Goal: Communication & Community: Answer question/provide support

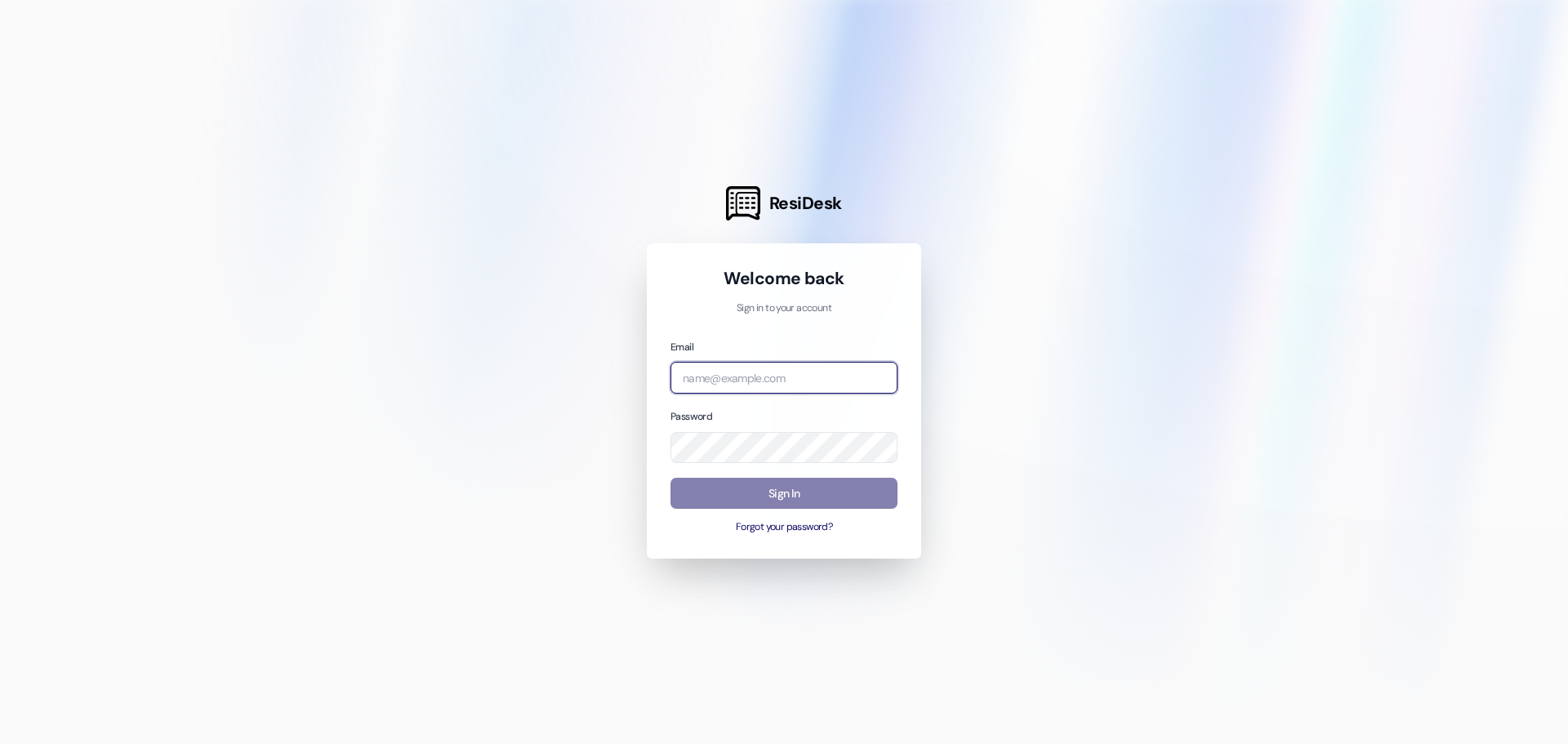
type input "[EMAIL_ADDRESS][DOMAIN_NAME]"
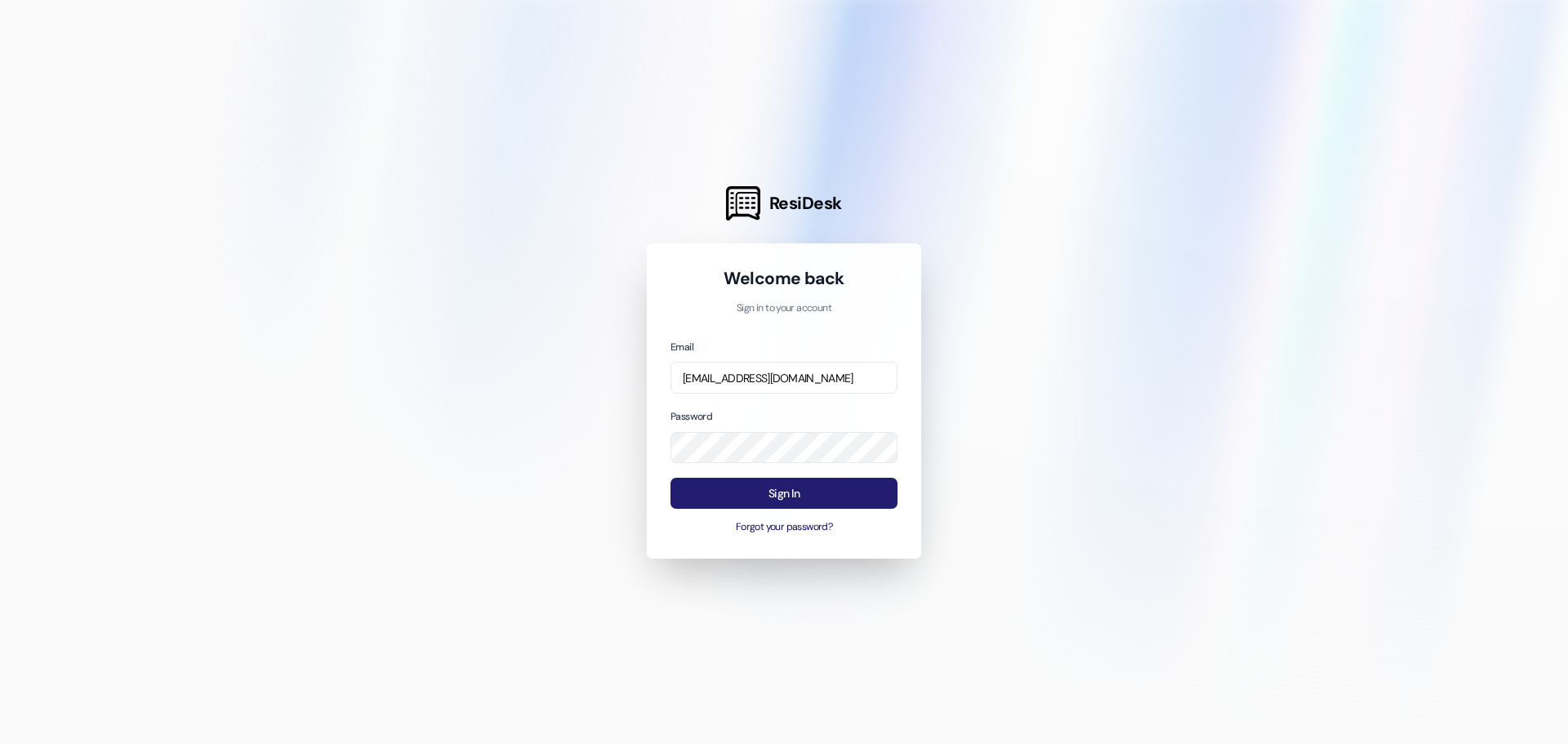
click at [851, 488] on button "Sign In" at bounding box center [784, 494] width 227 height 32
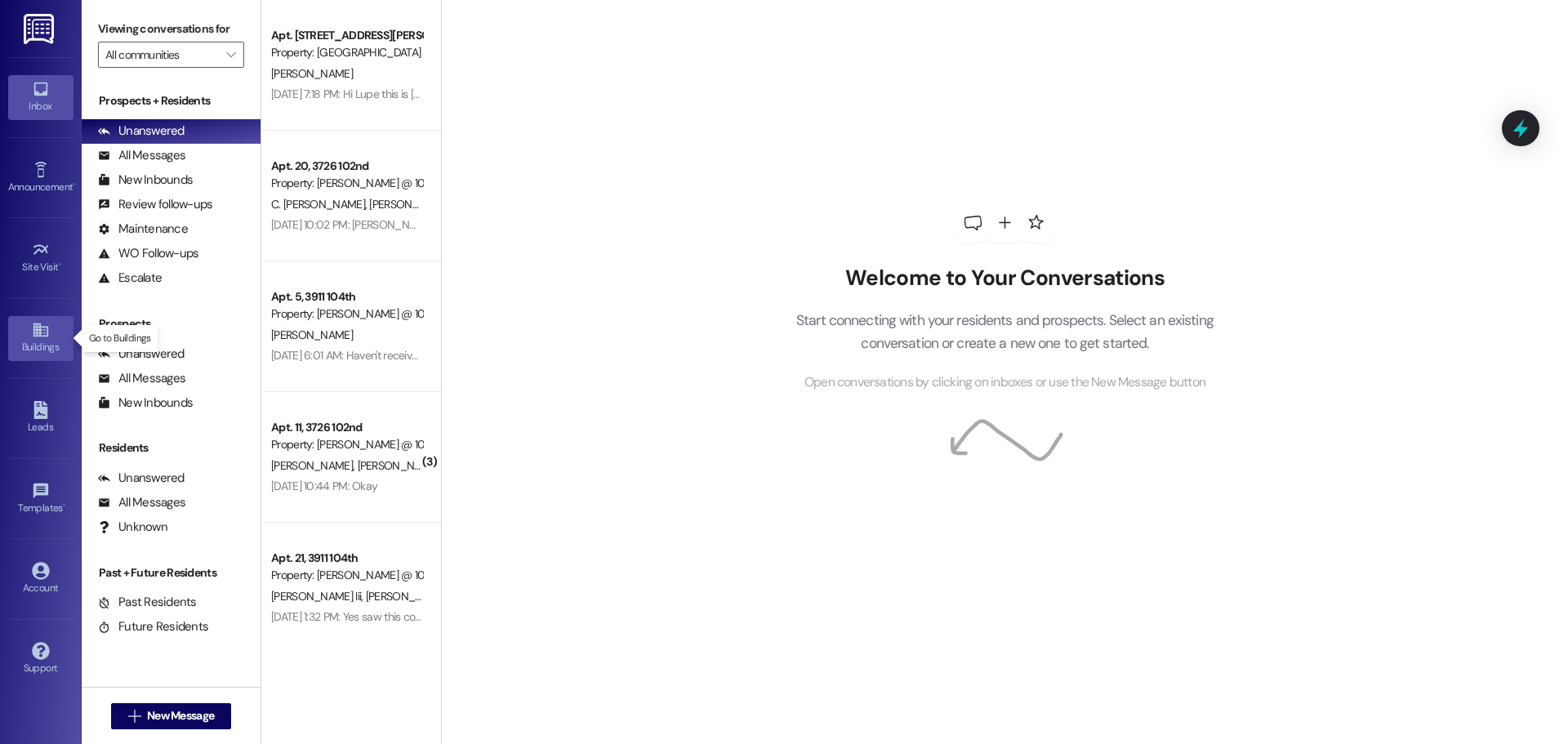
click at [22, 343] on div "Buildings" at bounding box center [40, 347] width 82 height 17
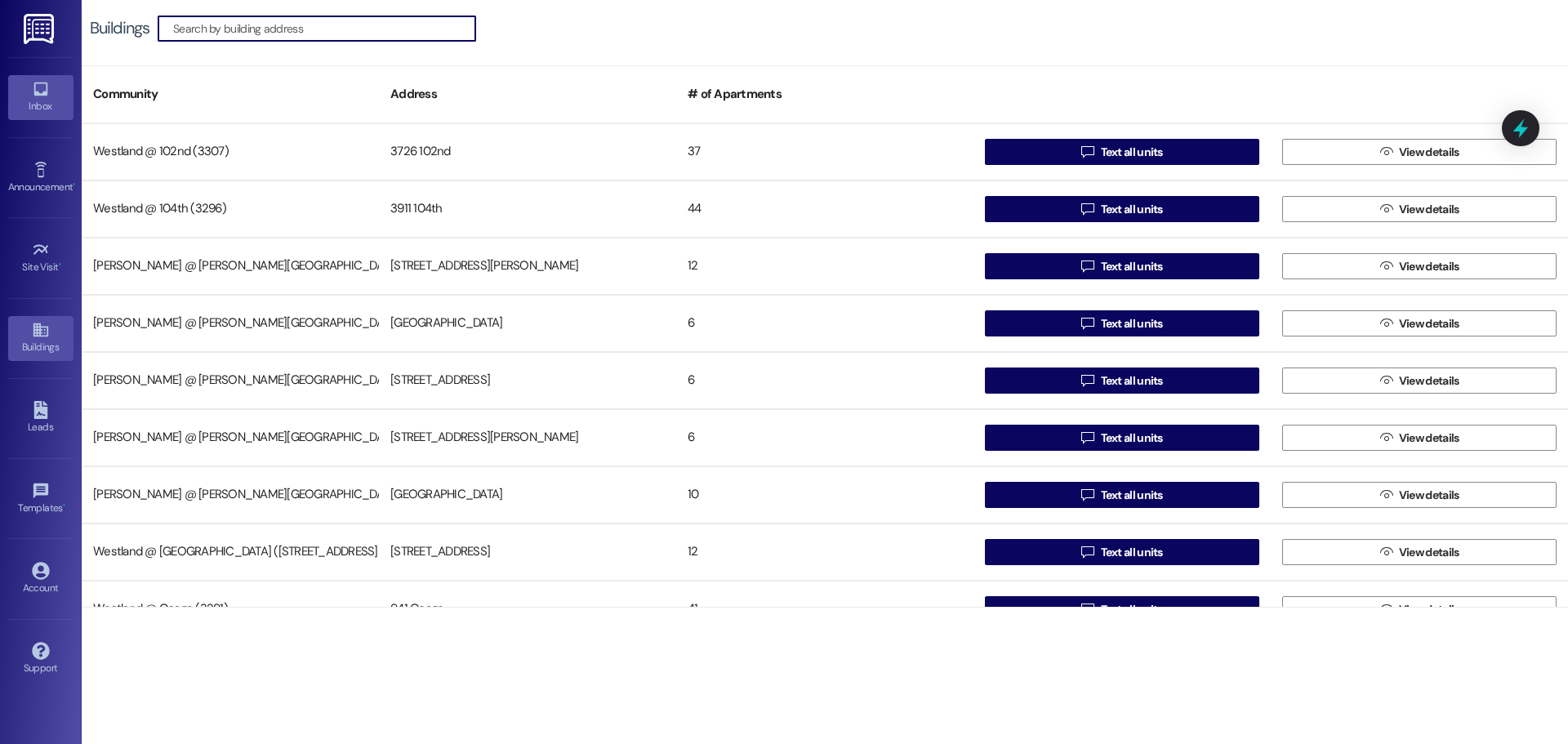
click at [36, 96] on icon at bounding box center [40, 89] width 14 height 14
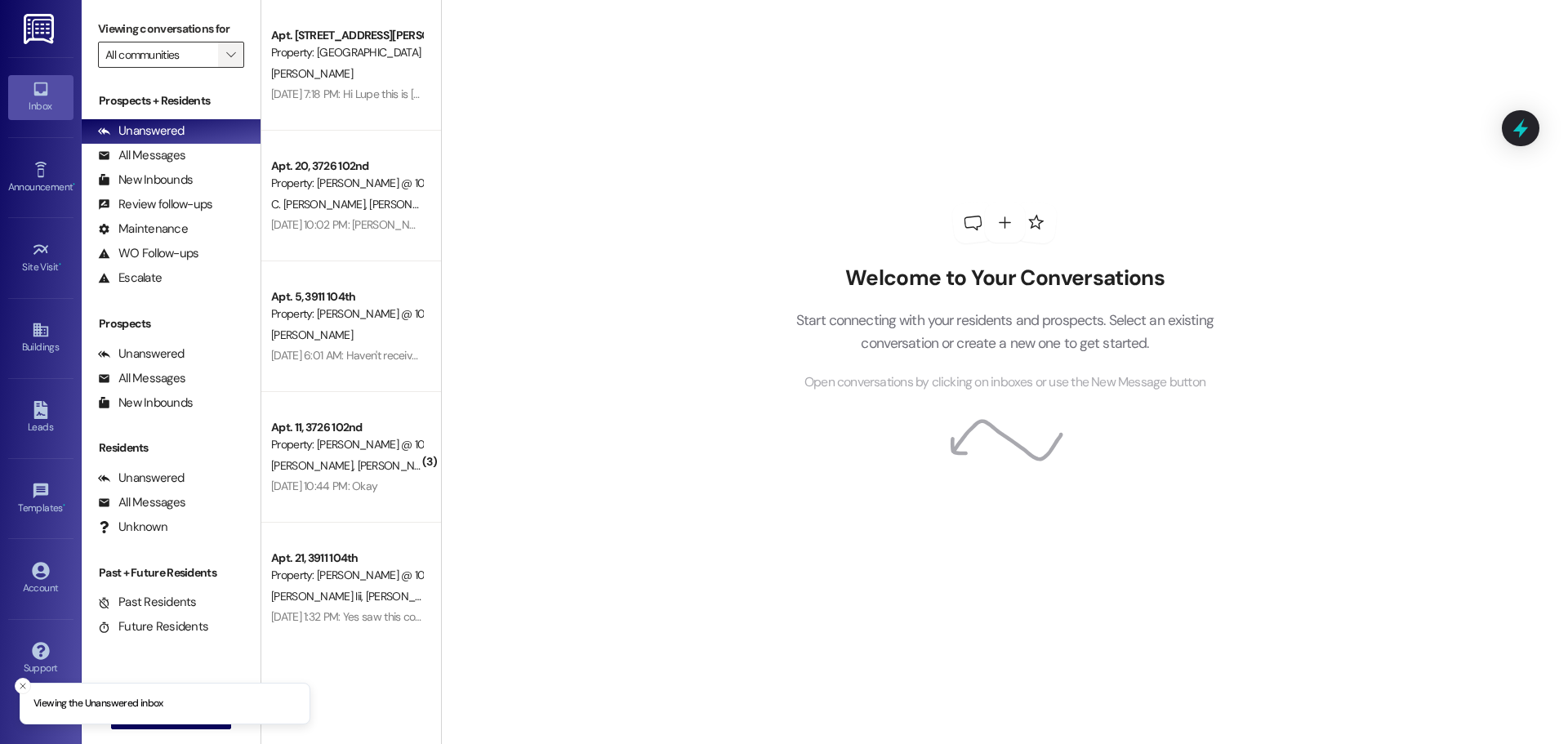
drag, startPoint x: 237, startPoint y: 57, endPoint x: 243, endPoint y: 66, distance: 10.8
click at [237, 58] on span "" at bounding box center [230, 54] width 16 height 26
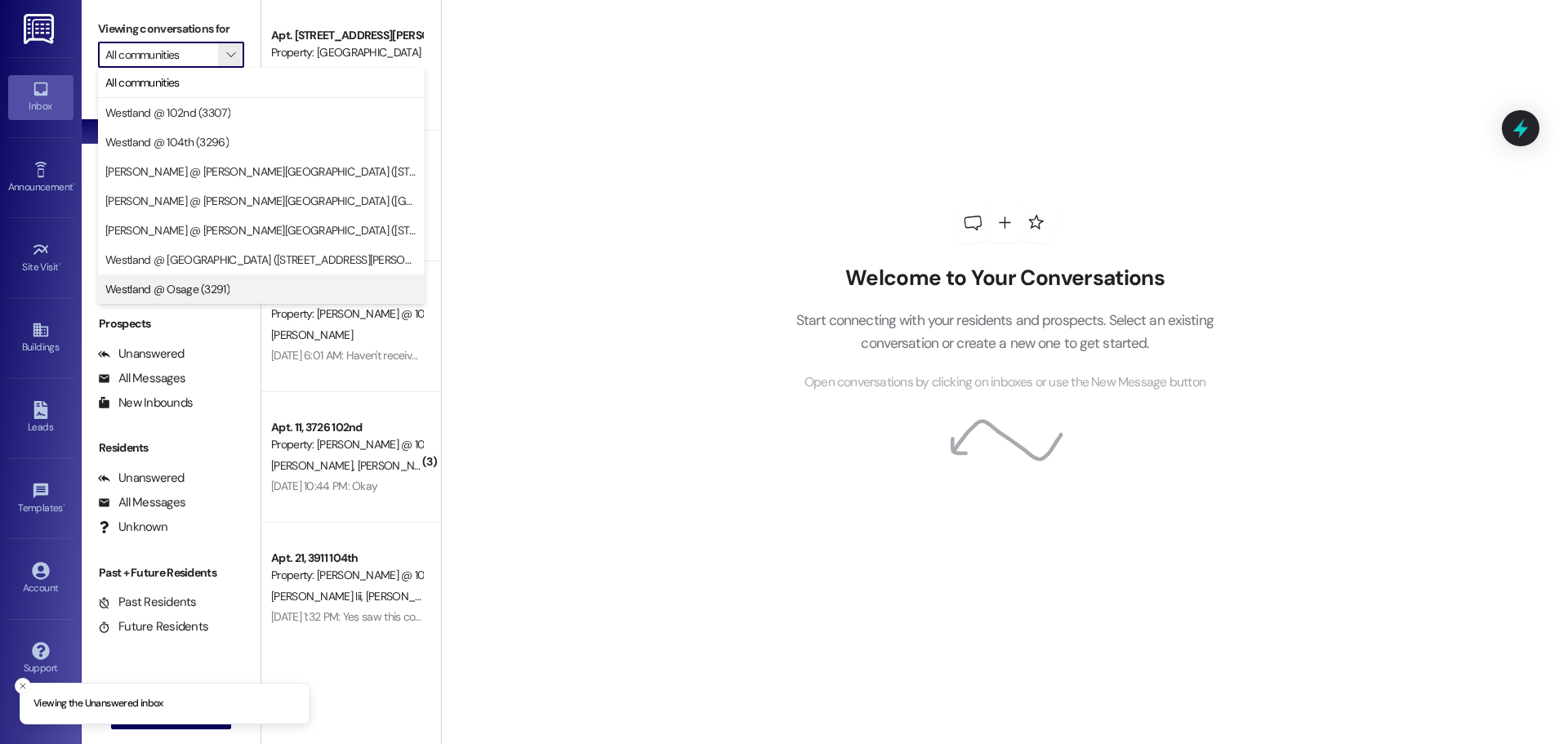
click at [222, 282] on span "Westland @ Osage (3291)" at bounding box center [168, 289] width 124 height 17
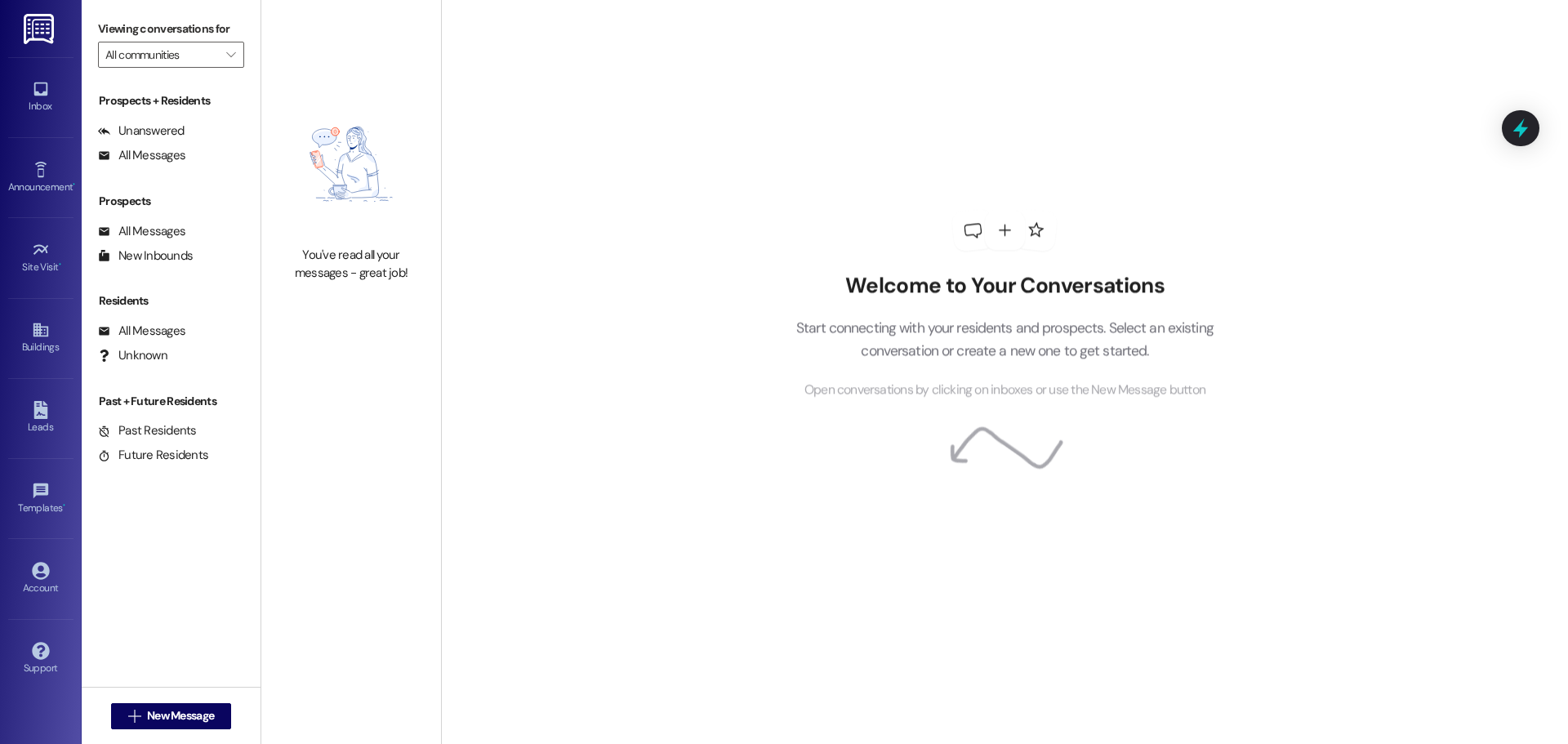
type input "Westland @ Osage (3291)"
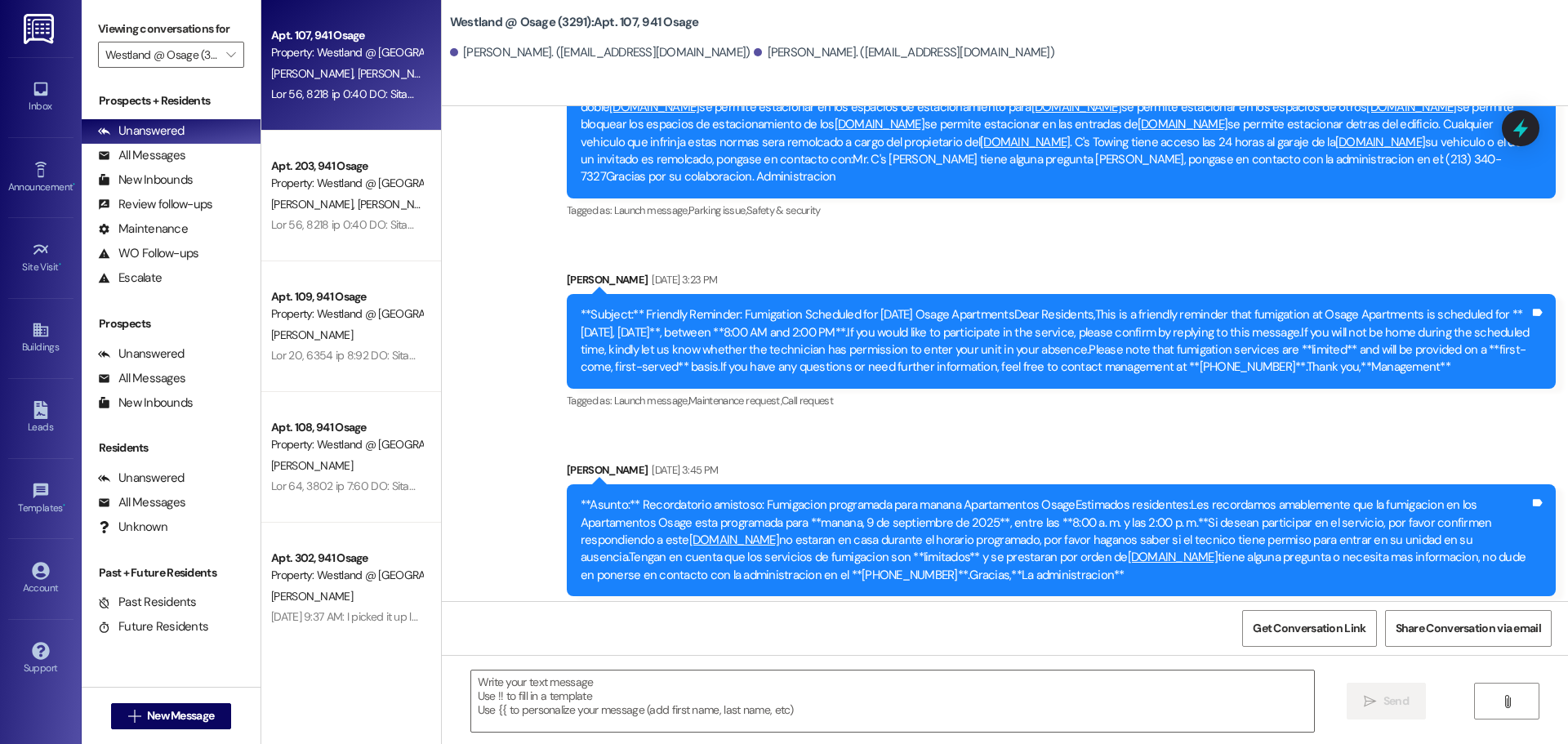
scroll to position [64285, 0]
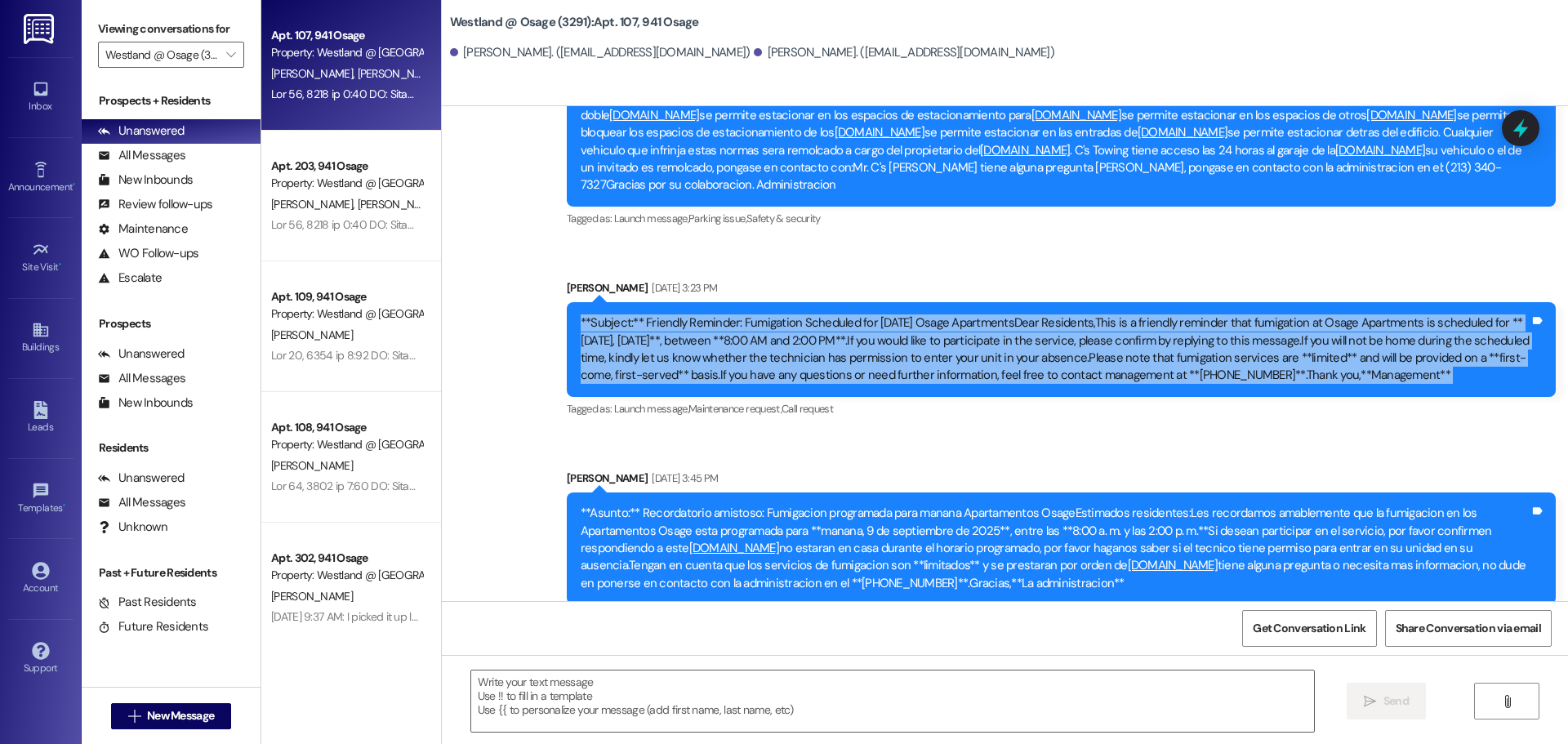
drag, startPoint x: 577, startPoint y: 287, endPoint x: 1544, endPoint y: 356, distance: 969.5
click at [1533, 347] on div "**Subject:** Friendly Reminder: Fumigation Scheduled for [DATE] Osage Apartment…" at bounding box center [1061, 349] width 989 height 95
copy div "**Subject:** Friendly Reminder: Fumigation Scheduled for [DATE] Osage Apartment…"
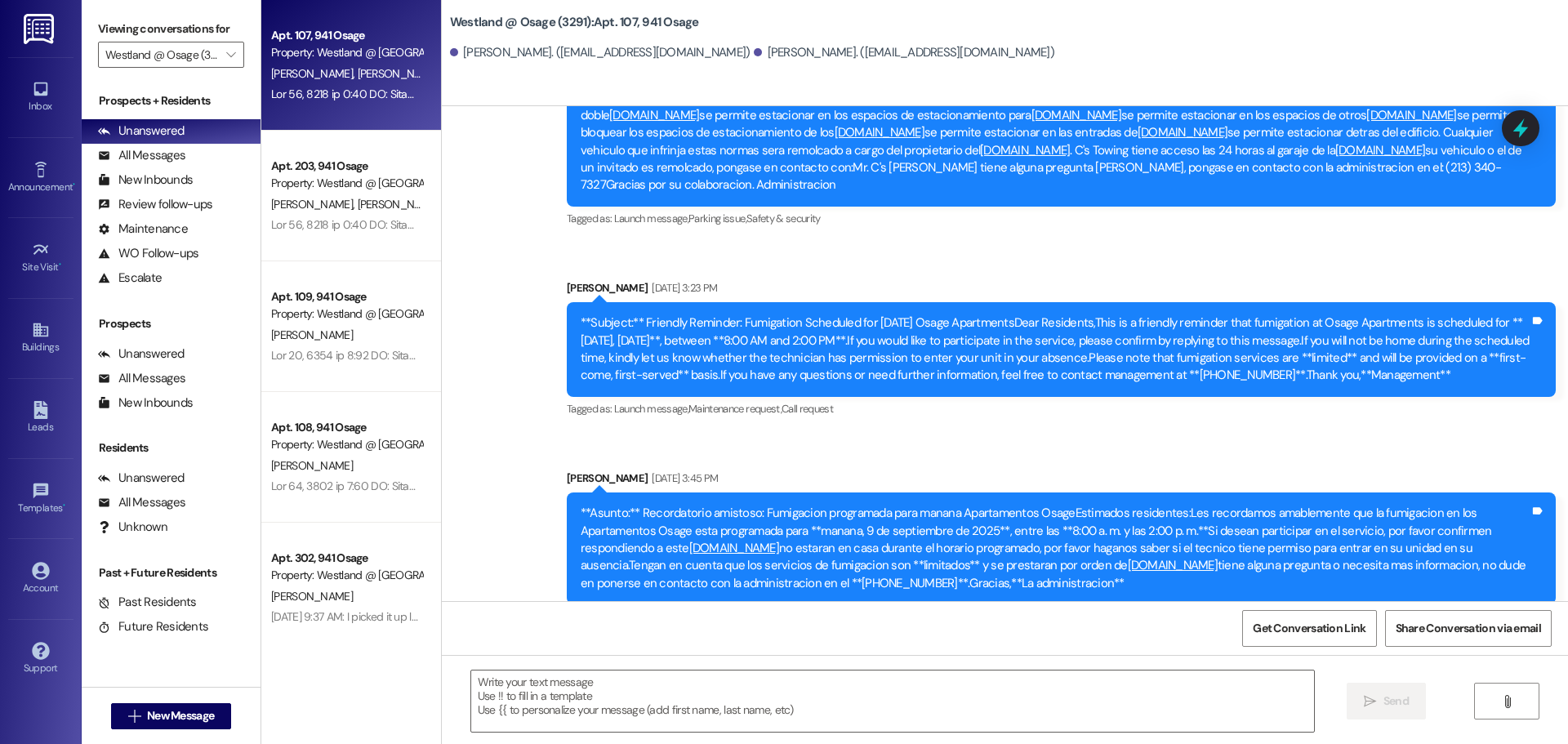
click at [790, 410] on div "Announcement, sent via SMS [PERSON_NAME] [DATE] 9:25 AM Aviso sobre el estacion…" at bounding box center [1005, 699] width 1126 height 1364
click at [43, 339] on div "Buildings" at bounding box center [40, 347] width 82 height 17
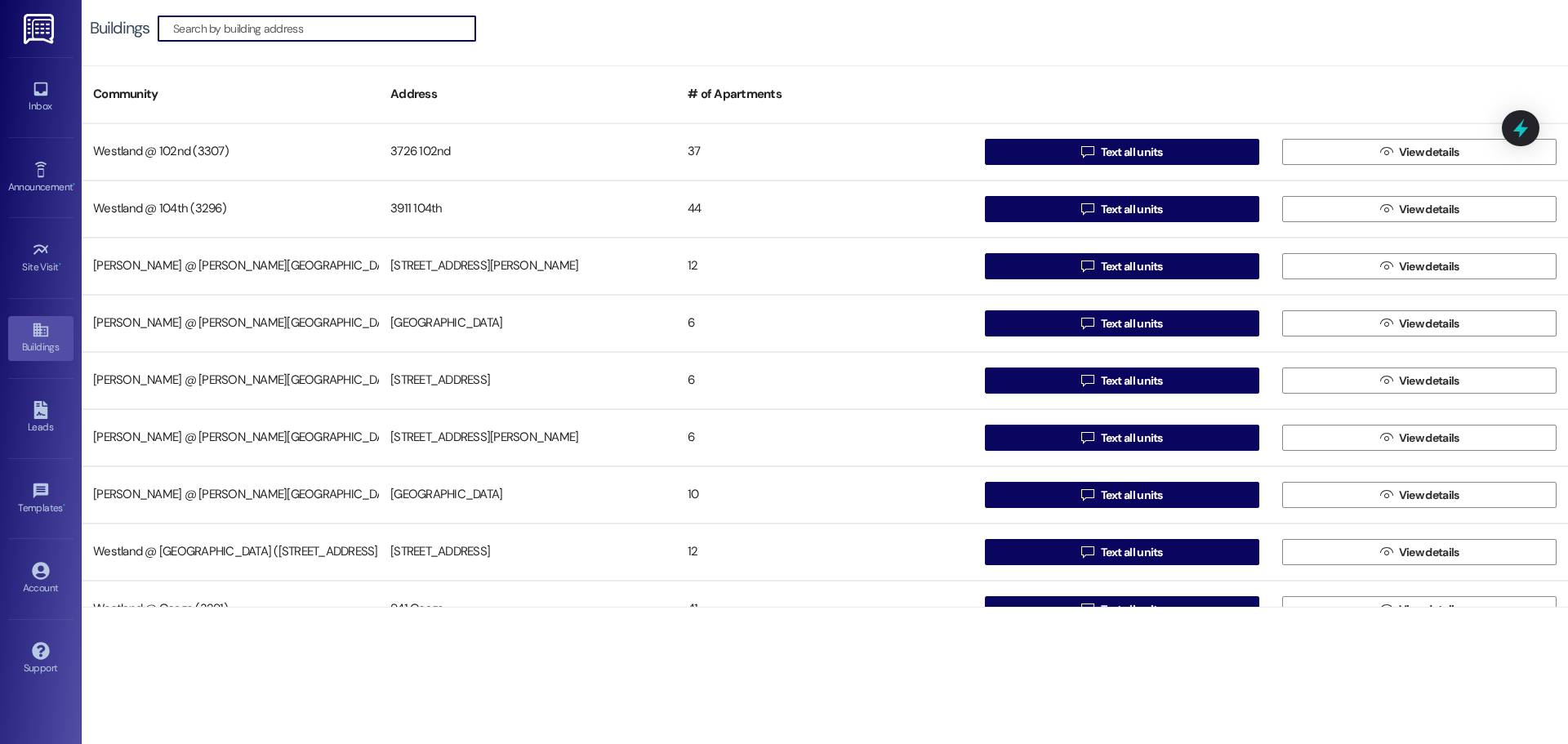
scroll to position [145, 0]
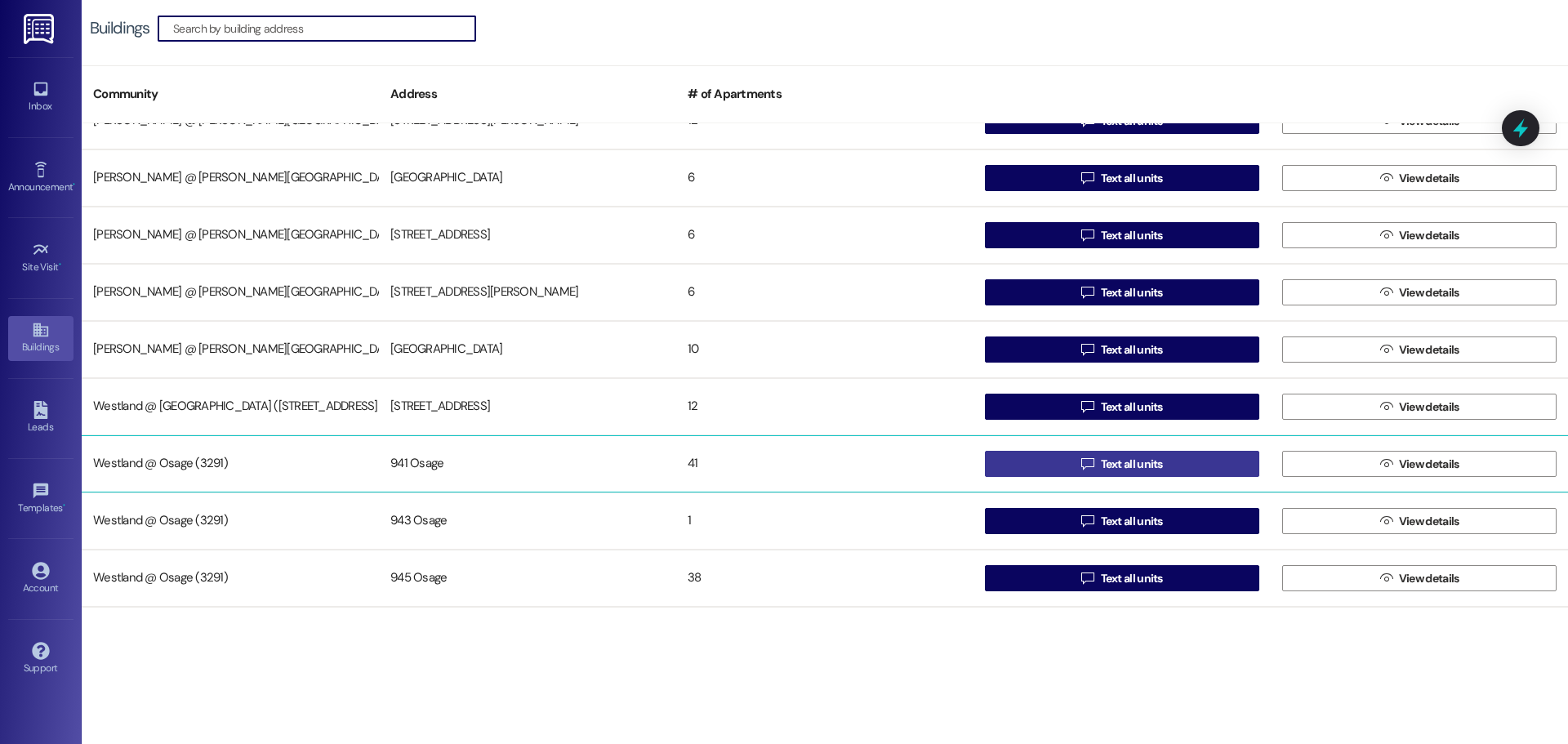
click at [1155, 456] on span "Text all units" at bounding box center [1131, 464] width 62 height 17
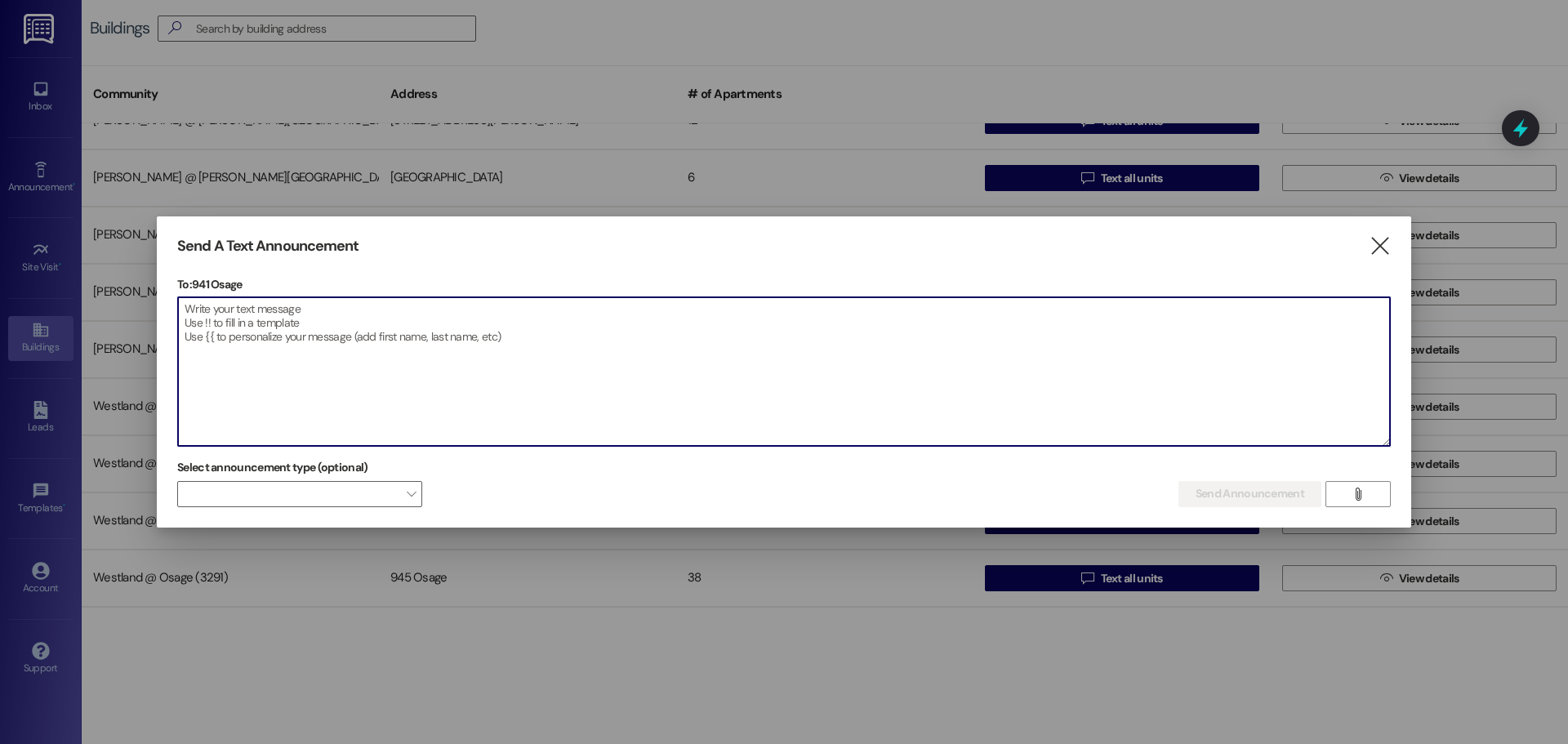
click at [199, 339] on textarea at bounding box center [784, 372] width 1212 height 149
paste textarea "**Subject:** Friendly Reminder: Fumigation Scheduled for [DATE] Osage Apartment…"
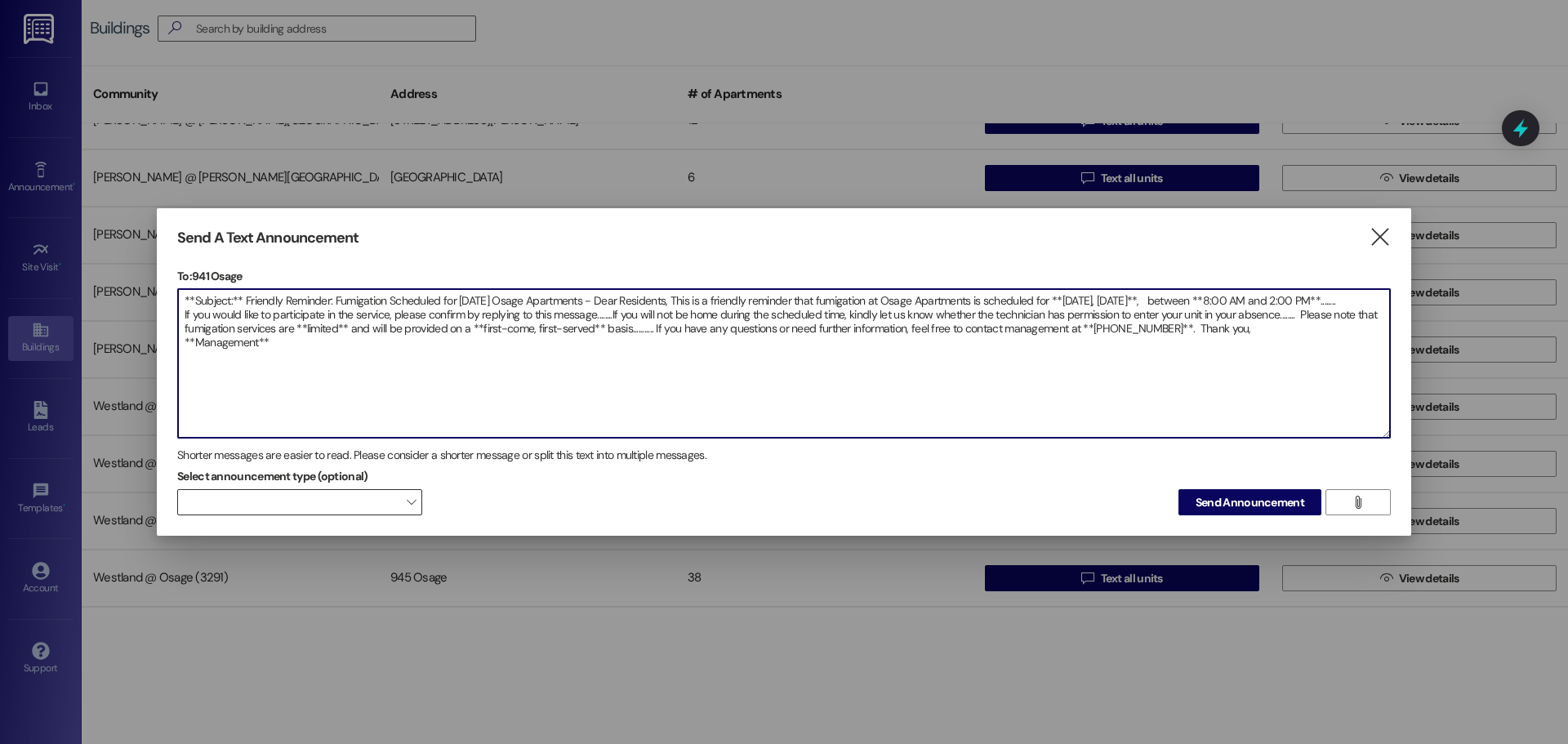
type textarea "**Subject:** Friendly Reminder: Fumigation Scheduled for [DATE] Osage Apartment…"
click at [399, 498] on span at bounding box center [300, 502] width 245 height 26
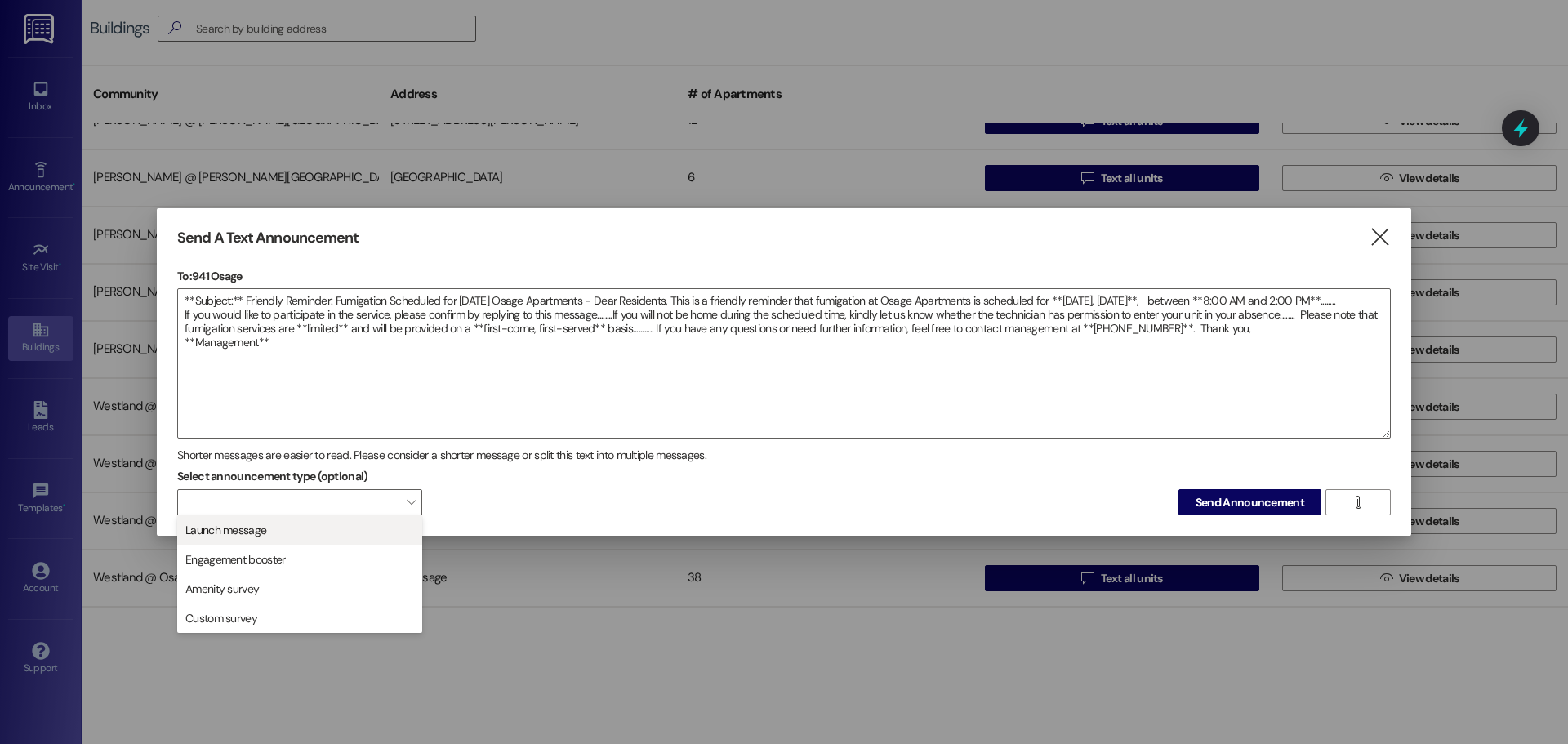
click at [370, 525] on span "Launch message" at bounding box center [300, 530] width 230 height 18
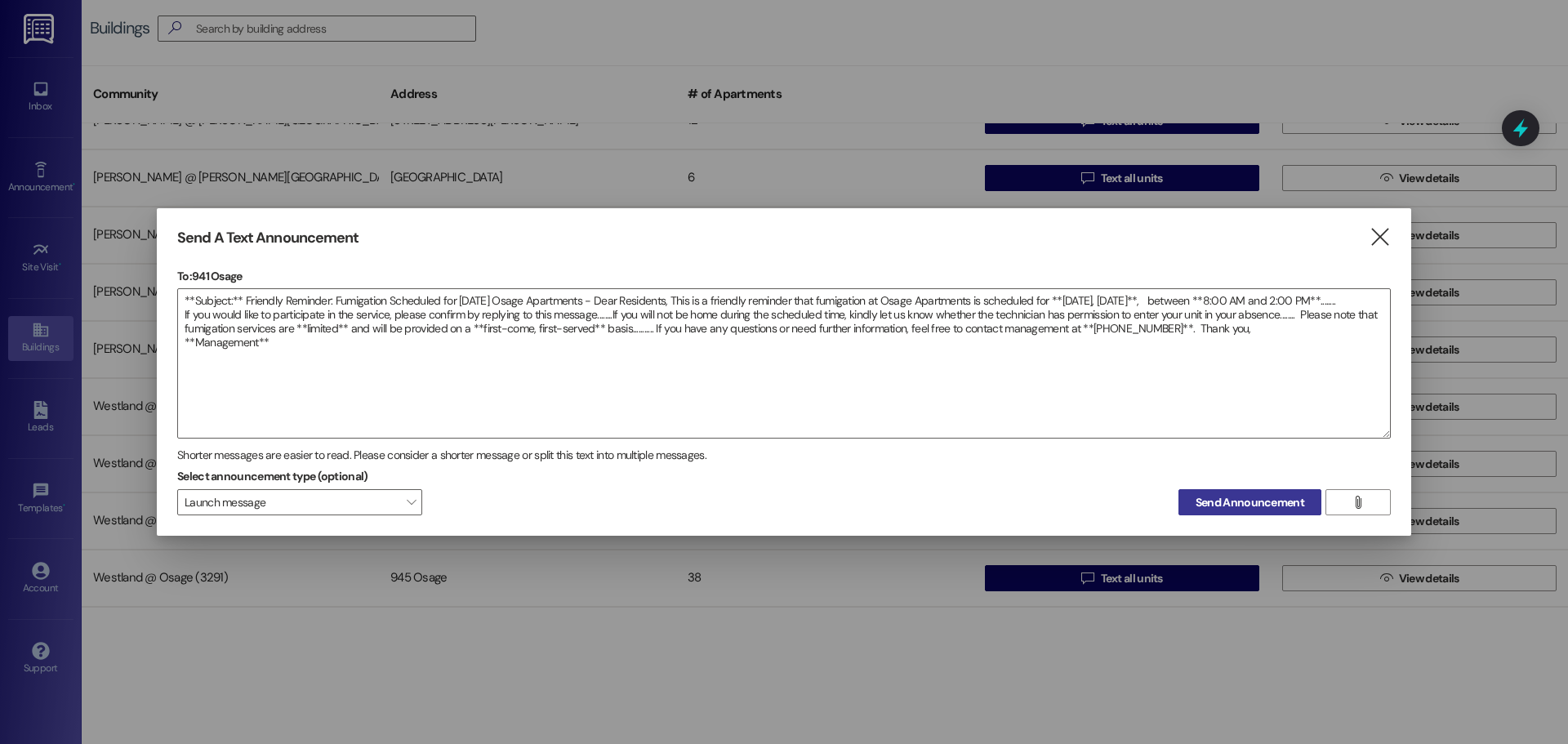
click at [1303, 503] on span "Send Announcement" at bounding box center [1250, 502] width 109 height 17
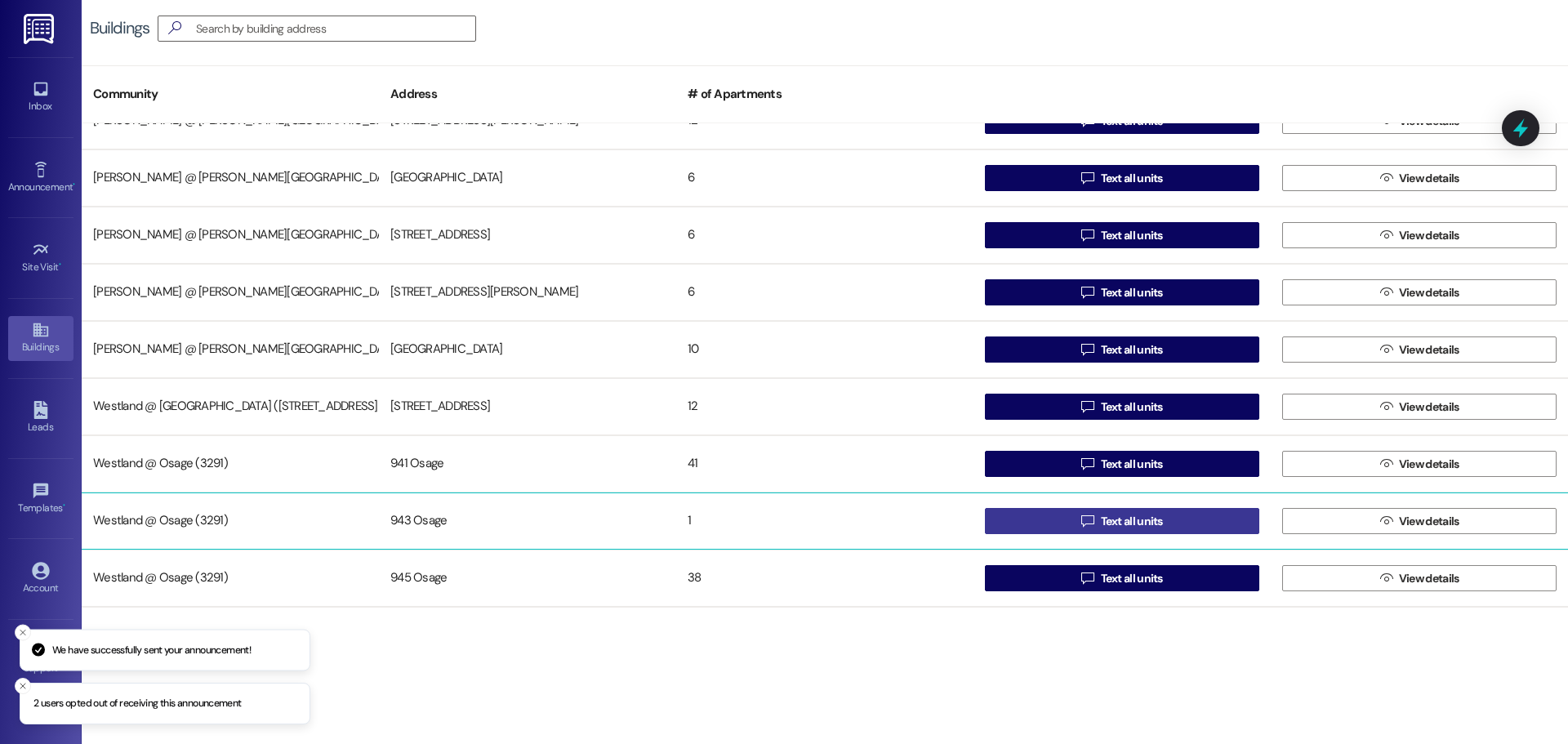
click at [1108, 518] on span "Text all units" at bounding box center [1131, 521] width 62 height 17
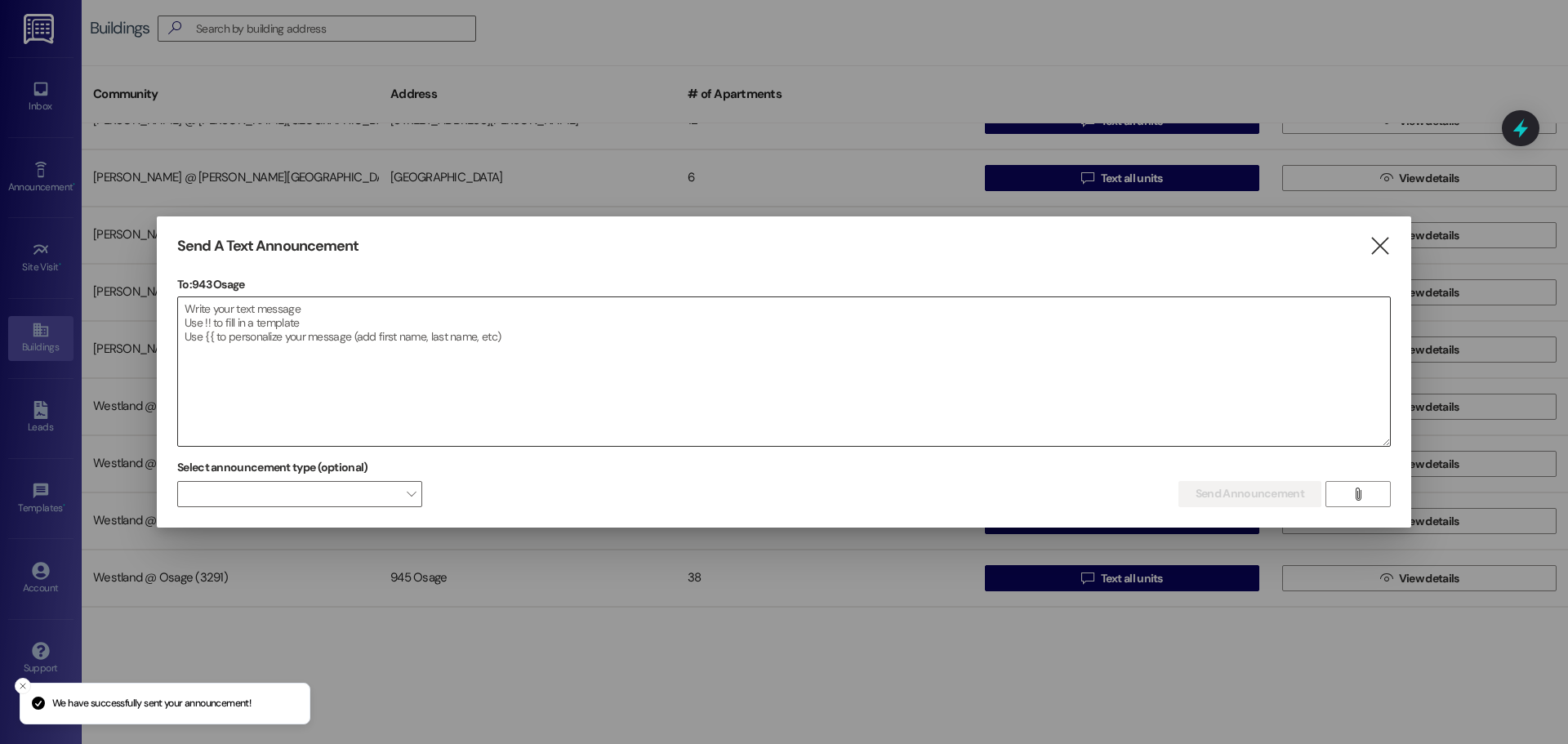
click at [268, 309] on textarea at bounding box center [784, 372] width 1212 height 149
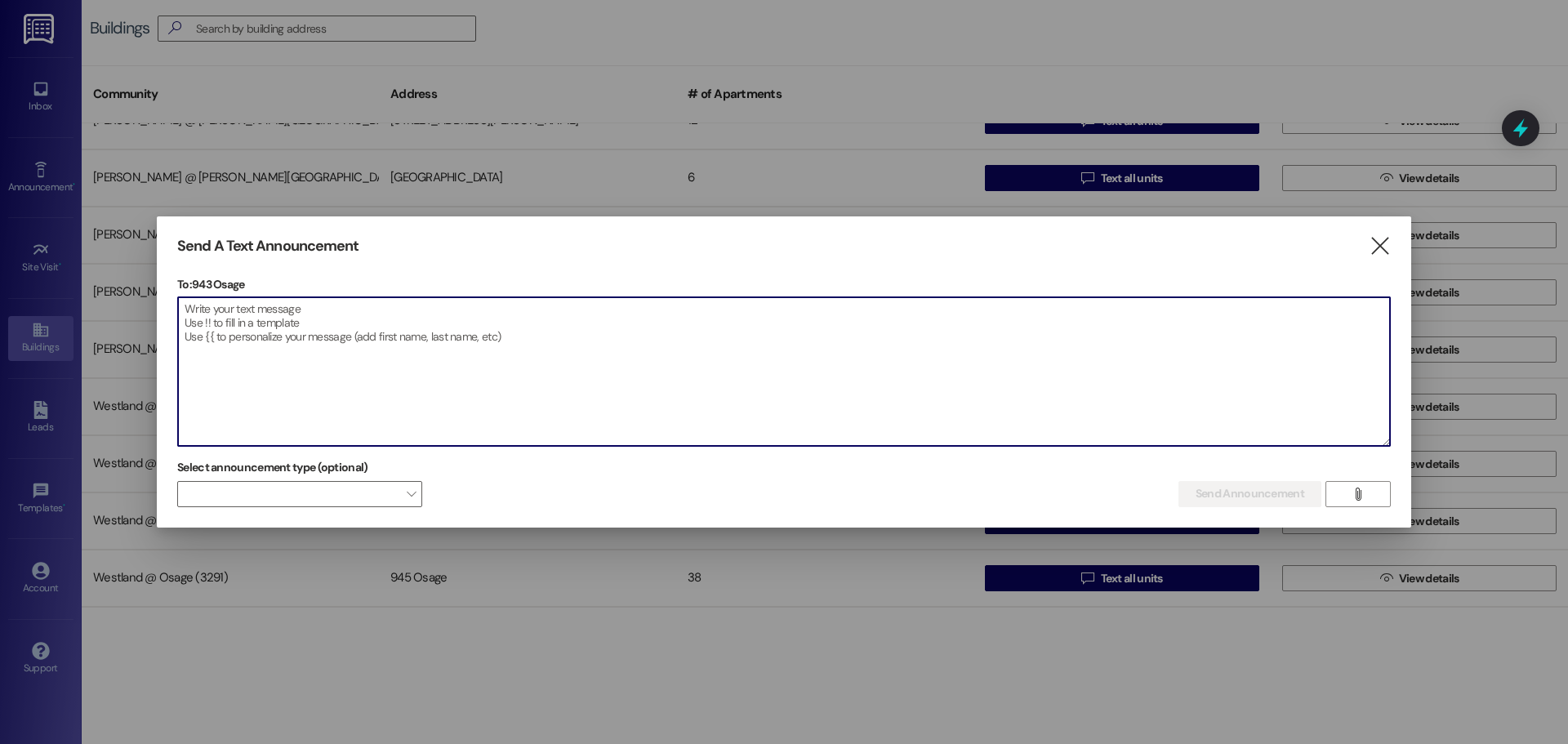
paste textarea "**Subject:** Friendly Reminder: Fumigation Scheduled for [DATE] Osage Apartment…"
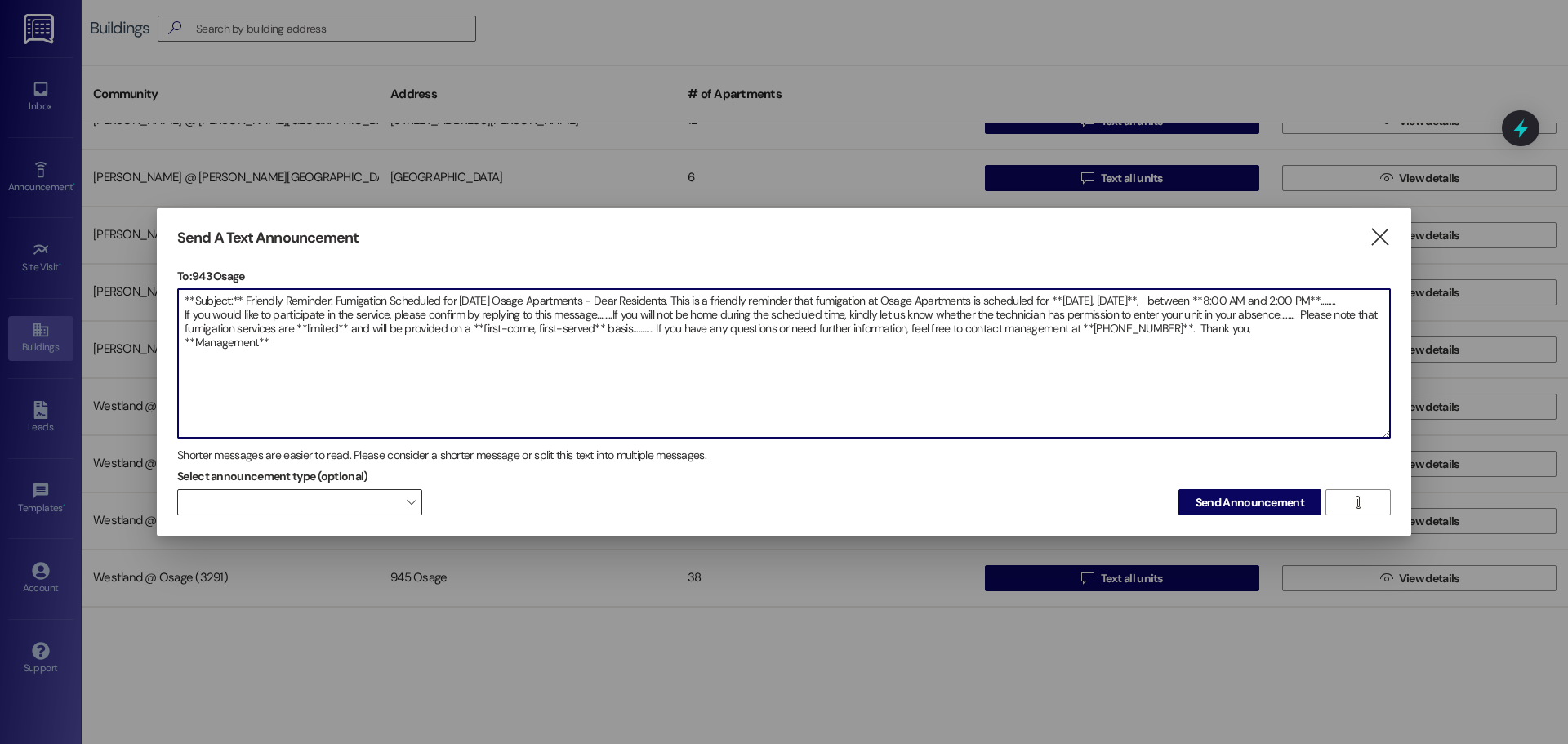
type textarea "**Subject:** Friendly Reminder: Fumigation Scheduled for [DATE] Osage Apartment…"
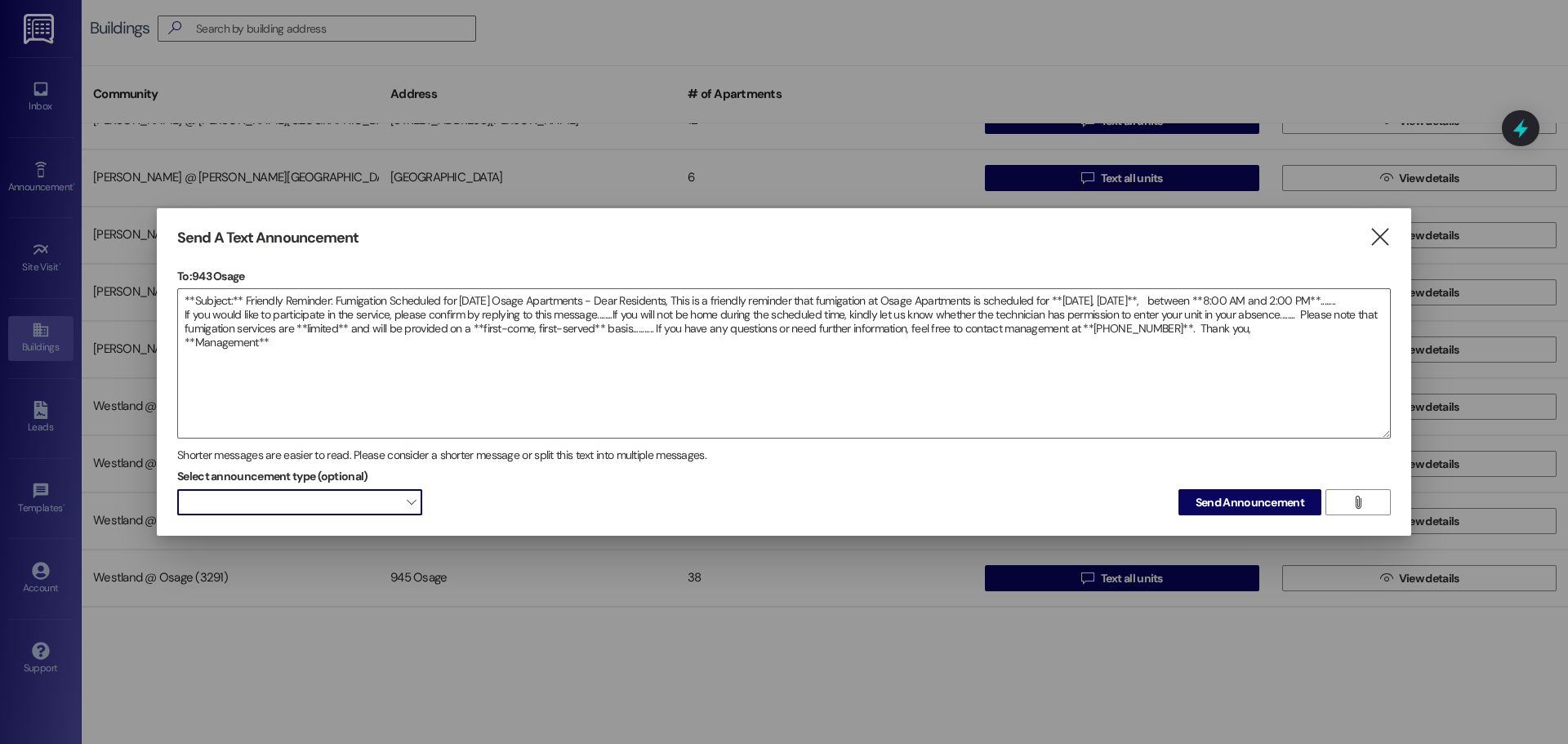
click at [329, 494] on span at bounding box center [300, 502] width 245 height 26
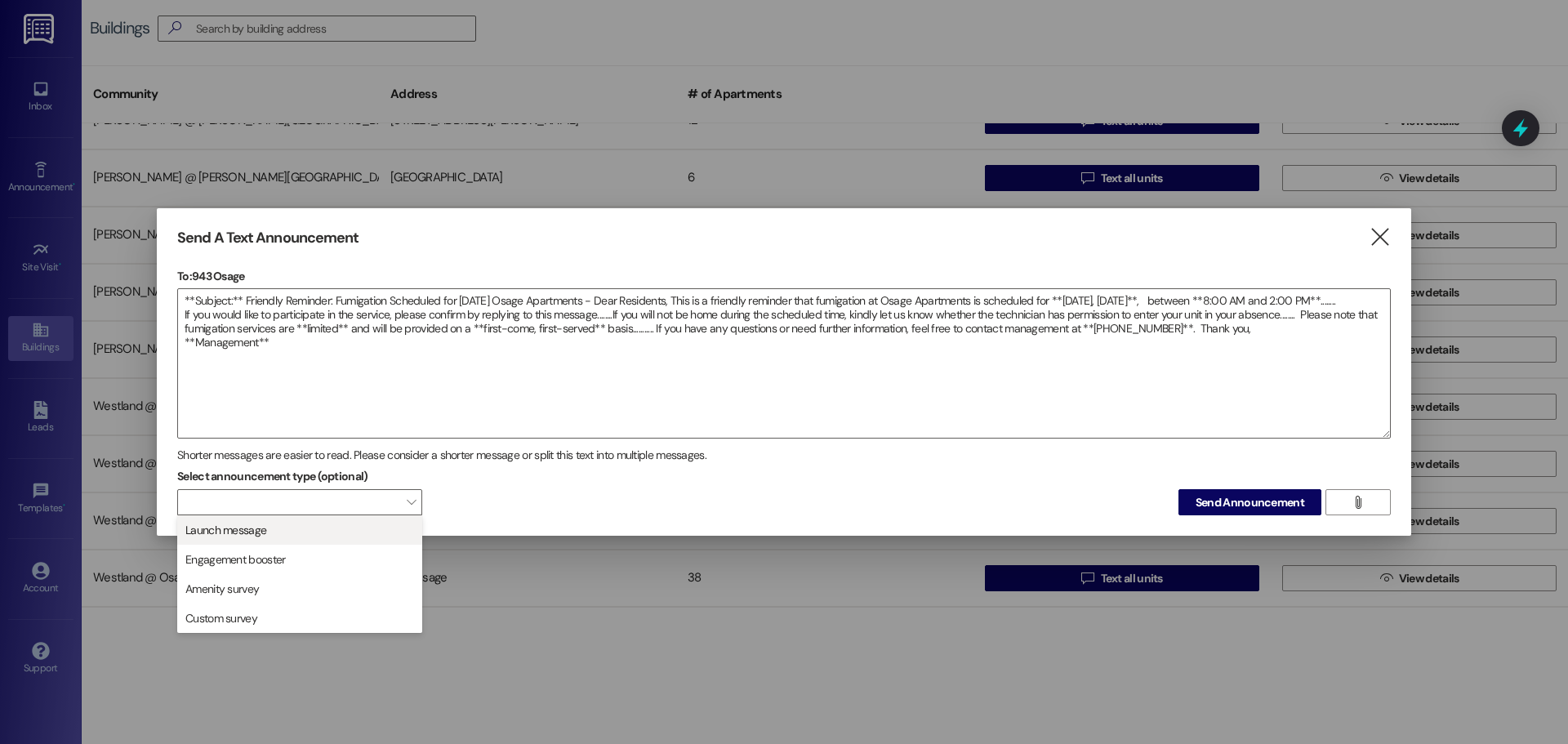
click at [334, 519] on button "Launch message" at bounding box center [300, 530] width 245 height 30
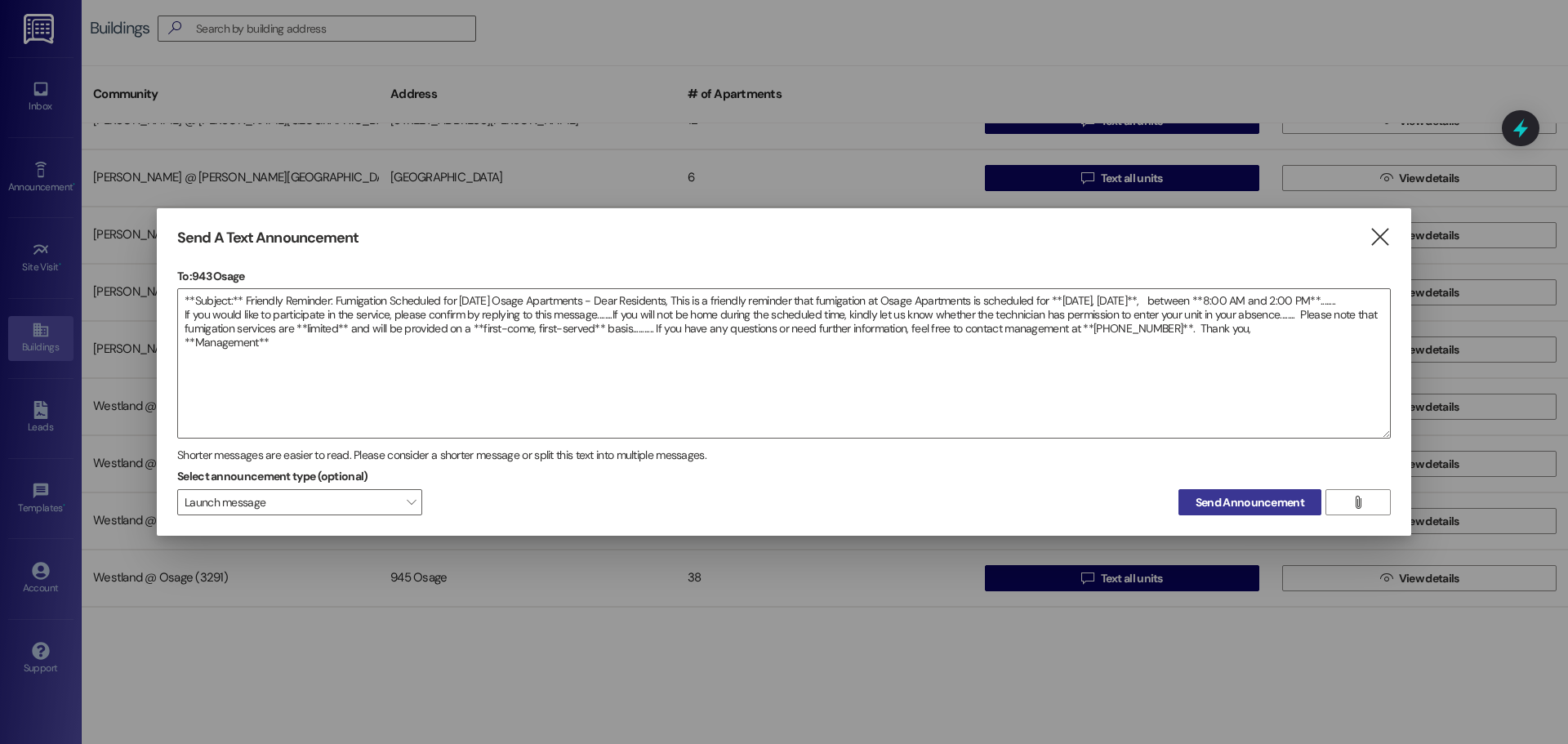
click at [1279, 492] on button "Send Announcement" at bounding box center [1249, 502] width 143 height 26
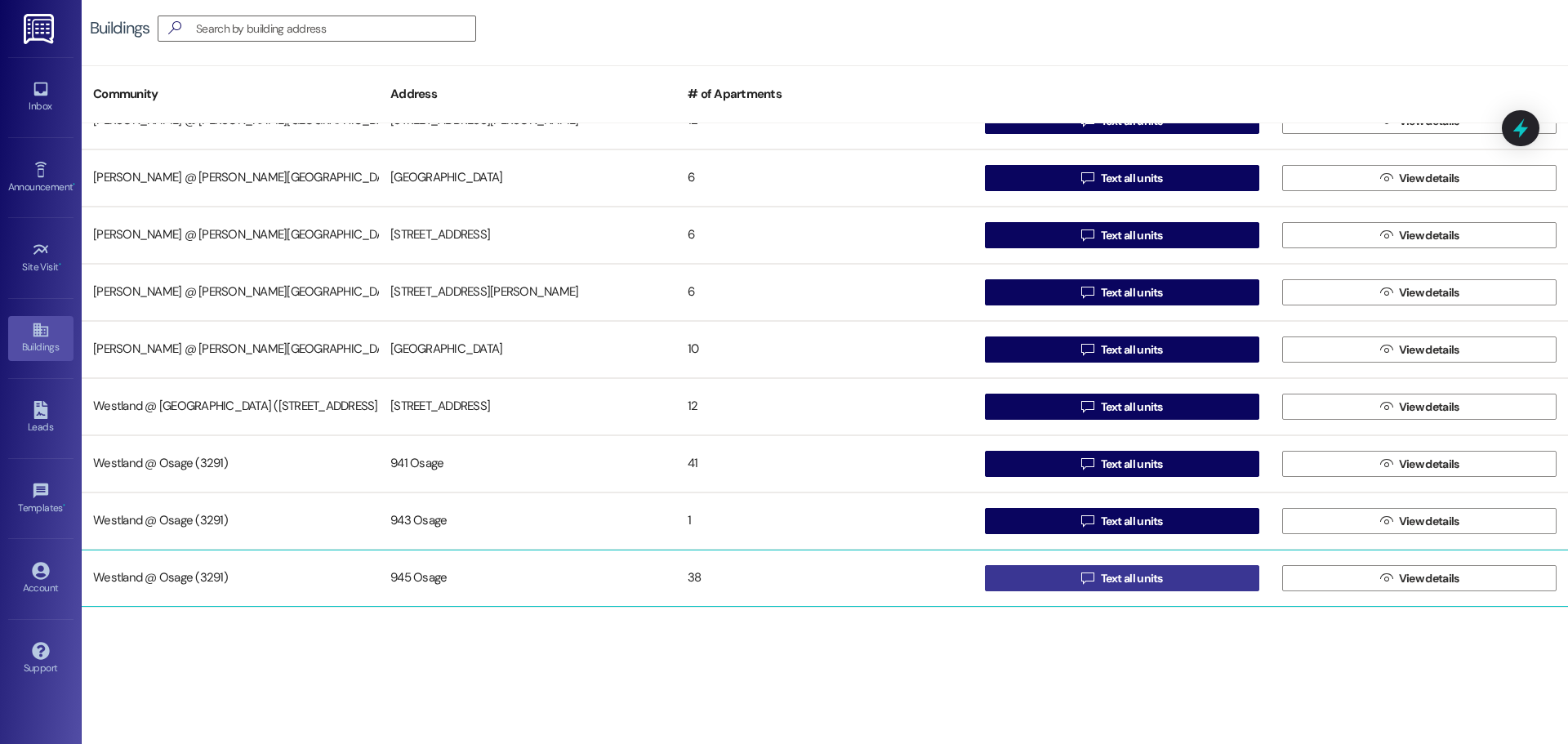
click at [1156, 571] on span "Text all units" at bounding box center [1131, 578] width 62 height 17
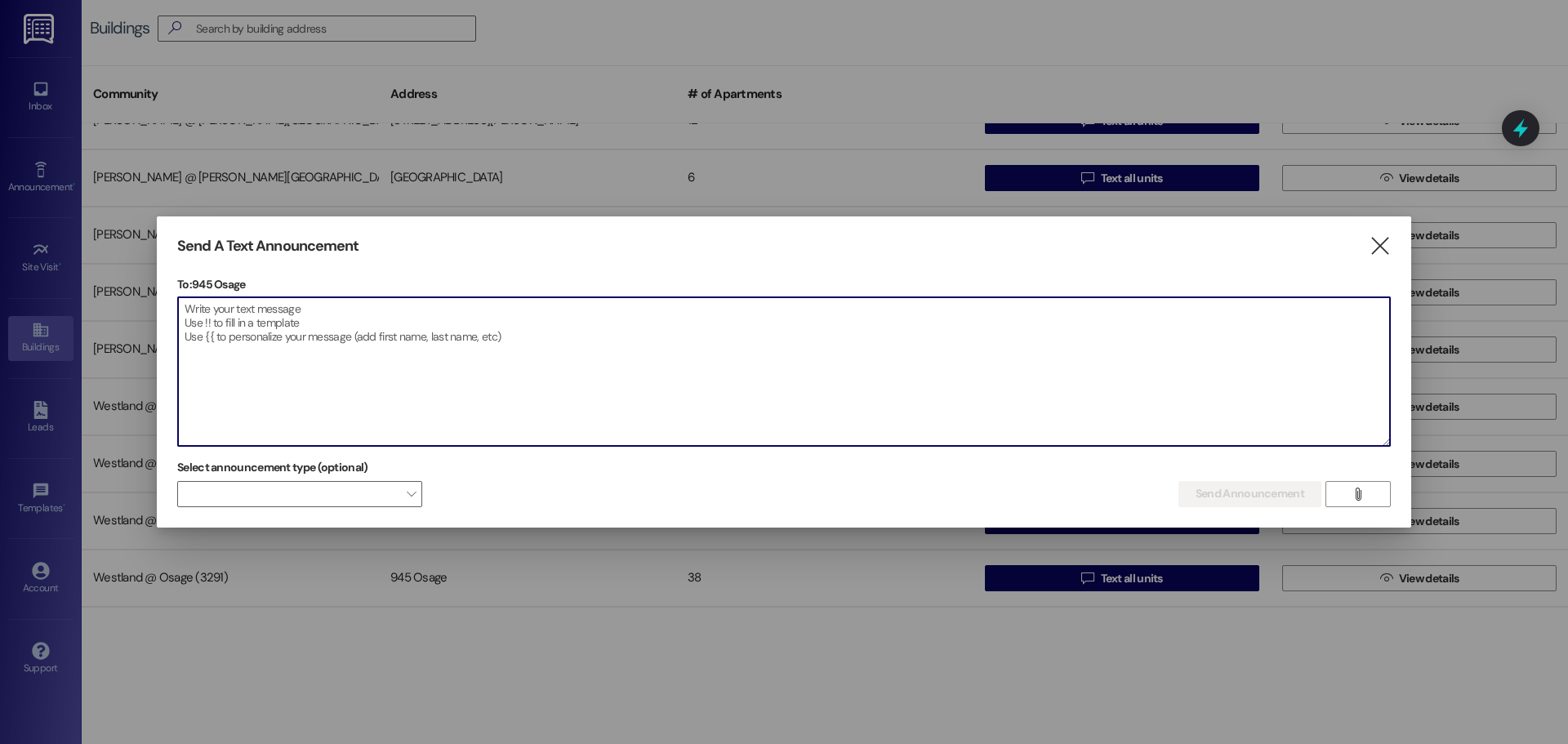
click at [260, 315] on textarea at bounding box center [784, 372] width 1212 height 149
paste textarea "**Subject:** Friendly Reminder: Fumigation Scheduled for [DATE] Osage Apartment…"
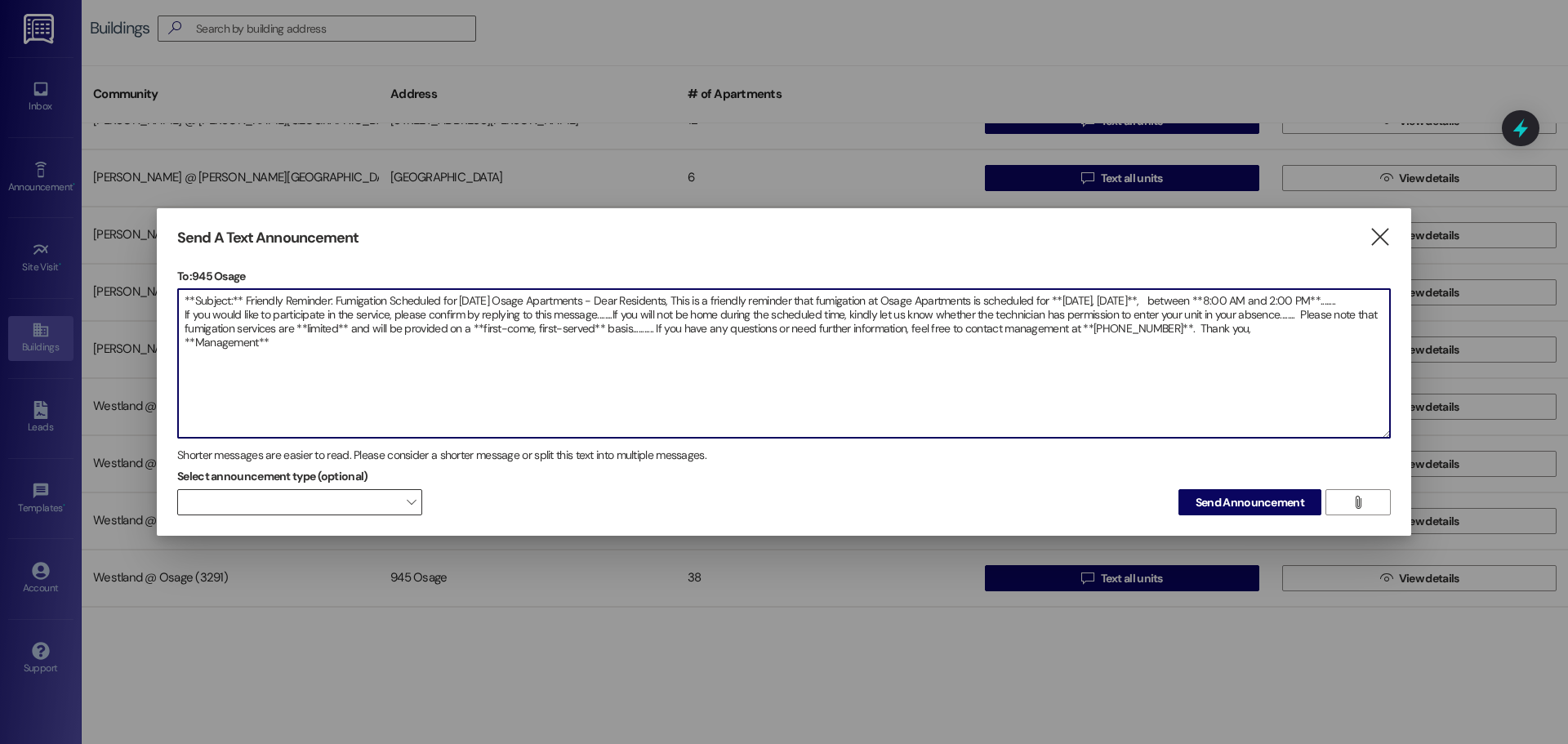
type textarea "**Subject:** Friendly Reminder: Fumigation Scheduled for [DATE] Osage Apartment…"
click at [335, 503] on span at bounding box center [300, 502] width 245 height 26
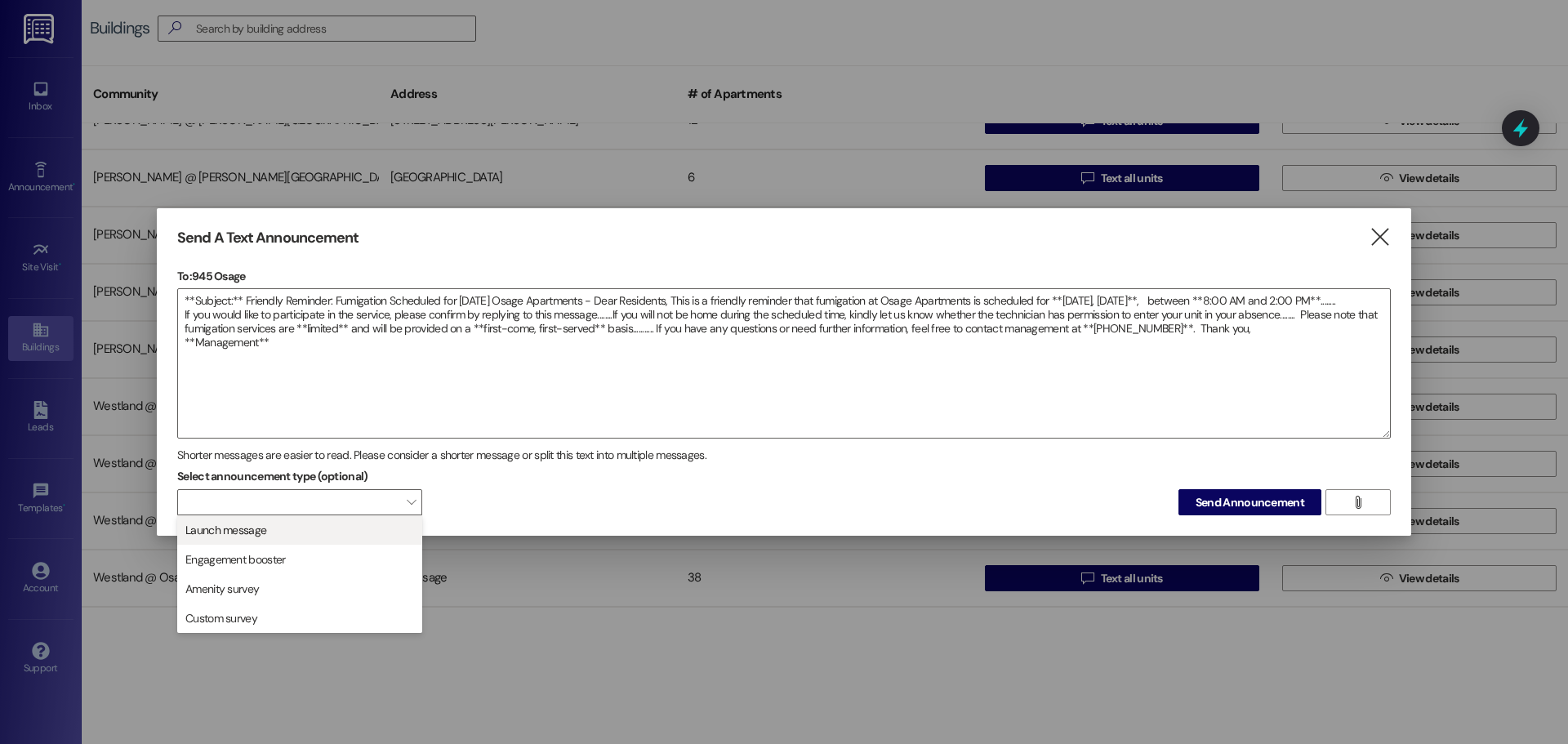
click at [333, 521] on span "Launch message" at bounding box center [300, 530] width 230 height 18
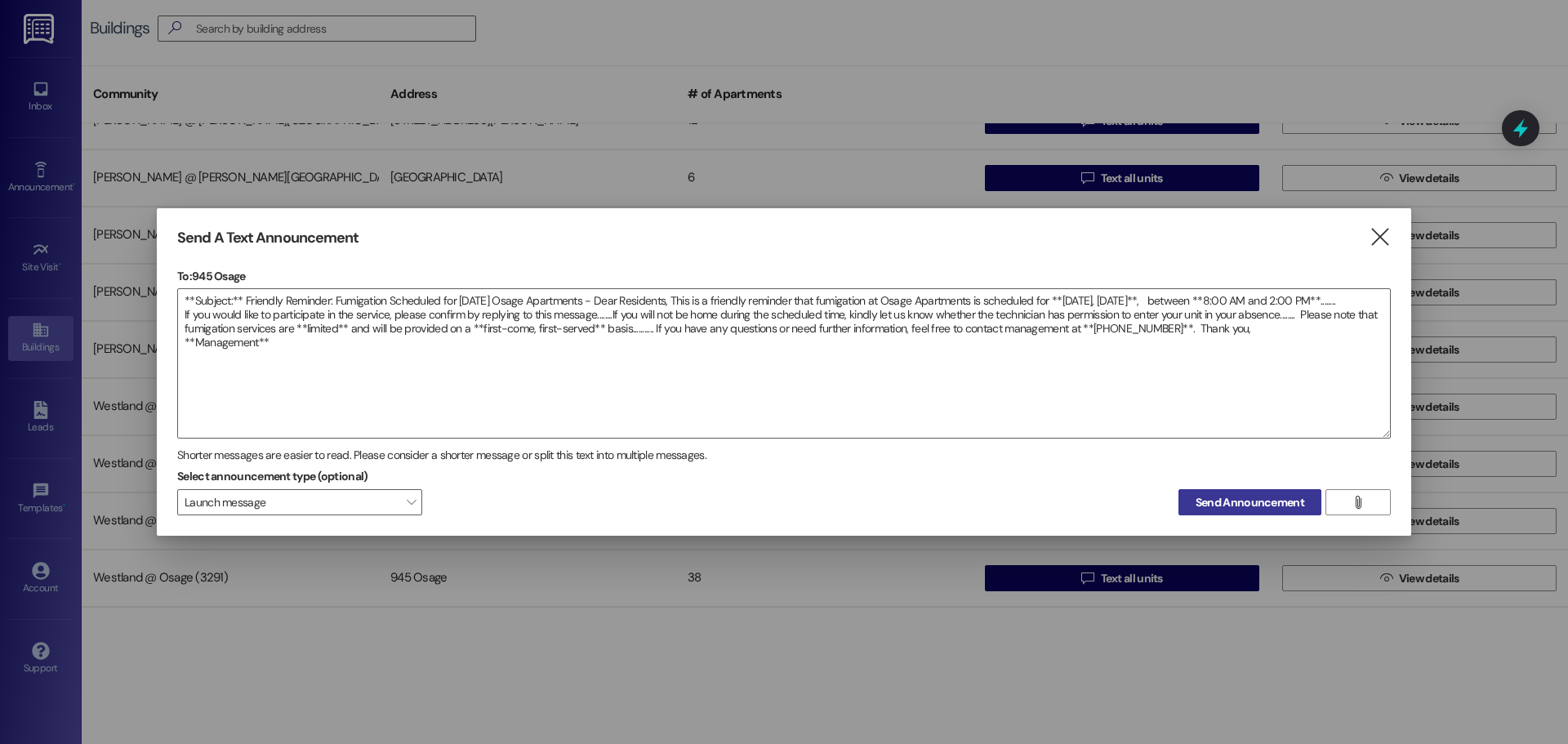
click at [1272, 500] on span "Send Announcement" at bounding box center [1250, 502] width 109 height 17
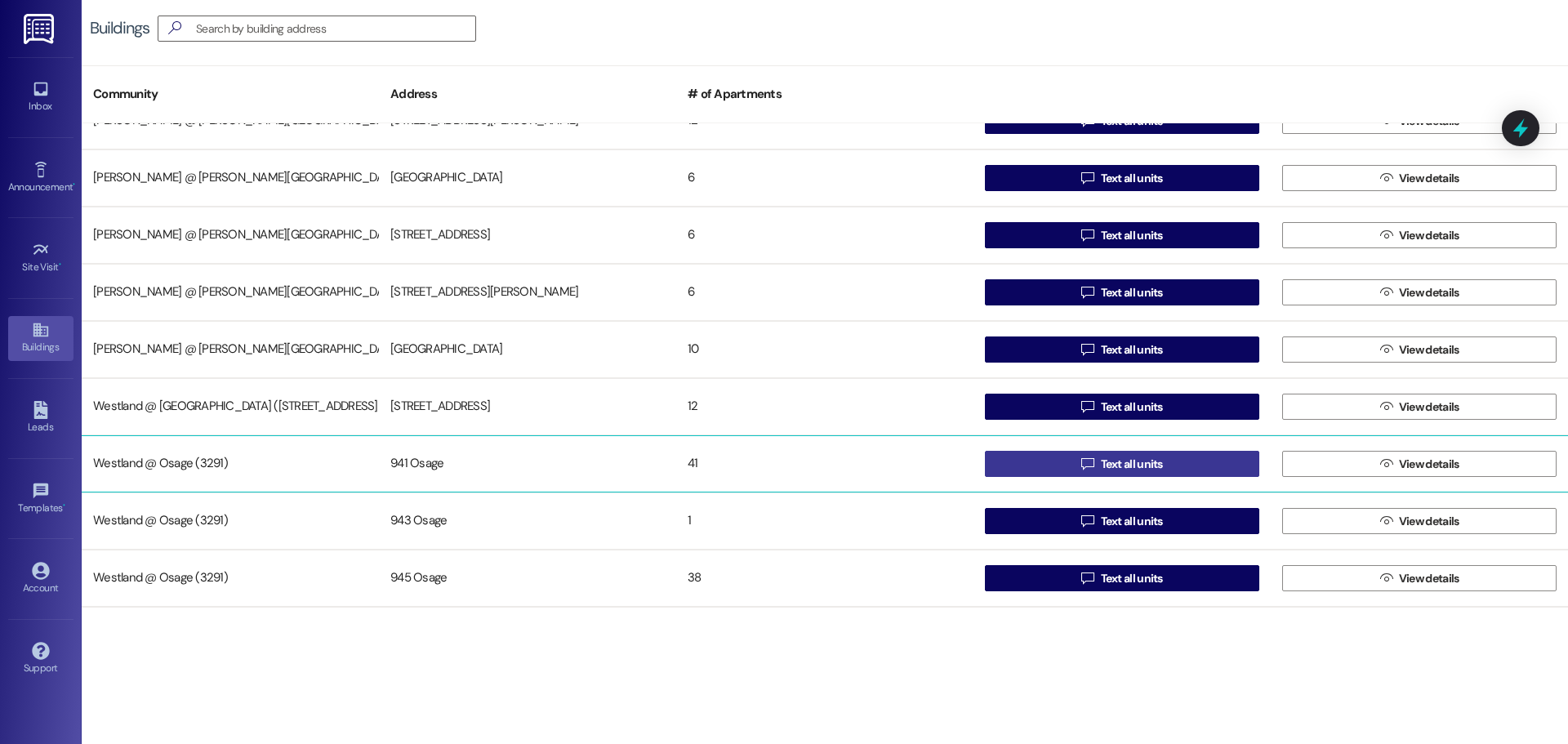
click at [1166, 467] on button " Text all units" at bounding box center [1122, 464] width 274 height 26
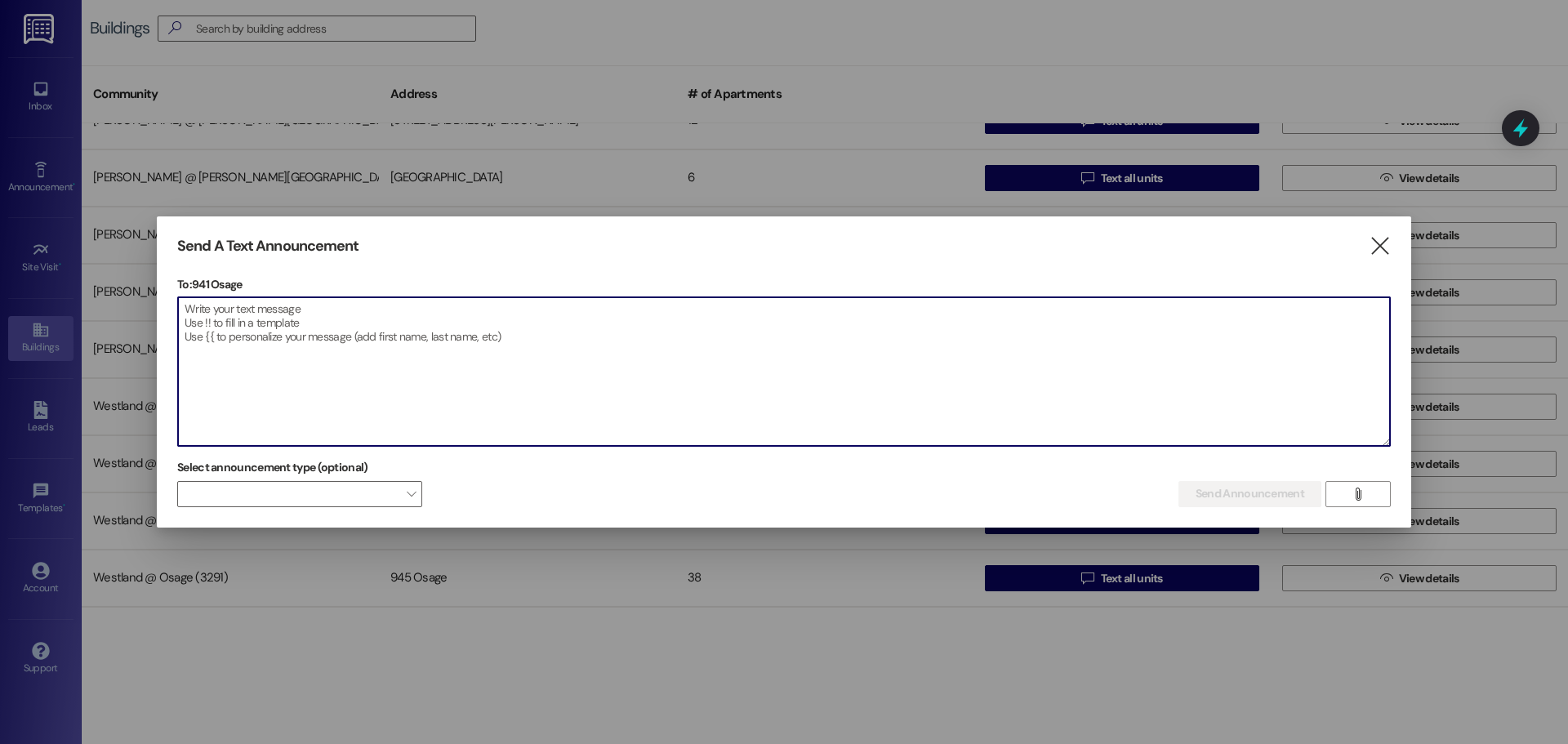
click at [226, 319] on textarea at bounding box center [784, 372] width 1212 height 149
paste textarea "**Asunto:** Recordatorio amistoso: Fumigación programada para [DATE] en Osage A…"
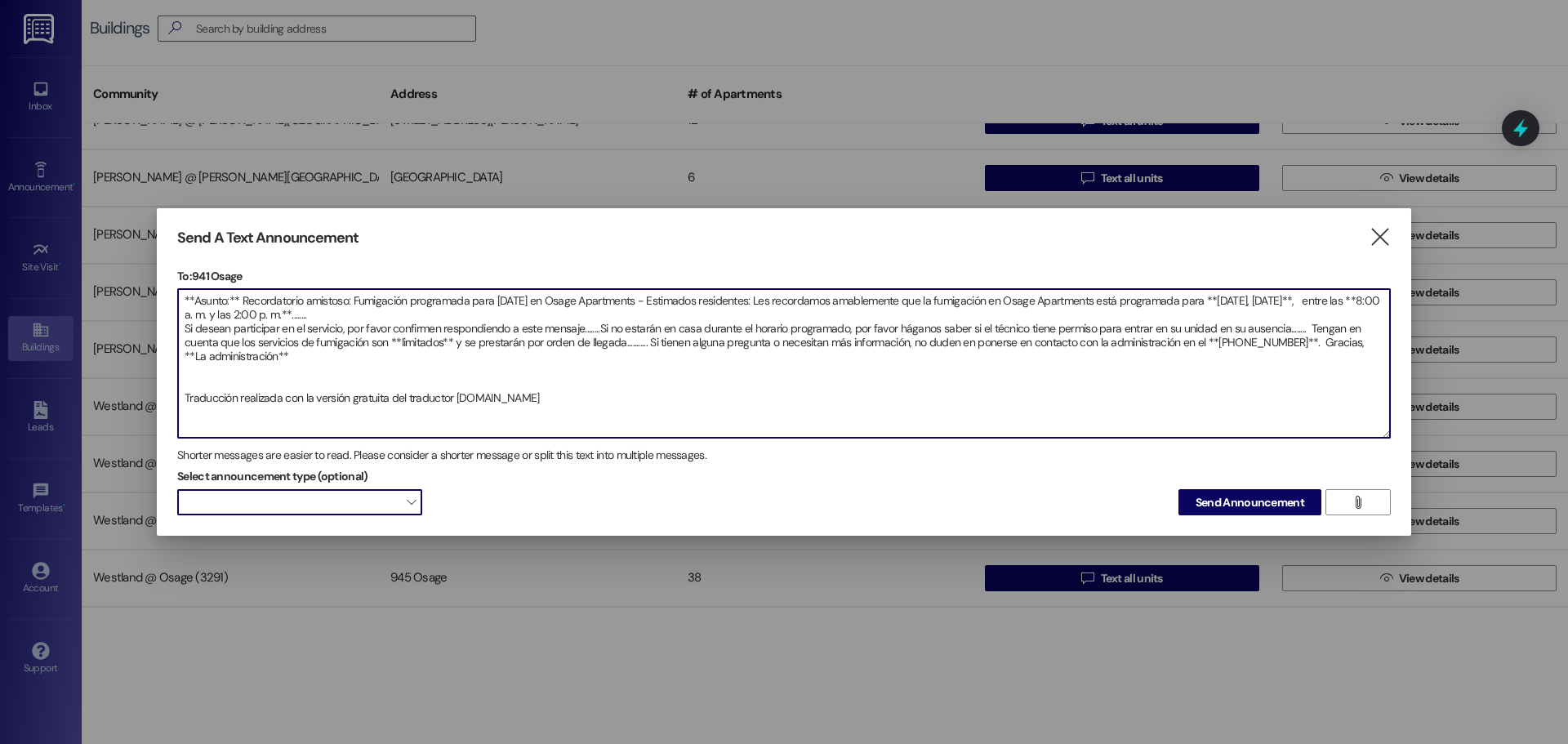
click at [335, 505] on span at bounding box center [300, 502] width 245 height 26
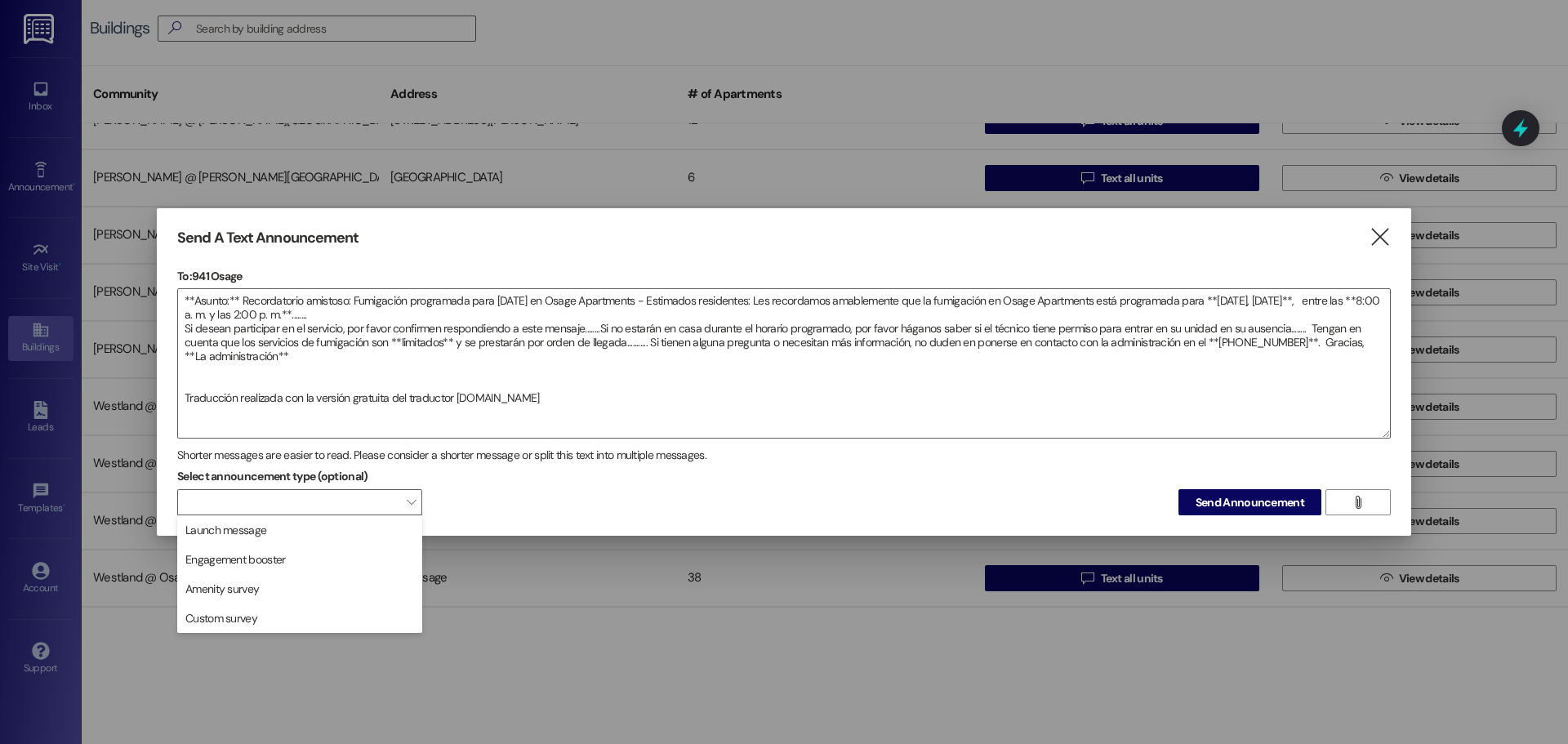
drag, startPoint x: 356, startPoint y: 539, endPoint x: 369, endPoint y: 530, distance: 15.8
click at [356, 541] on button "Launch message" at bounding box center [300, 530] width 245 height 30
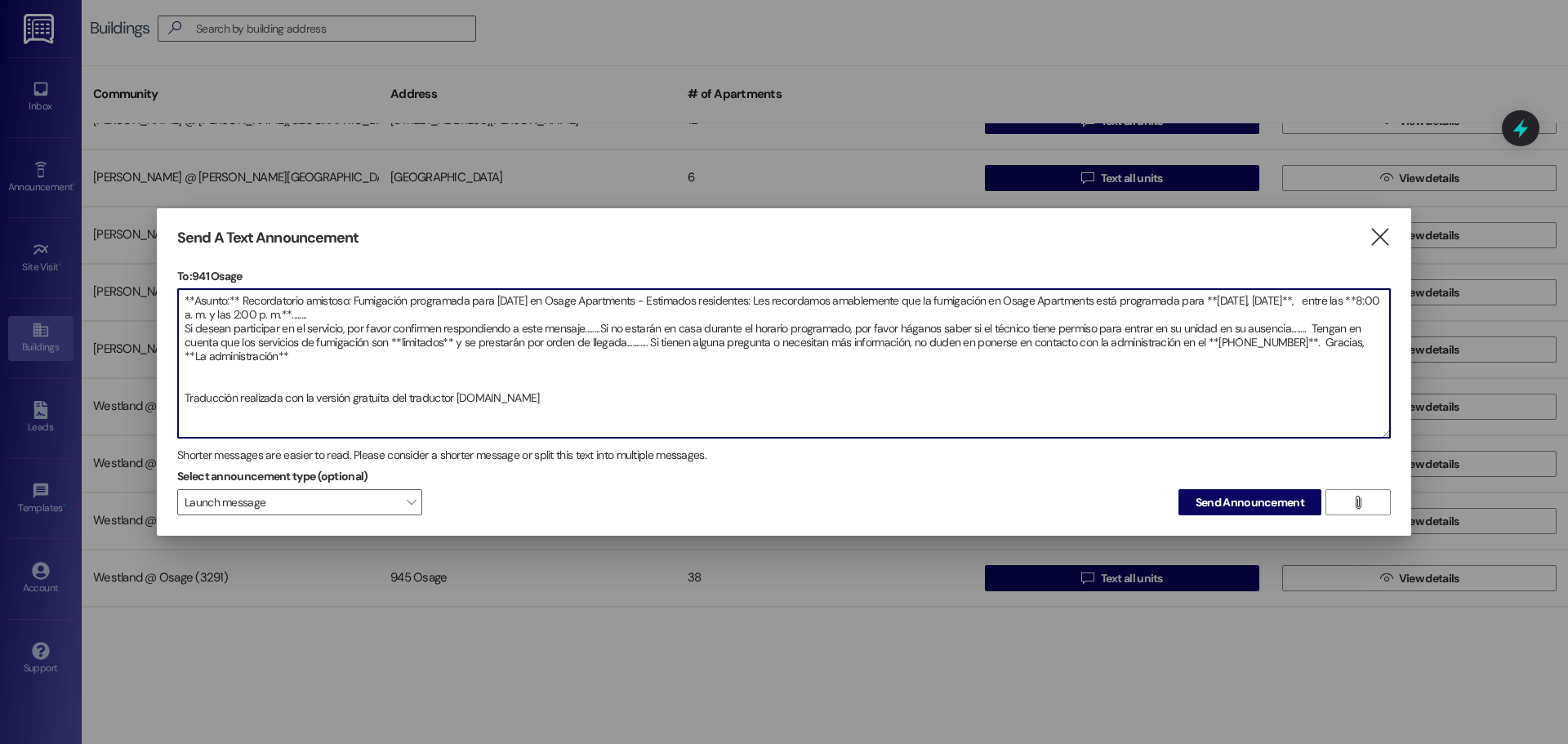
drag, startPoint x: 498, startPoint y: 407, endPoint x: 175, endPoint y: 431, distance: 323.9
click at [175, 430] on div "Send A Text Announcement  To: 941 Osage  Drop image file here **Asunto:** Rec…" at bounding box center [784, 372] width 1254 height 329
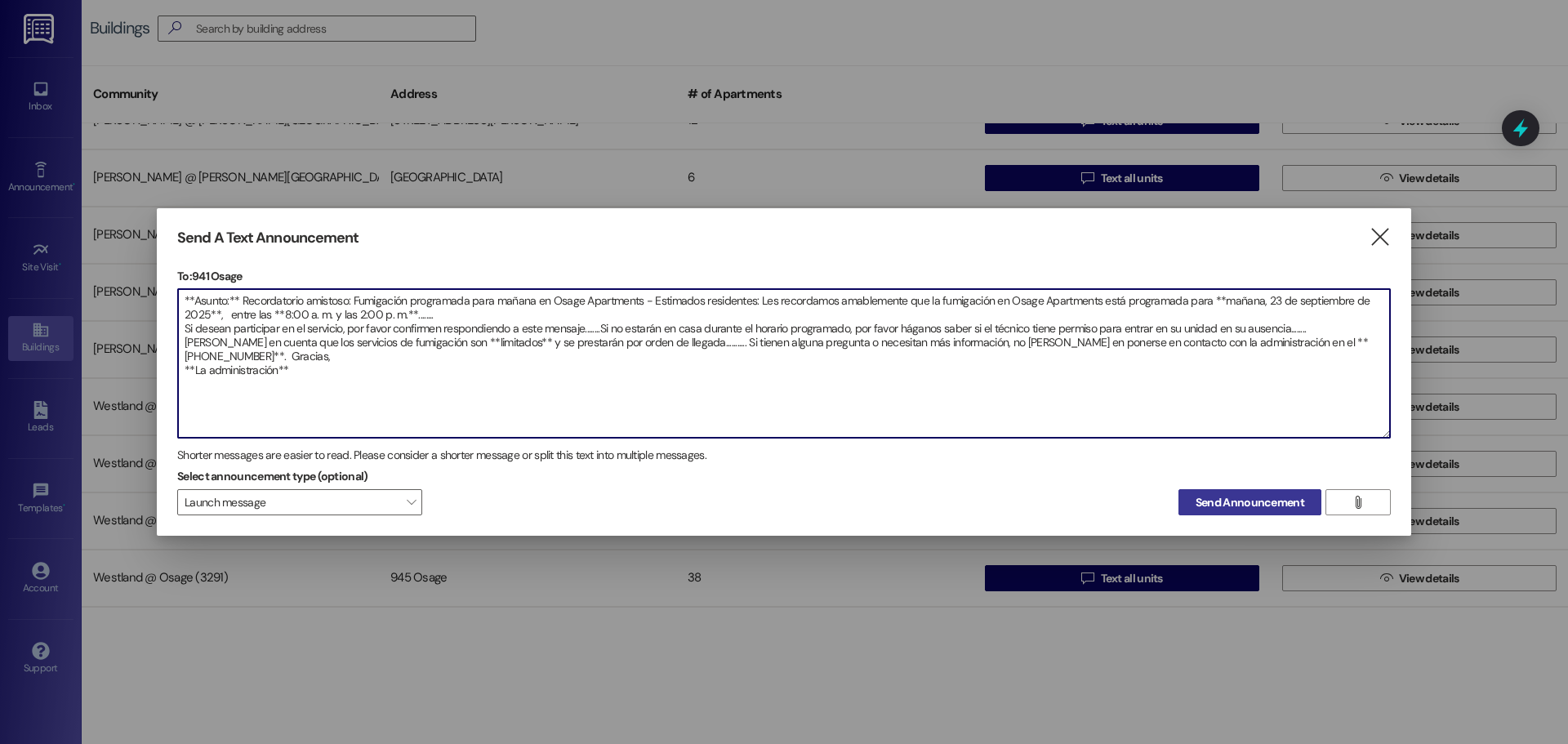
type textarea "**Asunto:** Recordatorio amistoso: Fumigación programada para mañana en Osage A…"
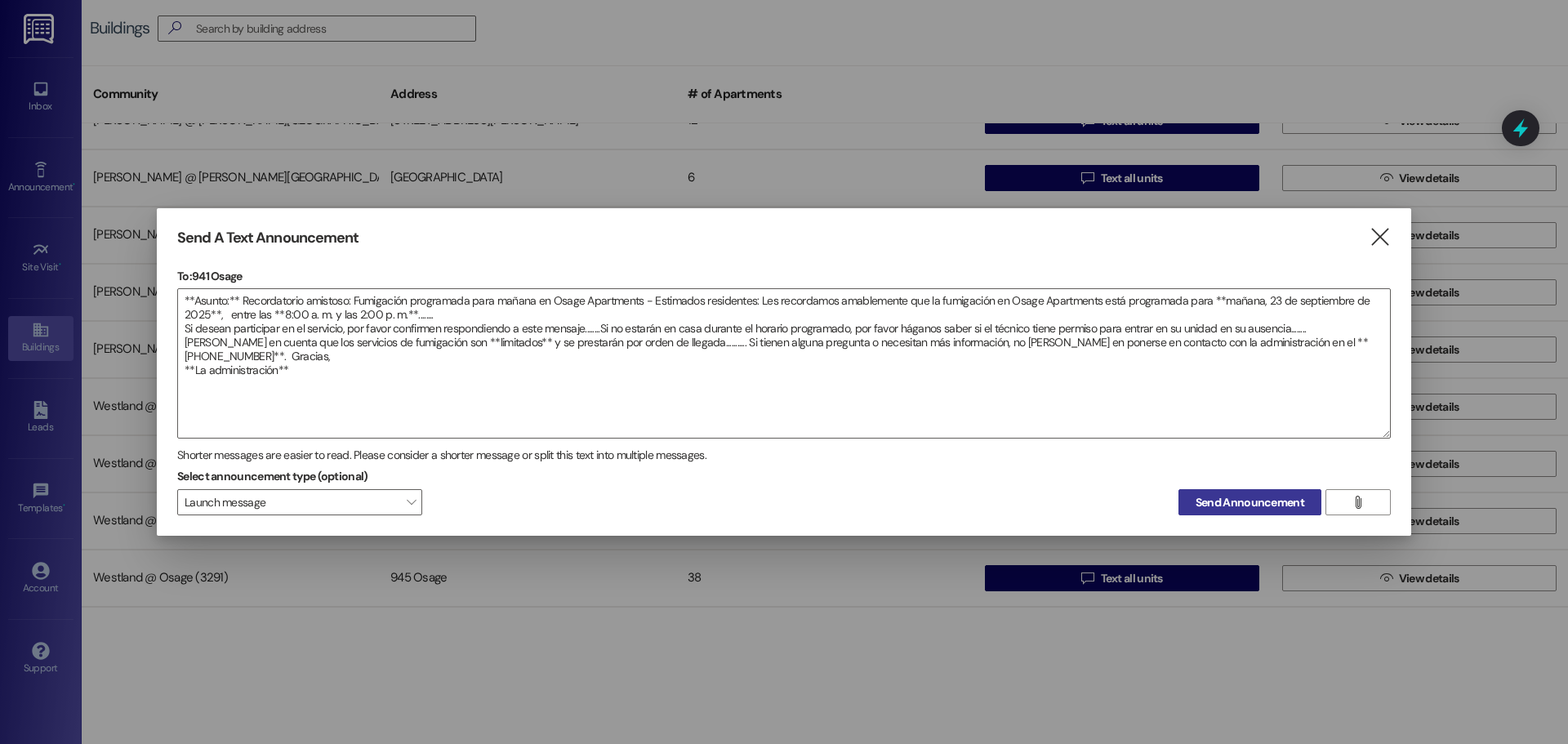
click at [1262, 505] on span "Send Announcement" at bounding box center [1250, 502] width 109 height 17
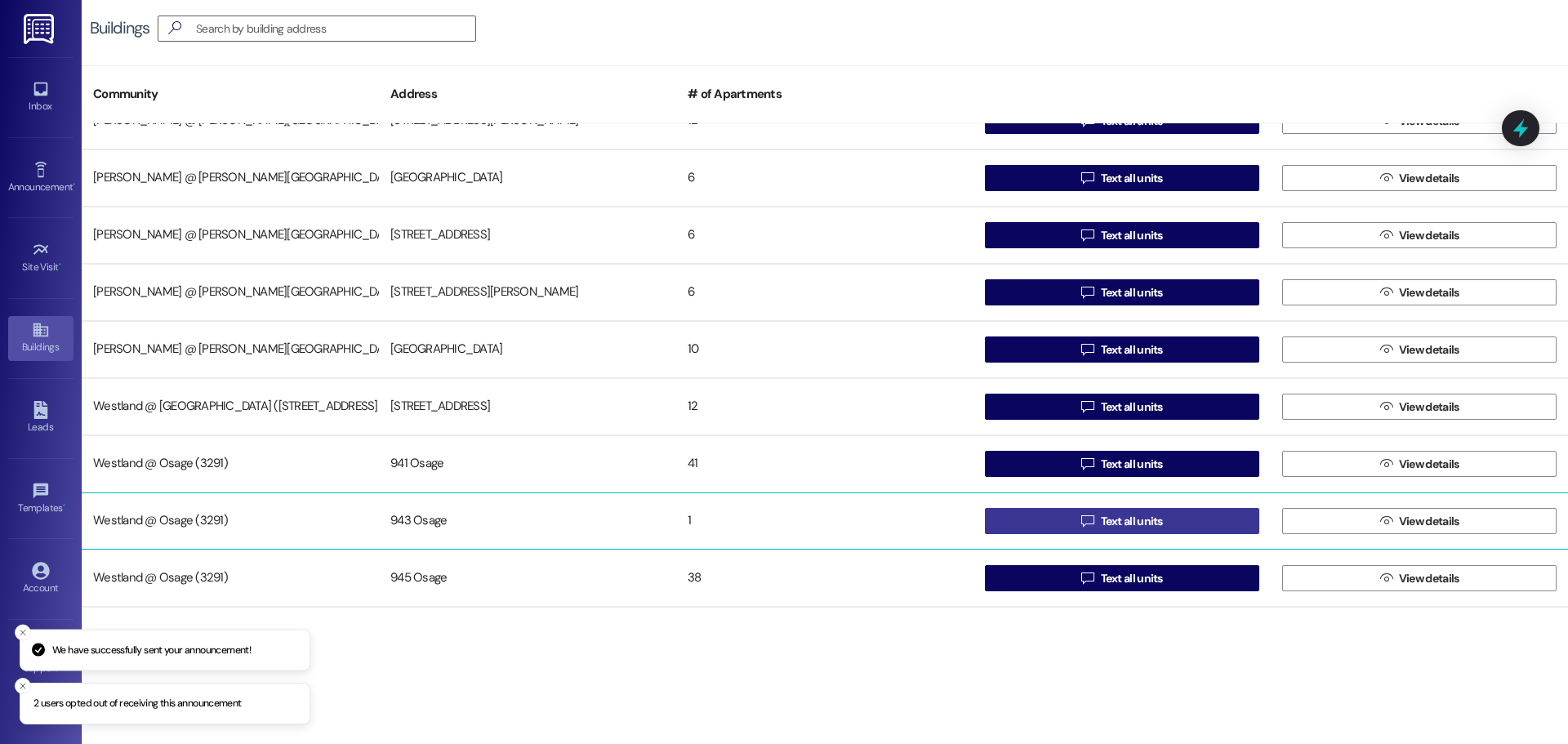
click at [1161, 520] on span "Text all units" at bounding box center [1131, 521] width 69 height 17
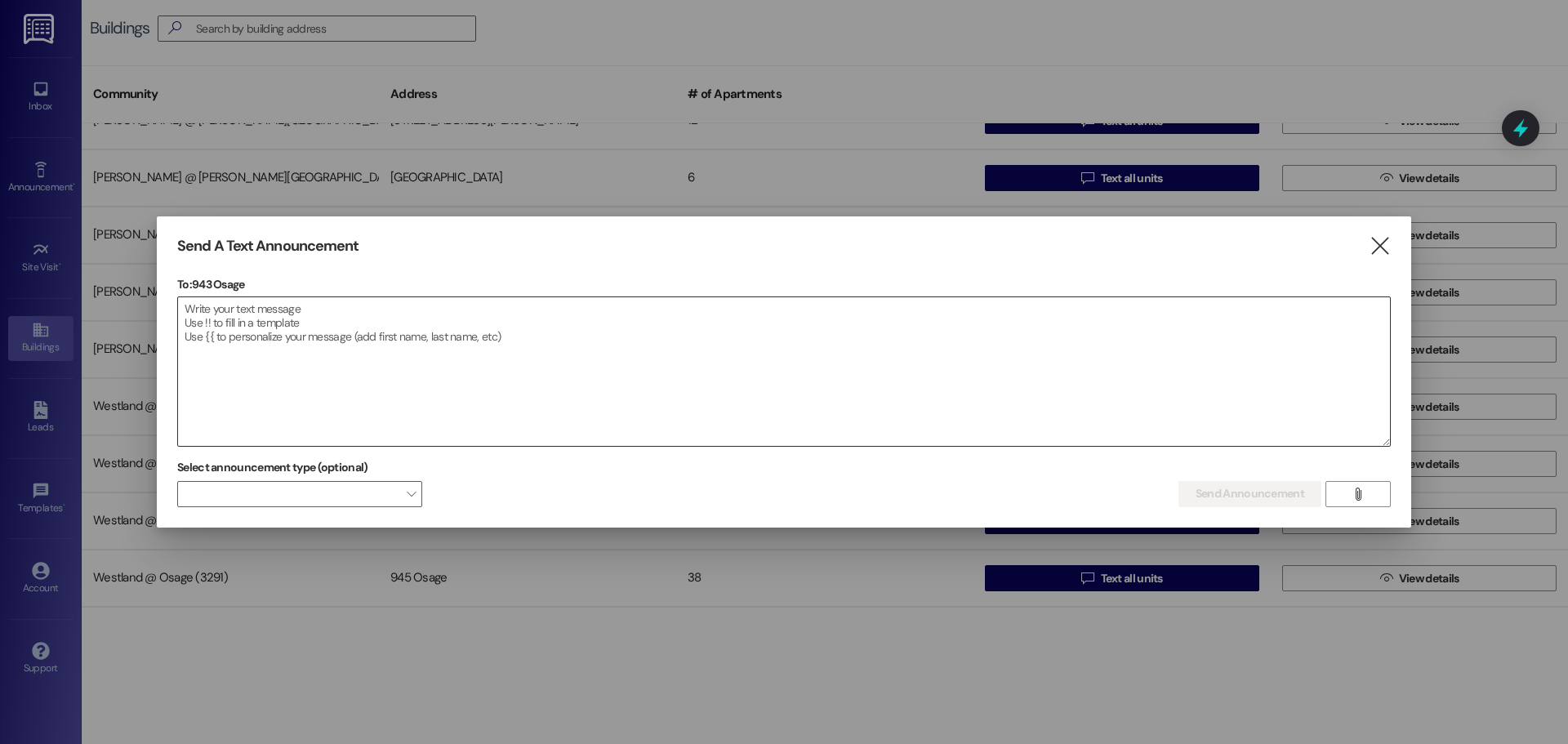
click at [195, 321] on textarea at bounding box center [784, 372] width 1212 height 149
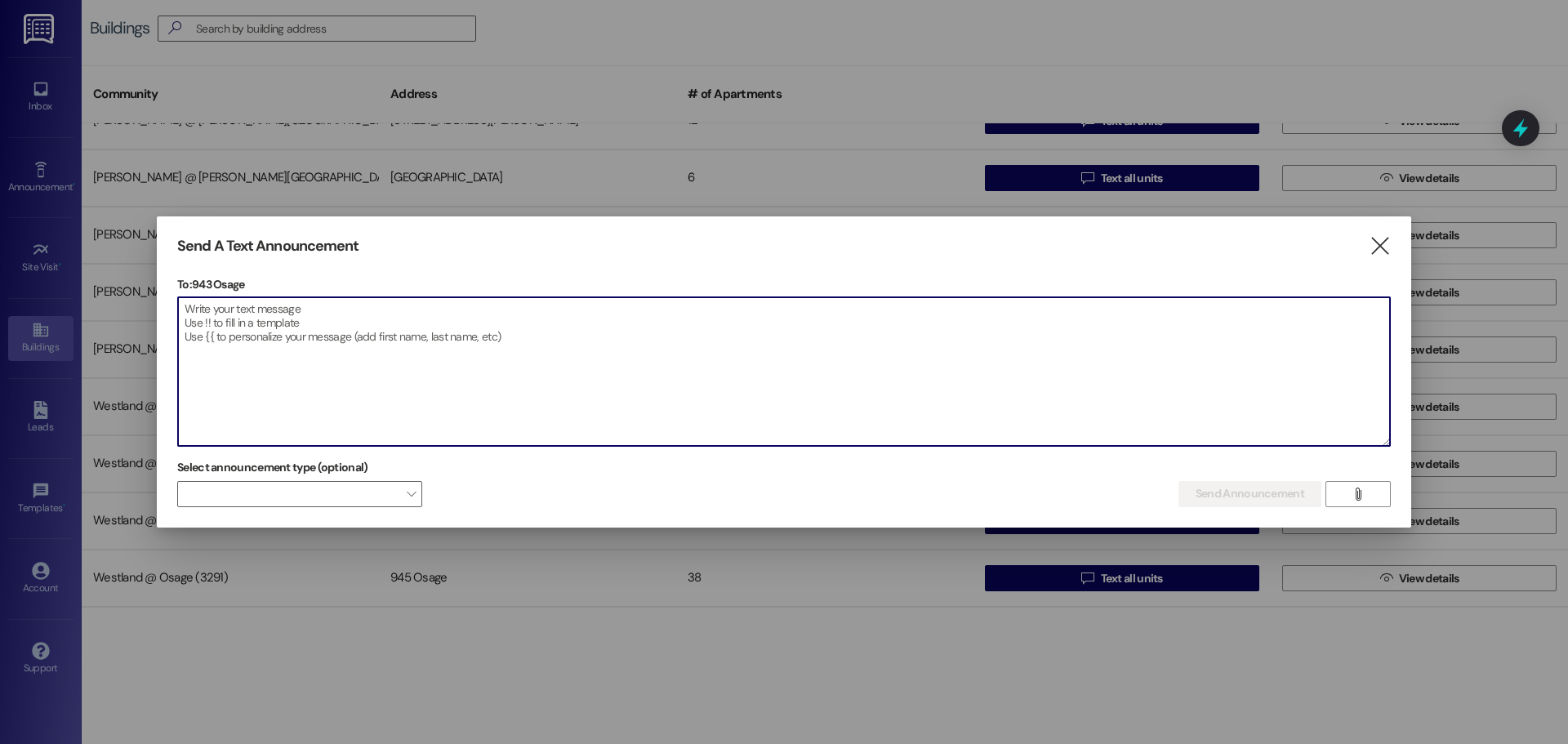
paste textarea "**Asunto:** Recordatorio amistoso: Fumigación programada para [DATE] en Osage A…"
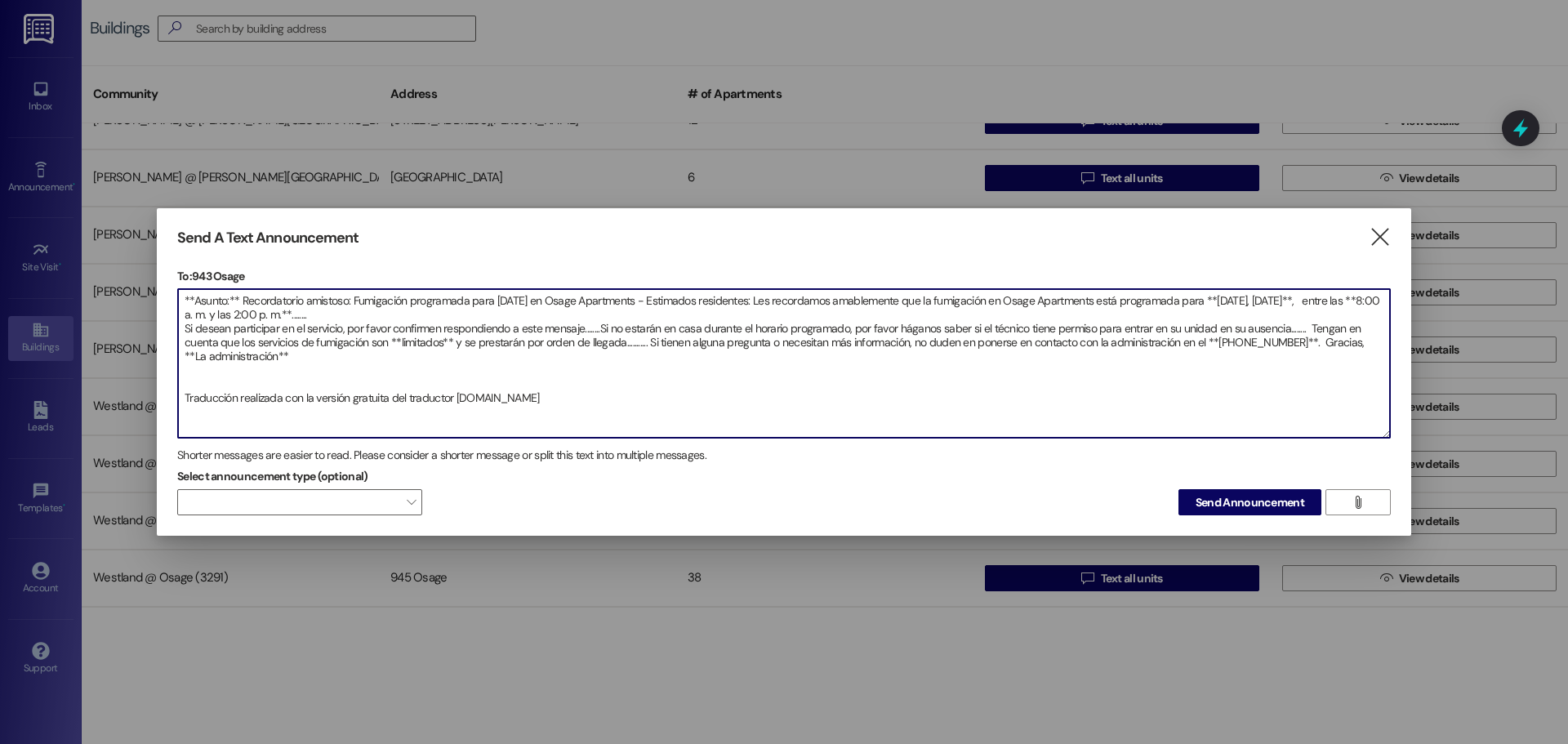
drag, startPoint x: 547, startPoint y: 397, endPoint x: 183, endPoint y: 419, distance: 364.7
click at [183, 419] on textarea "**Asunto:** Recordatorio amistoso: Fumigación programada para [DATE] en Osage A…" at bounding box center [784, 363] width 1212 height 149
type textarea "**Asunto:** Recordatorio amistoso: Fumigación programada para mañana en Osage A…"
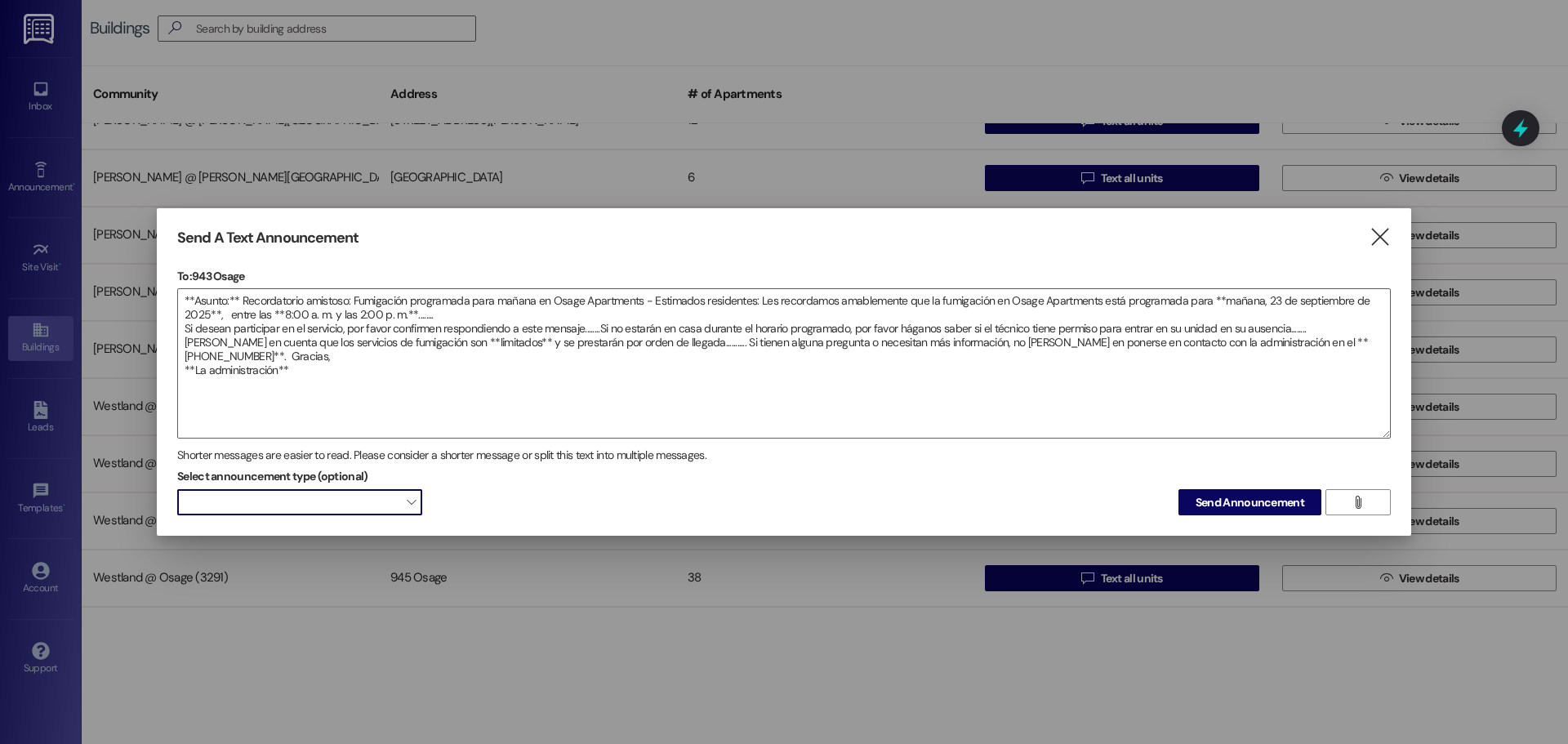
click at [409, 503] on span "" at bounding box center [411, 502] width 9 height 26
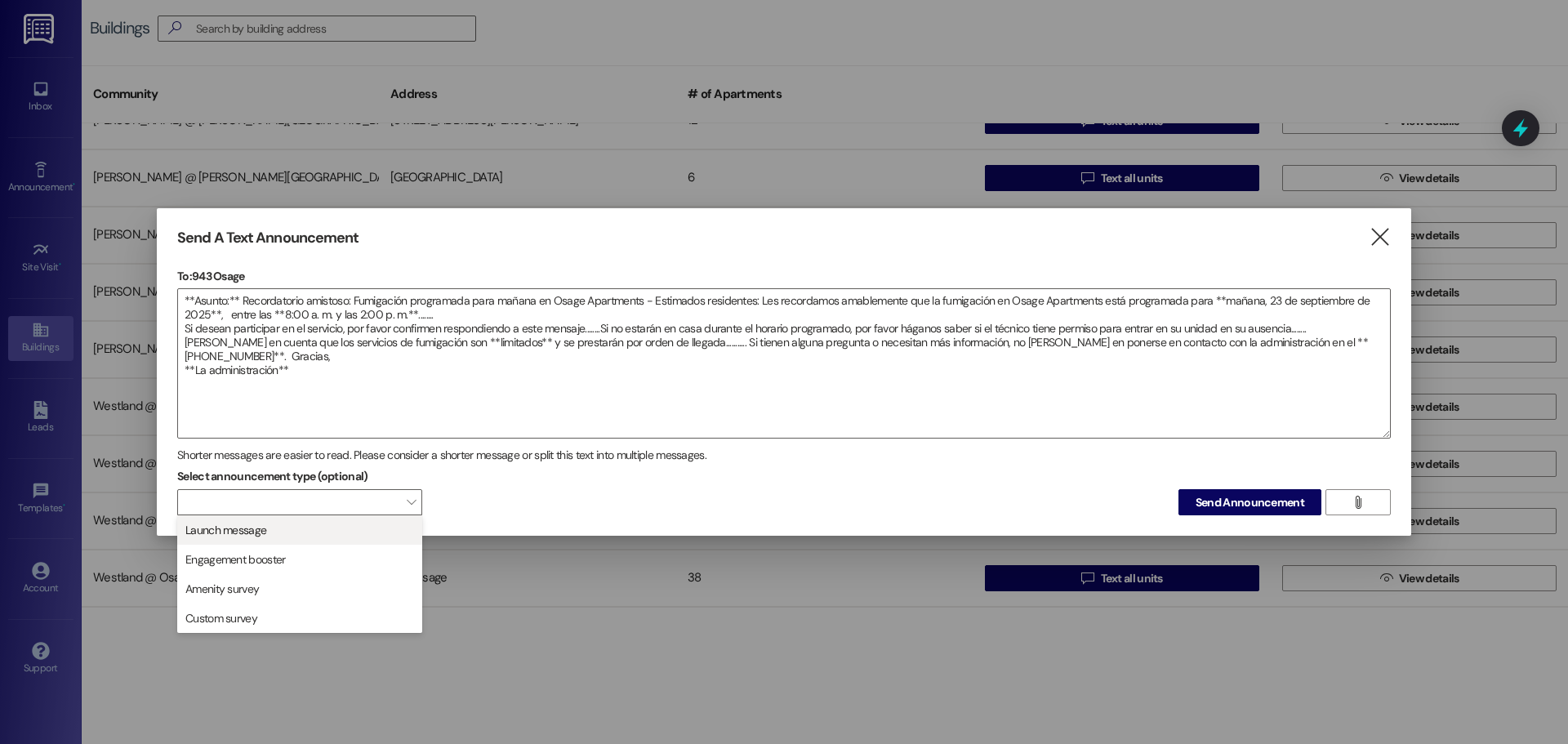
click at [379, 531] on span "Launch message" at bounding box center [300, 530] width 230 height 18
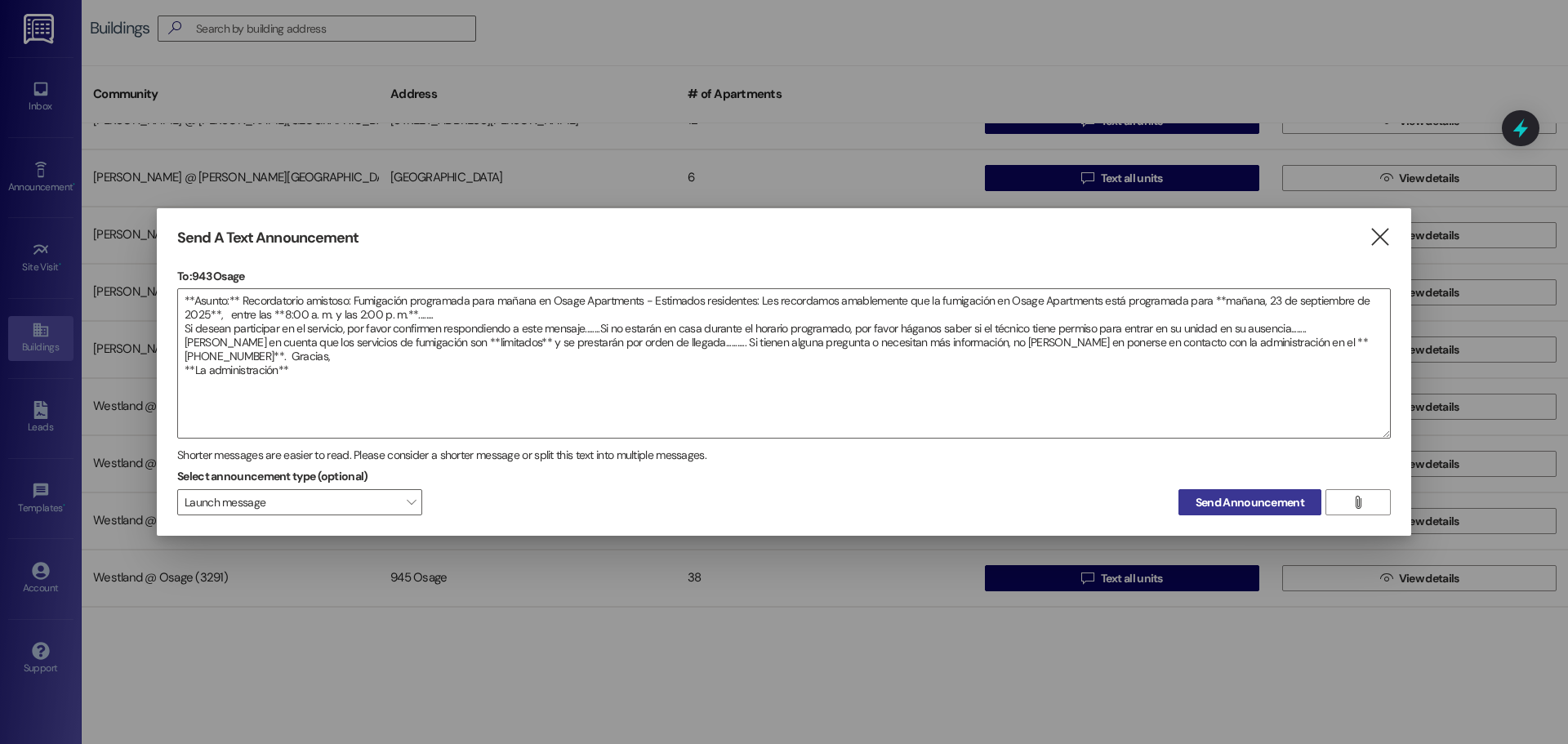
click at [1276, 505] on span "Send Announcement" at bounding box center [1250, 502] width 109 height 17
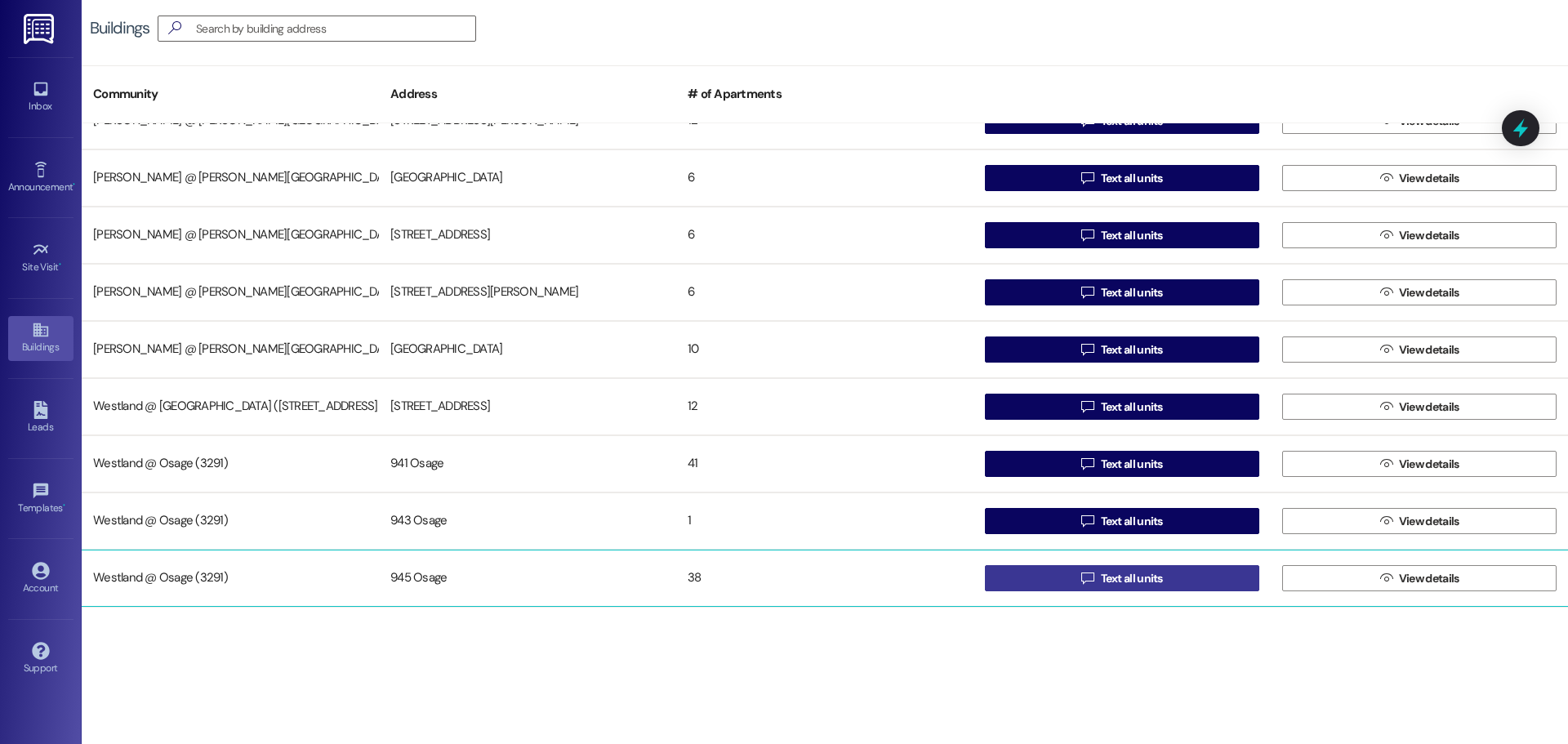
click at [1144, 577] on span "Text all units" at bounding box center [1131, 578] width 62 height 17
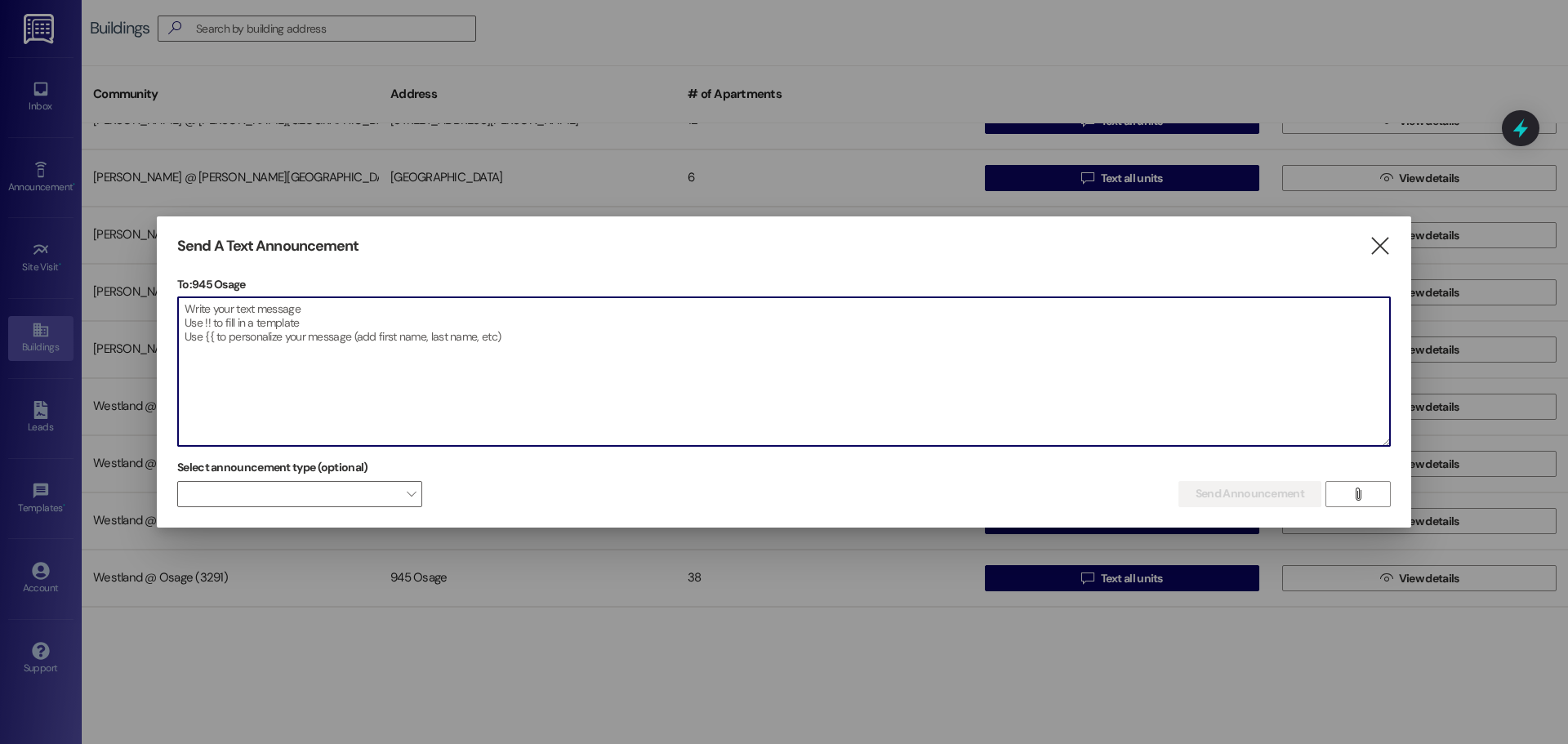
click at [198, 326] on textarea at bounding box center [784, 372] width 1212 height 149
paste textarea "**Asunto:** Recordatorio amistoso: Fumigación programada para mañana en Osage A…"
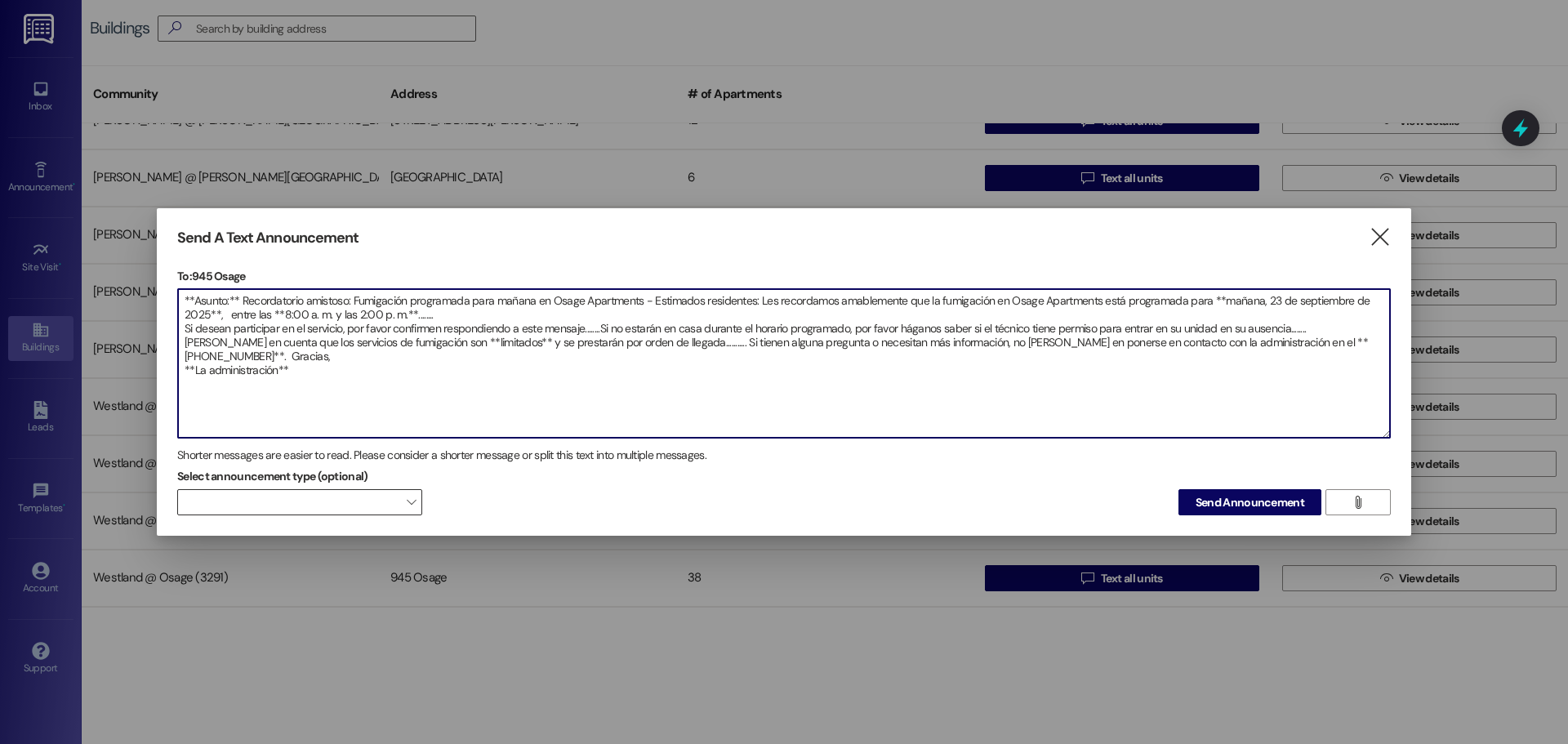
type textarea "**Asunto:** Recordatorio amistoso: Fumigación programada para mañana en Osage A…"
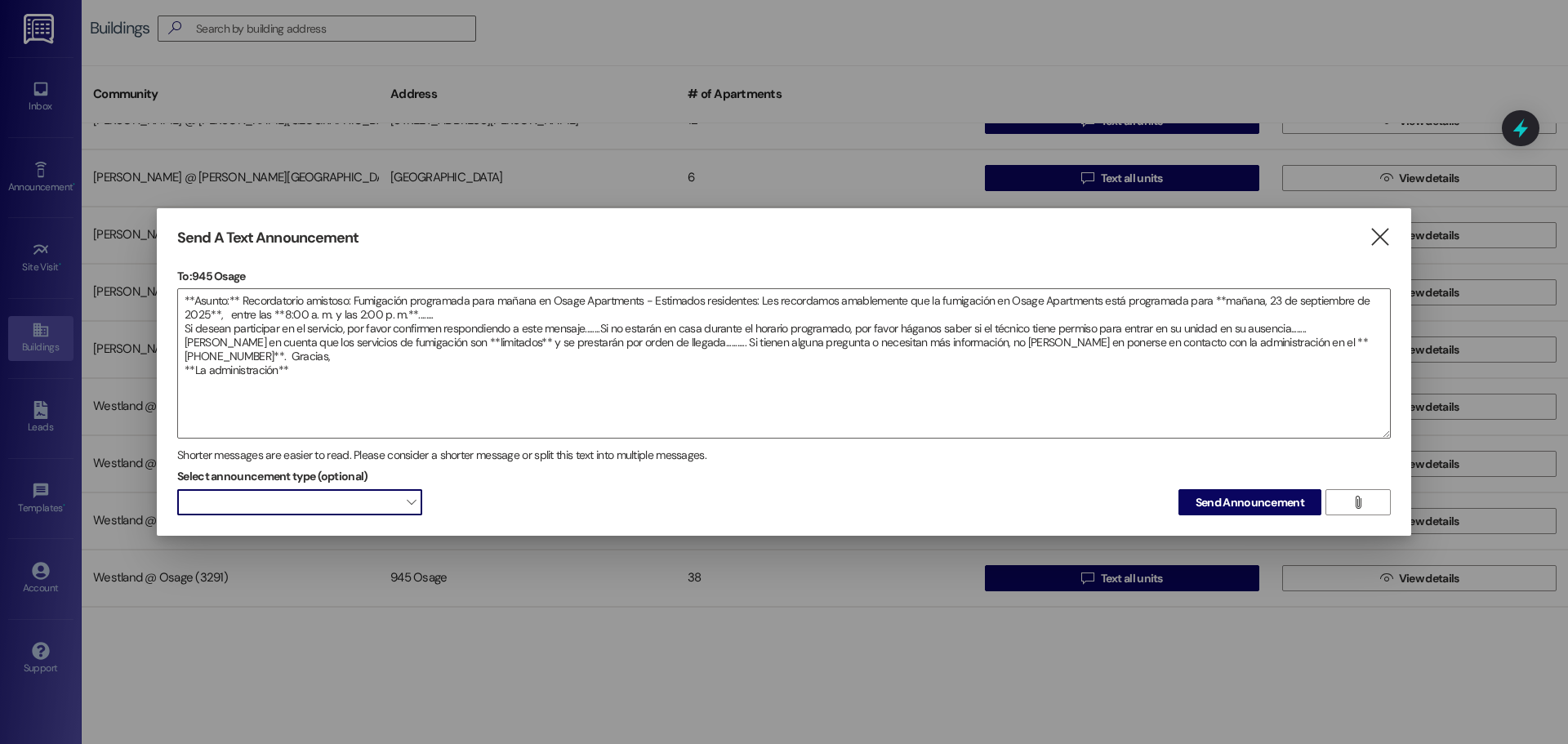
click at [274, 500] on span at bounding box center [300, 502] width 245 height 26
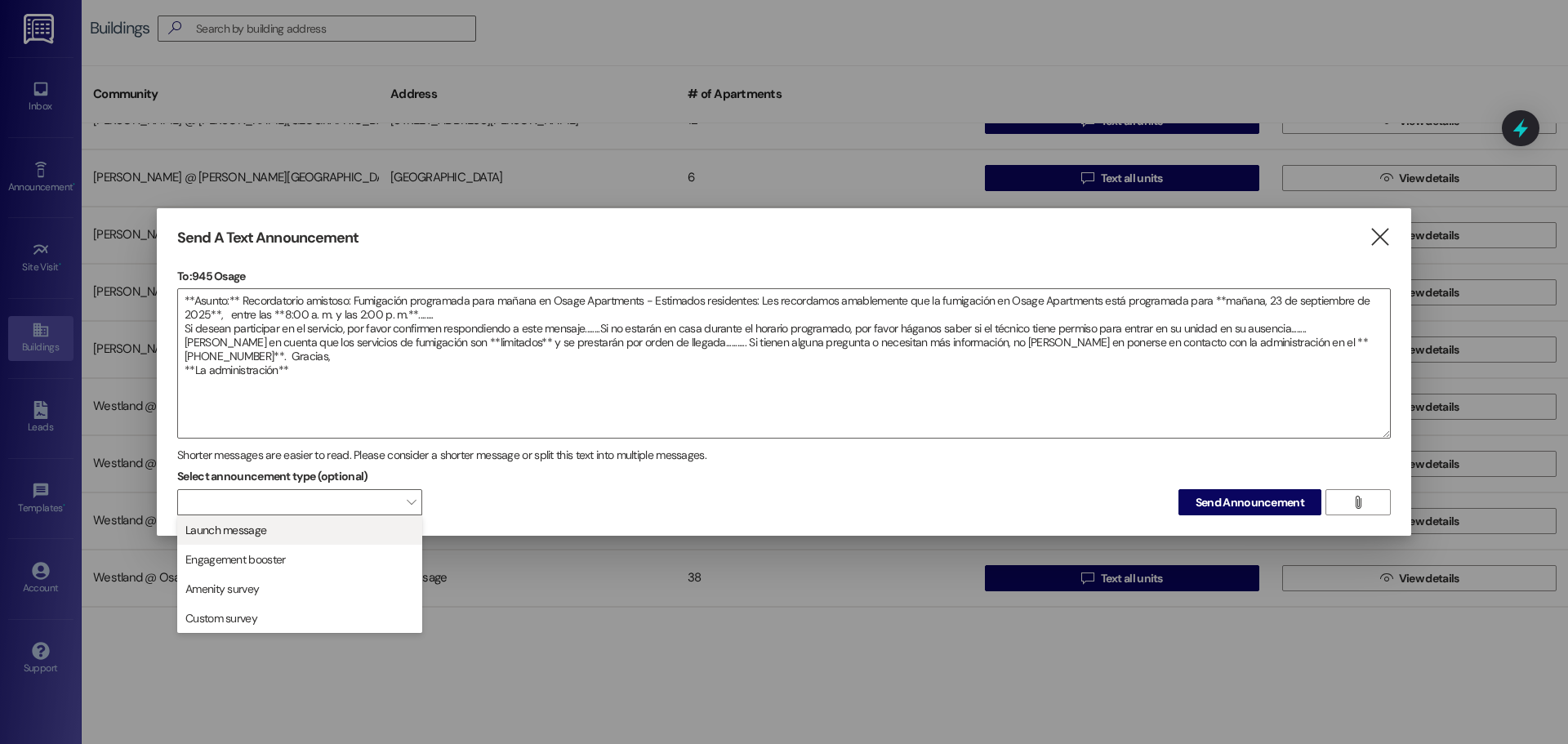
click at [292, 531] on span "Launch message" at bounding box center [300, 530] width 230 height 18
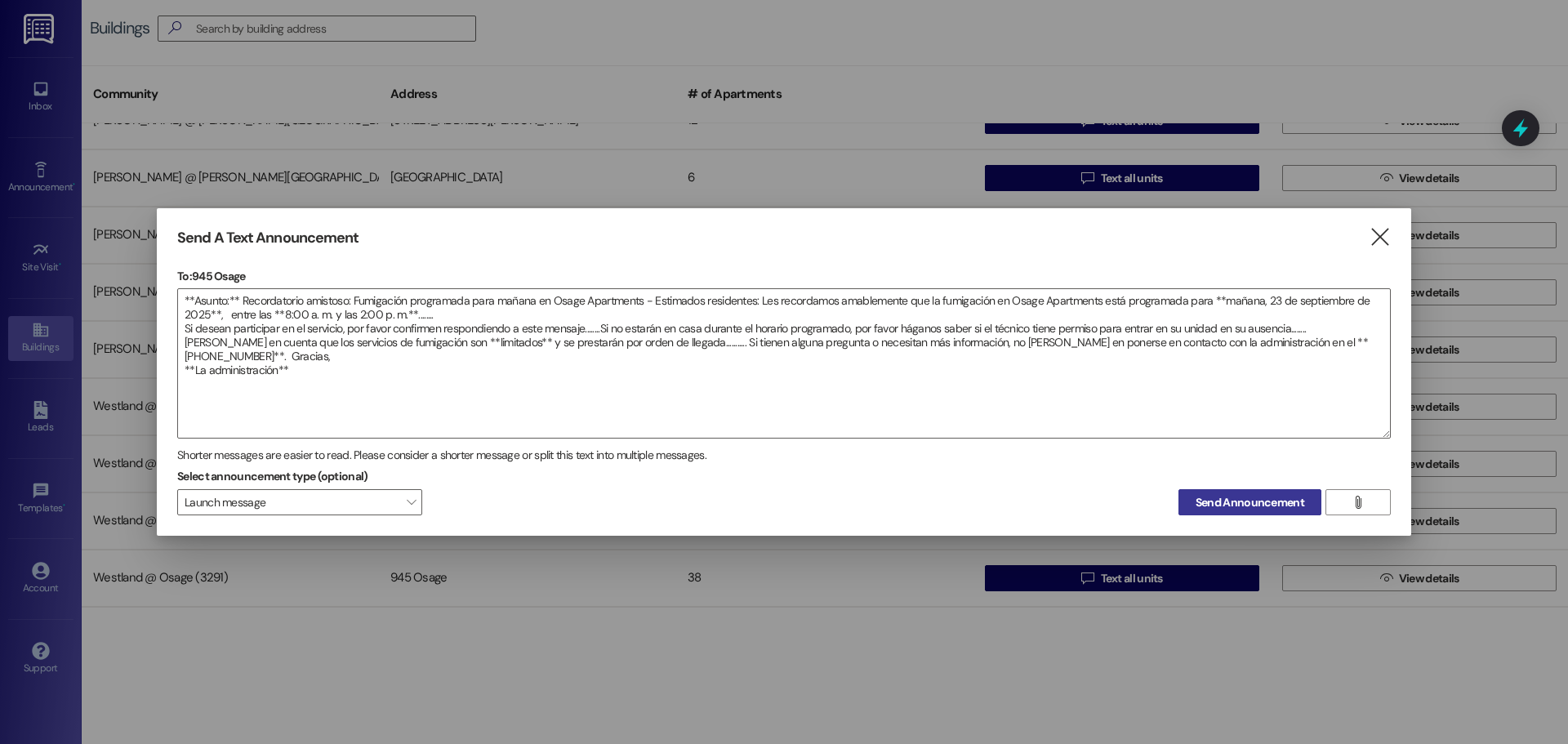
click at [1281, 501] on span "Send Announcement" at bounding box center [1250, 502] width 109 height 17
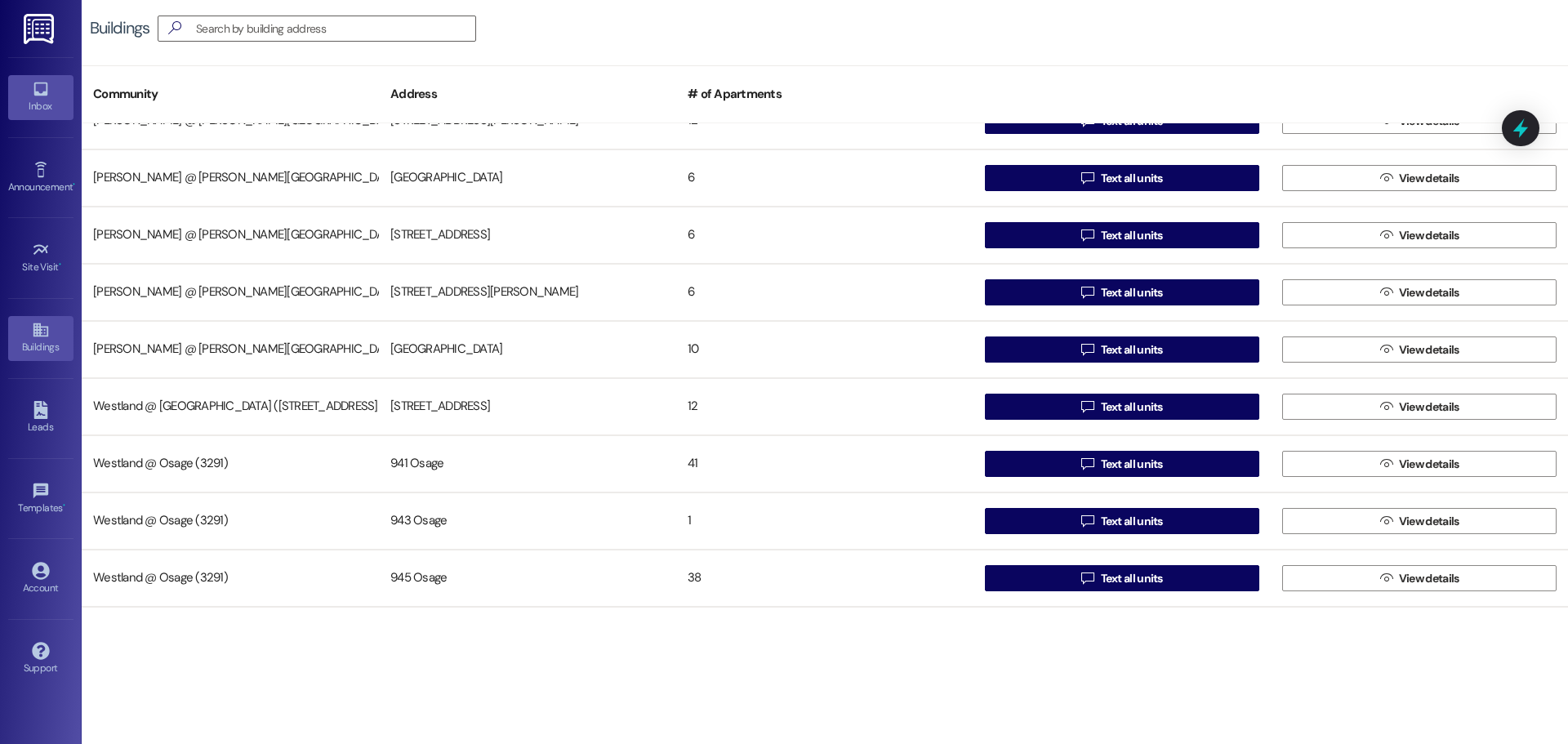
click at [50, 96] on link "Inbox" at bounding box center [40, 97] width 65 height 44
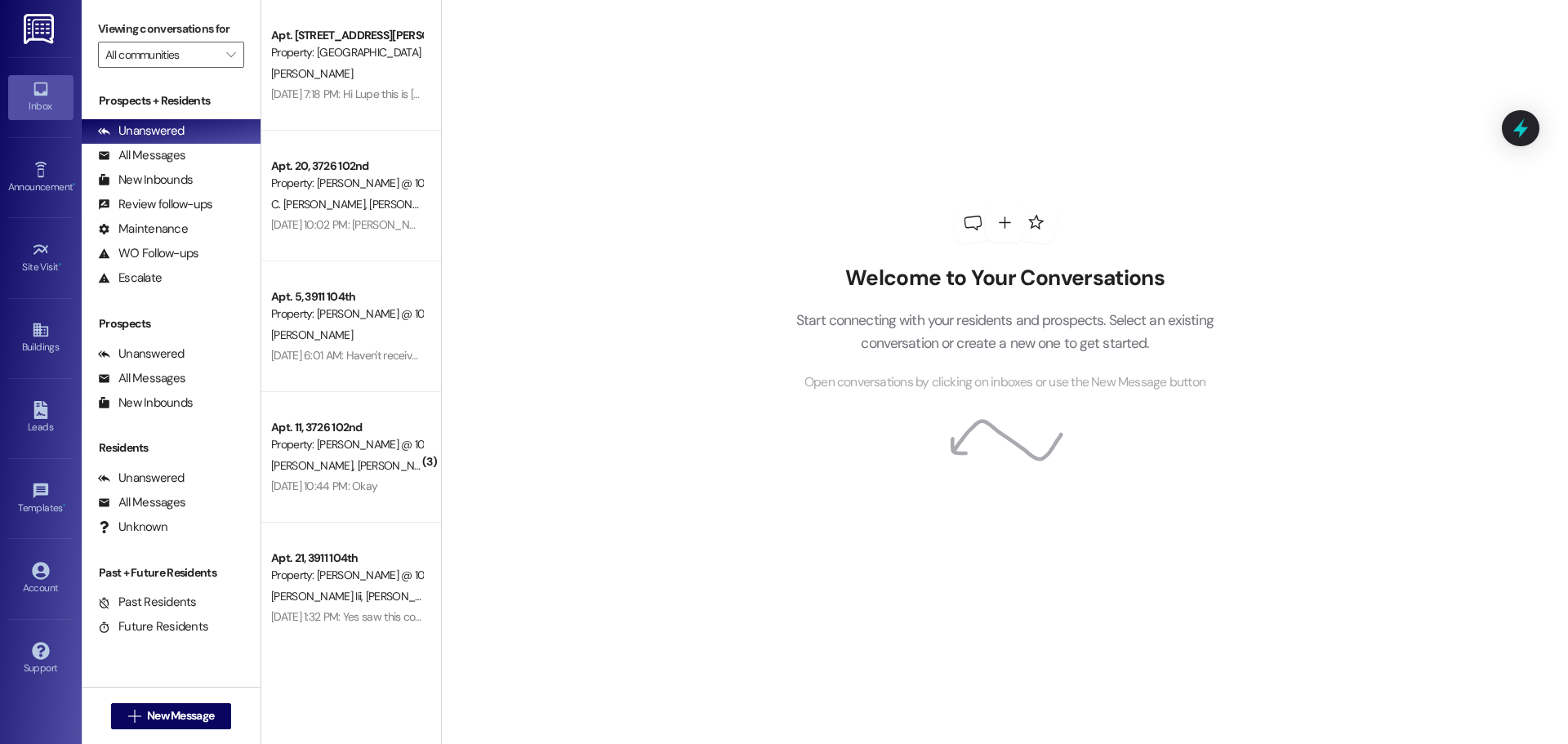
drag, startPoint x: 238, startPoint y: 48, endPoint x: 222, endPoint y: 69, distance: 26.4
click at [238, 50] on span "" at bounding box center [230, 54] width 16 height 26
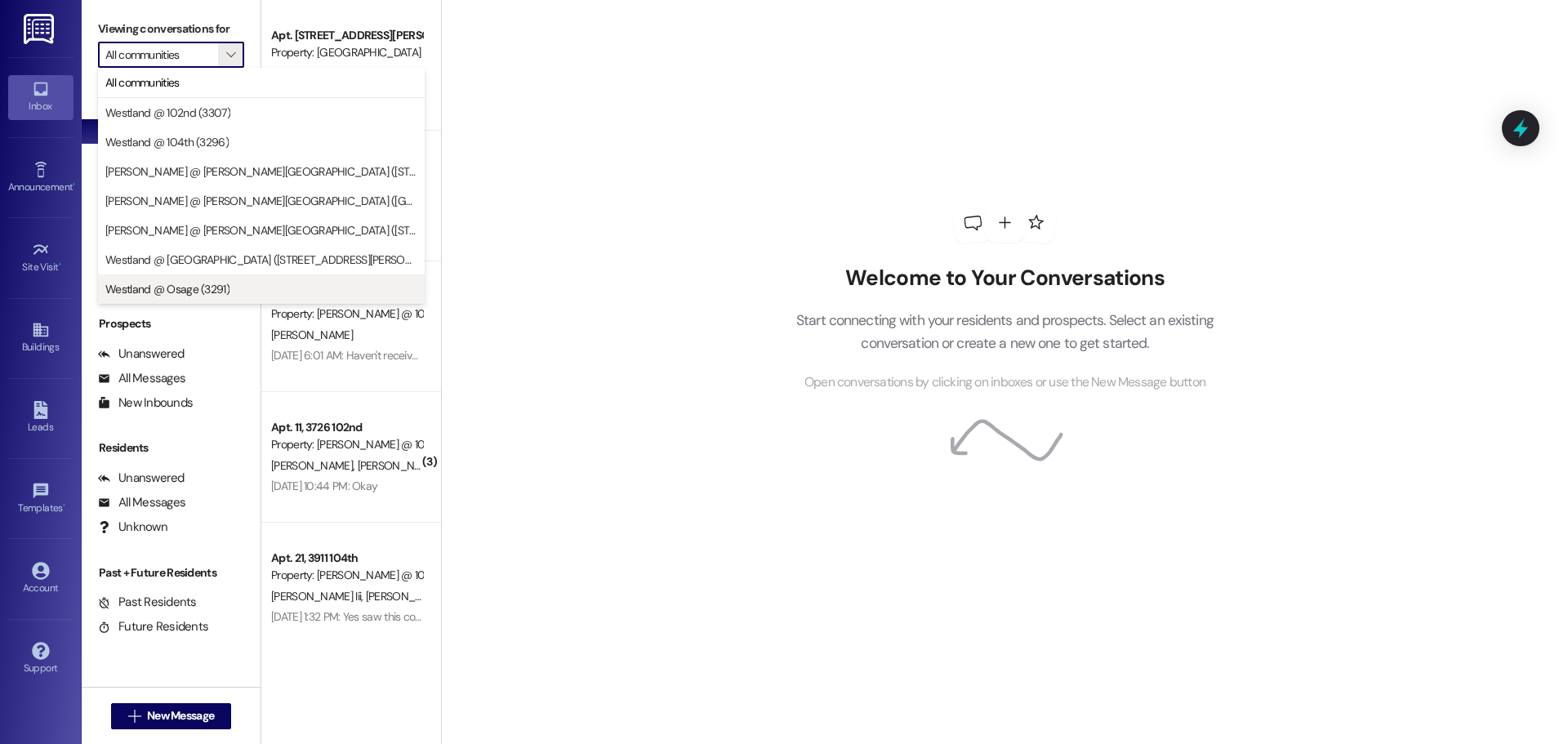
click at [175, 288] on span "Westland @ Osage (3291)" at bounding box center [168, 289] width 124 height 17
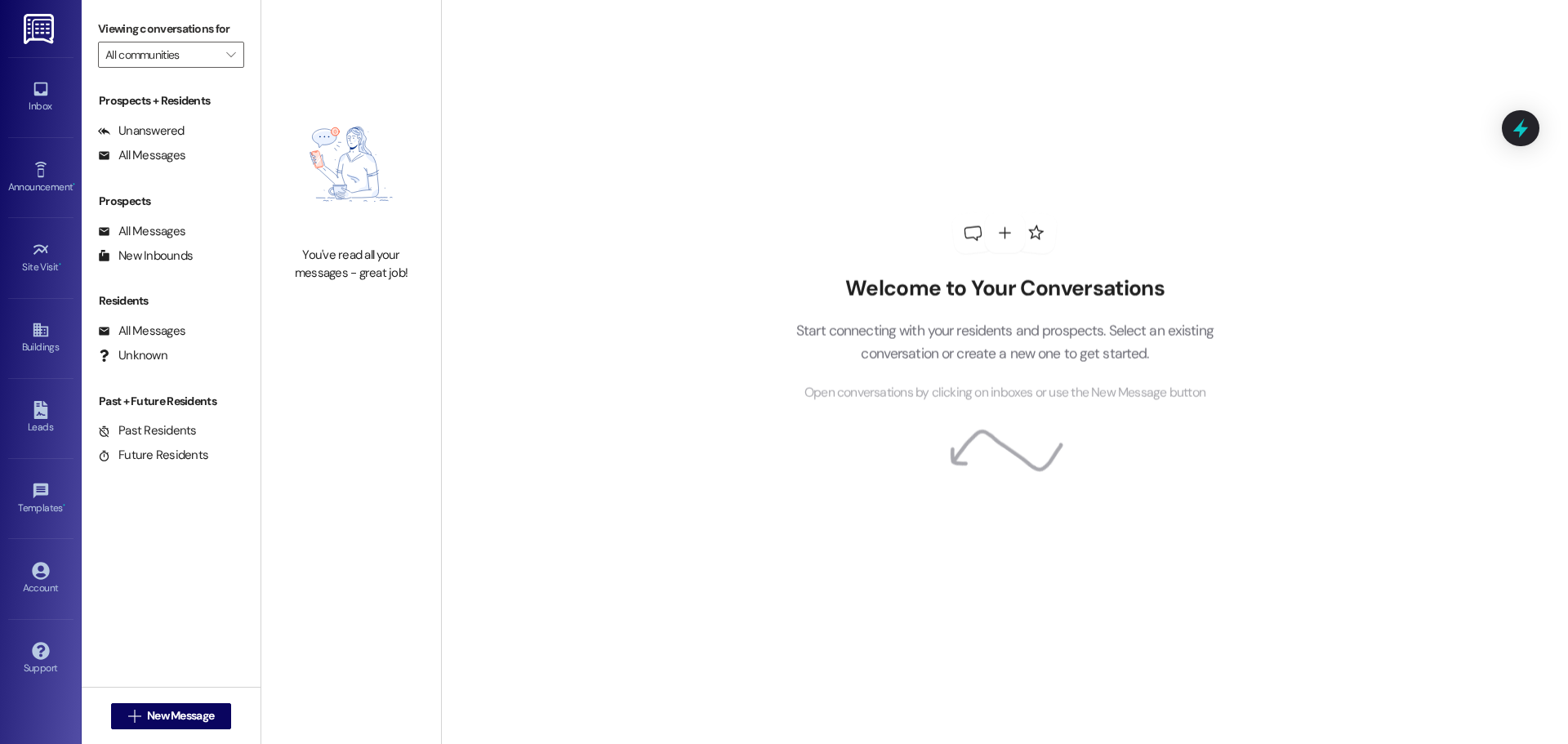
type input "Westland @ Osage (3291)"
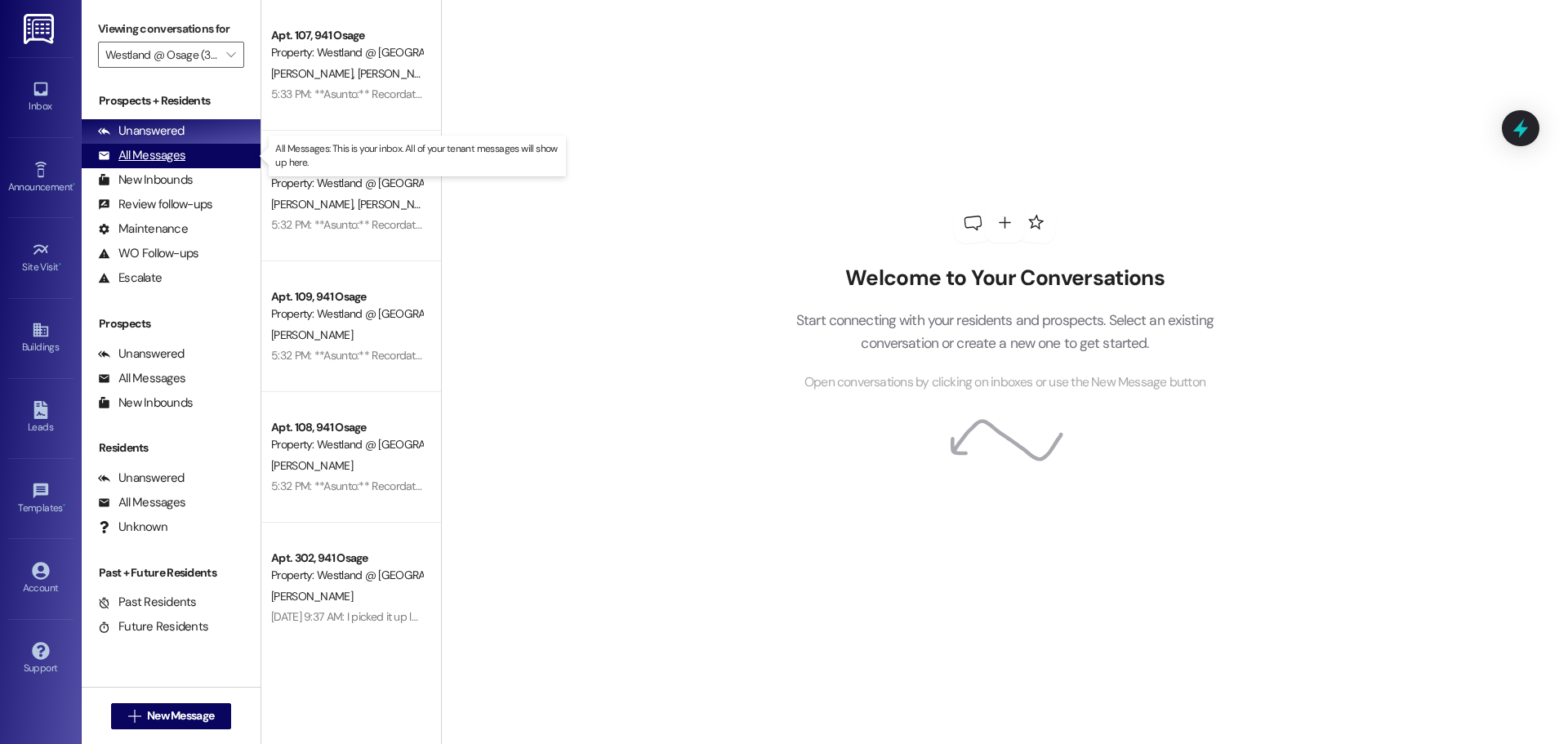
click at [182, 153] on div "All Messages" at bounding box center [142, 155] width 88 height 17
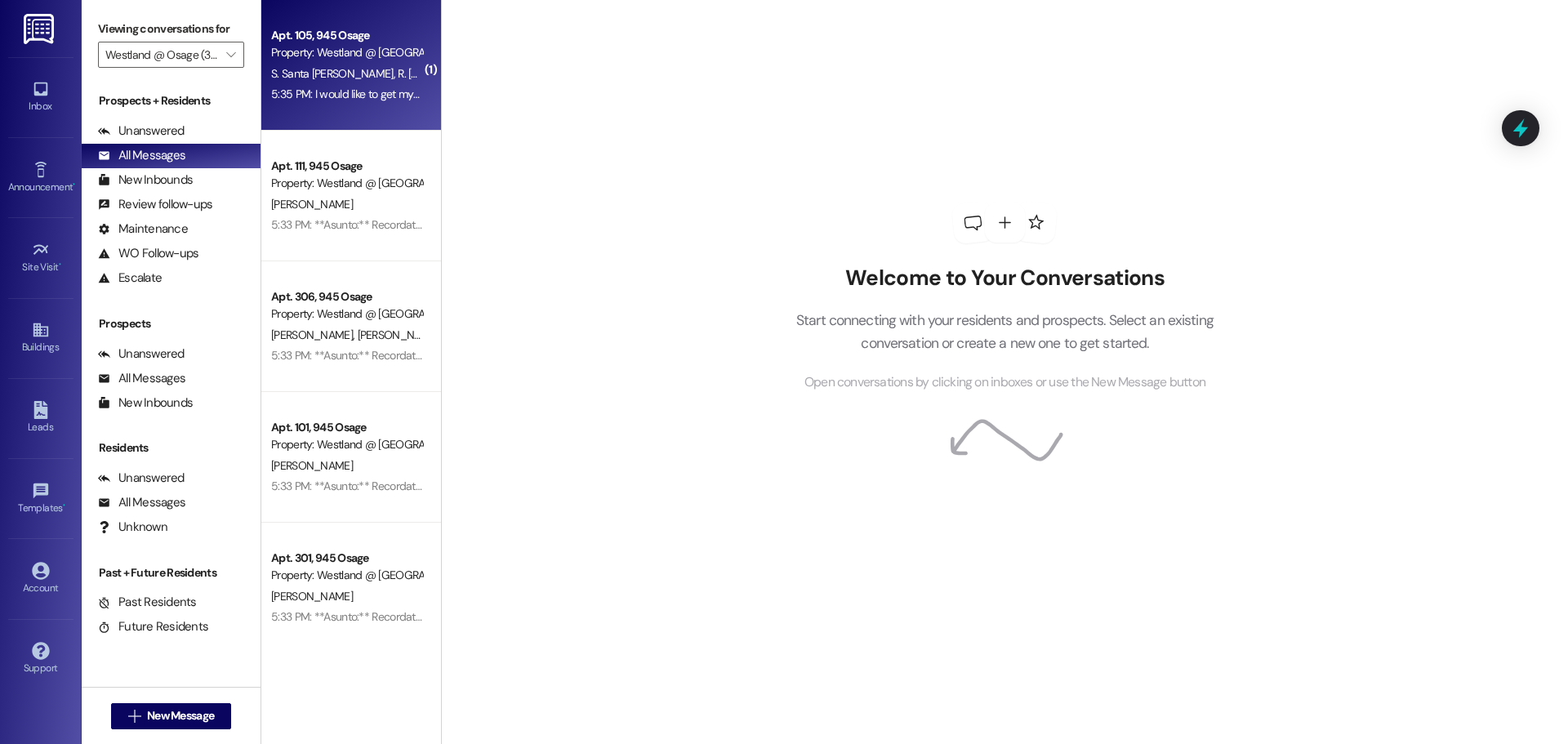
click at [398, 71] on span "R. [GEOGRAPHIC_DATA][PERSON_NAME]" at bounding box center [498, 73] width 201 height 15
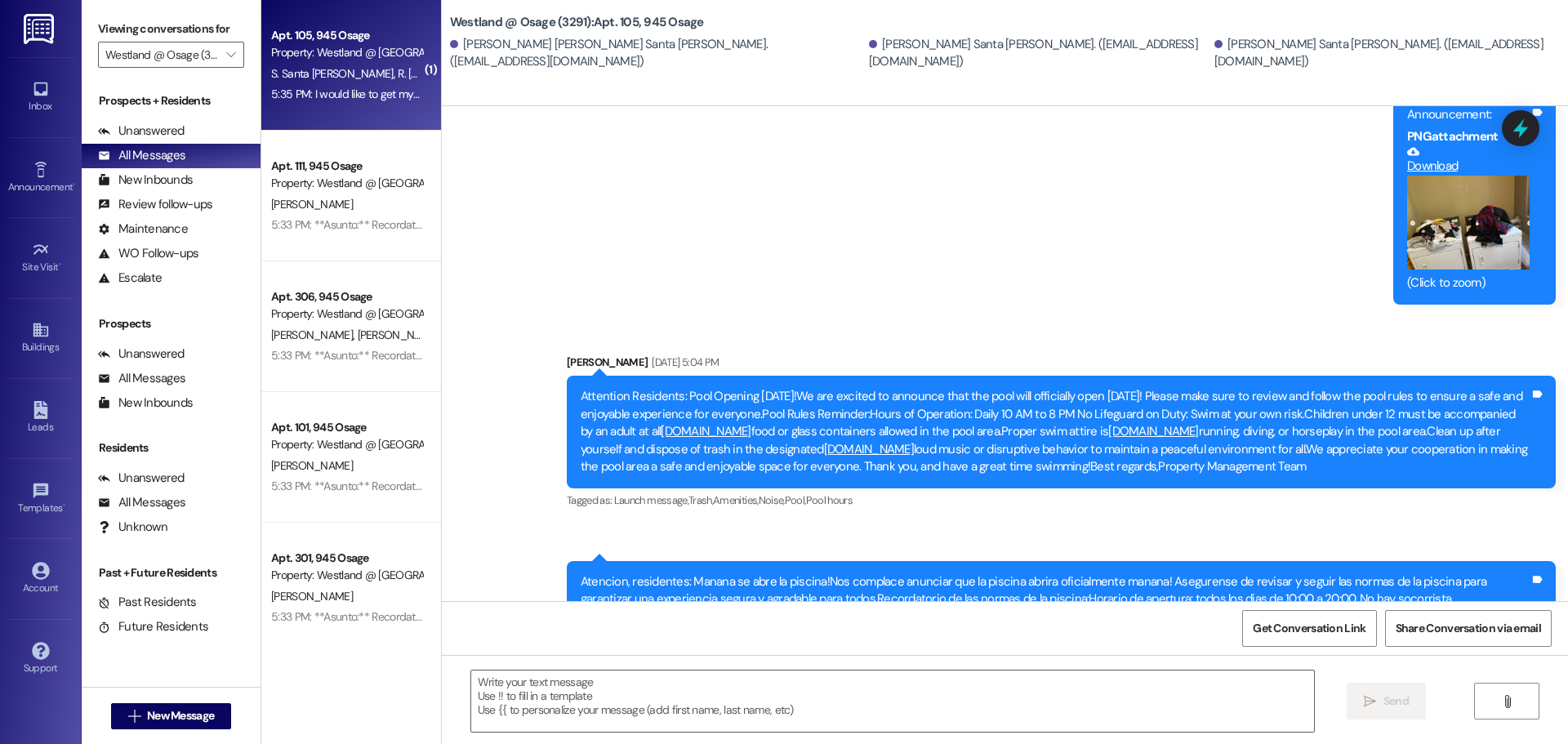
scroll to position [4434, 0]
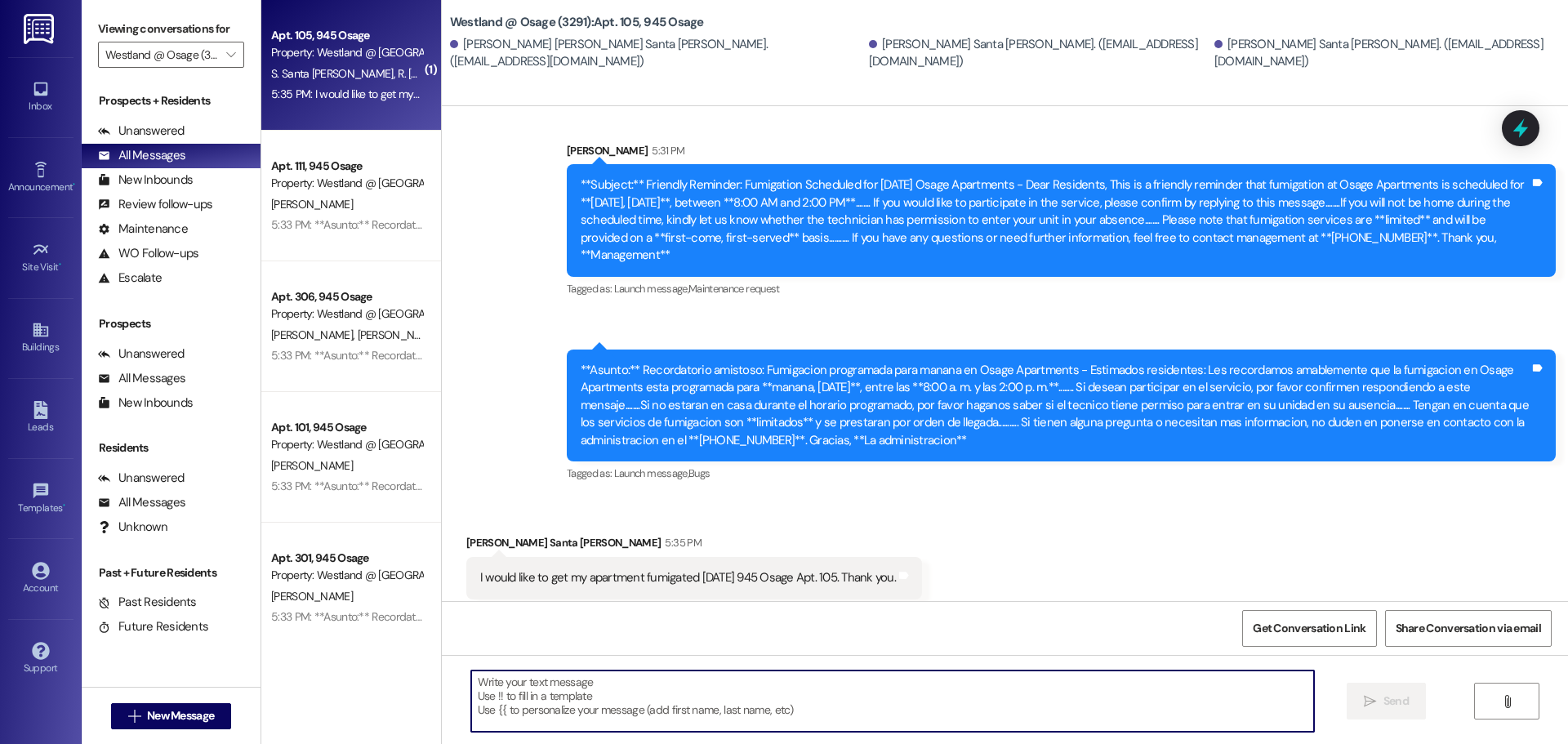
click at [820, 690] on textarea at bounding box center [893, 701] width 843 height 61
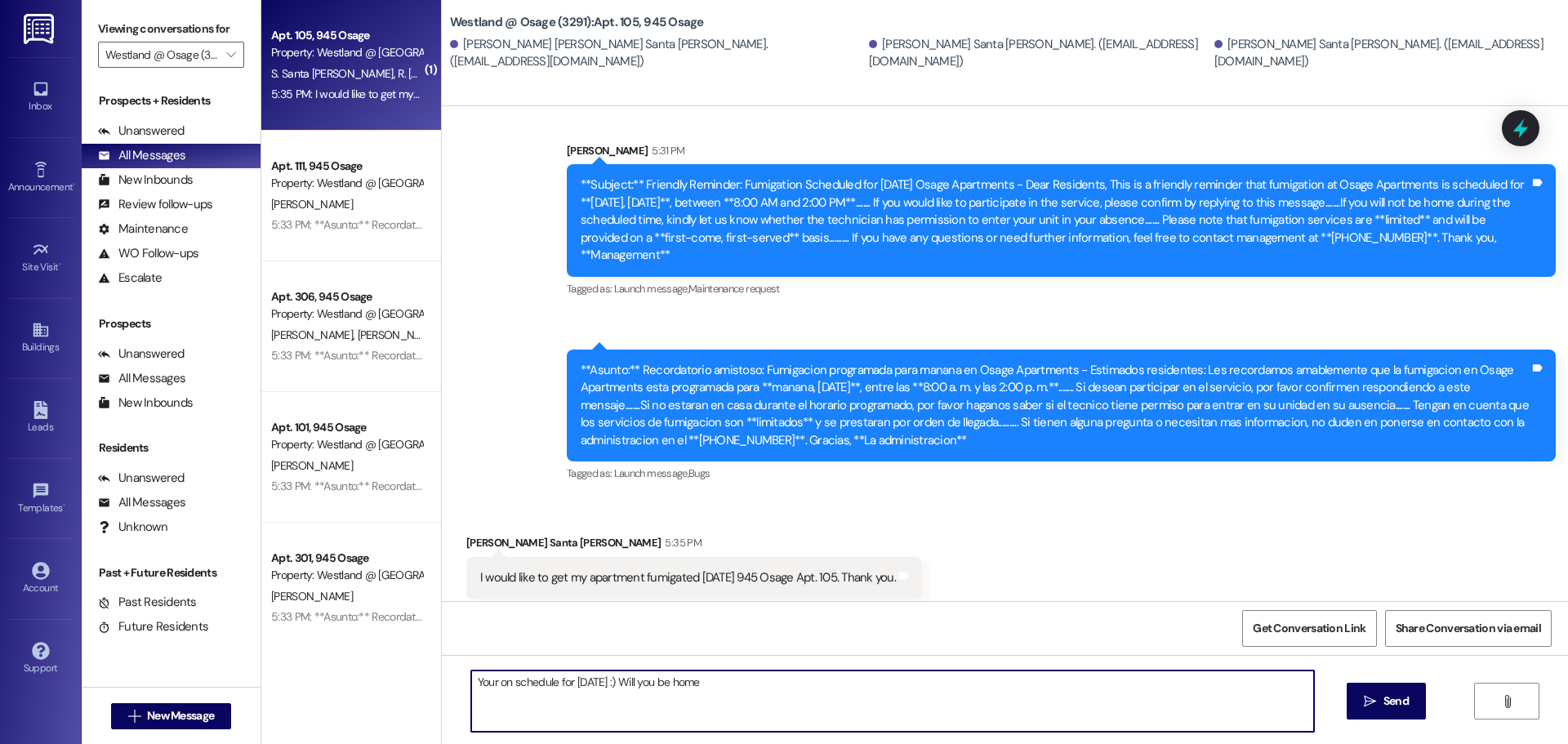
drag, startPoint x: 735, startPoint y: 683, endPoint x: 637, endPoint y: 699, distance: 99.3
click at [637, 698] on textarea "Your on schedule for [DATE] :) Will you be home" at bounding box center [893, 701] width 843 height 61
click at [481, 686] on textarea "Your on schedule for [DATE] :)" at bounding box center [893, 701] width 843 height 61
type textarea "on schedule for [DATE] :) You're"
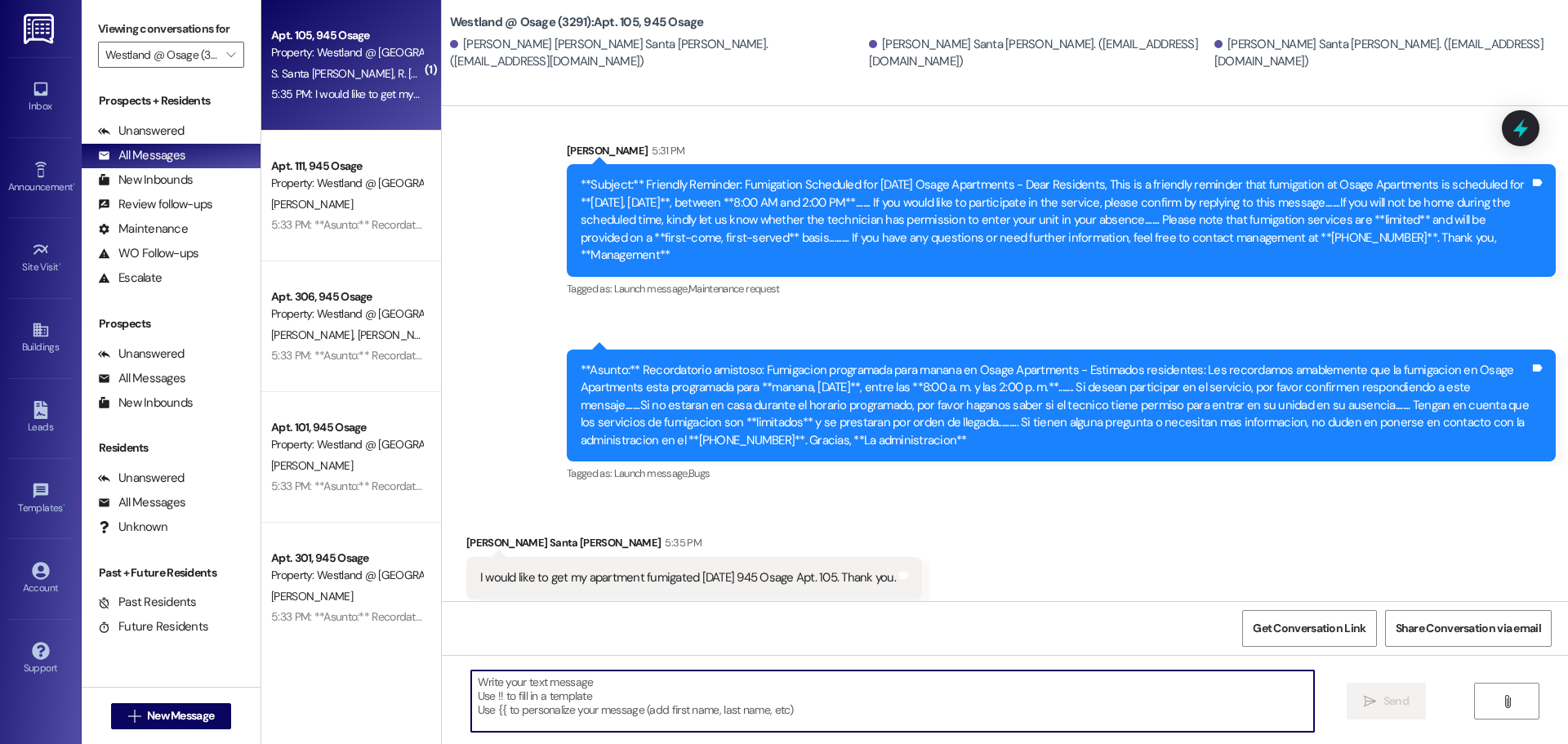
scroll to position [4433, 0]
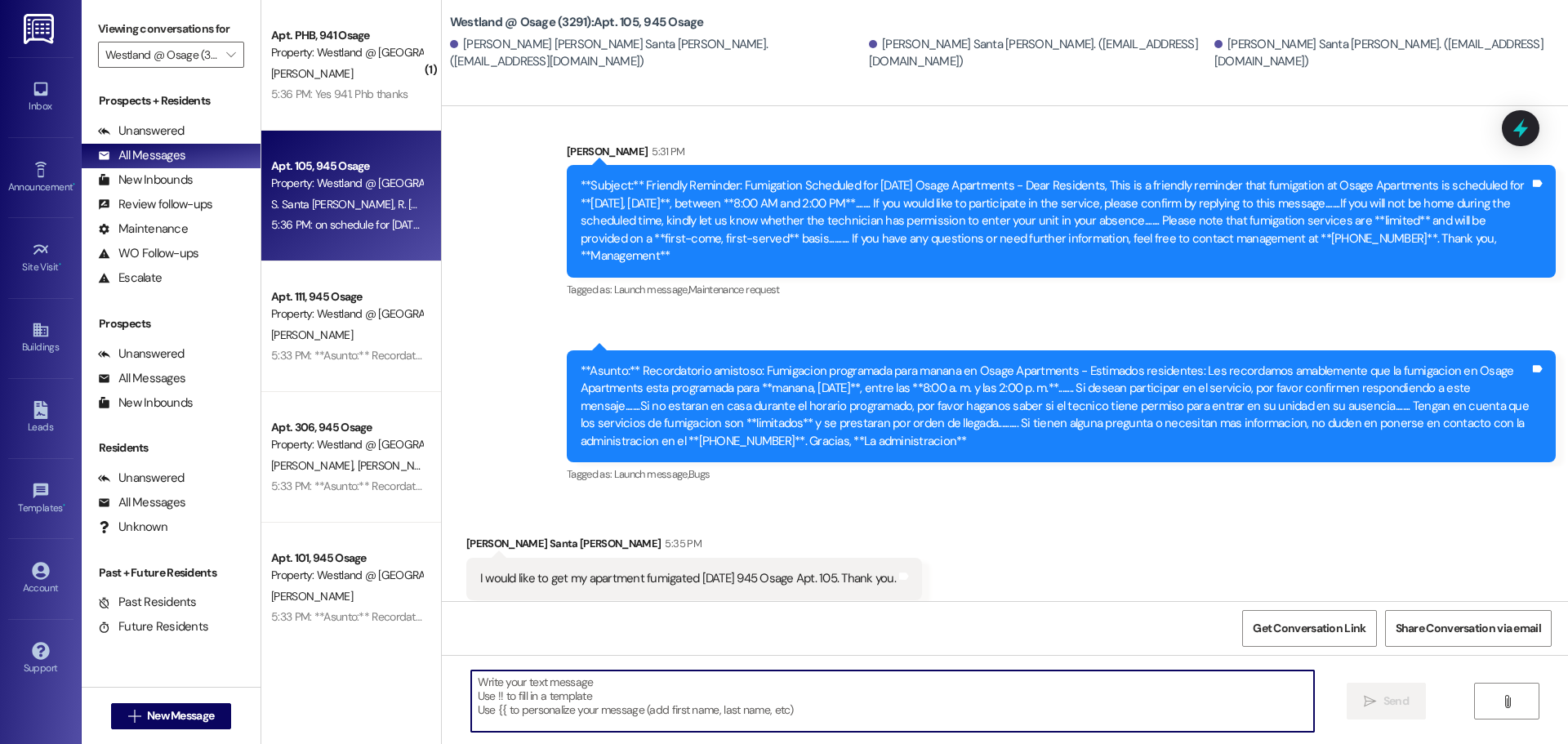
drag, startPoint x: 929, startPoint y: 708, endPoint x: 922, endPoint y: 699, distance: 11.4
click at [929, 708] on textarea at bounding box center [893, 701] width 843 height 61
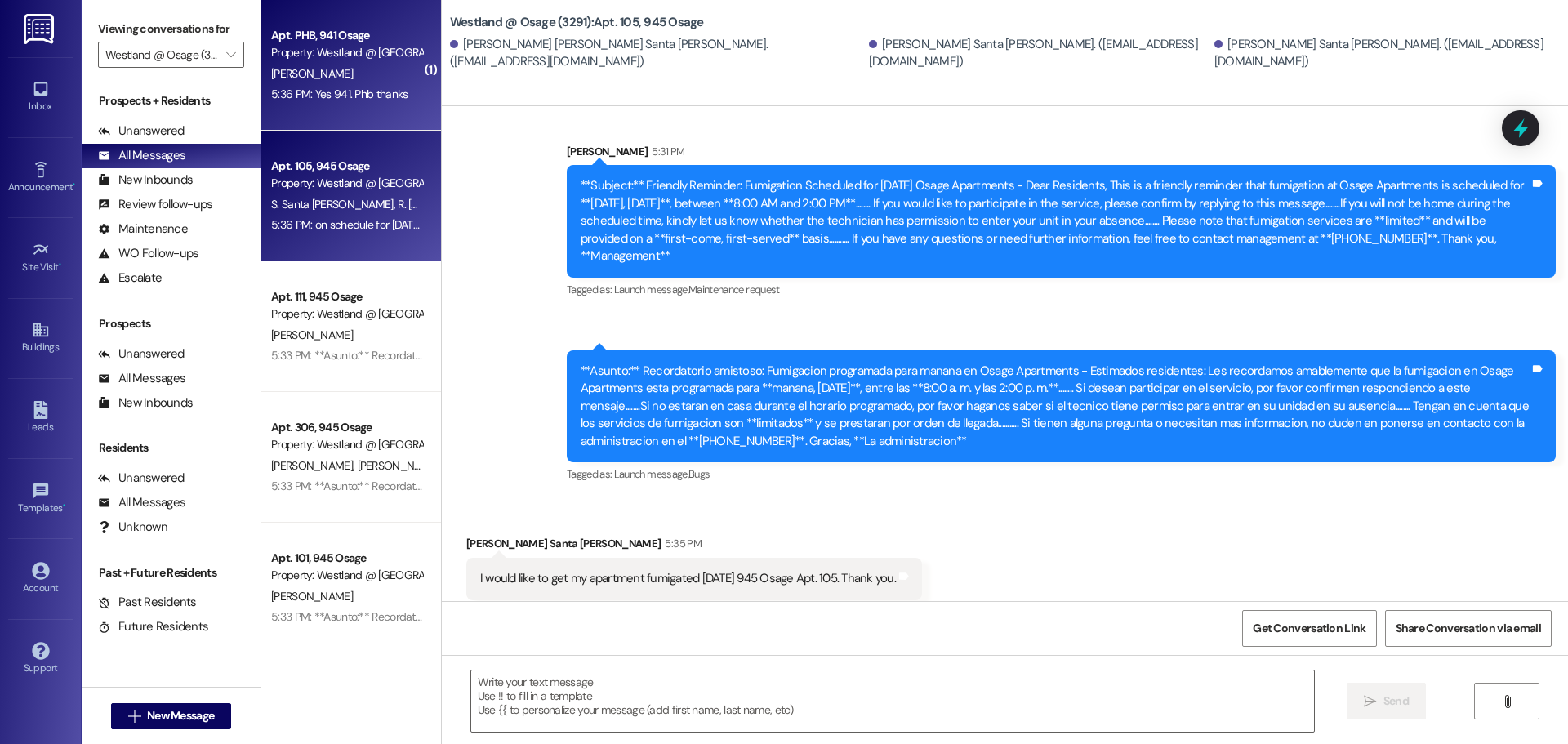
click at [391, 64] on div "[PERSON_NAME]" at bounding box center [346, 73] width 154 height 21
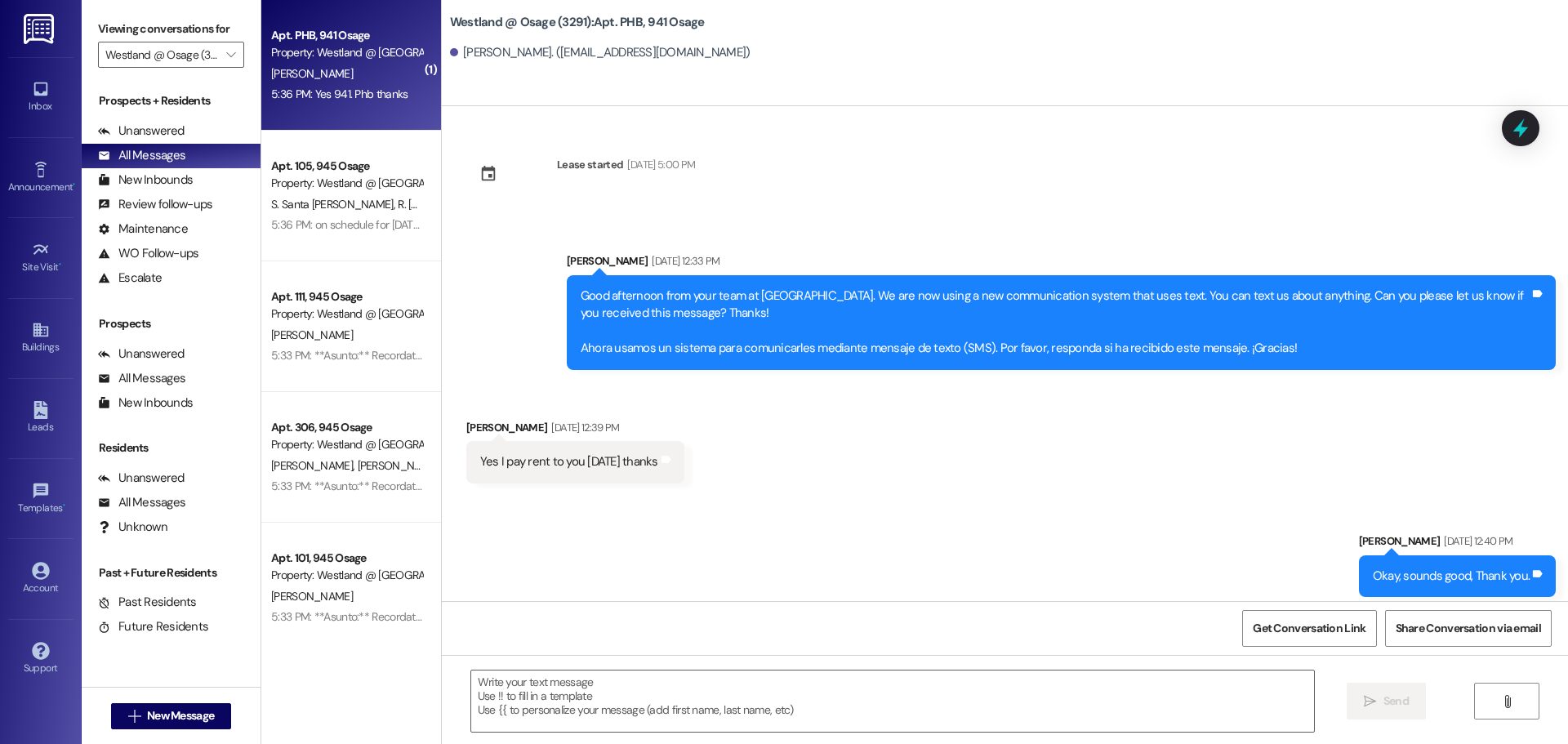
scroll to position [35878, 0]
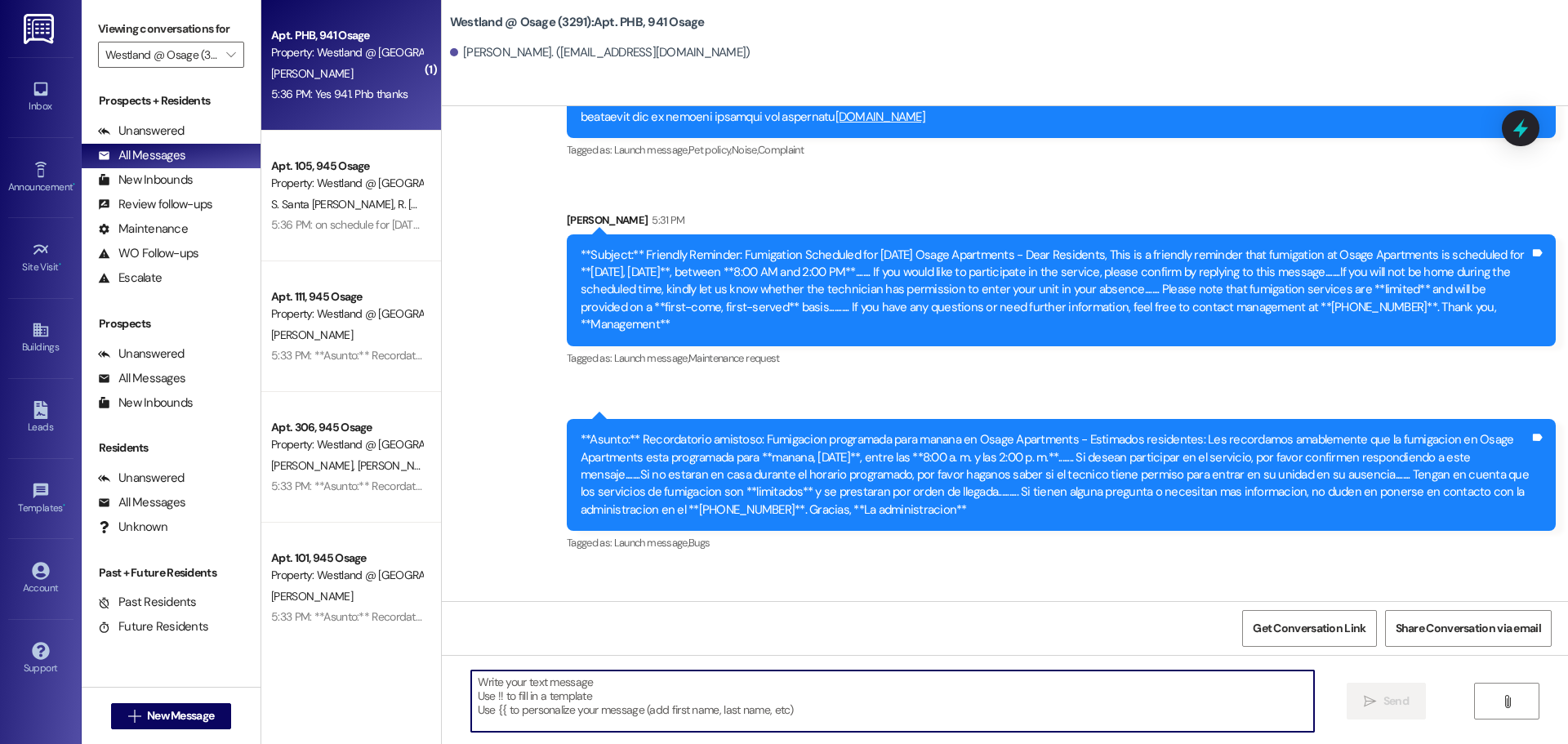
drag, startPoint x: 648, startPoint y: 710, endPoint x: 633, endPoint y: 710, distance: 15.0
click at [648, 712] on textarea at bounding box center [893, 701] width 843 height 61
paste textarea "[PHONE_NUMBER]"
type textarea "3"
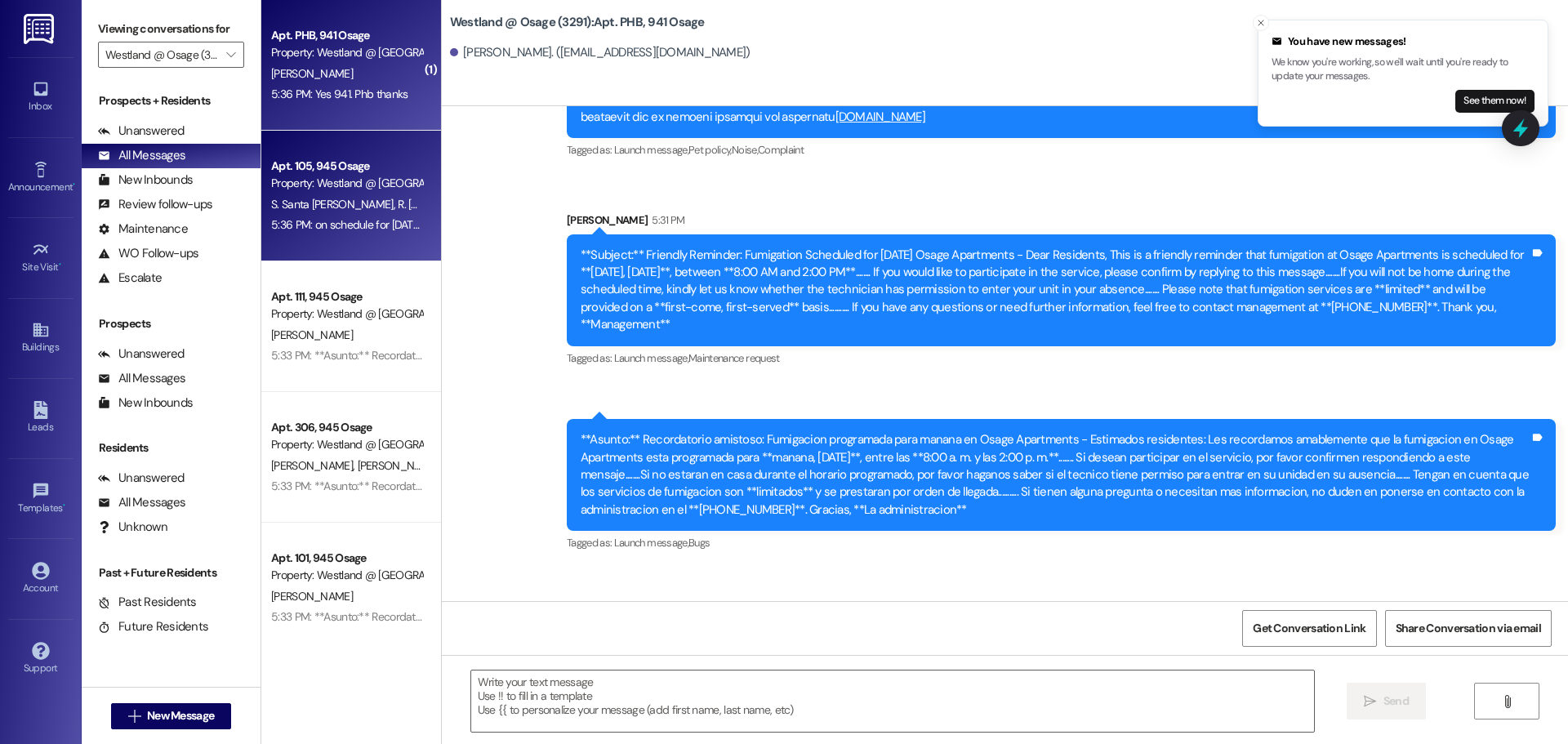
click at [346, 168] on div "Apt. 105, 945 Osage" at bounding box center [346, 166] width 151 height 17
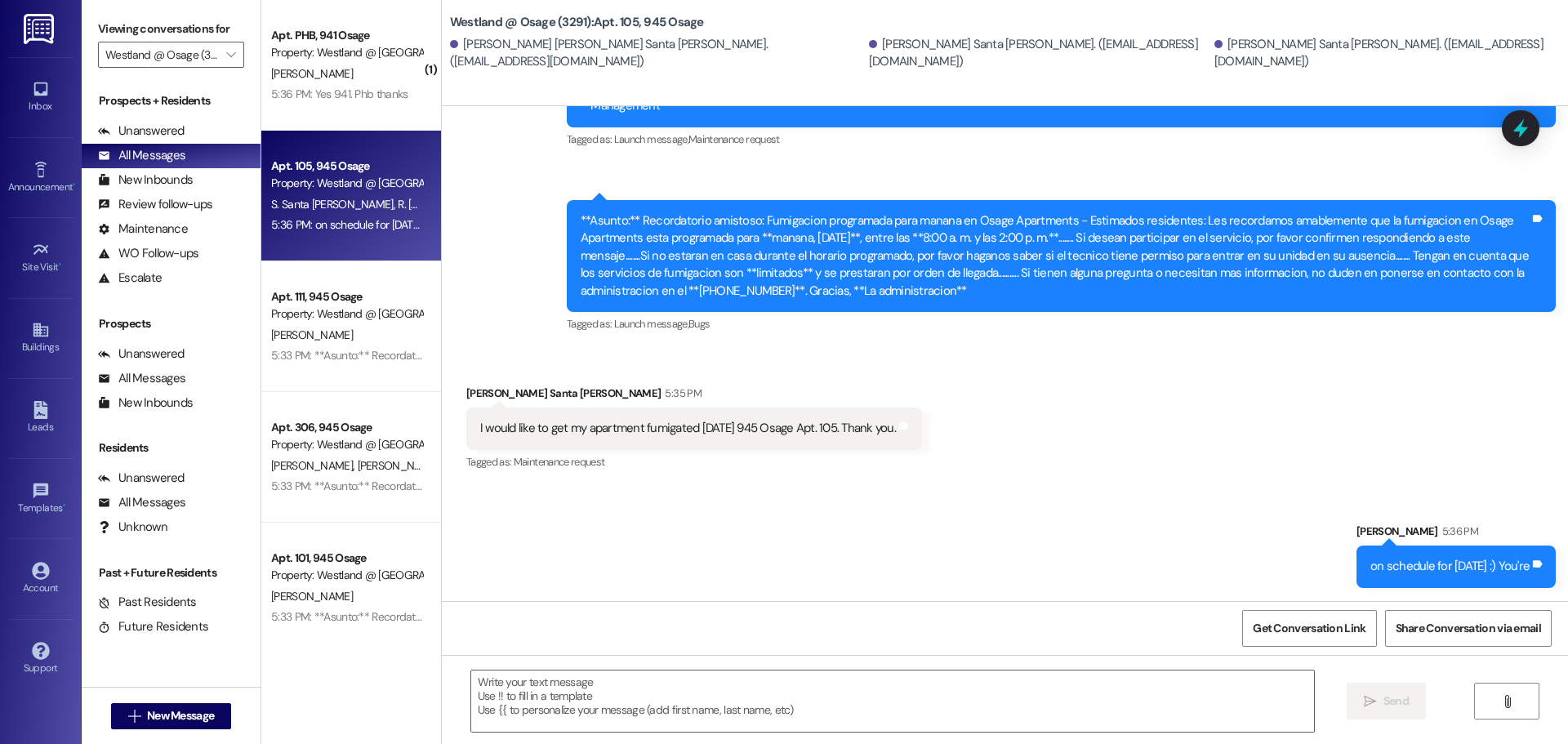
scroll to position [4549, 0]
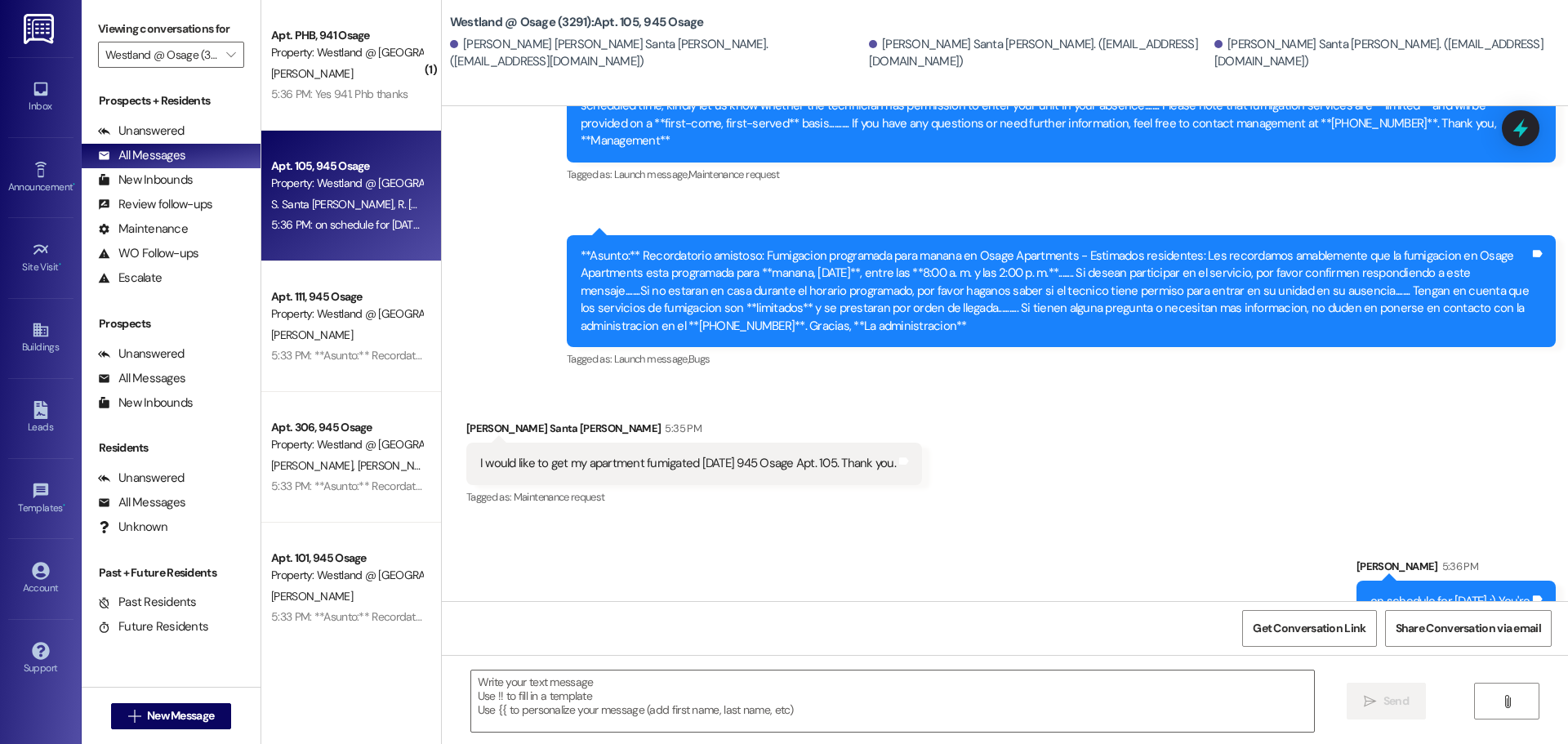
click at [1371, 593] on div "on schedule for [DATE] :) You're" at bounding box center [1450, 601] width 159 height 17
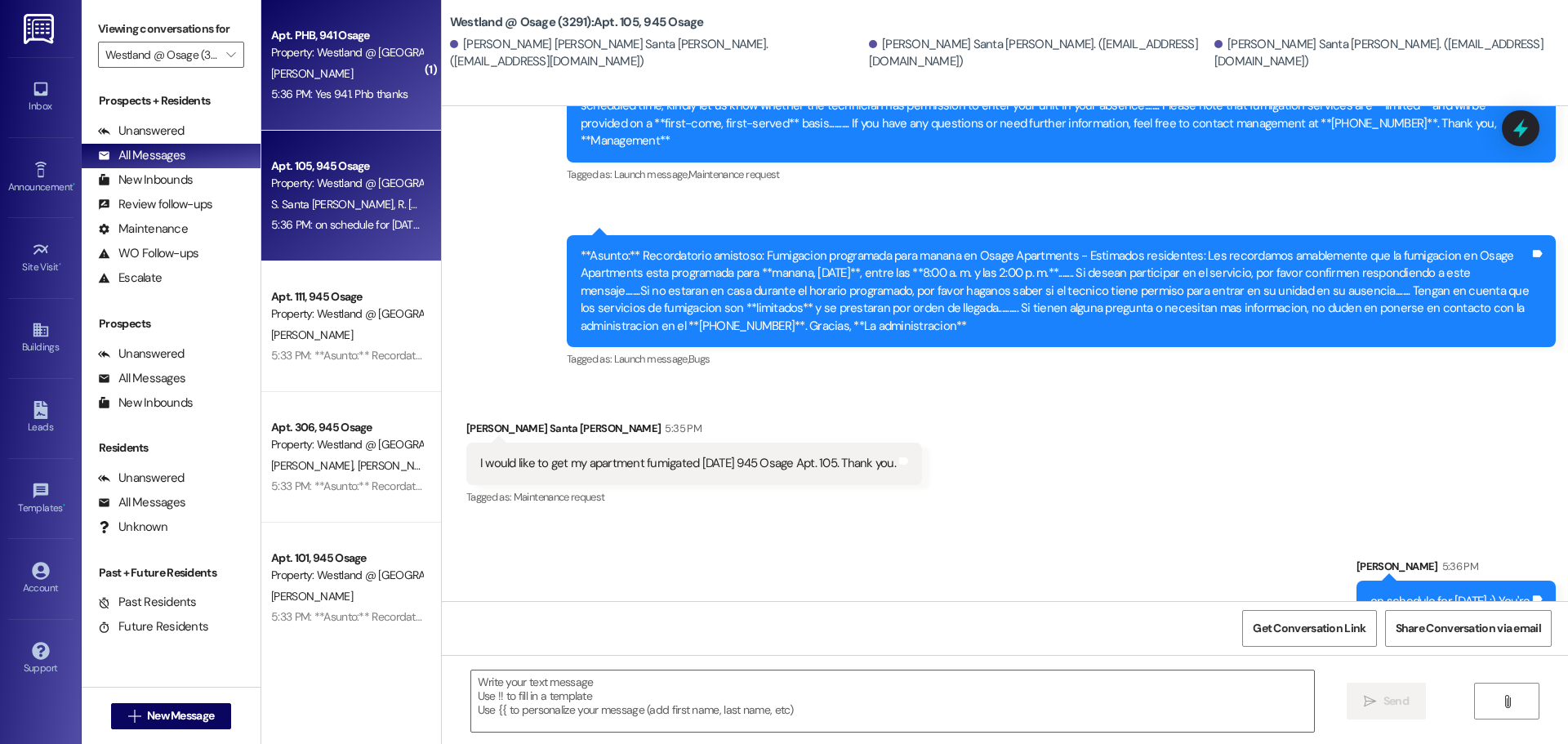
click at [333, 73] on div "[PERSON_NAME]" at bounding box center [346, 73] width 154 height 21
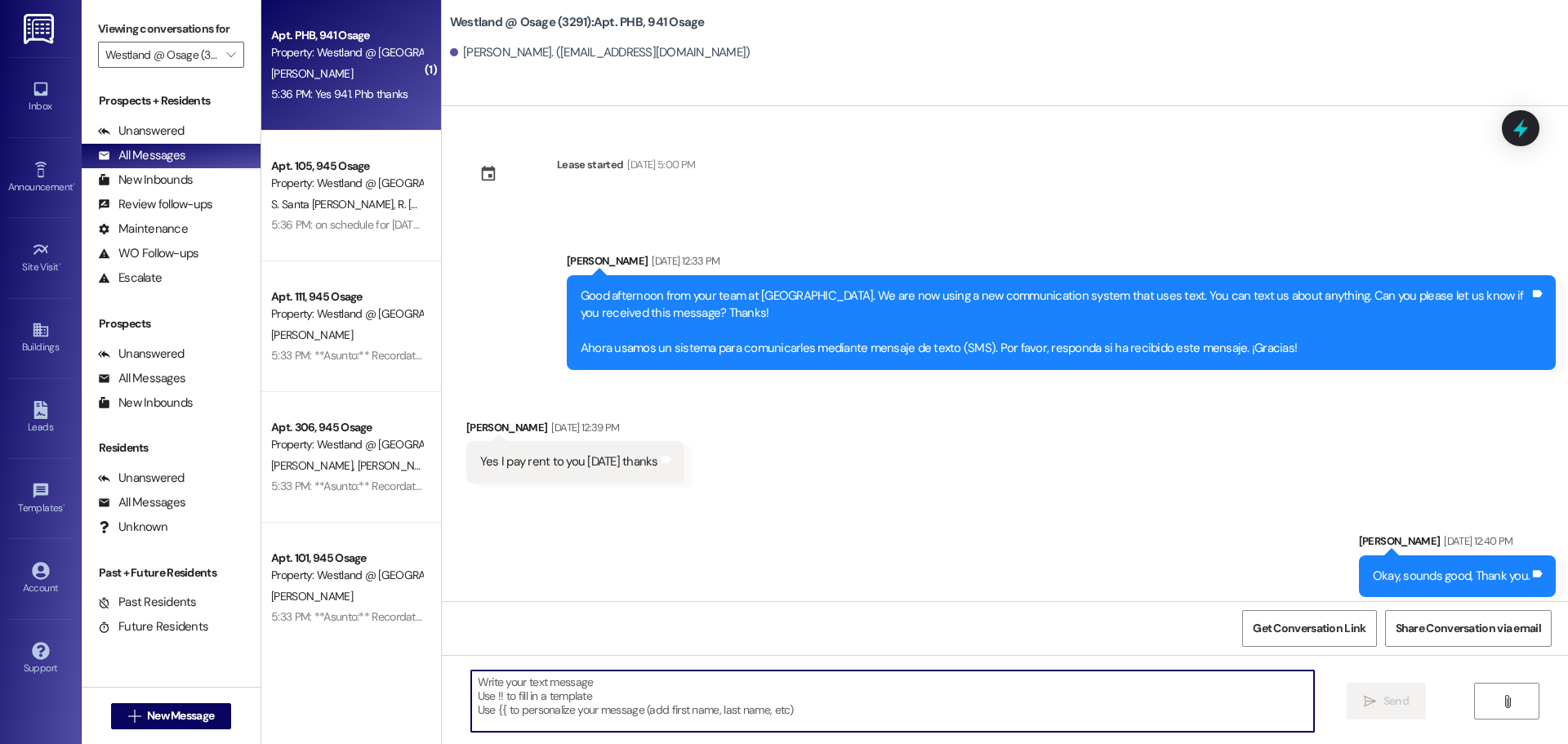
scroll to position [35877, 0]
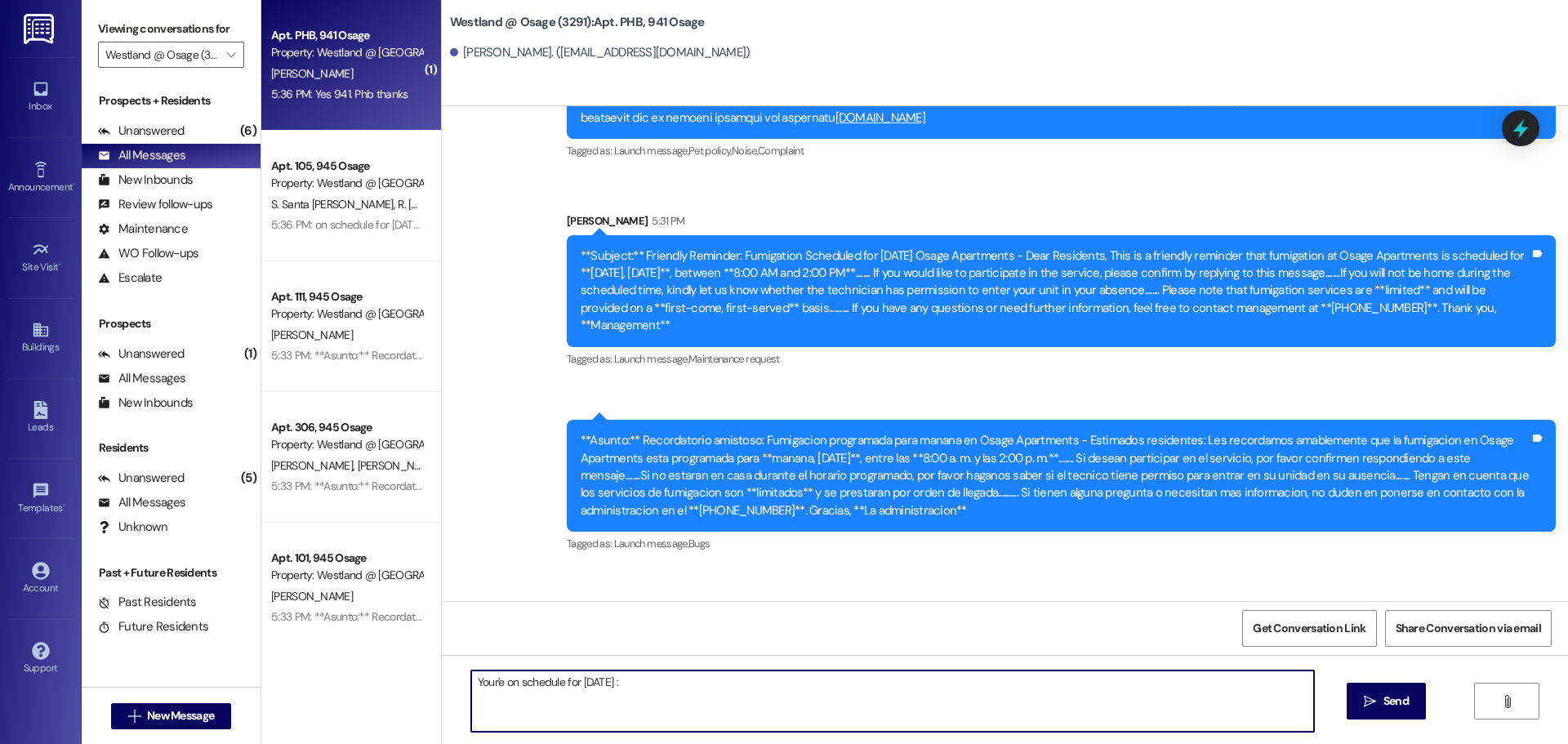
type textarea "Your'e on schedule for [DATE] :)"
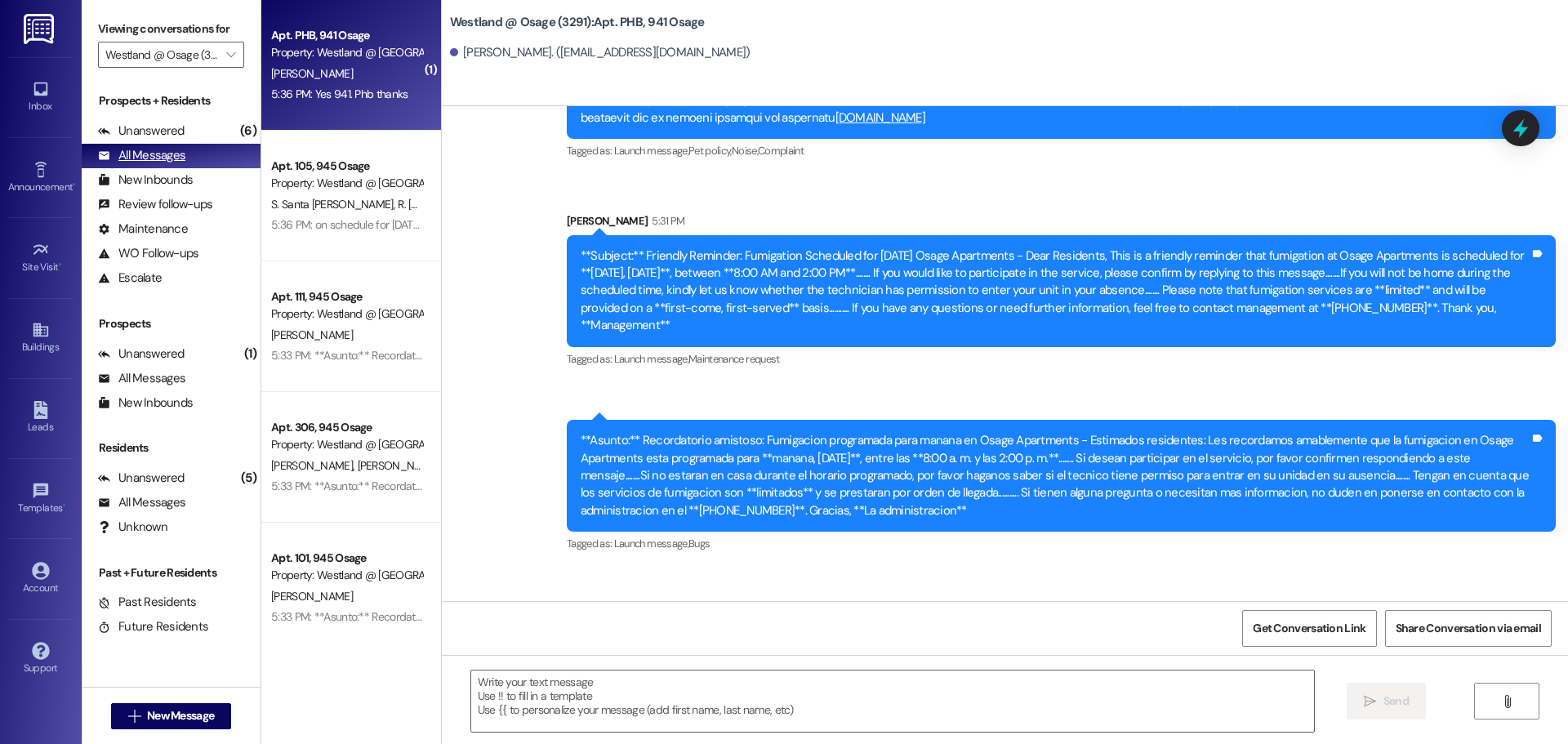
click at [153, 154] on div "All Messages" at bounding box center [142, 155] width 88 height 17
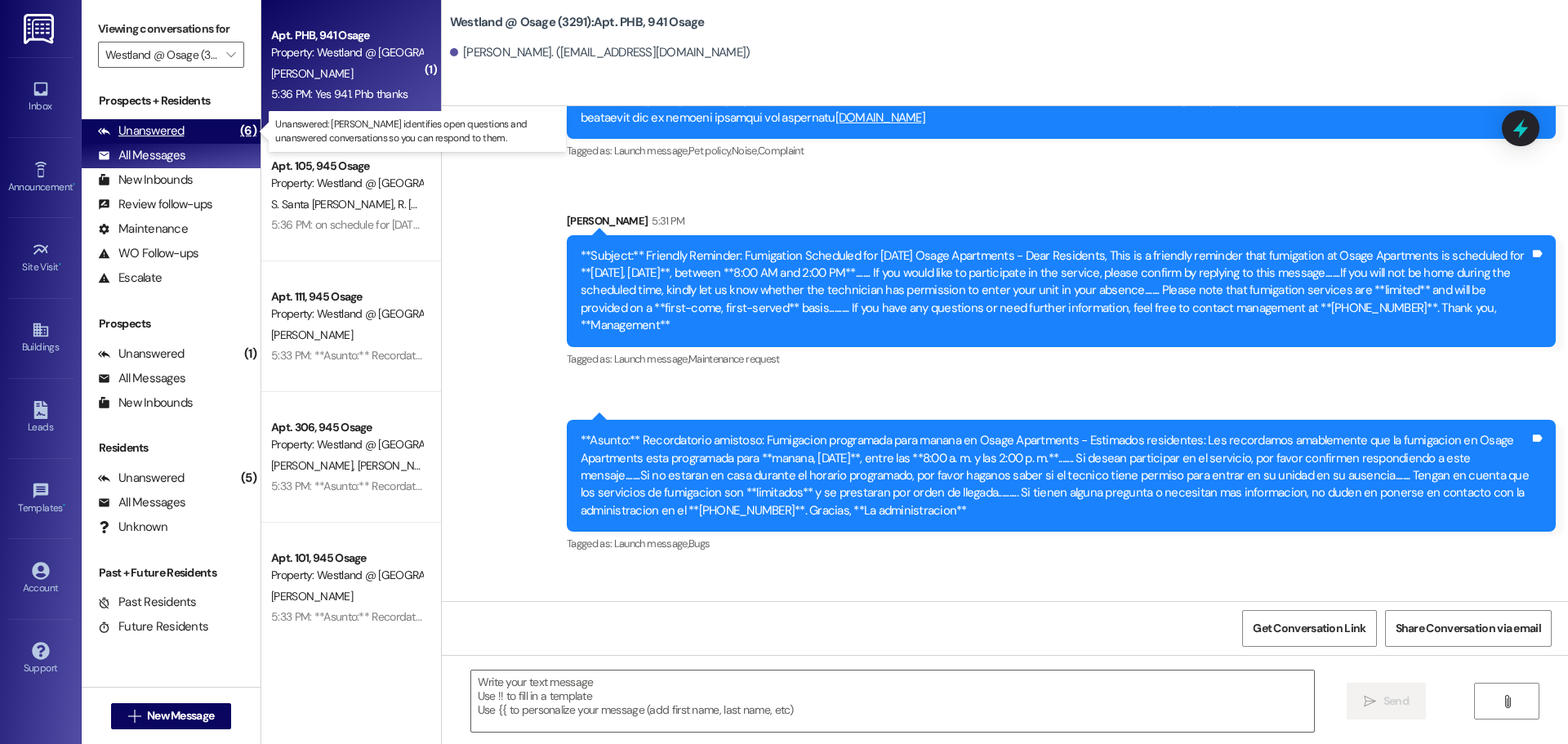
click at [155, 125] on div "Unanswered" at bounding box center [141, 130] width 87 height 17
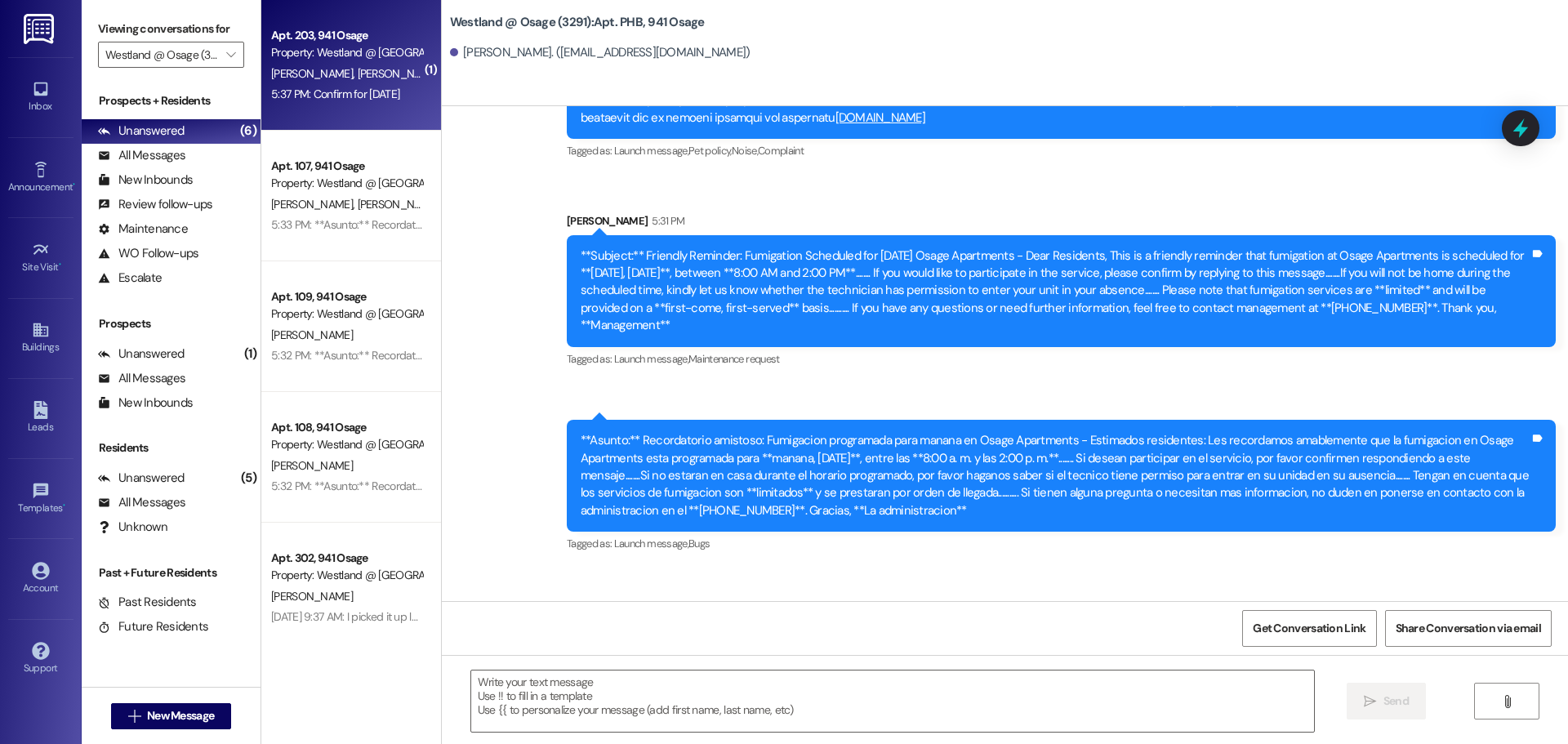
click at [356, 55] on div "Property: Westland @ [GEOGRAPHIC_DATA] (3291)" at bounding box center [346, 52] width 151 height 17
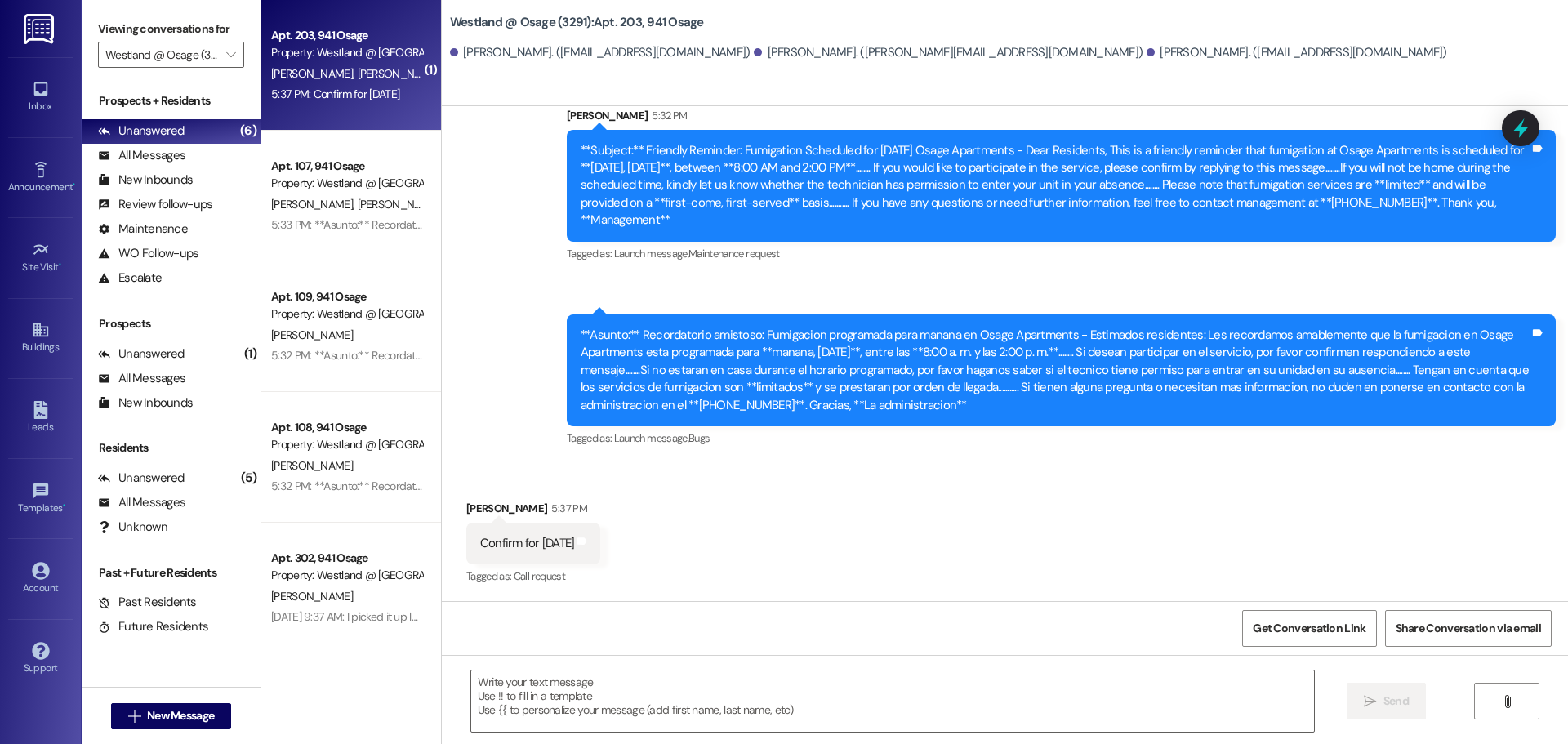
scroll to position [16384, 0]
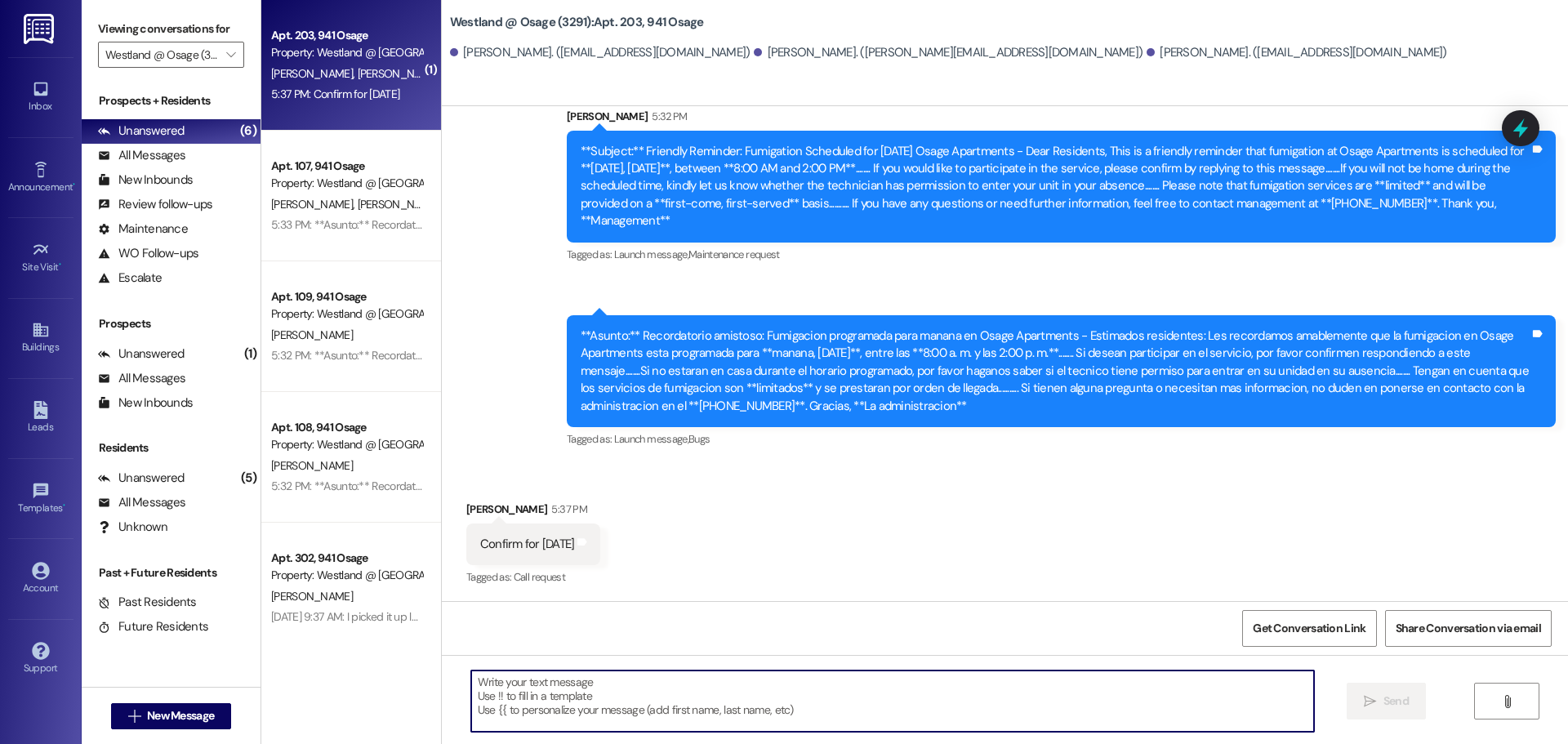
click at [661, 707] on textarea at bounding box center [893, 701] width 843 height 61
type textarea "P"
click at [585, 685] on textarea at bounding box center [893, 701] width 843 height 61
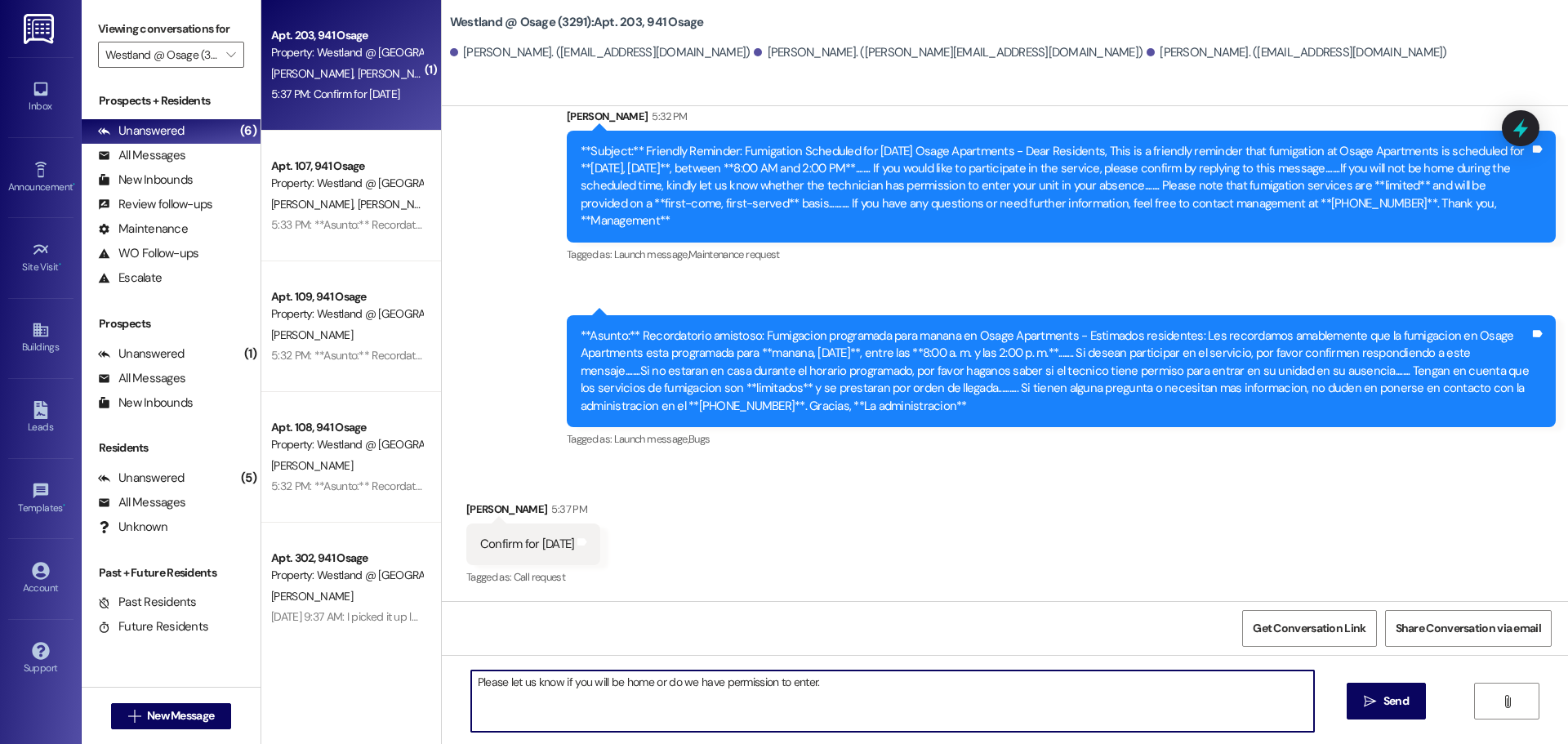
click at [680, 684] on textarea "Please let us know if you will be home or do we have permission to enter." at bounding box center [893, 701] width 843 height 61
click at [860, 681] on textarea "Please let us know if you will be home or if we have permission to enter." at bounding box center [893, 701] width 843 height 61
type textarea "Please let us know if you will be home or if we have permission to enter. And, …"
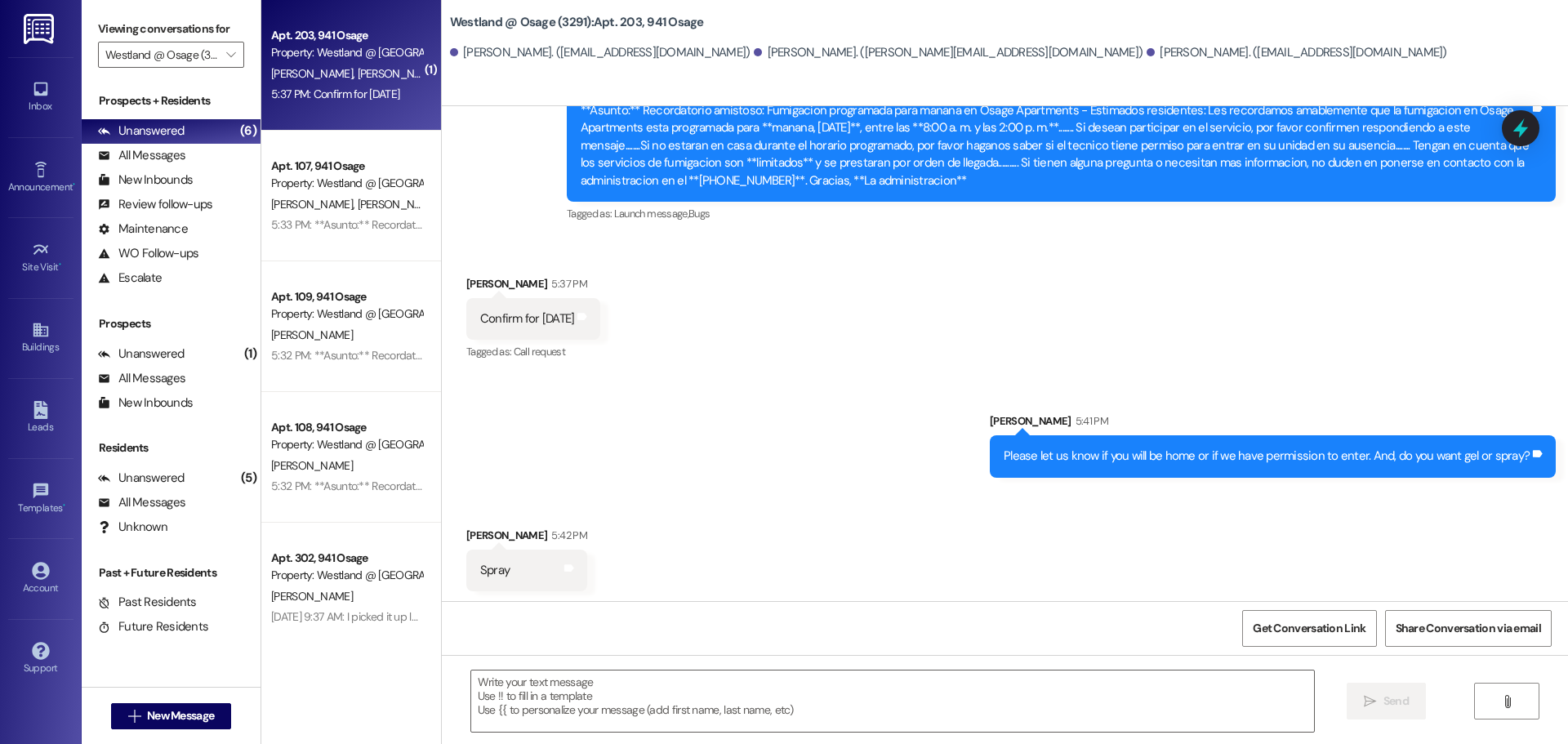
scroll to position [16612, 0]
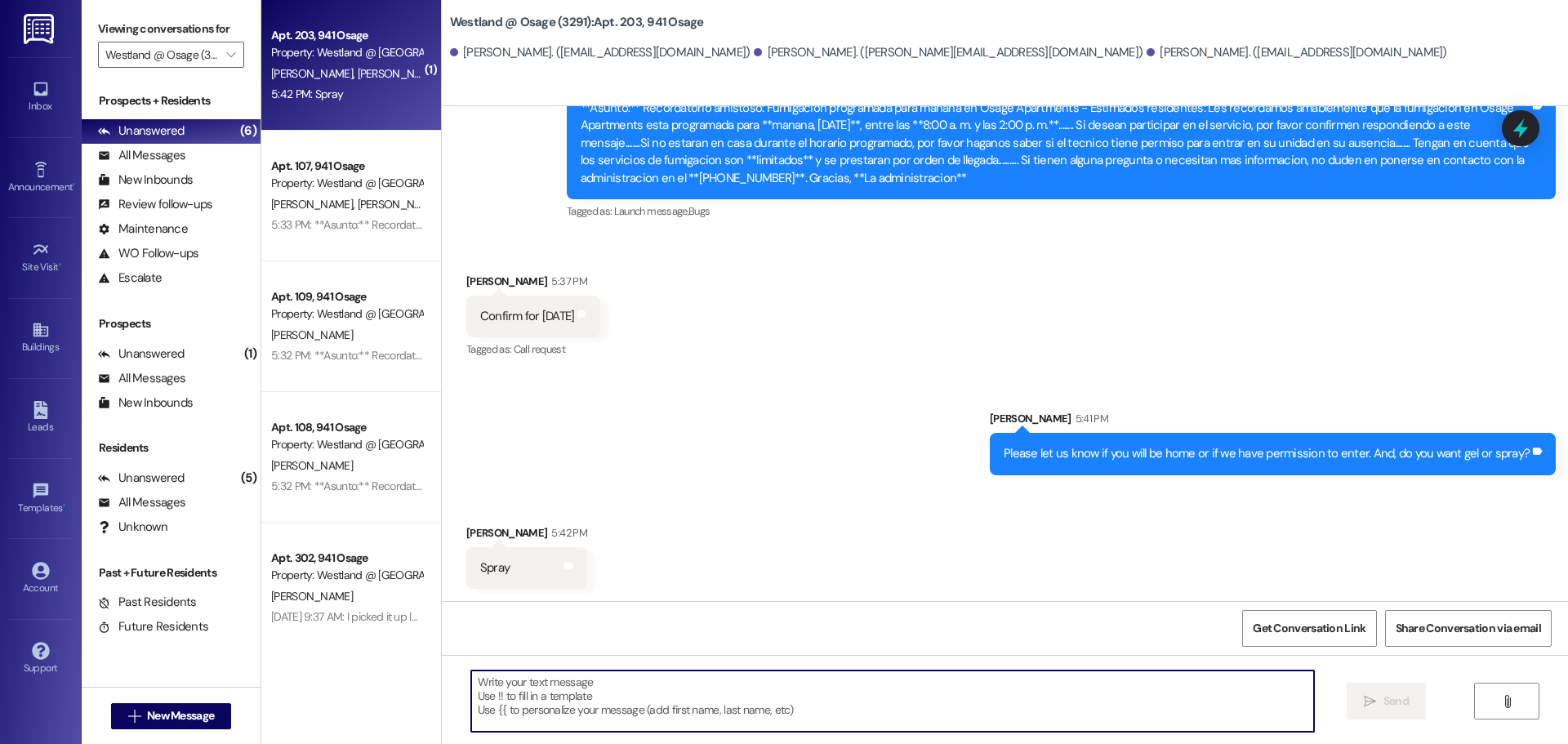
click at [835, 694] on textarea at bounding box center [893, 701] width 843 height 61
type textarea "Will you be home"
type textarea "?"
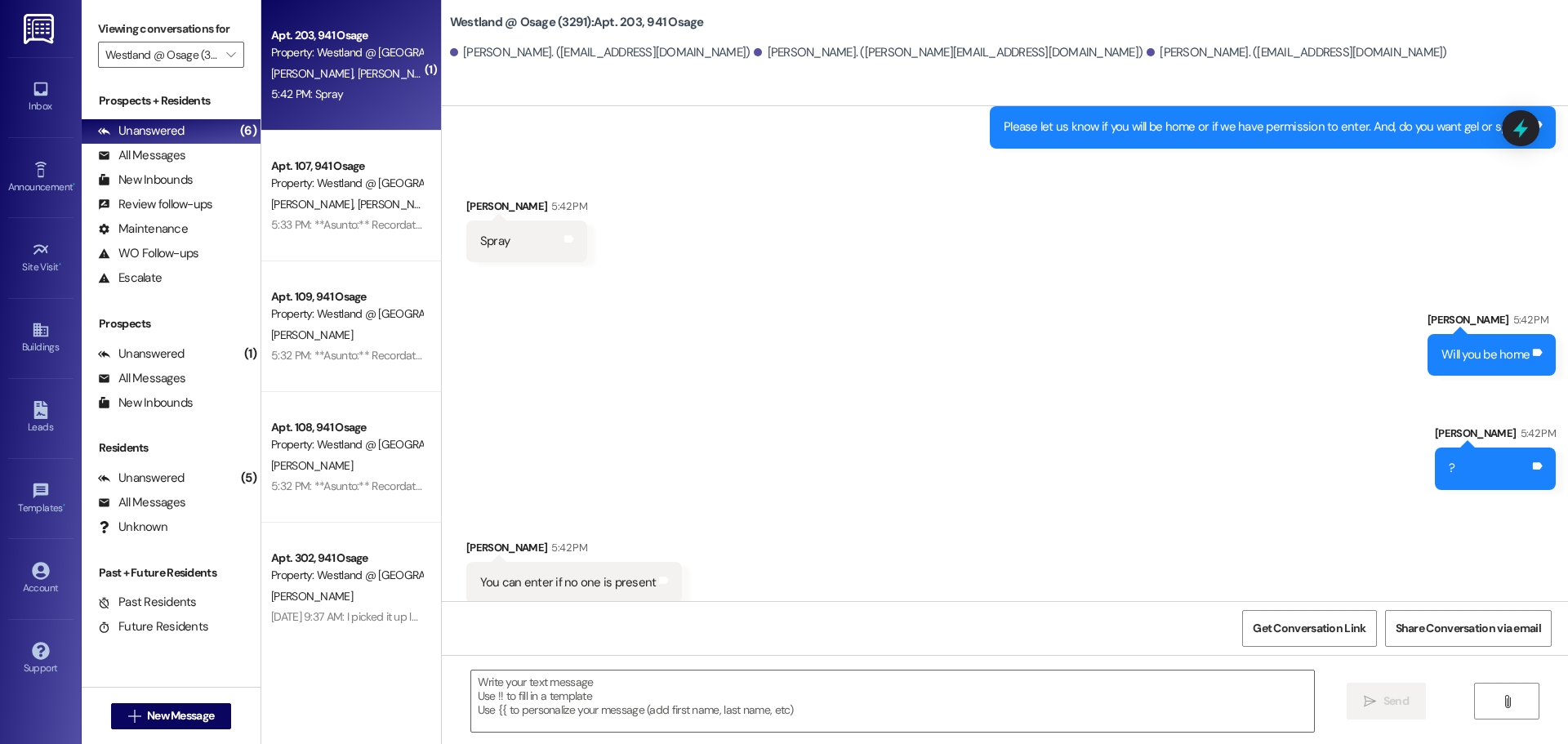
scroll to position [16953, 0]
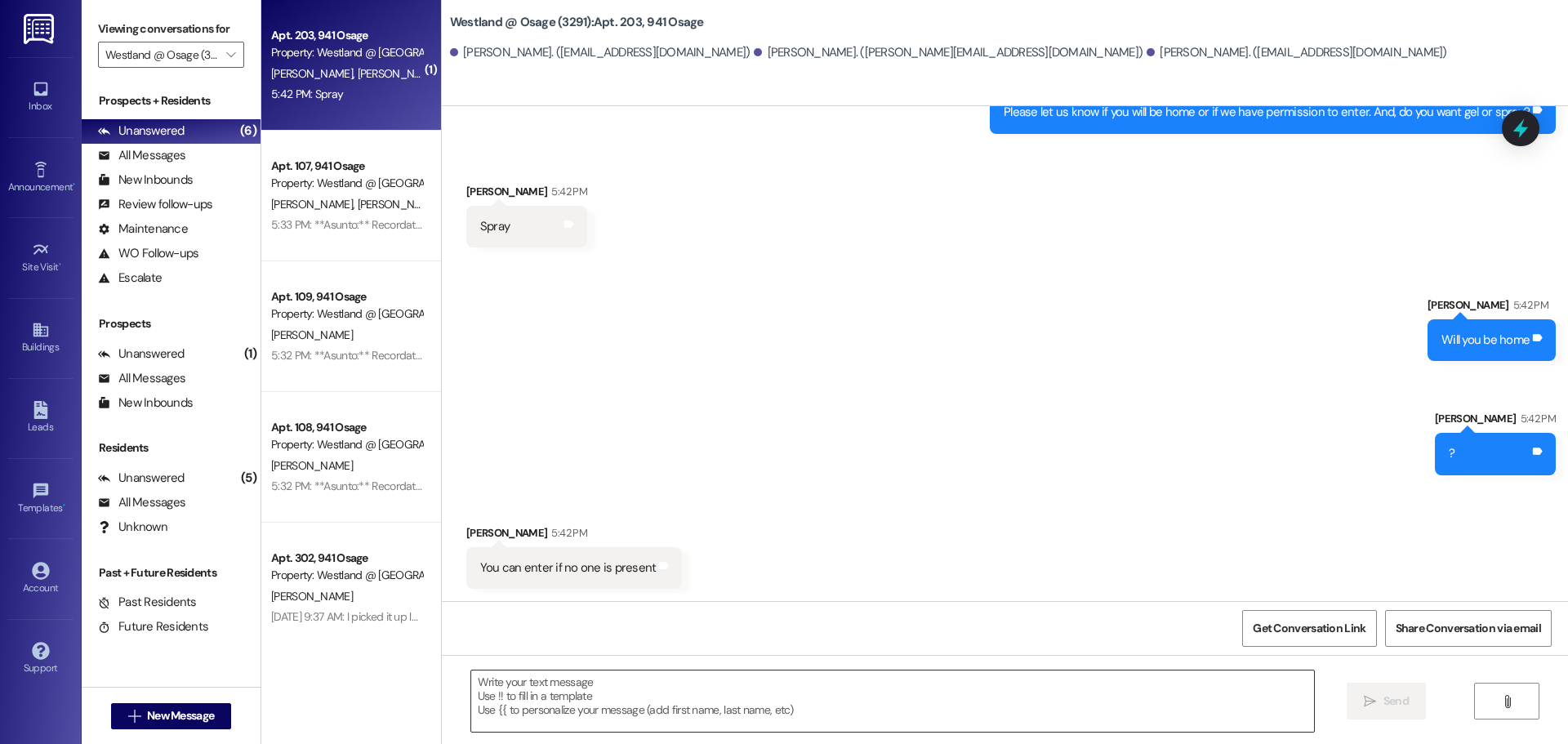
click at [626, 703] on textarea at bounding box center [893, 701] width 843 height 61
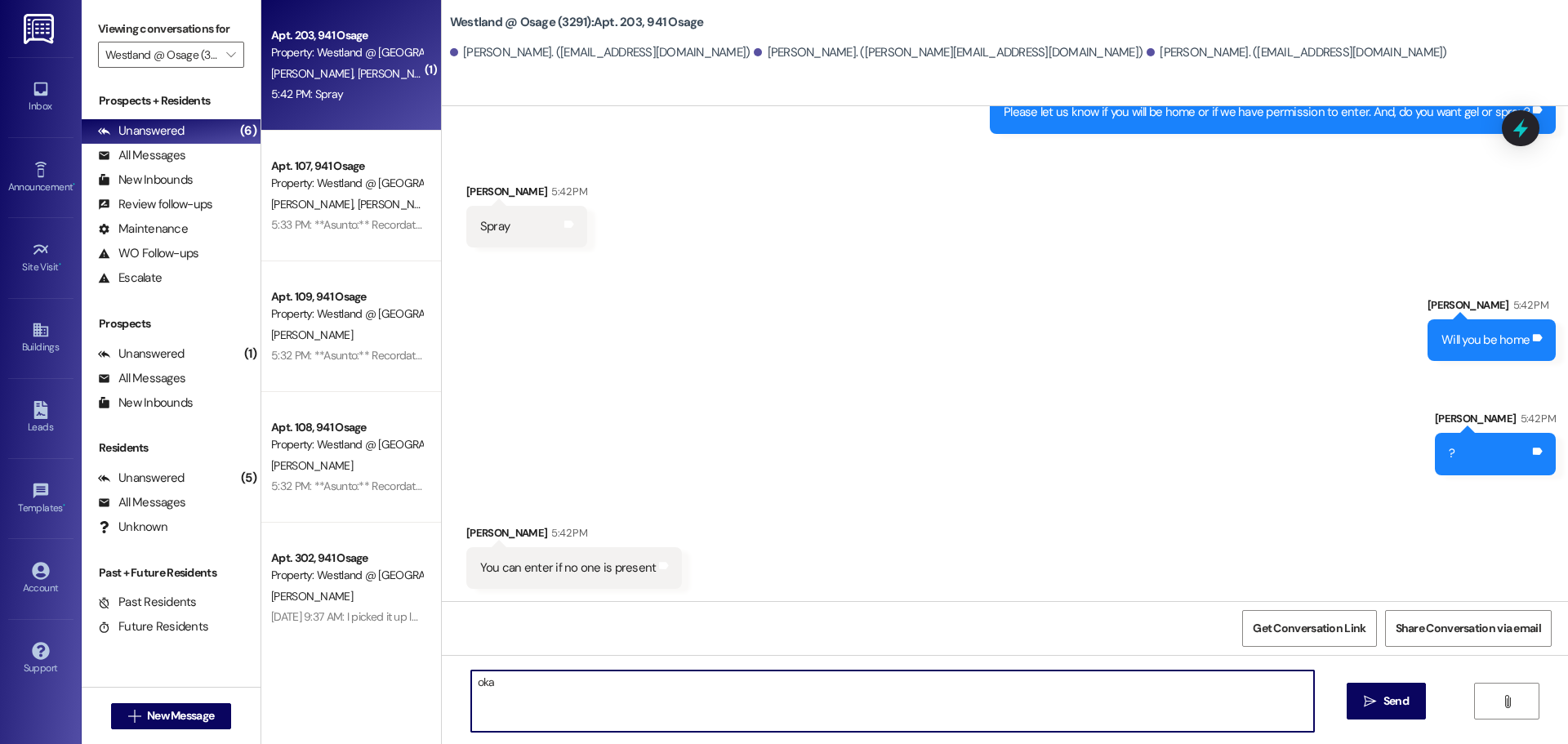
type textarea "okay"
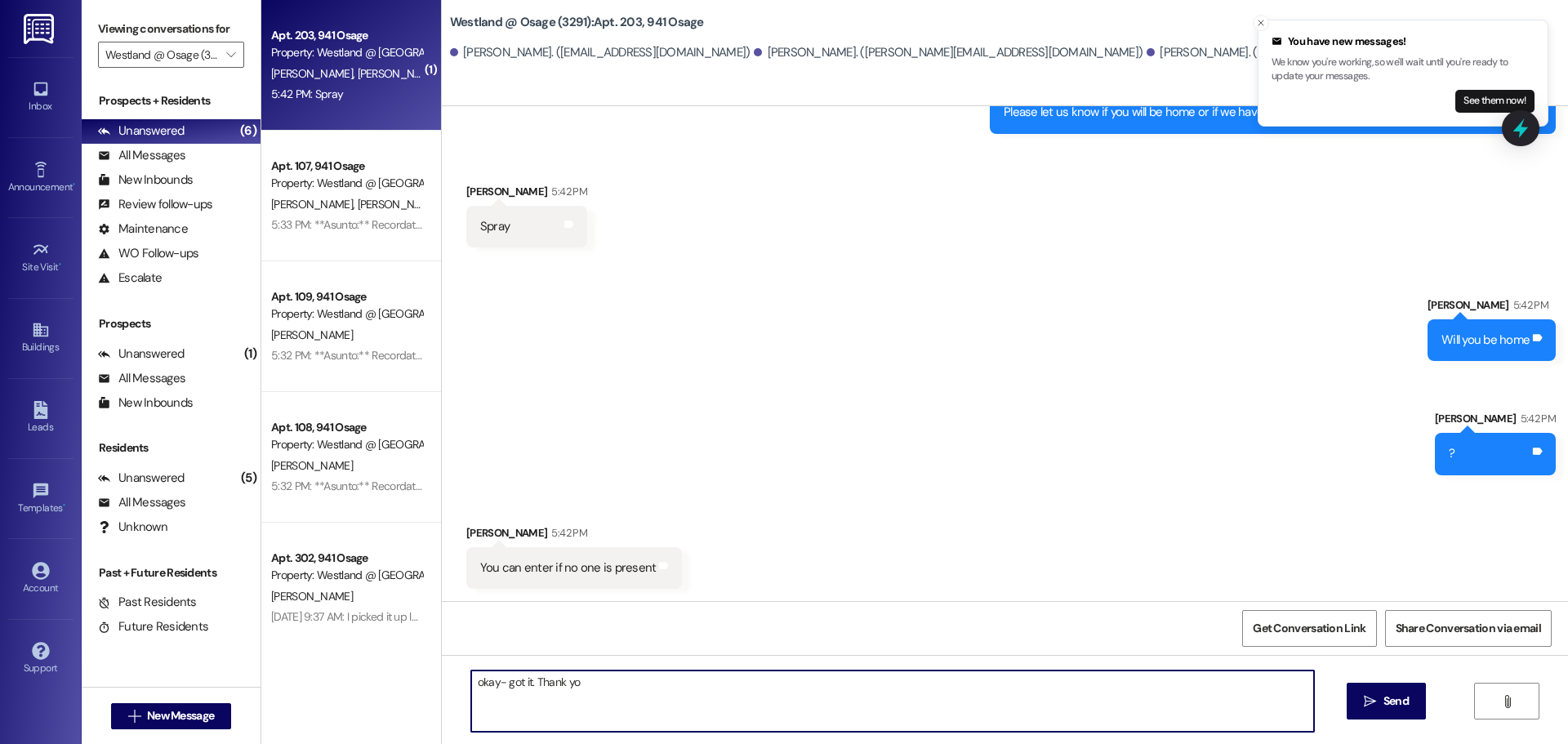
type textarea "okay- got it. Thank you"
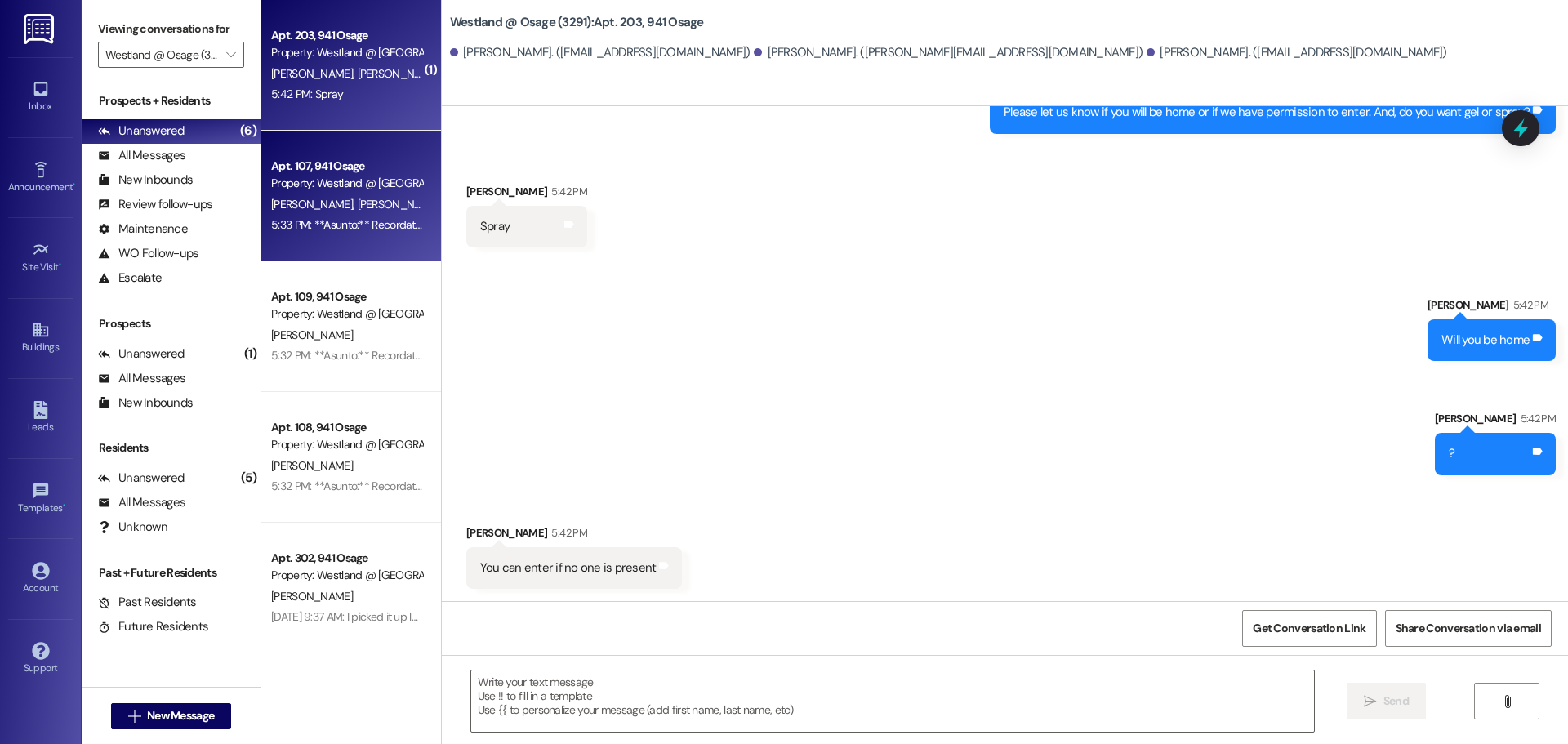
click at [342, 168] on div "Apt. 107, 941 Osage" at bounding box center [346, 166] width 151 height 17
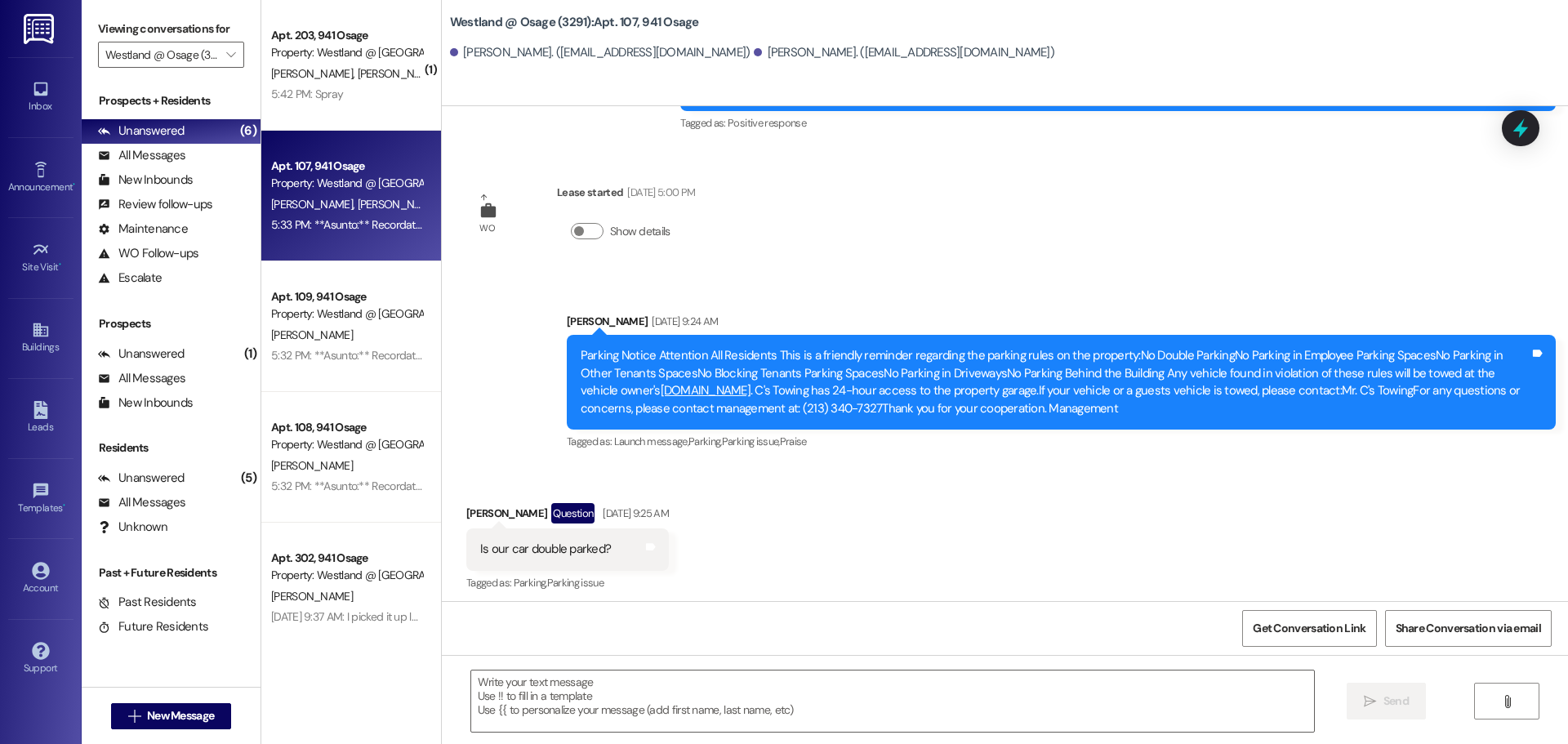
scroll to position [63683, 0]
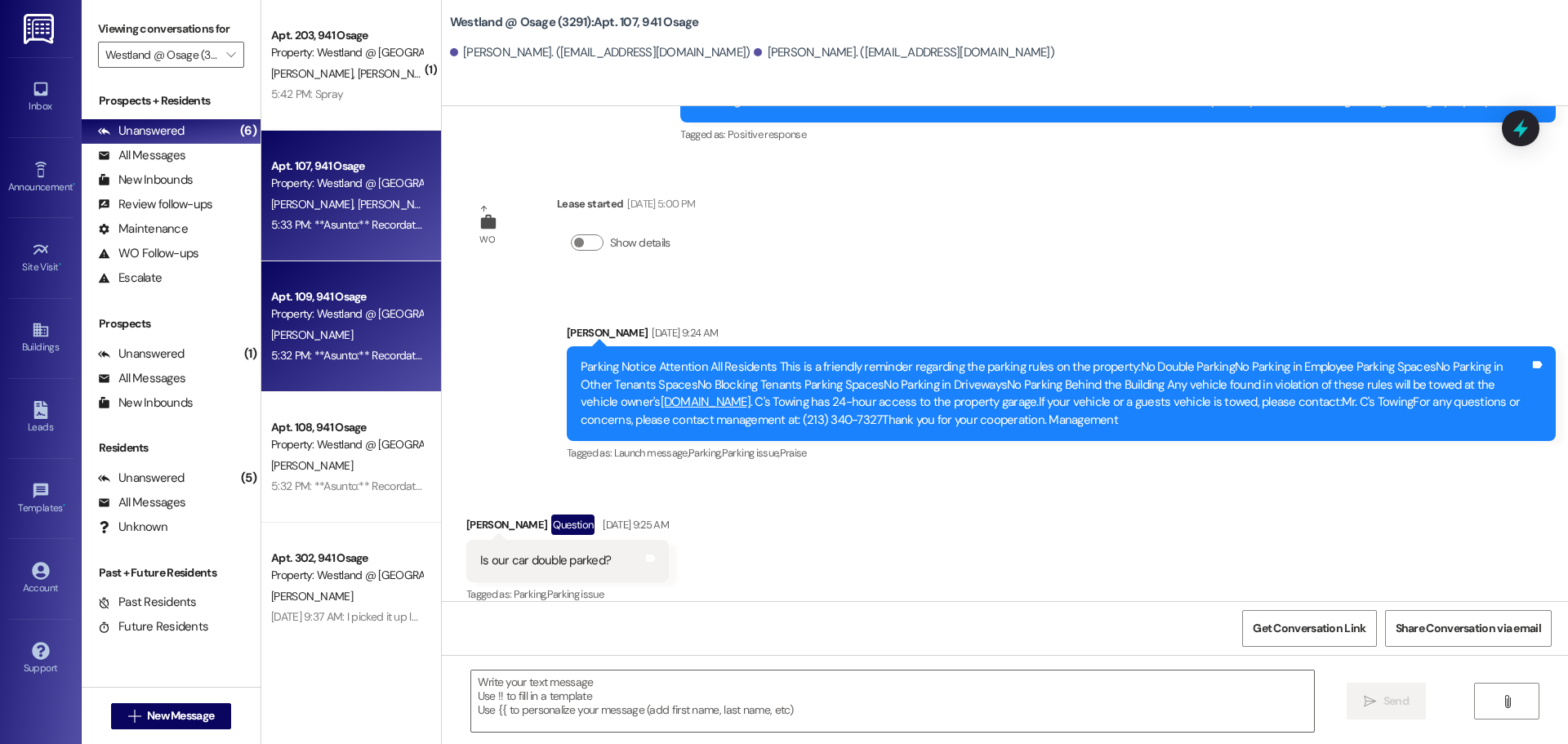
click at [353, 266] on div "Apt. 109, 941 Osage Property: Westland @ [GEOGRAPHIC_DATA] (3291) [PERSON_NAME]…" at bounding box center [351, 326] width 180 height 130
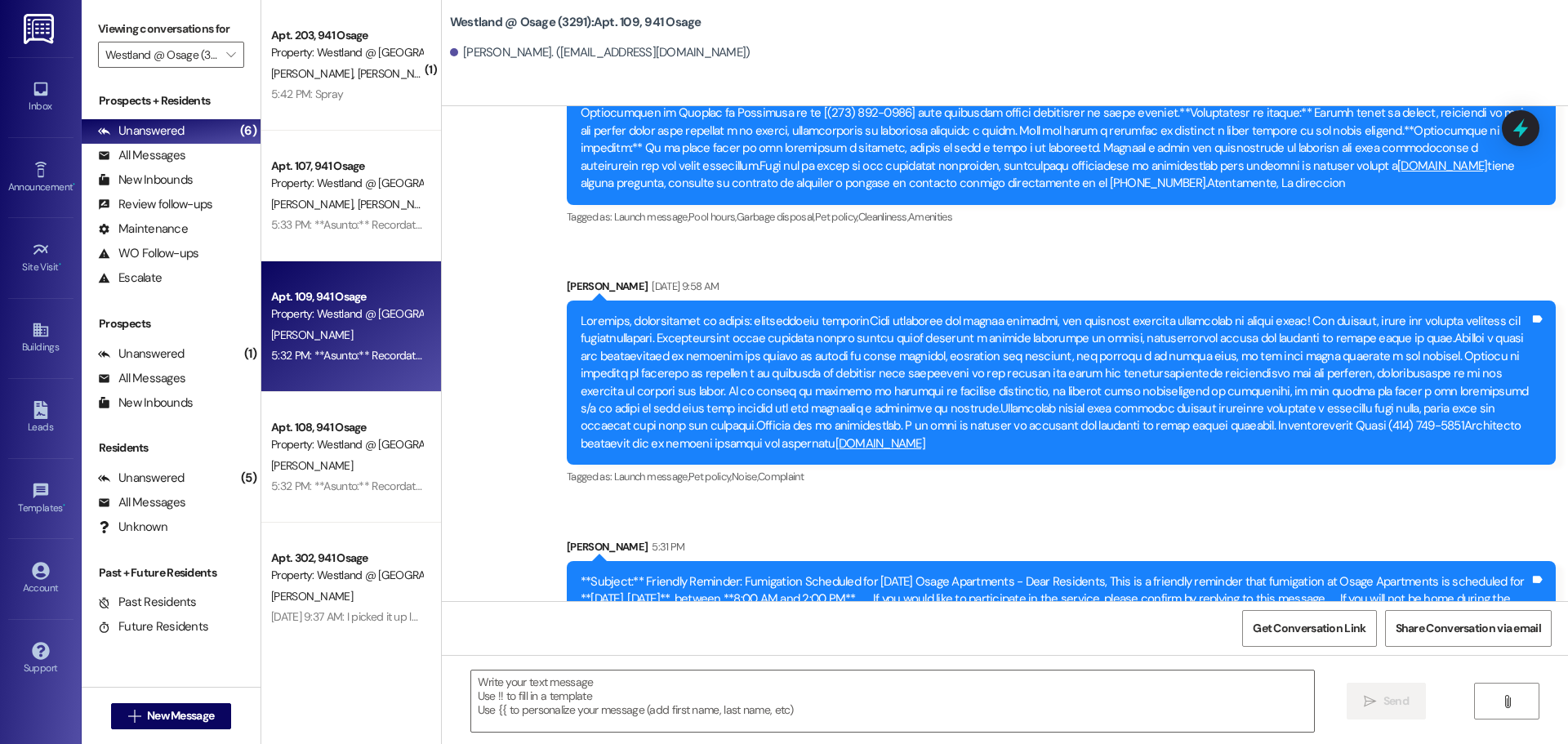
scroll to position [35061, 0]
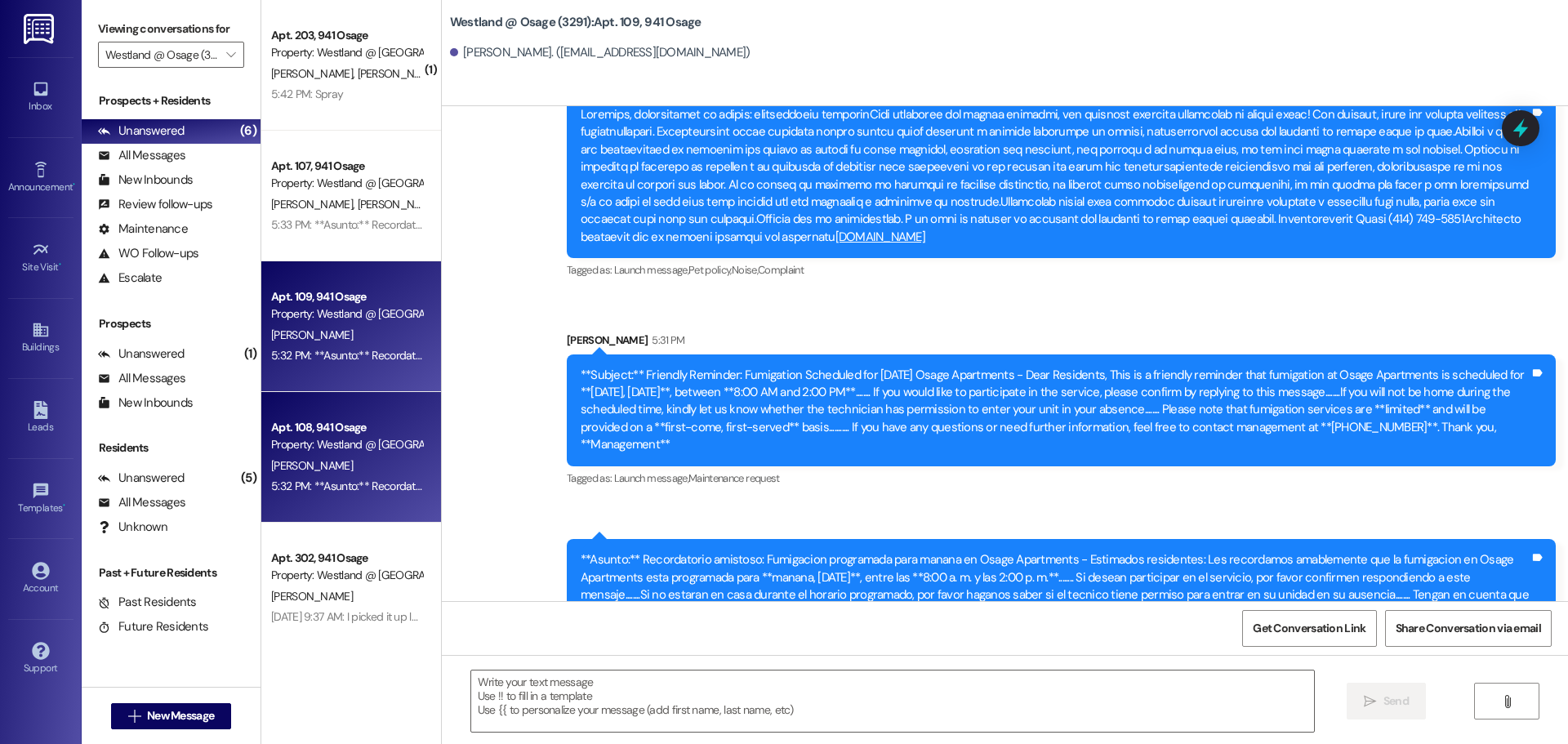
click at [361, 459] on div "[PERSON_NAME]" at bounding box center [346, 466] width 154 height 21
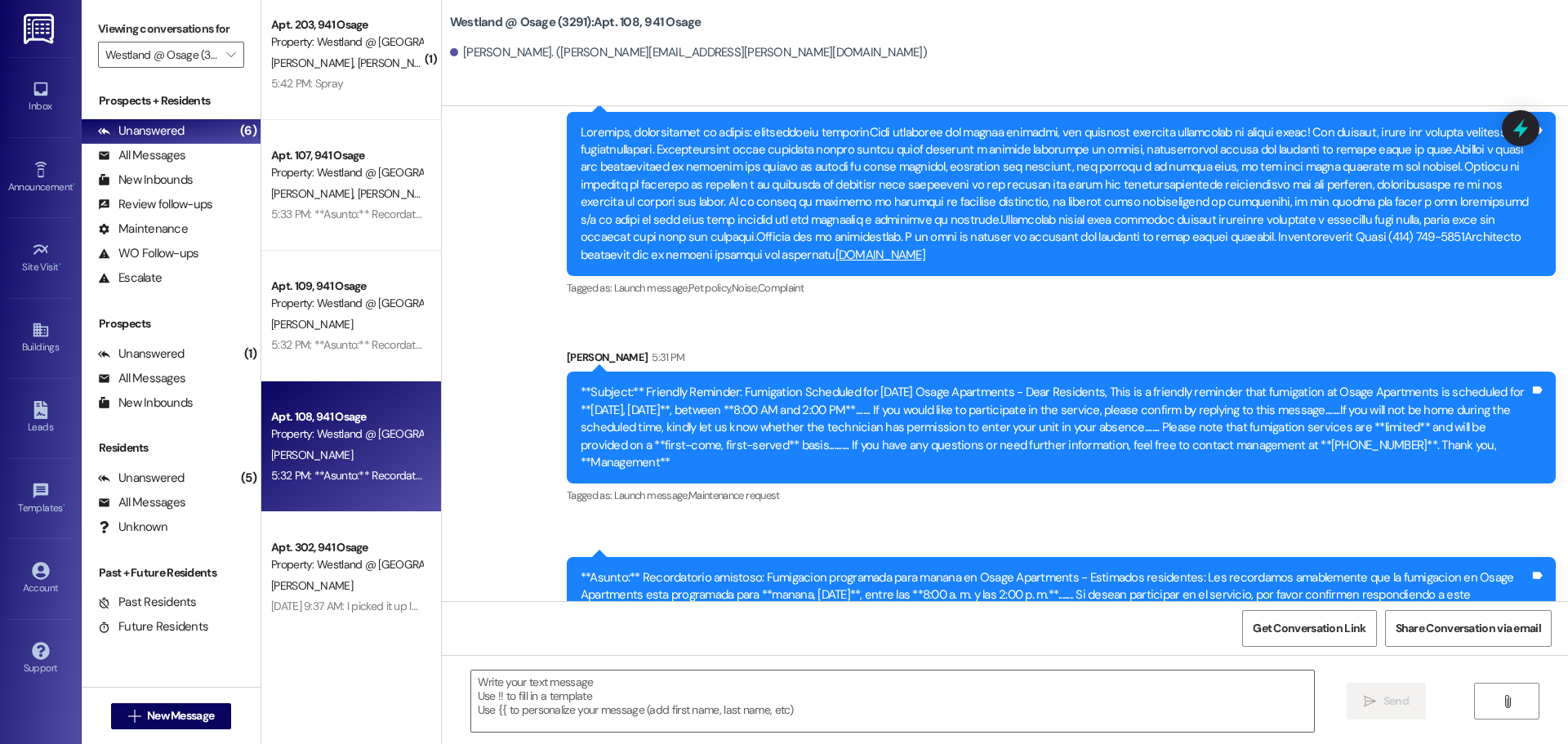
scroll to position [26, 0]
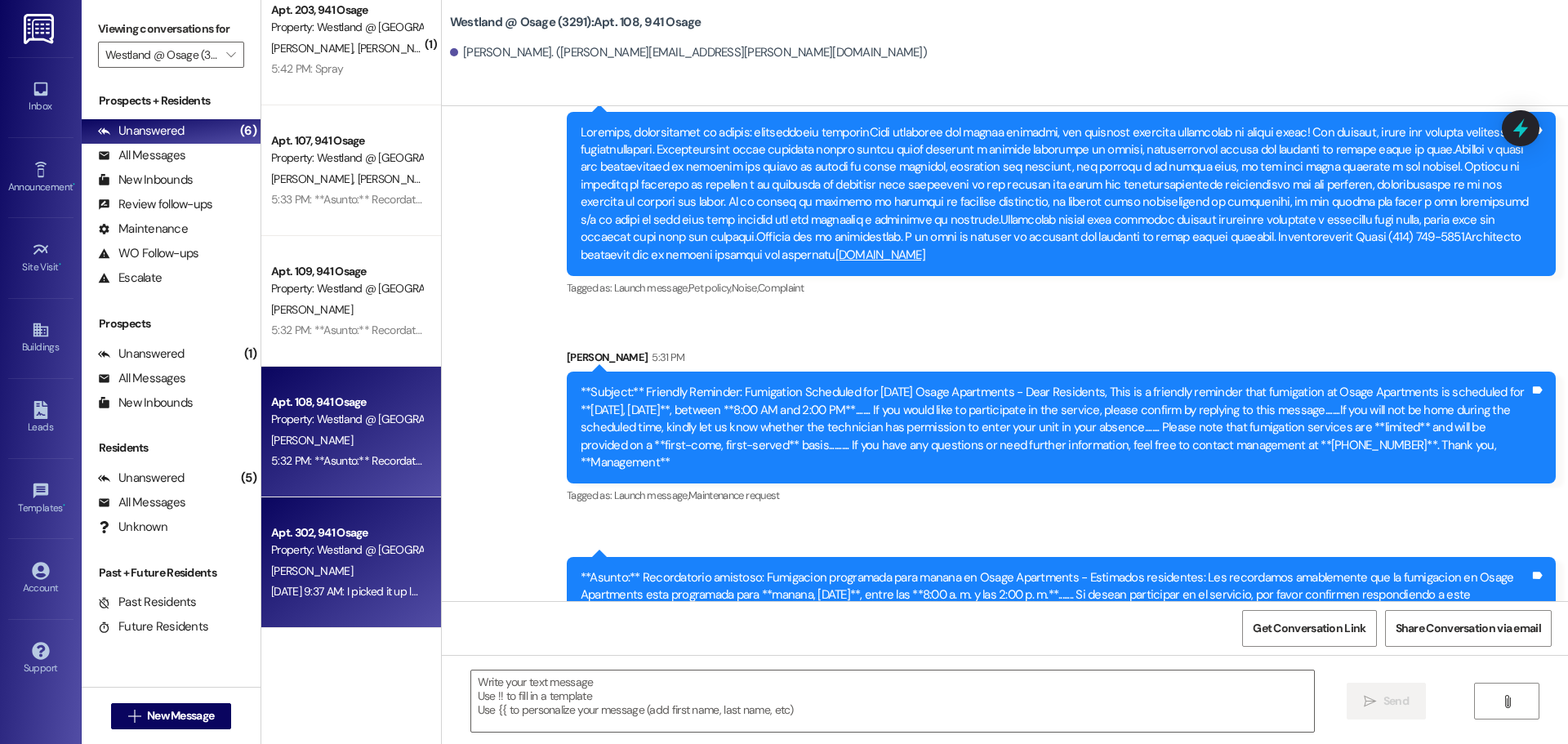
click at [381, 518] on div "Apt. 302, 941 Osage Property: Westland @ [GEOGRAPHIC_DATA] (3291) [PERSON_NAME]…" at bounding box center [351, 562] width 180 height 130
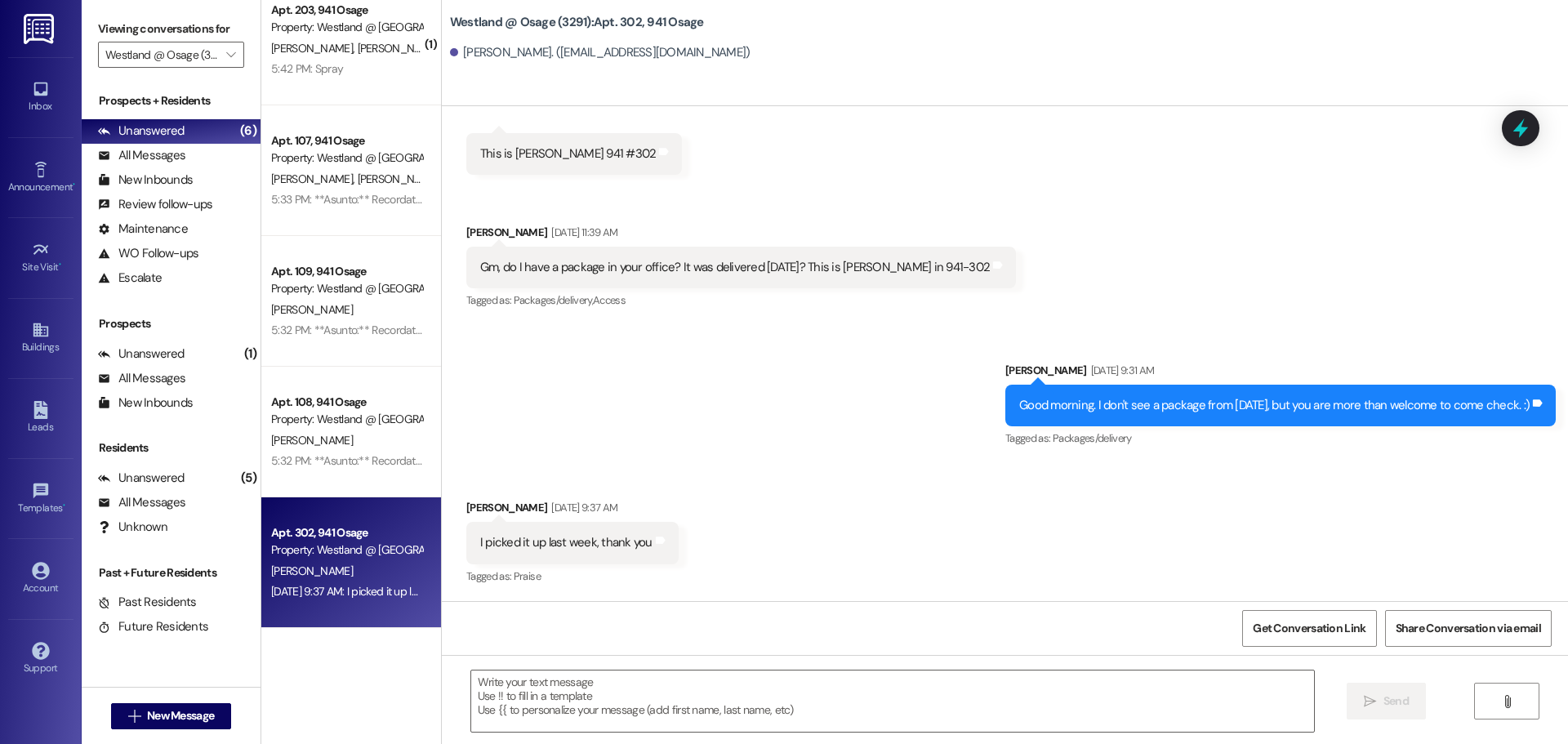
scroll to position [5031, 0]
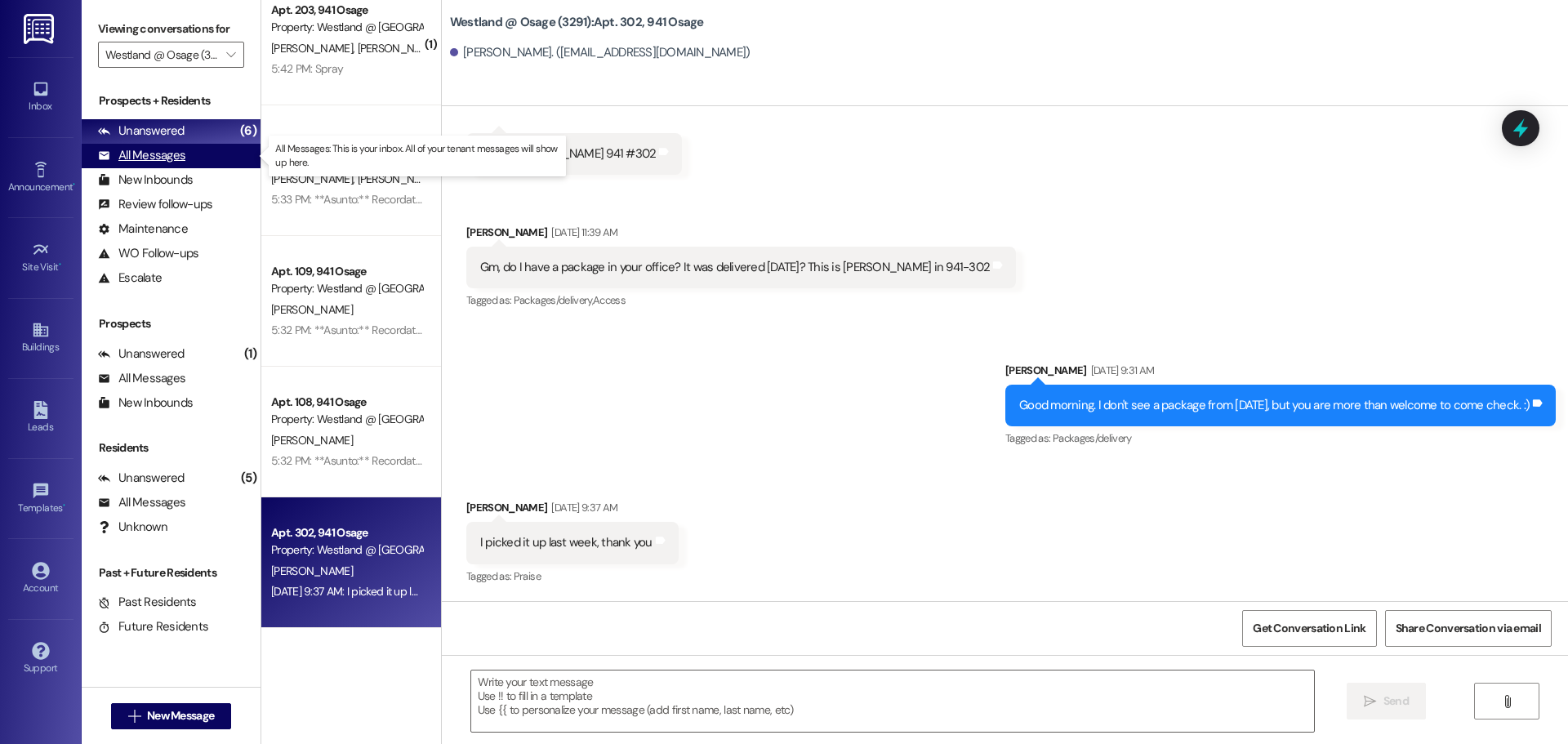
click at [152, 156] on div "All Messages" at bounding box center [142, 155] width 88 height 17
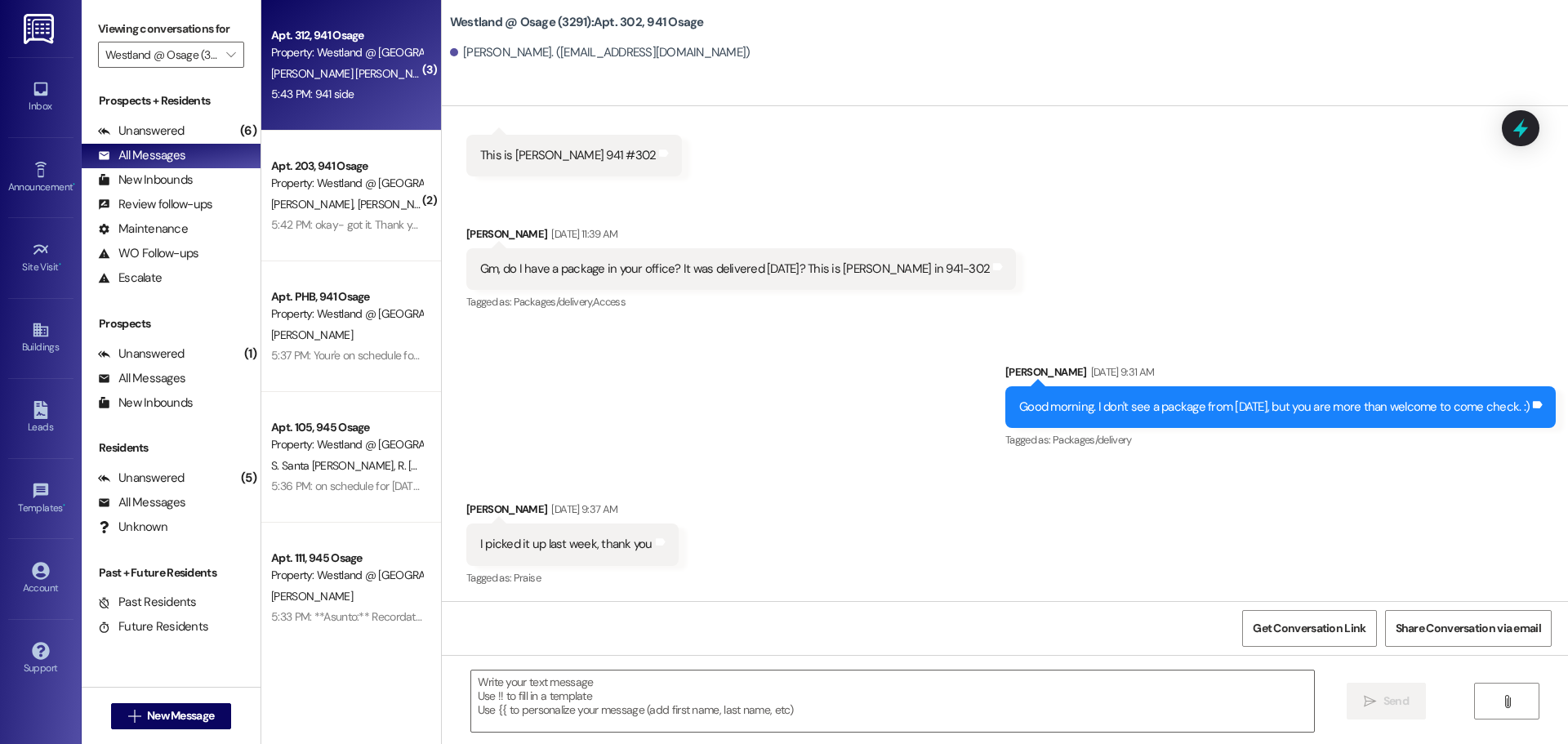
scroll to position [5030, 0]
click at [334, 41] on div "Apt. 312, 941 Osage" at bounding box center [346, 36] width 151 height 17
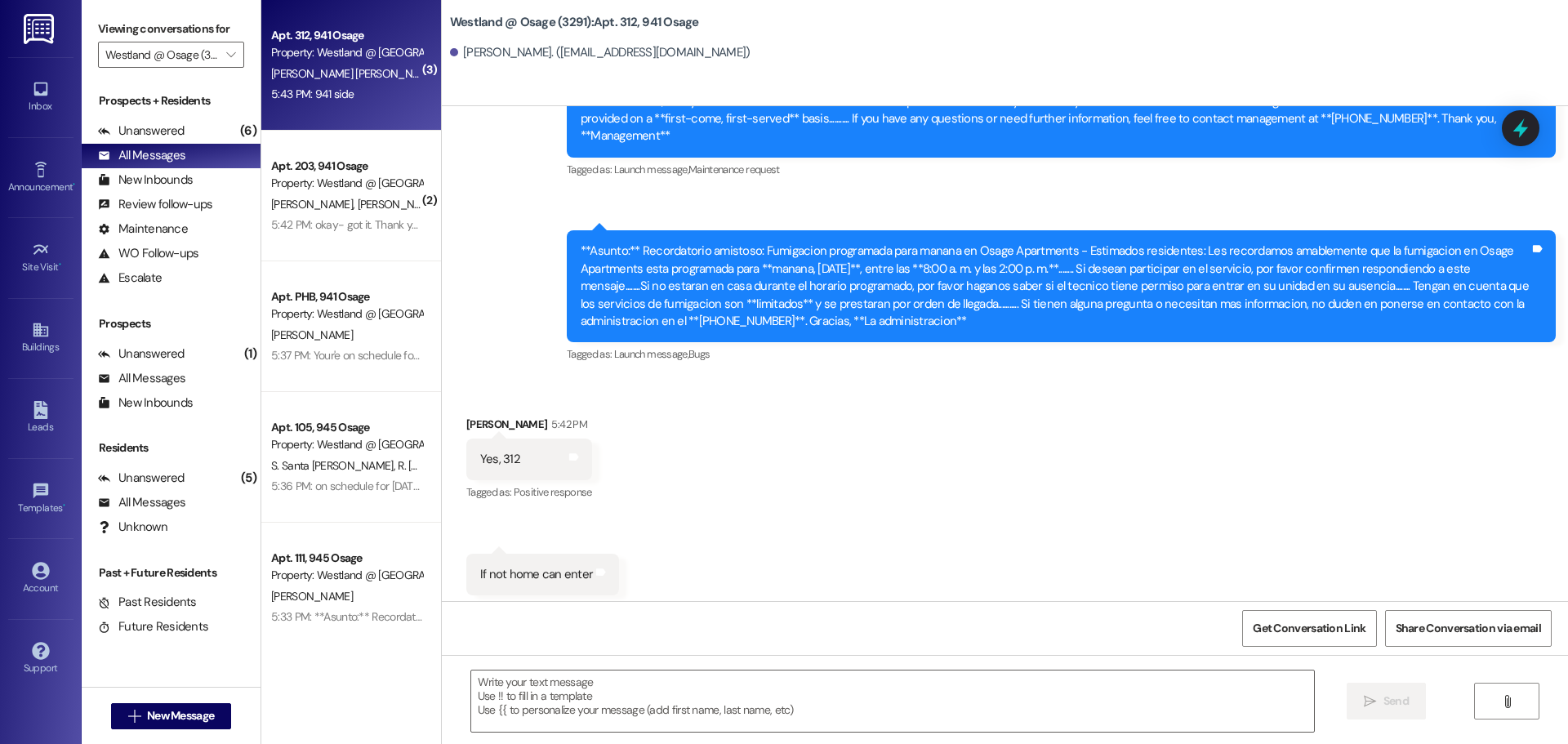
scroll to position [67703, 0]
click at [632, 702] on textarea at bounding box center [893, 701] width 843 height 61
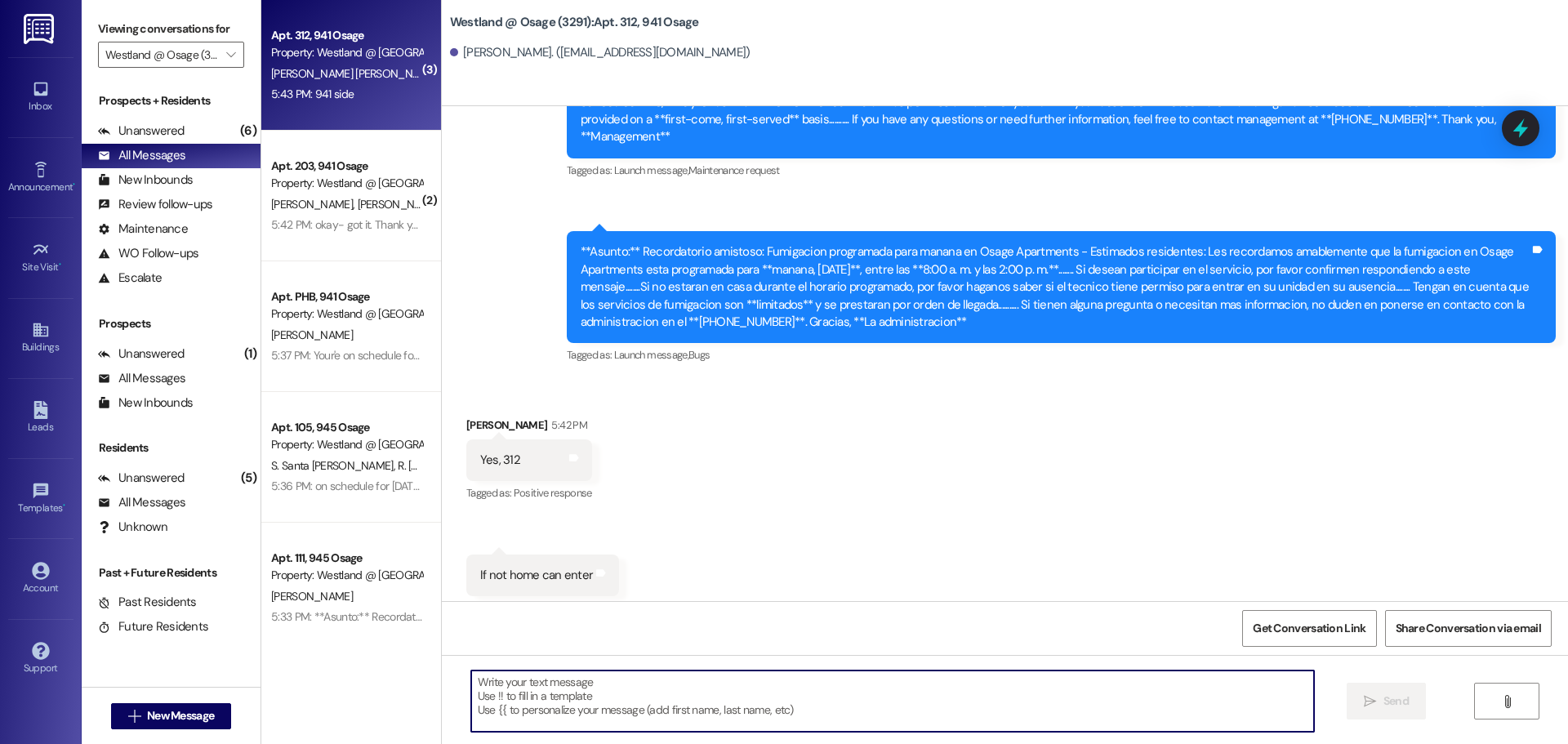
paste textarea "Your'e on schedule for [DATE] :)"
type textarea "Your'e on schedule for [DATE] :)"
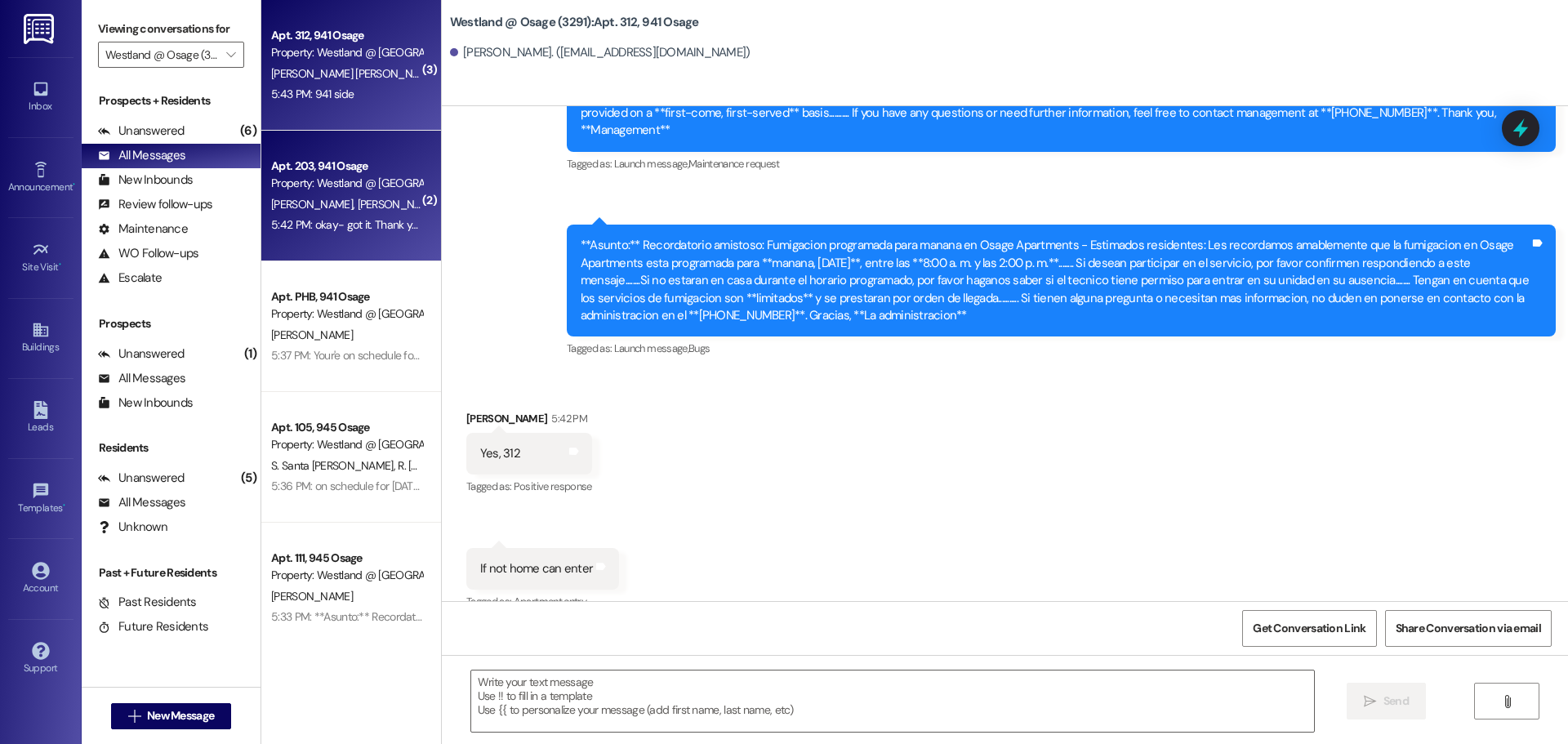
click at [378, 170] on div "Apt. 203, 941 Osage" at bounding box center [346, 166] width 151 height 17
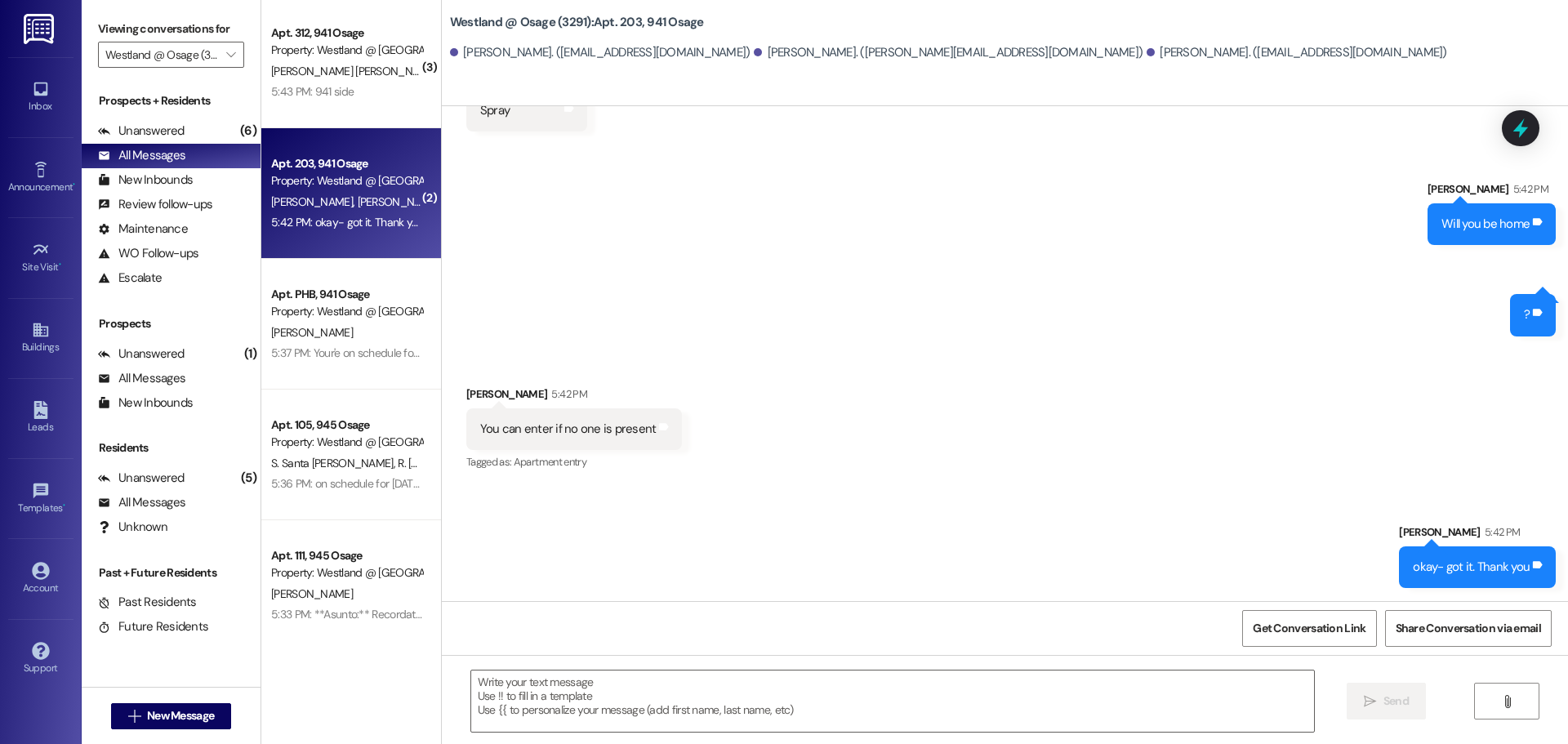
scroll to position [0, 0]
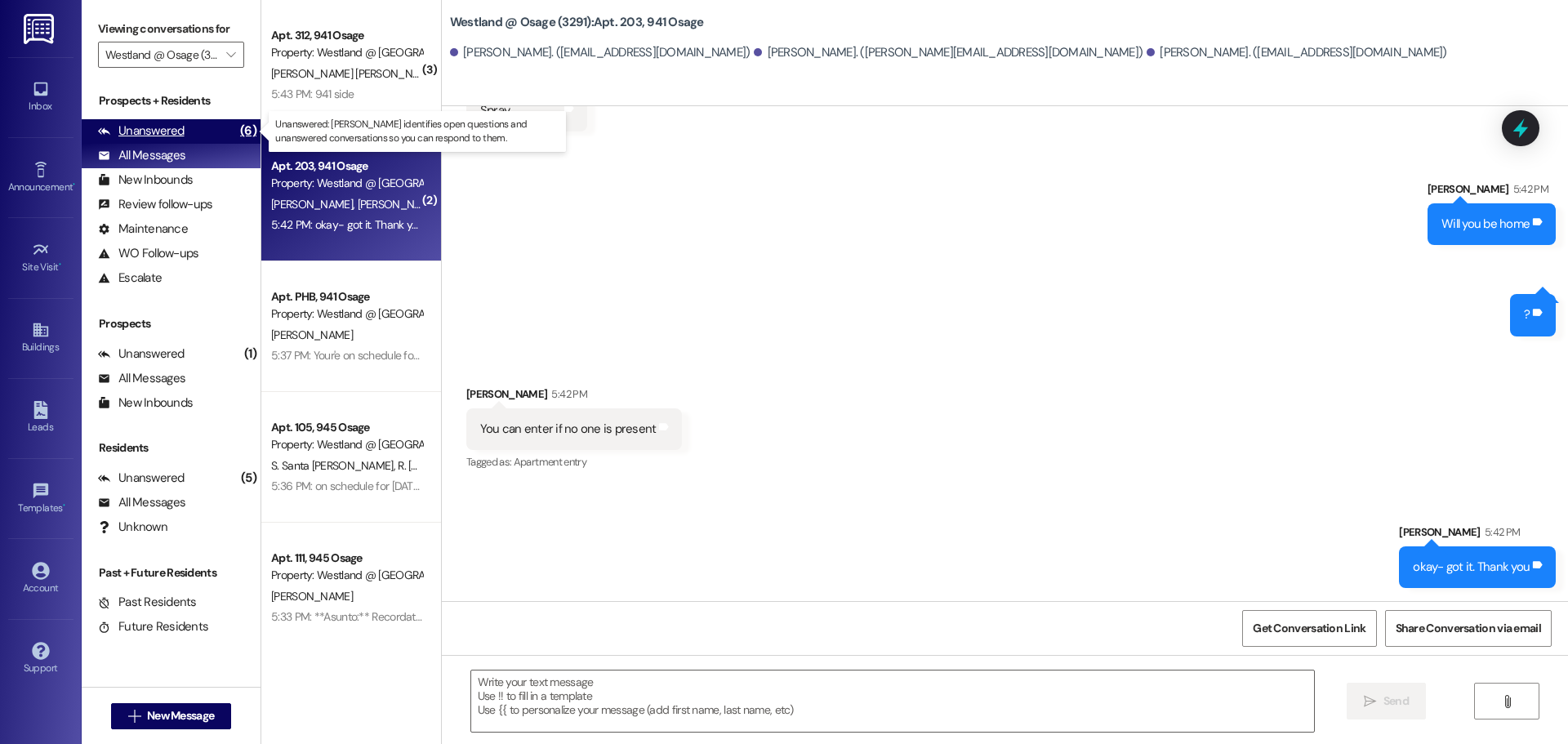
click at [171, 129] on div "Unanswered" at bounding box center [141, 130] width 87 height 17
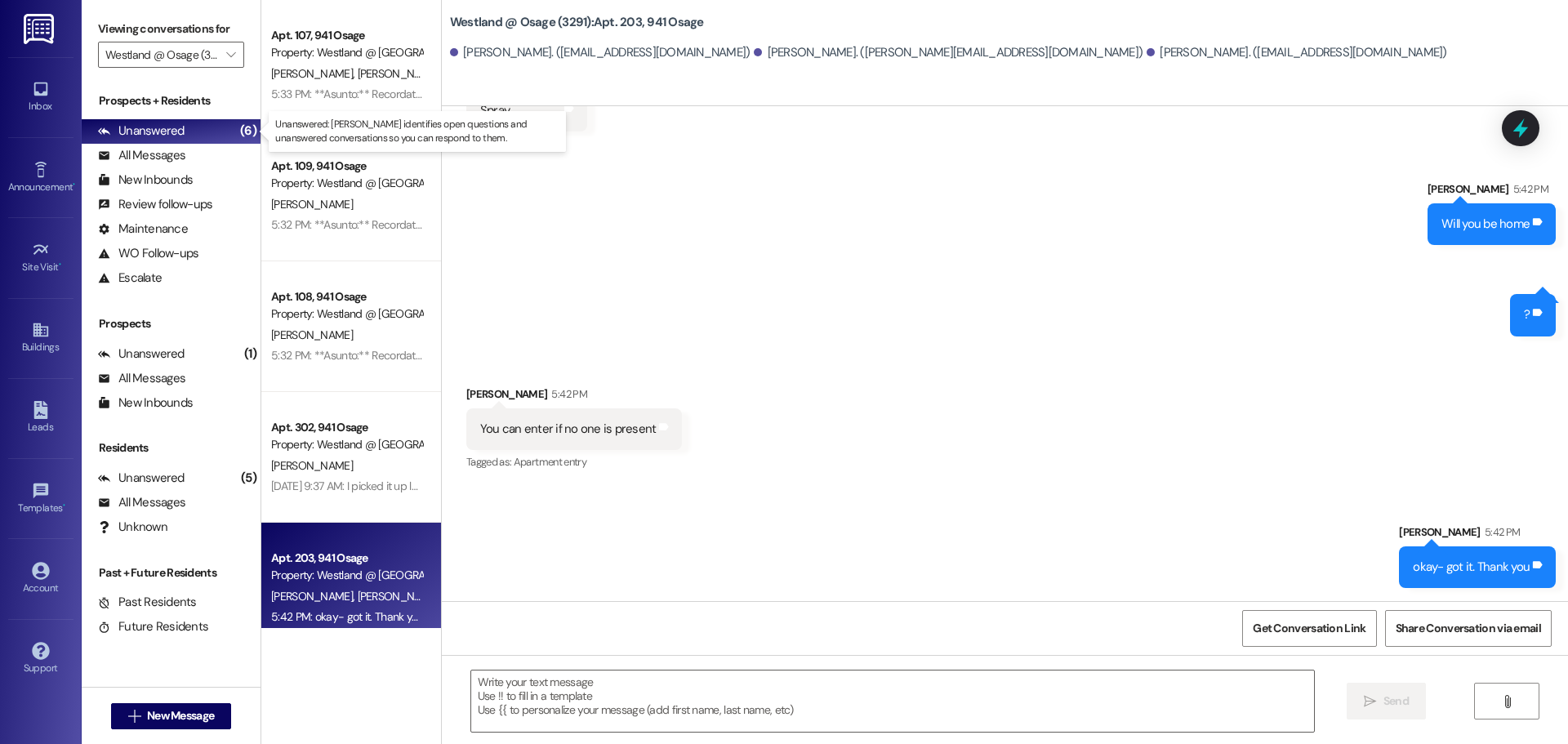
drag, startPoint x: 157, startPoint y: 132, endPoint x: 235, endPoint y: 95, distance: 86.3
click at [157, 133] on div "Unanswered" at bounding box center [141, 130] width 87 height 17
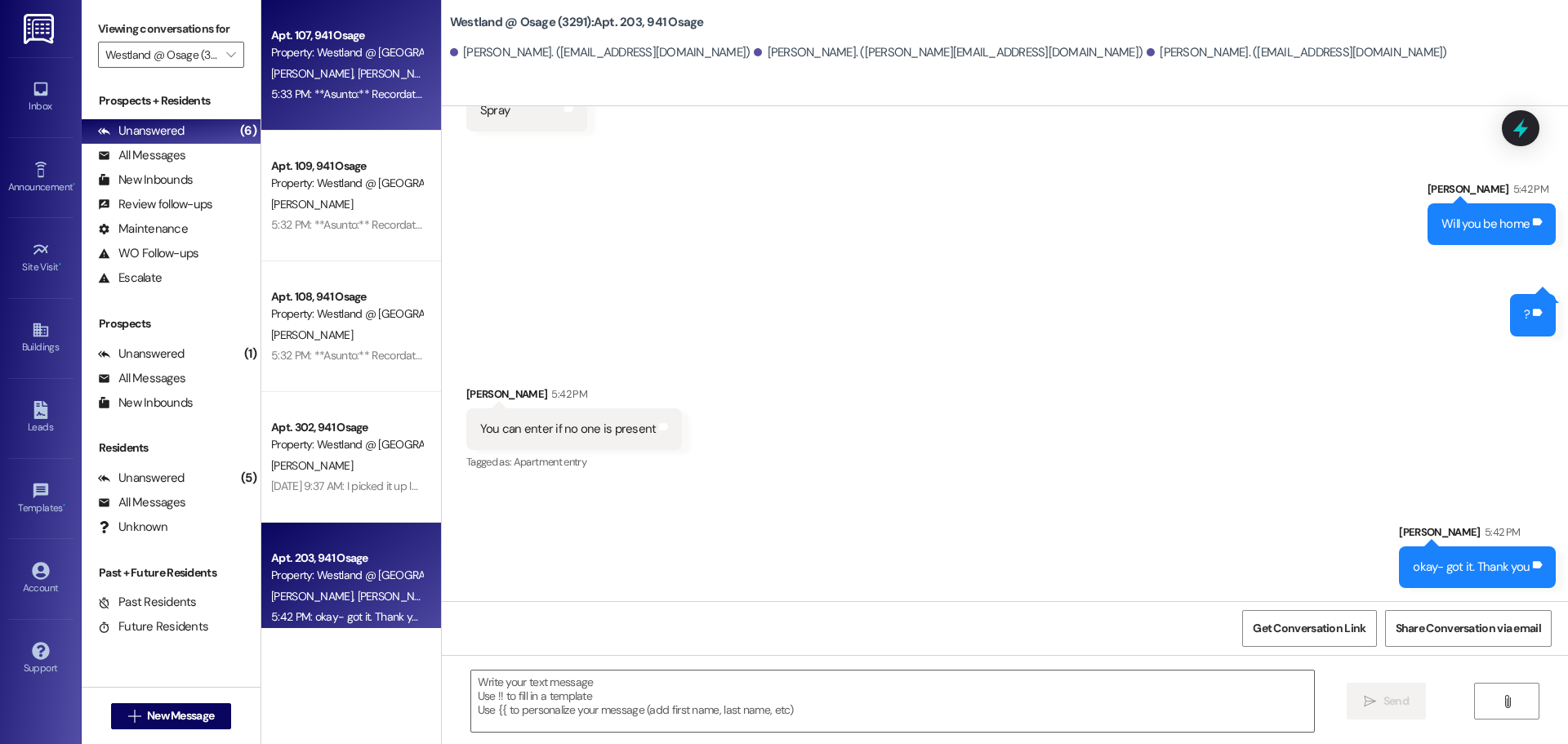
click at [354, 40] on div "Apt. 107, 941 Osage" at bounding box center [346, 36] width 151 height 17
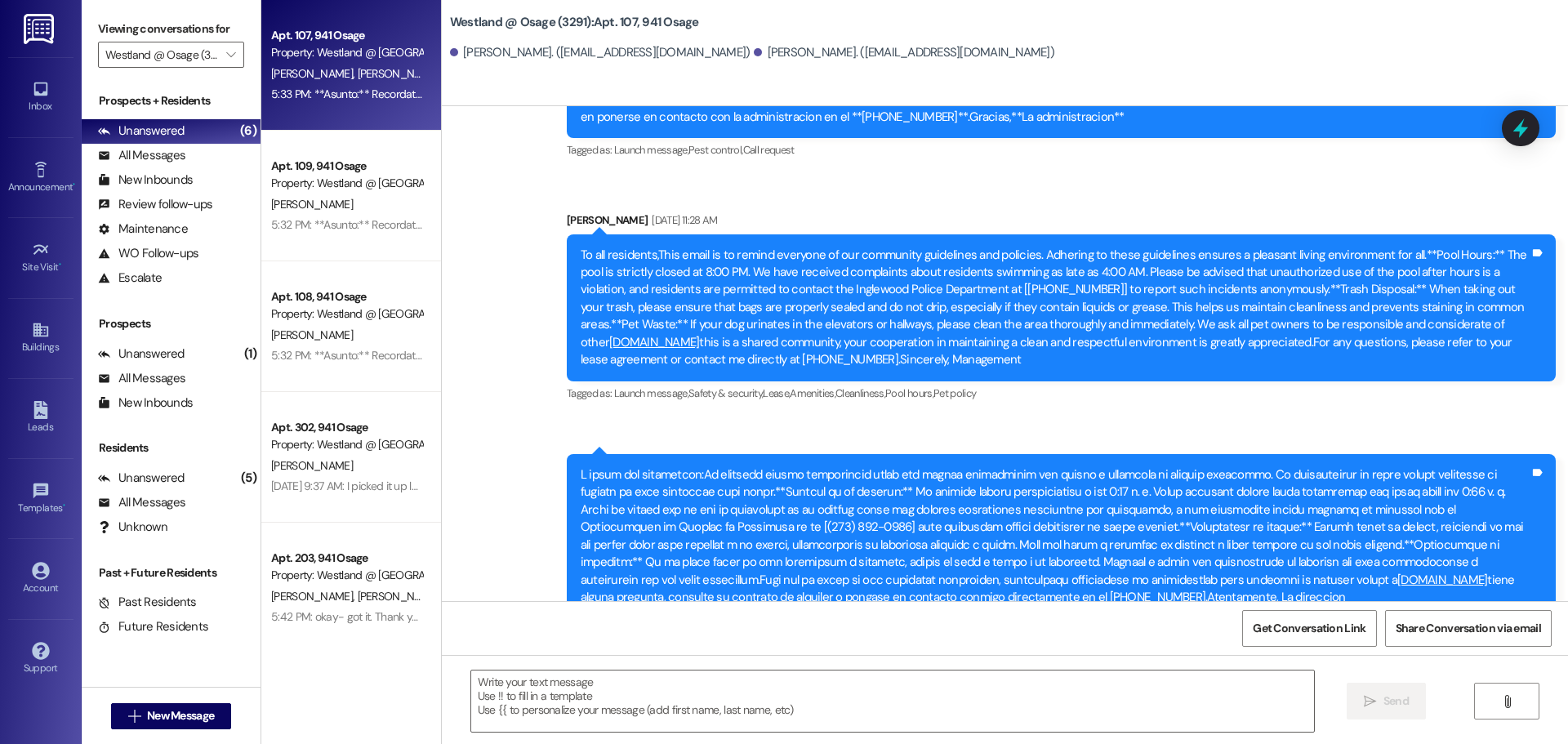
scroll to position [65424, 0]
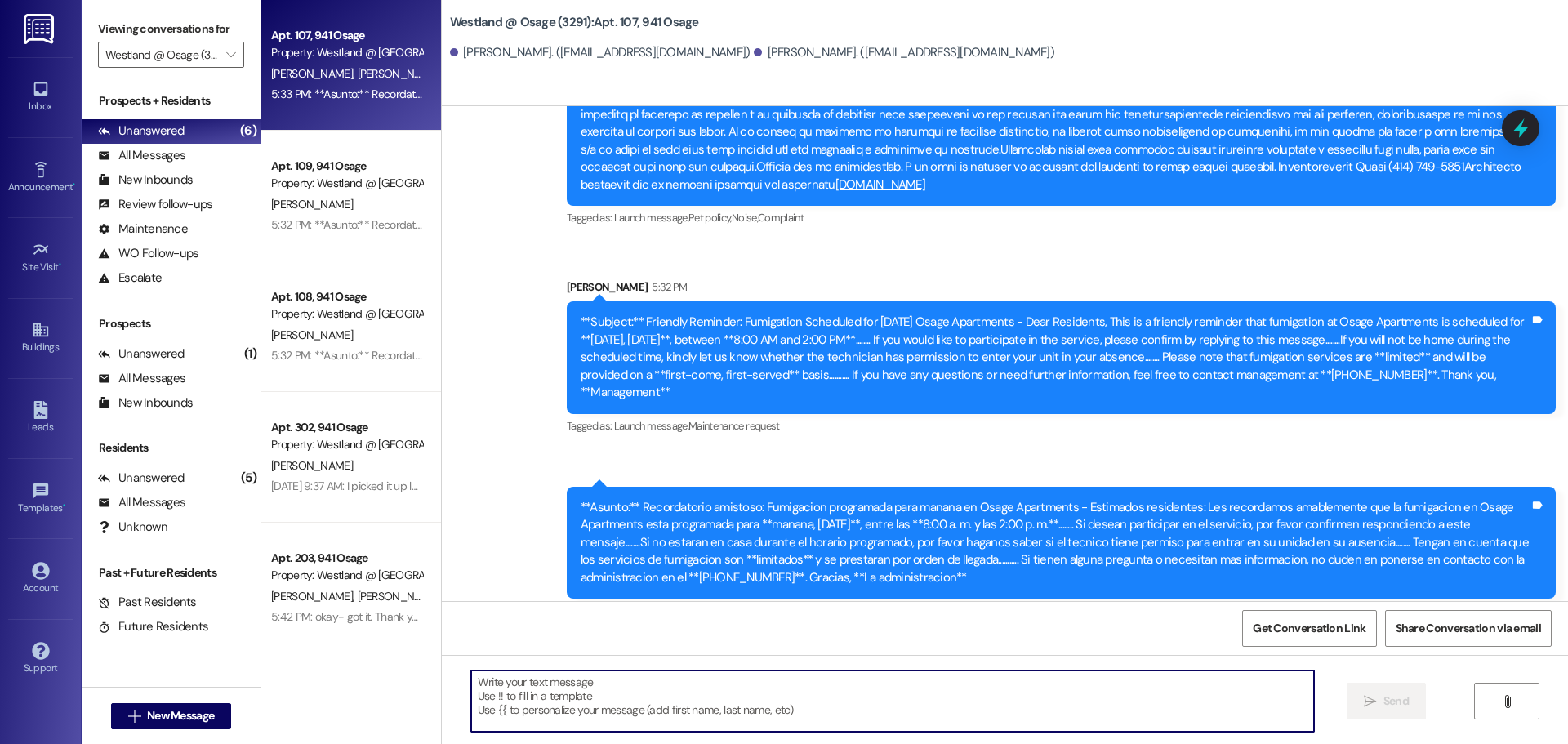
click at [650, 694] on textarea at bounding box center [893, 701] width 843 height 61
type textarea "Thank you"
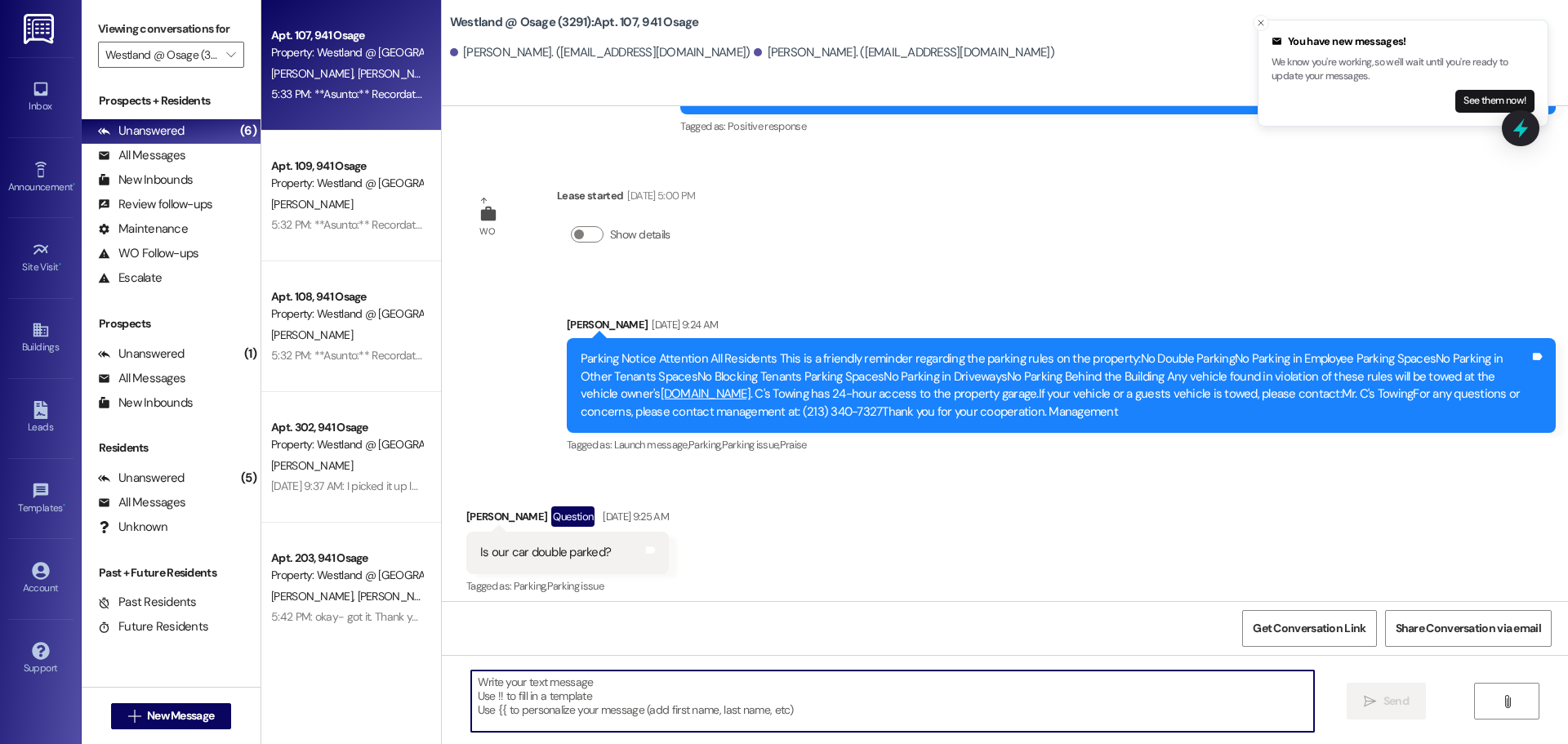
scroll to position [63683, 0]
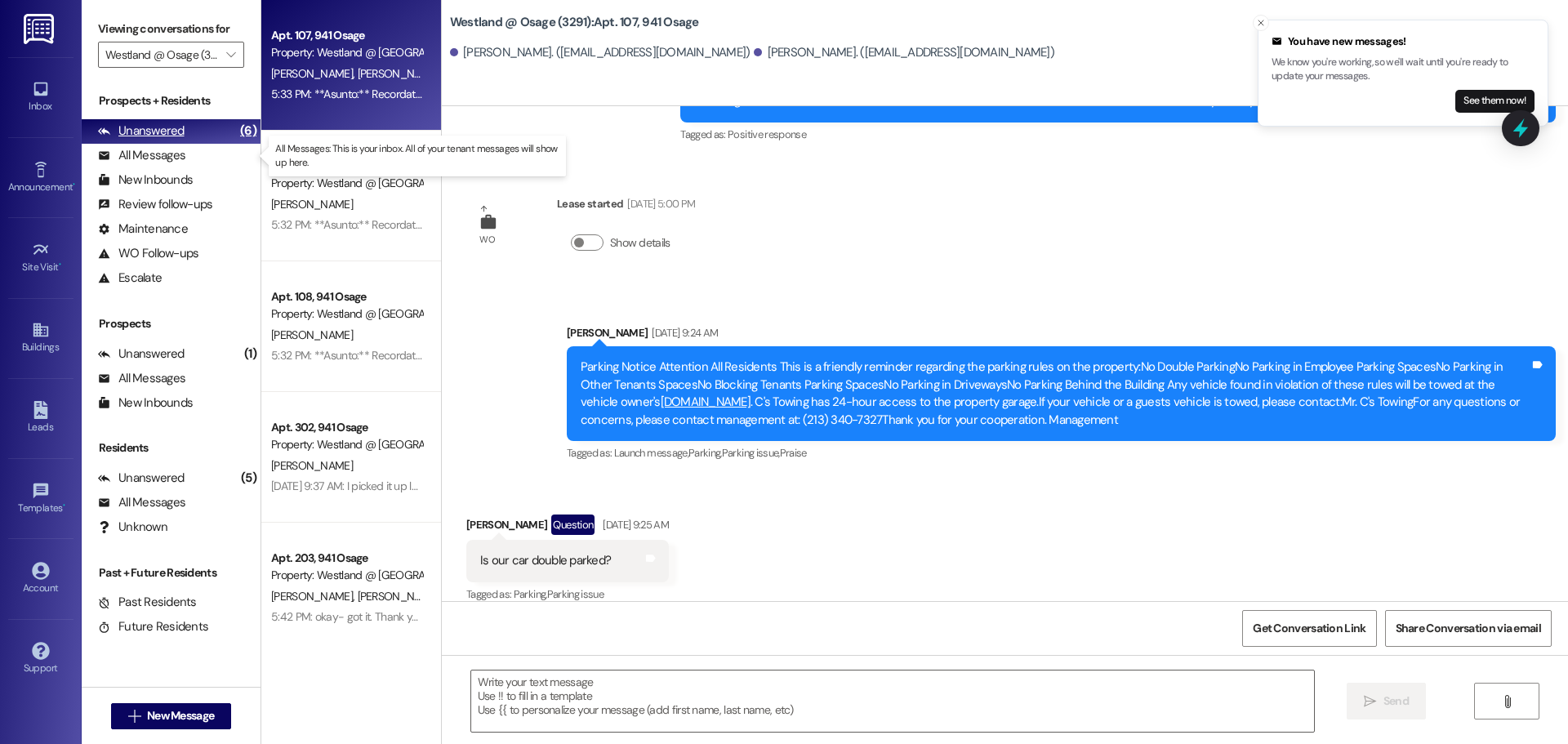
drag, startPoint x: 116, startPoint y: 154, endPoint x: 147, endPoint y: 128, distance: 40.5
click at [116, 155] on div "All Messages" at bounding box center [142, 155] width 88 height 17
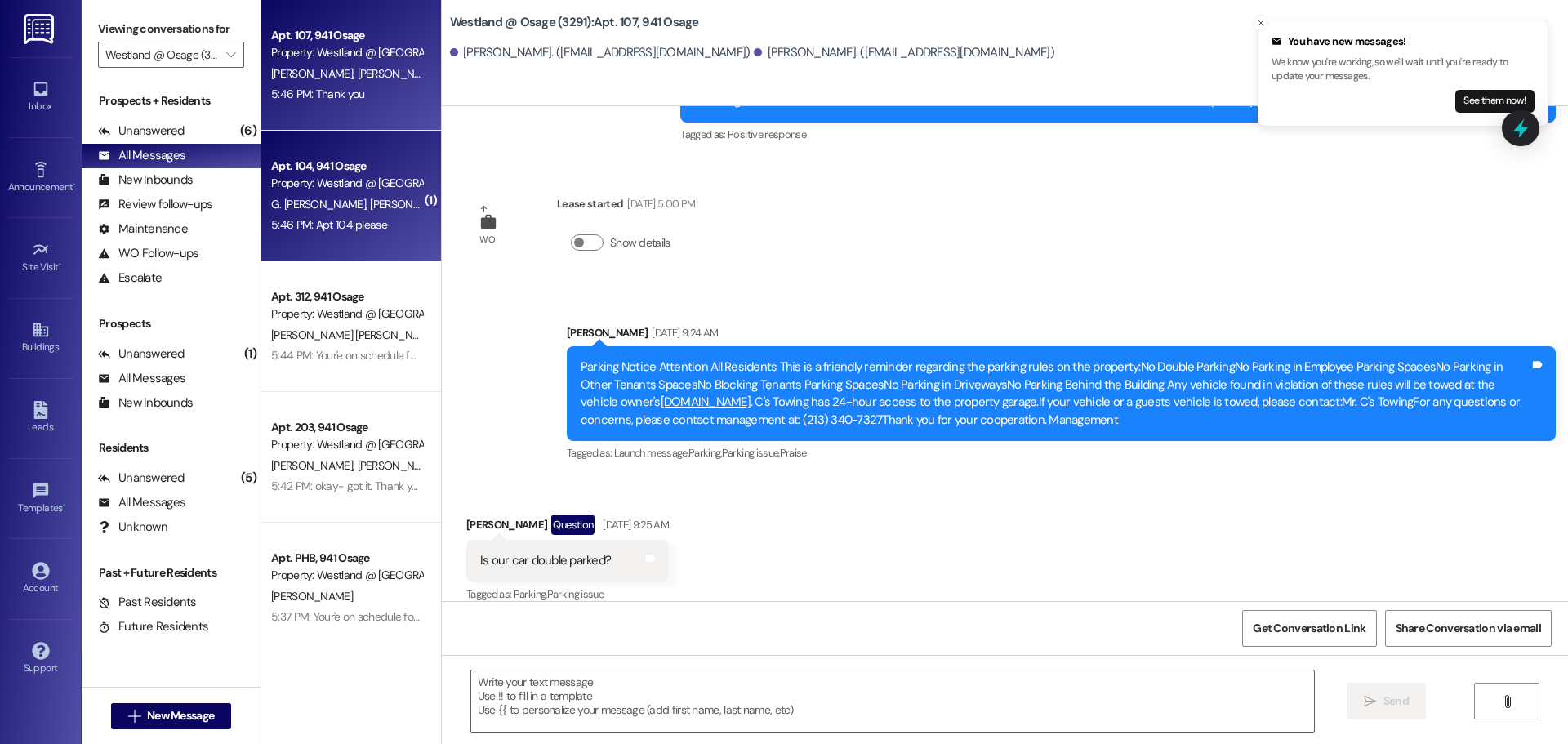
click at [363, 168] on div "Apt. 104, 941 Osage" at bounding box center [346, 166] width 151 height 17
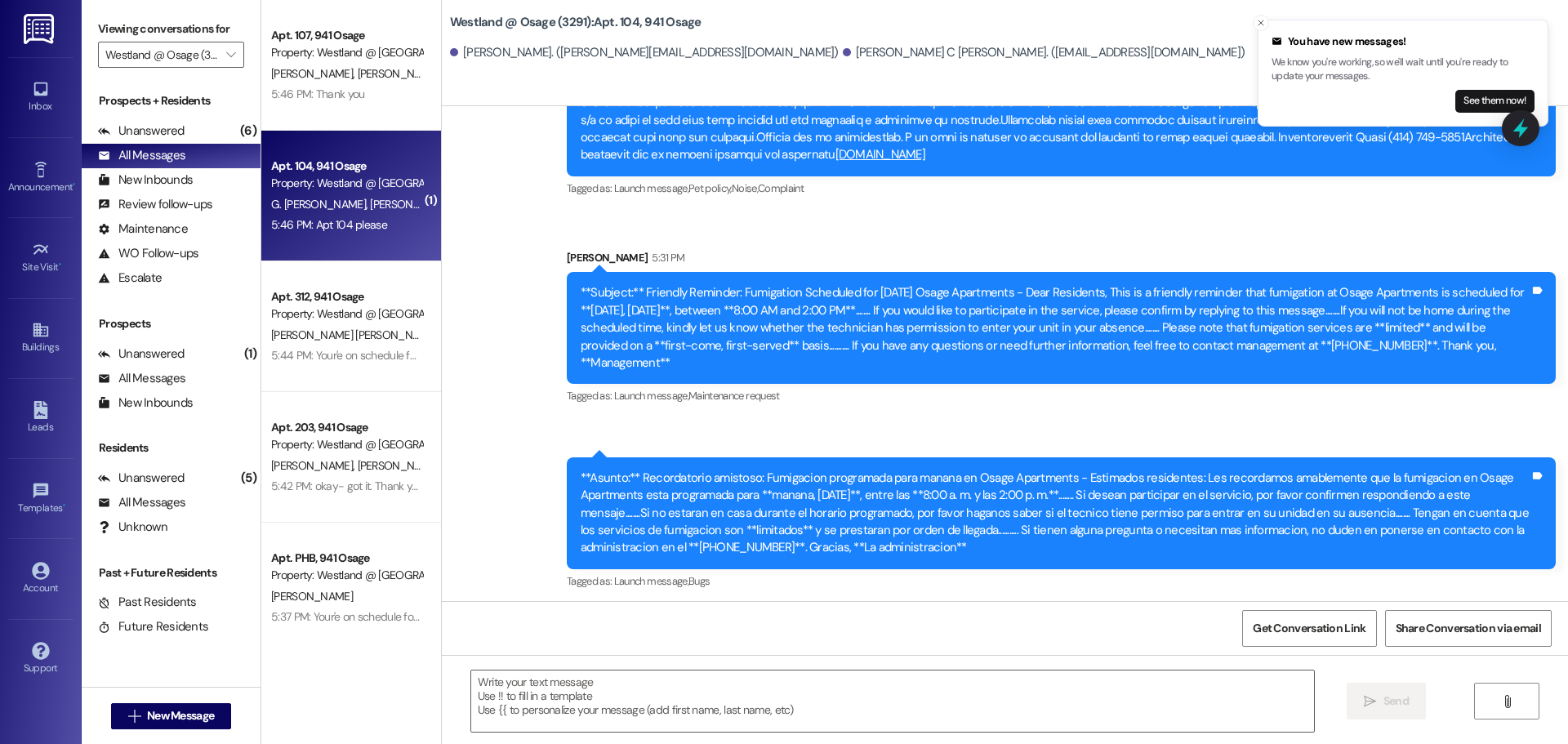
scroll to position [24056, 0]
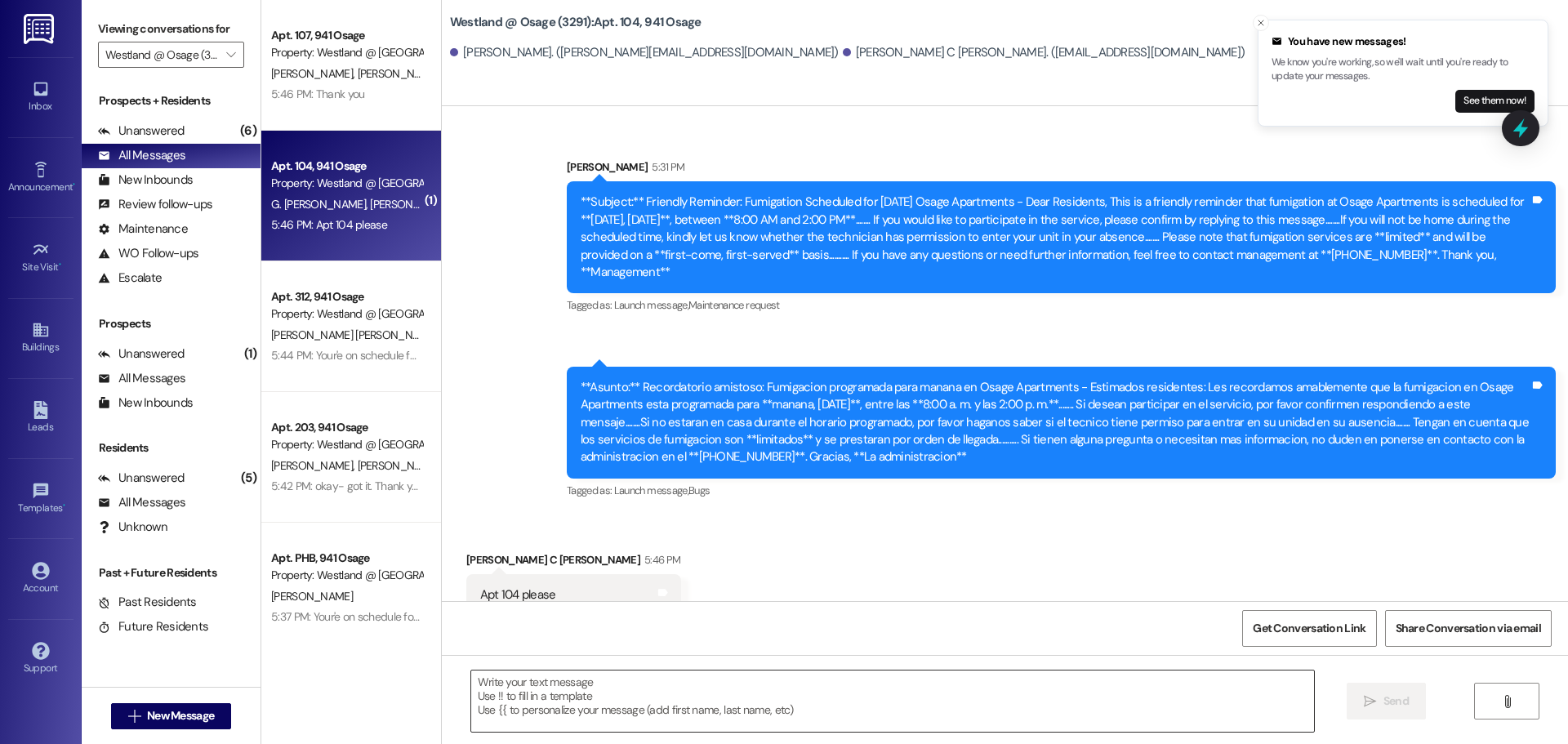
click at [708, 699] on textarea at bounding box center [893, 701] width 843 height 61
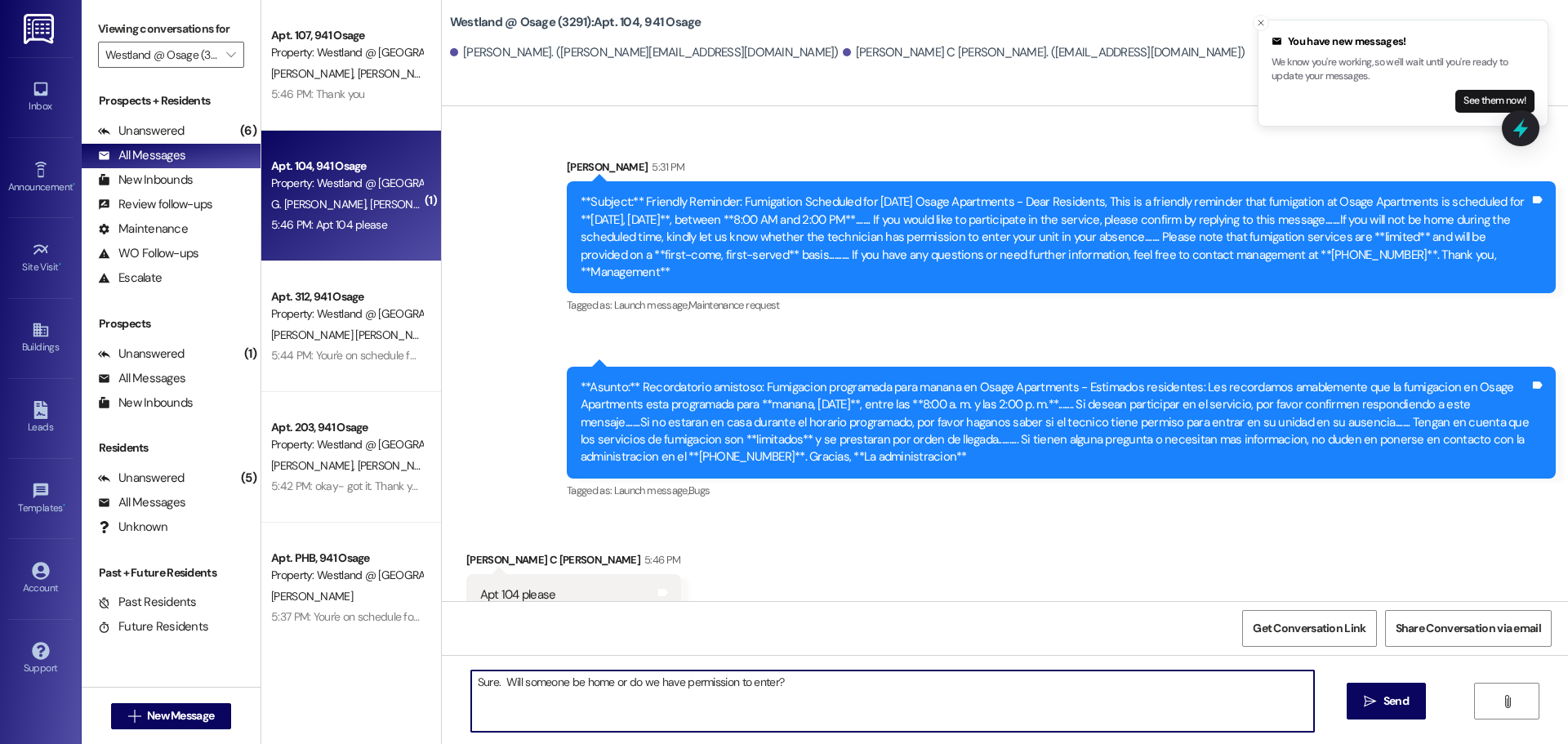
type textarea "Sure. Will someone be home or do we have permission to enter?"
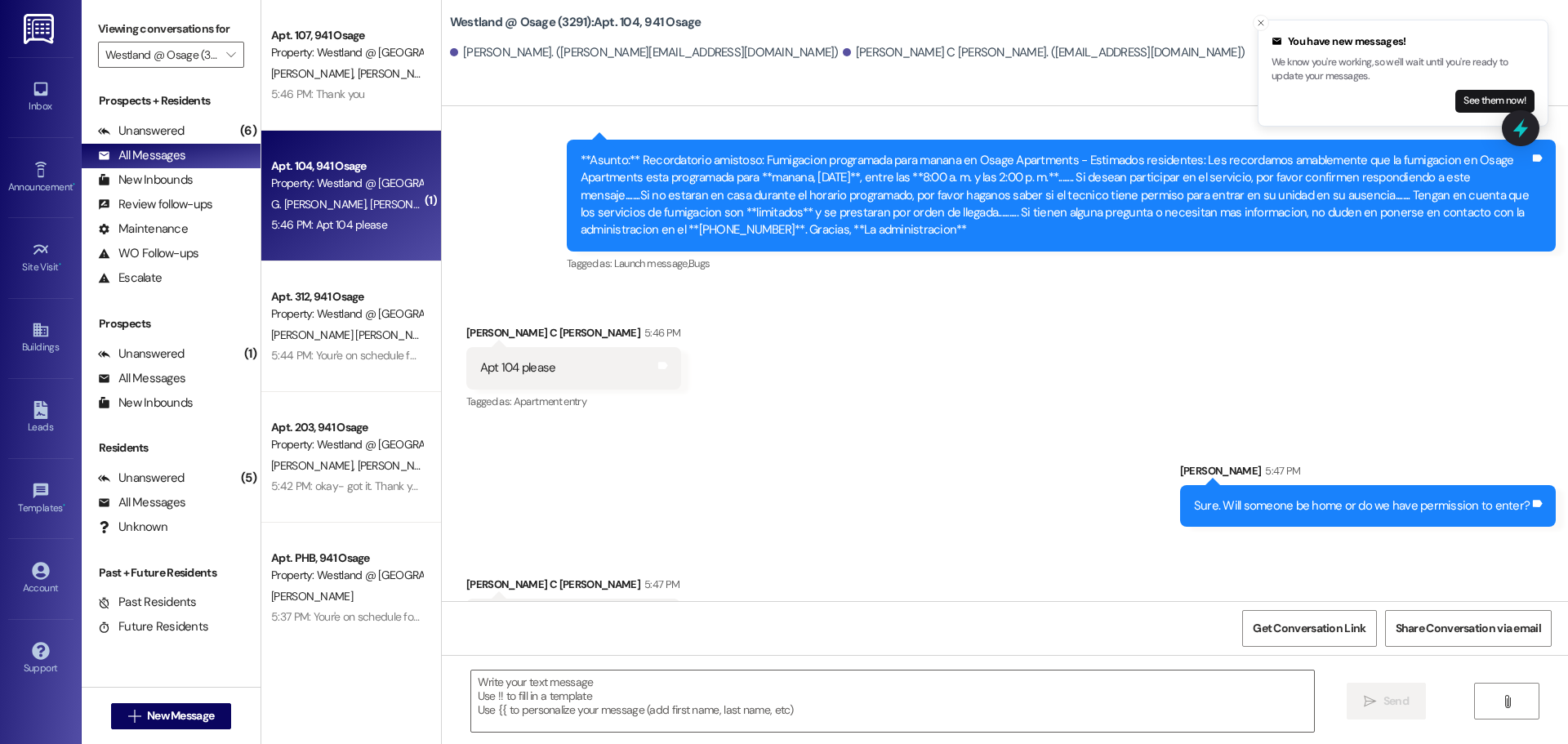
scroll to position [24284, 0]
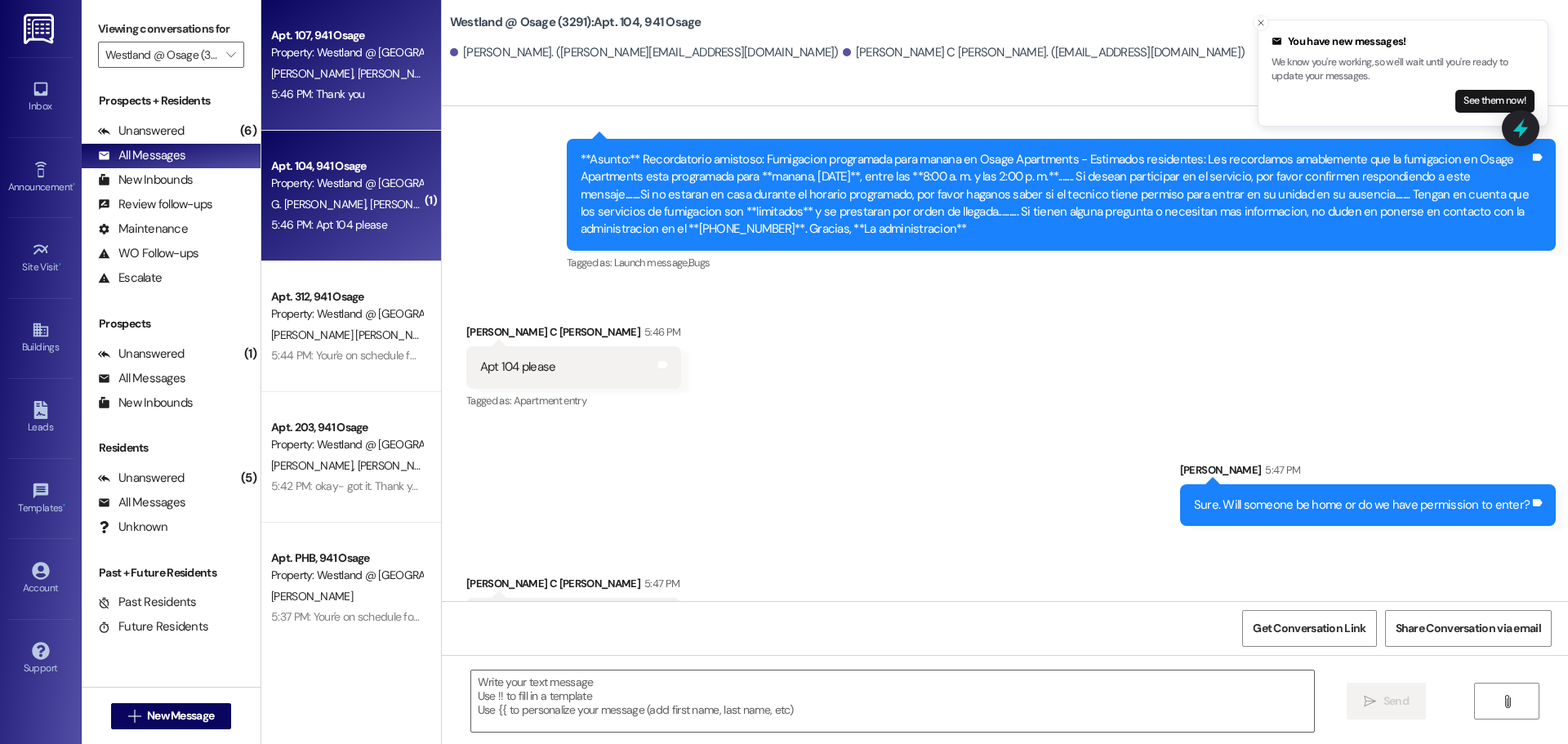
click at [377, 67] on span "[PERSON_NAME]" at bounding box center [397, 73] width 82 height 15
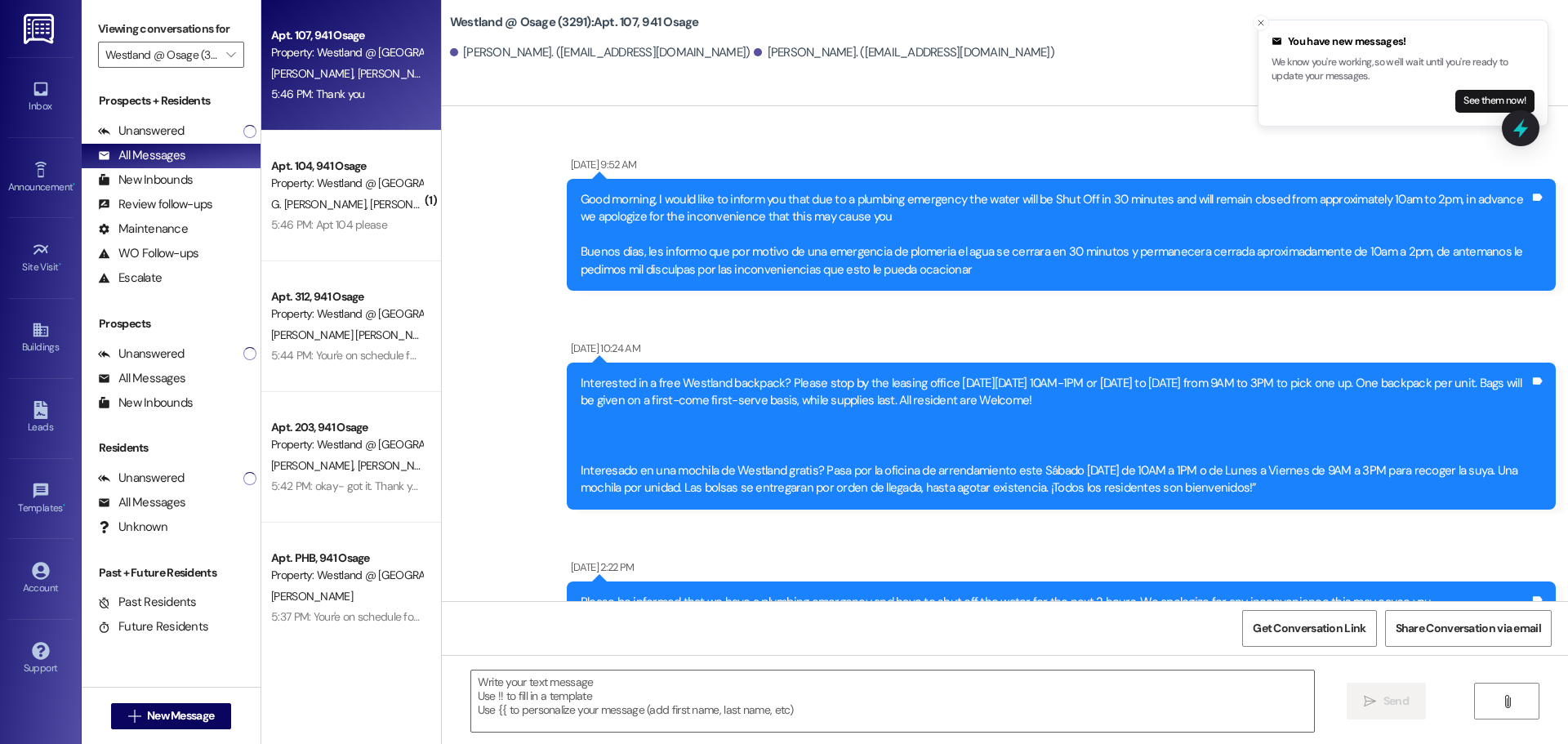
scroll to position [65537, 0]
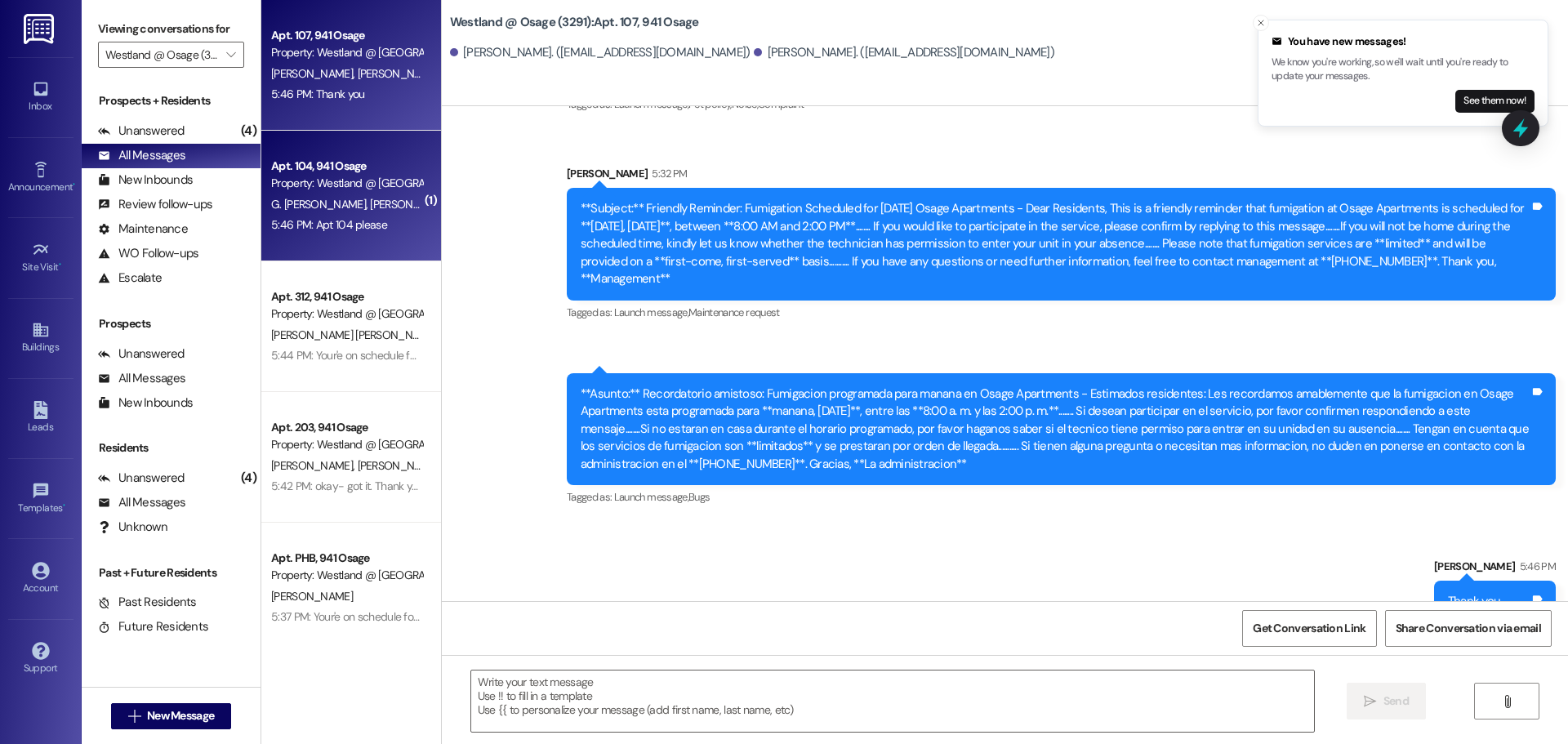
click at [330, 165] on div "Apt. 104, 941 Osage" at bounding box center [346, 166] width 151 height 17
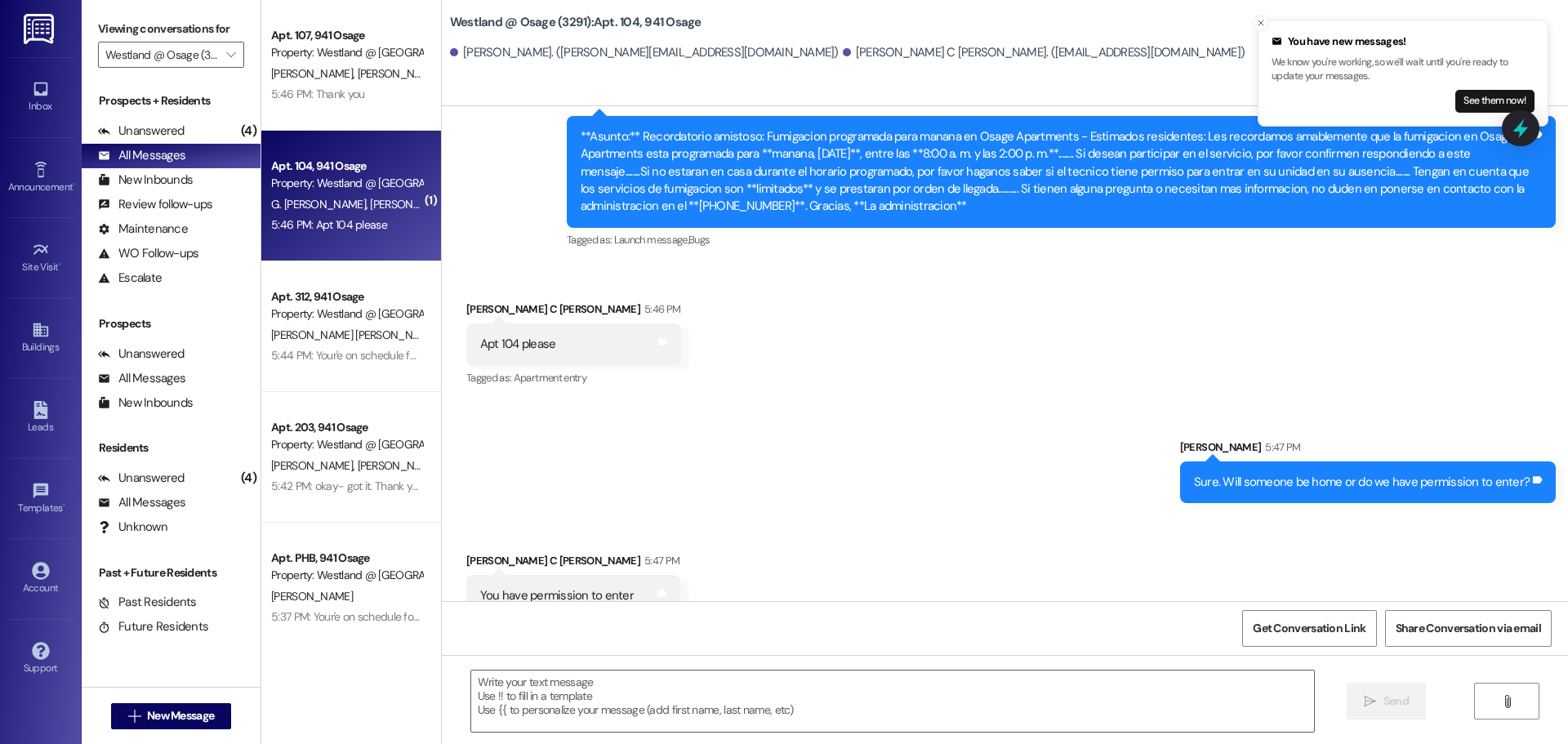
scroll to position [24307, 0]
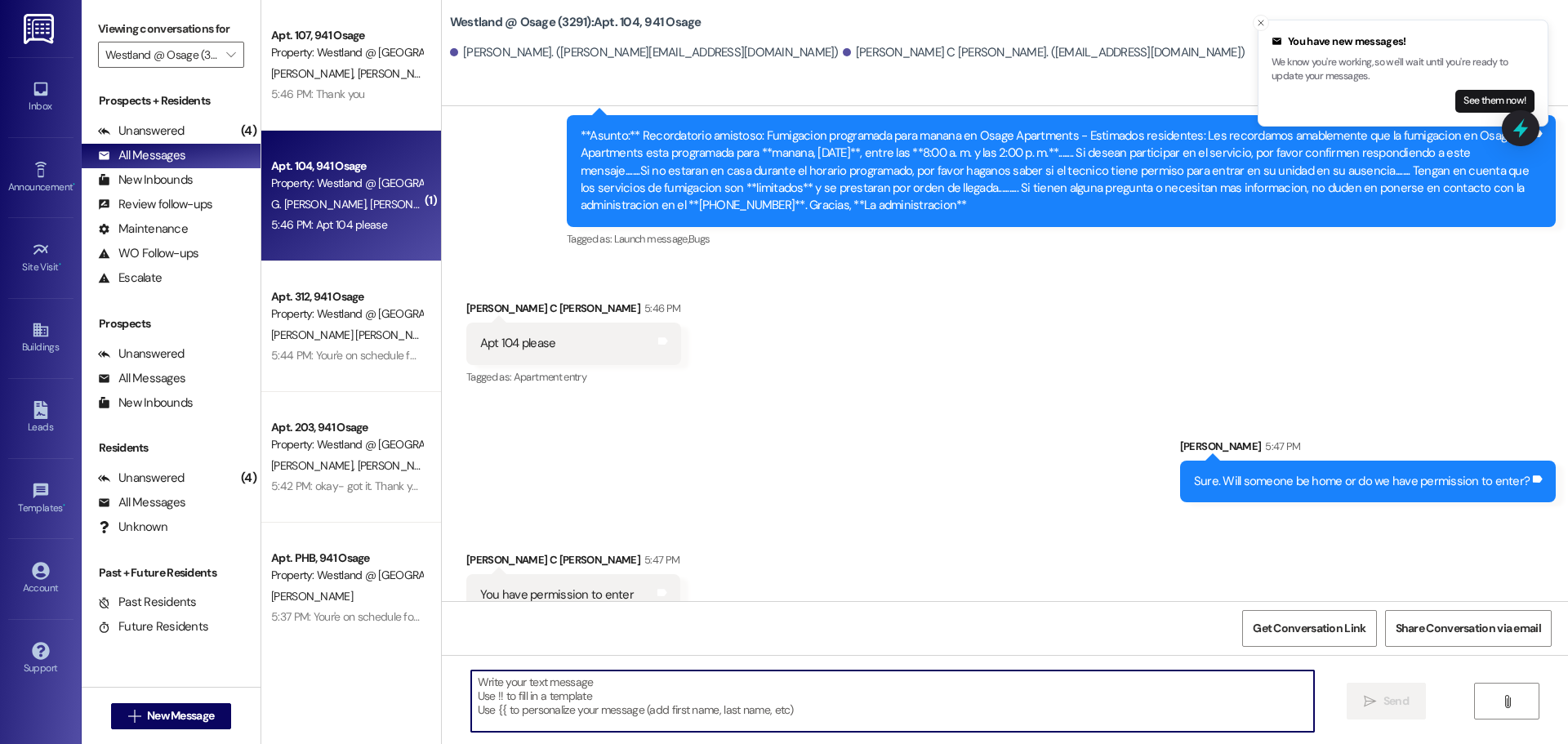
click at [770, 689] on textarea at bounding box center [893, 701] width 843 height 61
type textarea "And would you like spray or gel, please? :)"
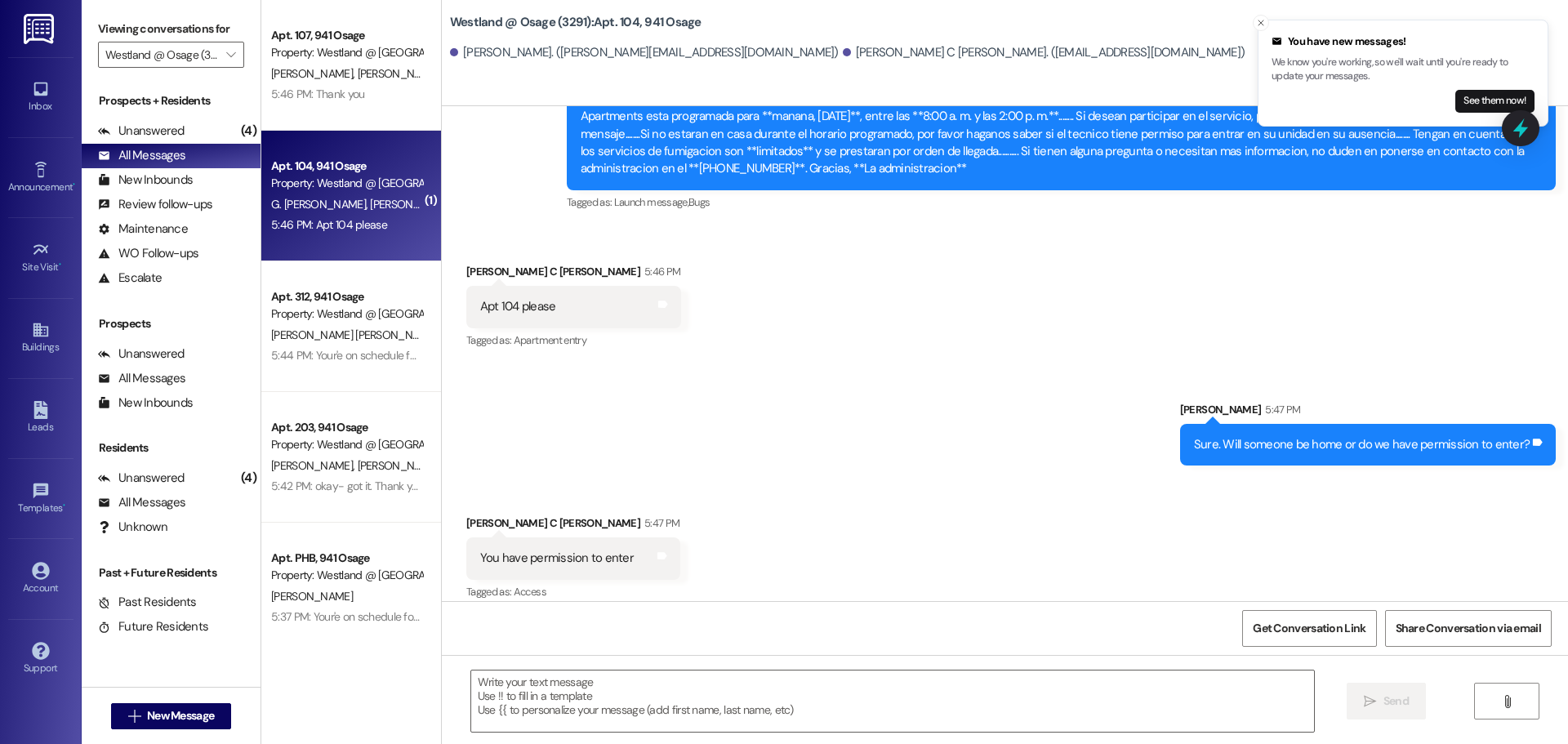
scroll to position [24421, 0]
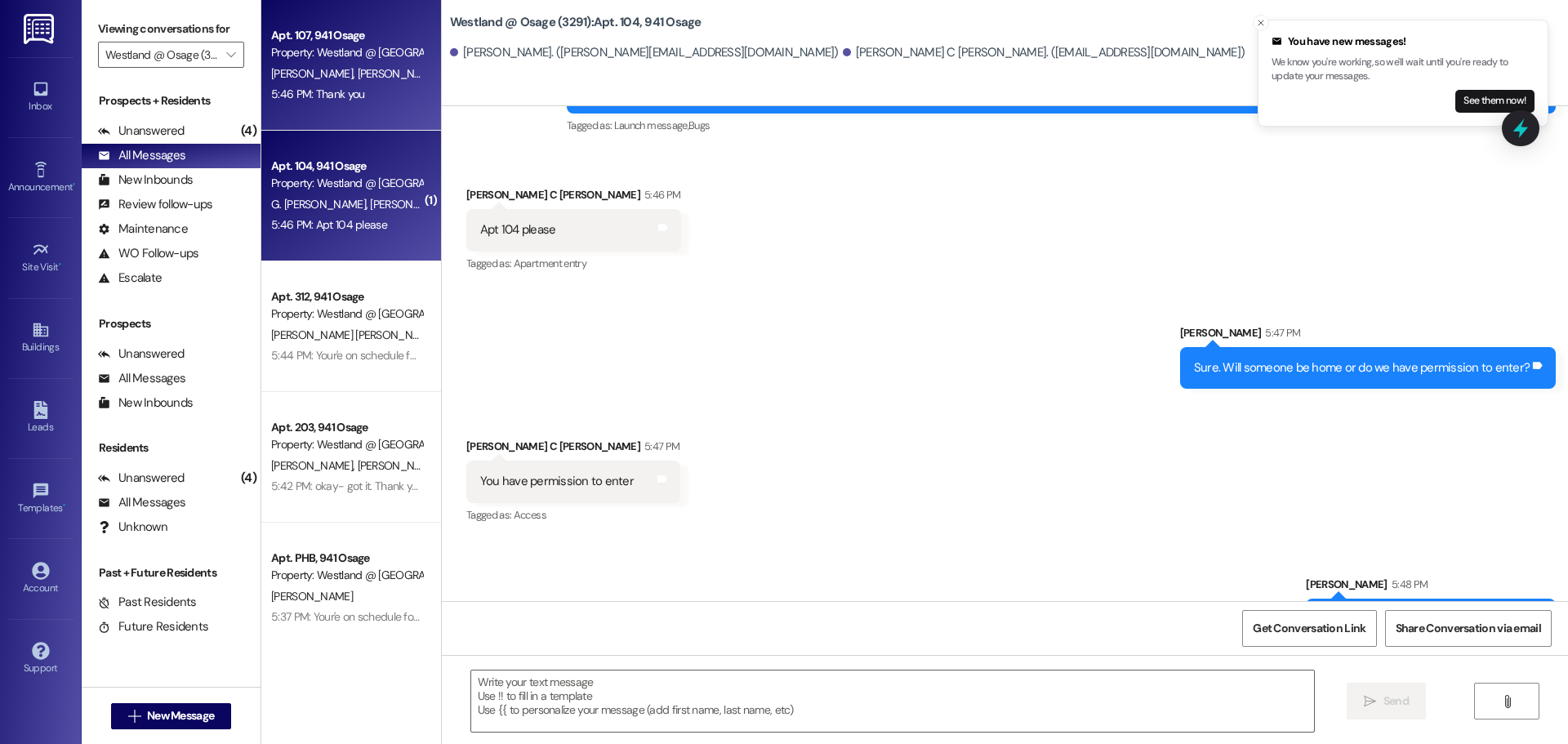
click at [367, 71] on span "[PERSON_NAME]" at bounding box center [397, 73] width 82 height 15
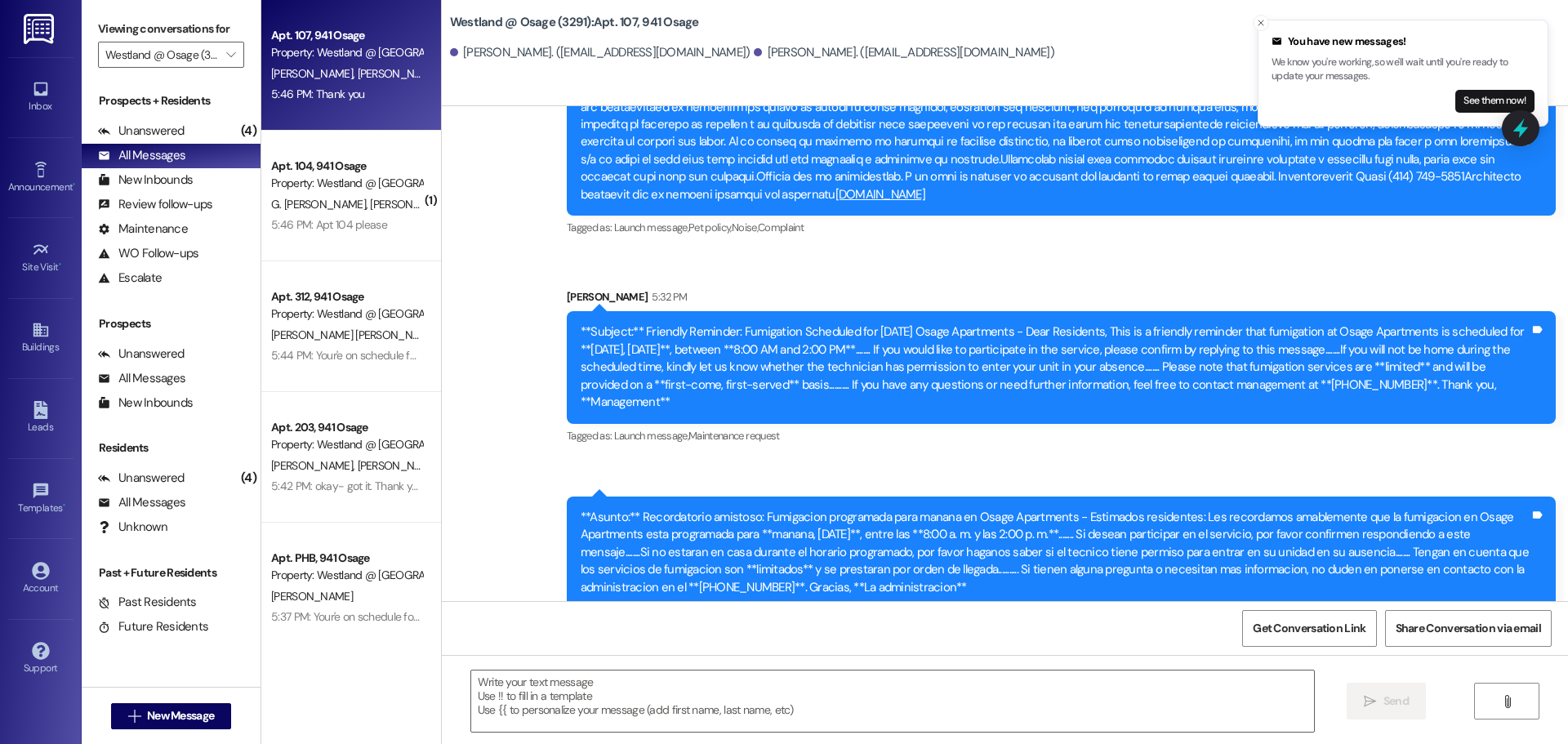
scroll to position [65537, 0]
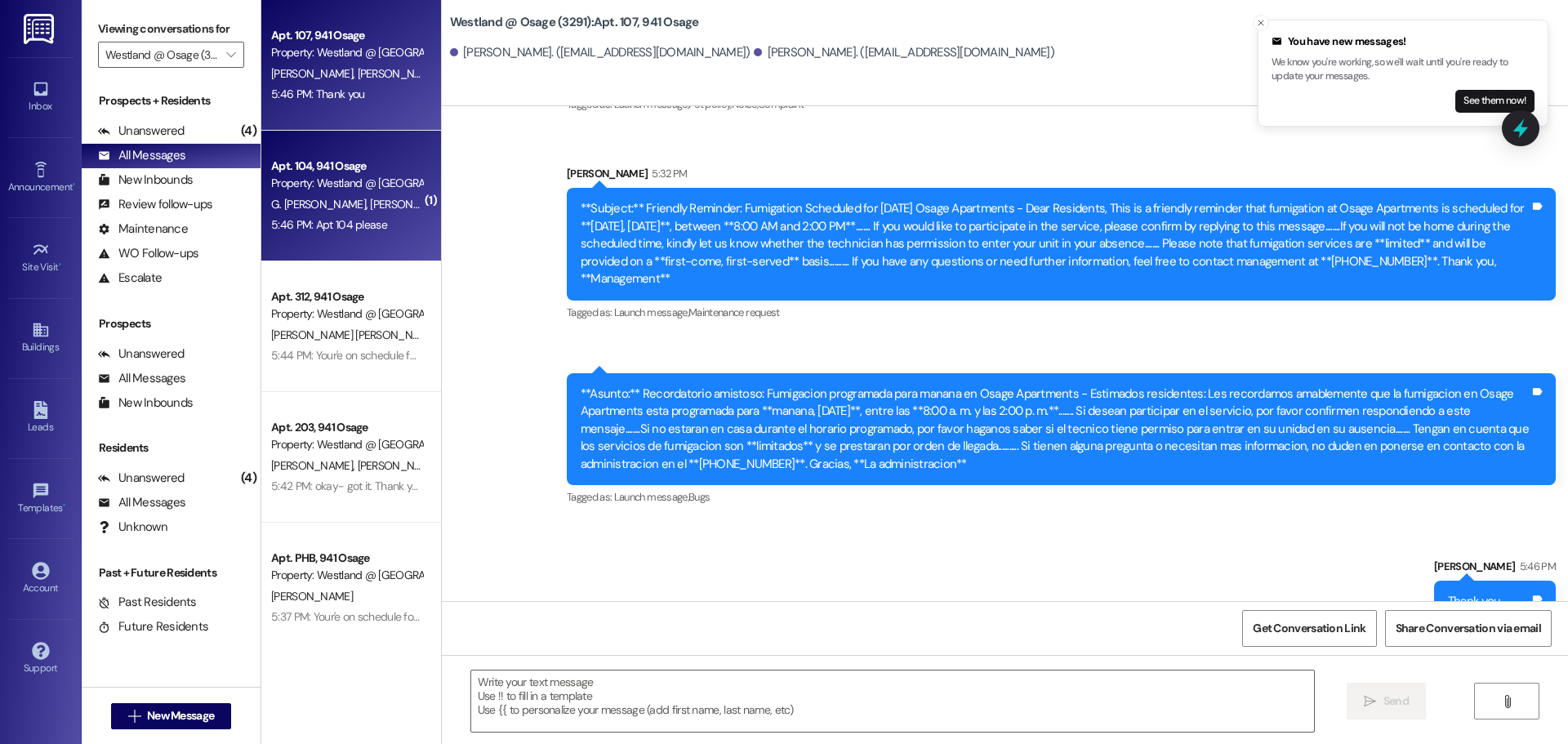
click at [351, 198] on span "G. [PERSON_NAME]" at bounding box center [320, 204] width 99 height 15
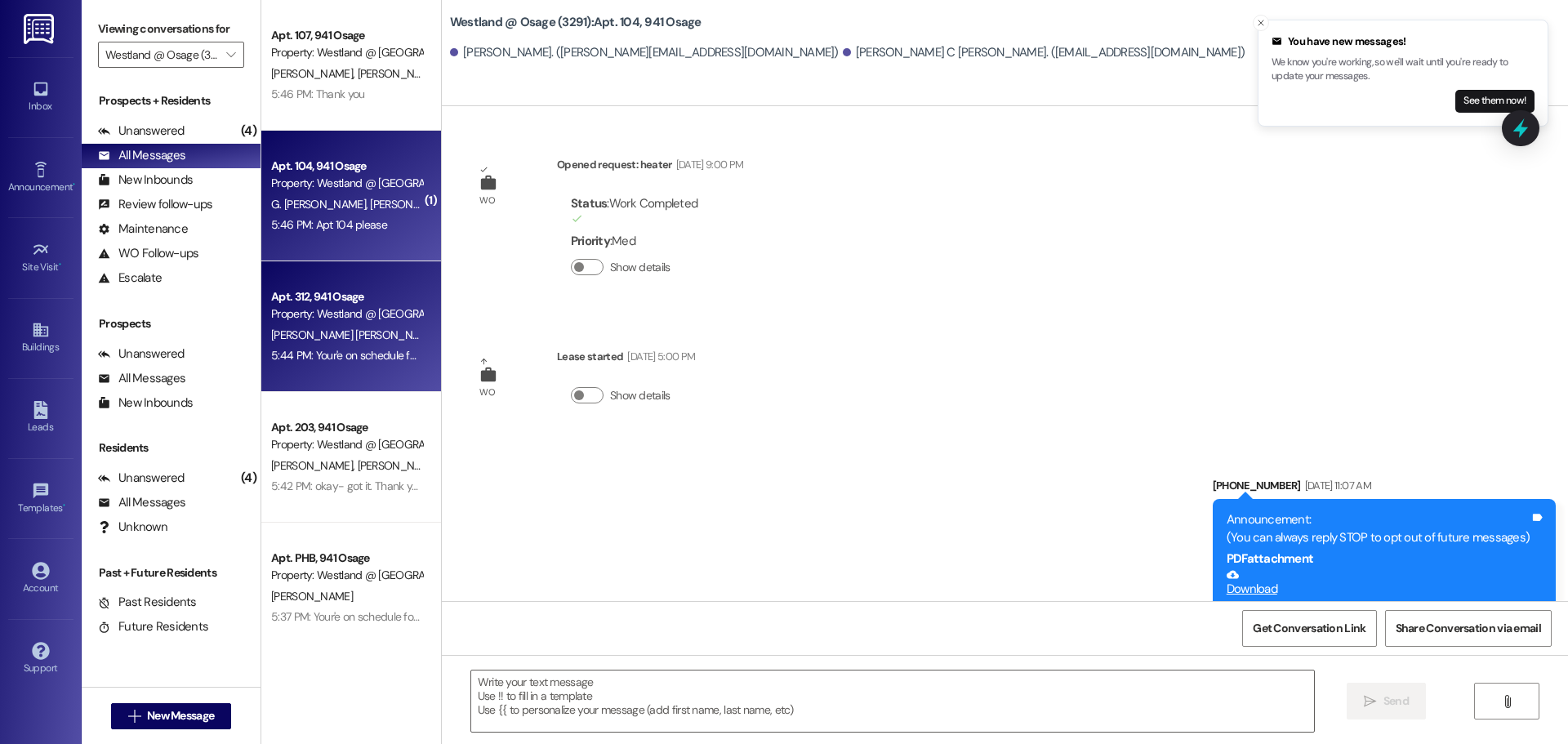
click at [339, 313] on div "Property: Westland @ [GEOGRAPHIC_DATA] (3291)" at bounding box center [346, 314] width 151 height 17
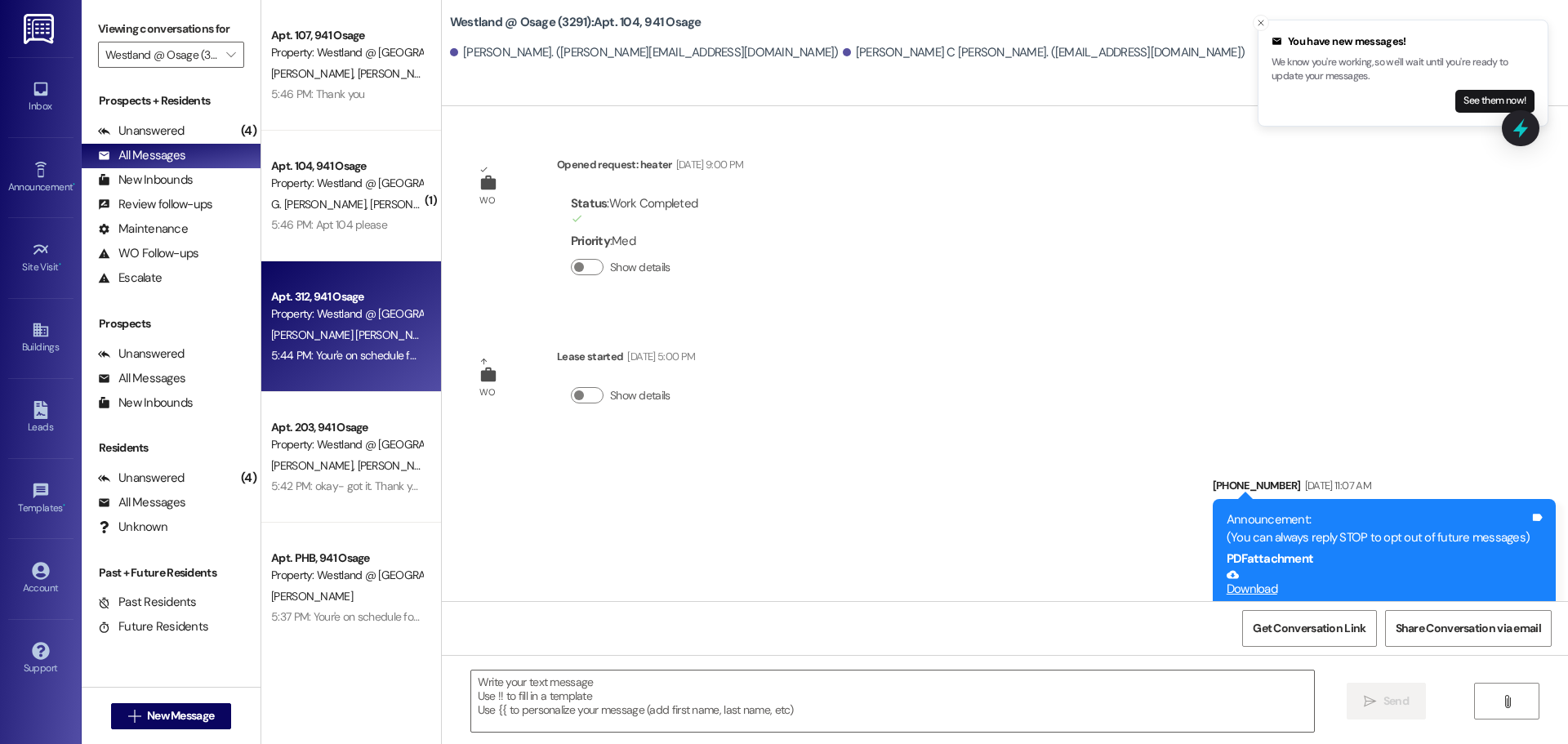
scroll to position [24306, 0]
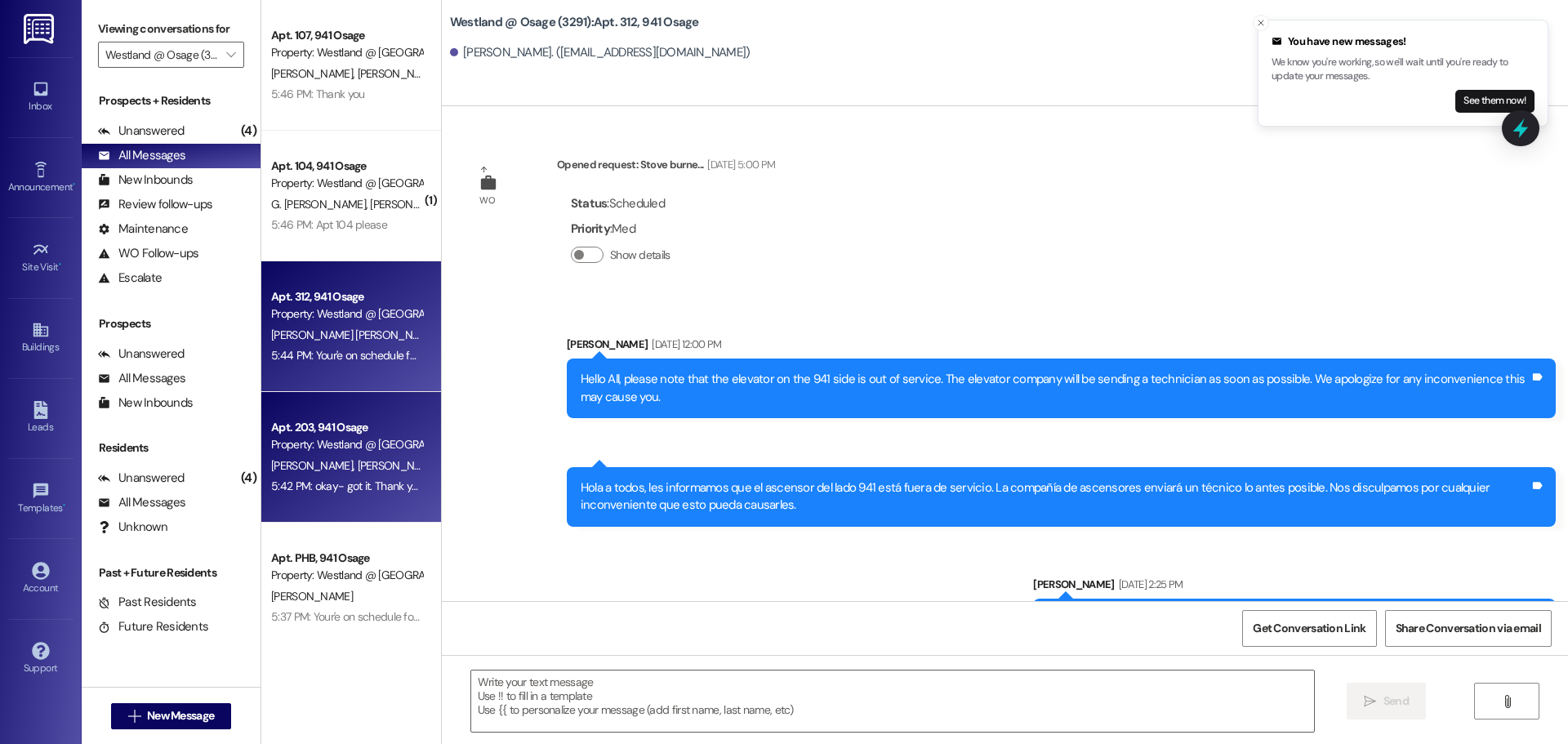
click at [357, 462] on span "[PERSON_NAME]" at bounding box center [400, 466] width 87 height 15
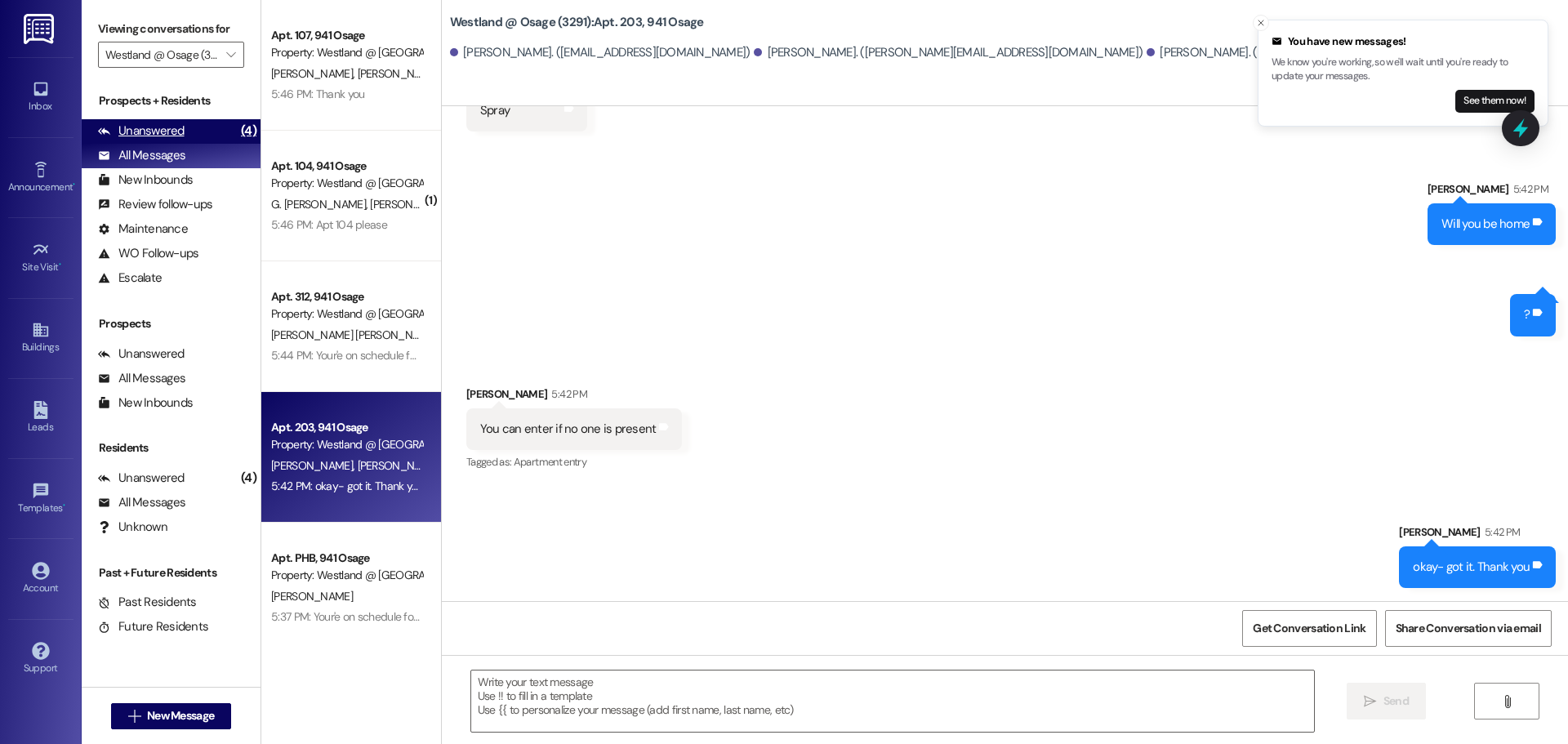
scroll to position [17069, 0]
click at [138, 132] on div "Unanswered" at bounding box center [141, 130] width 87 height 17
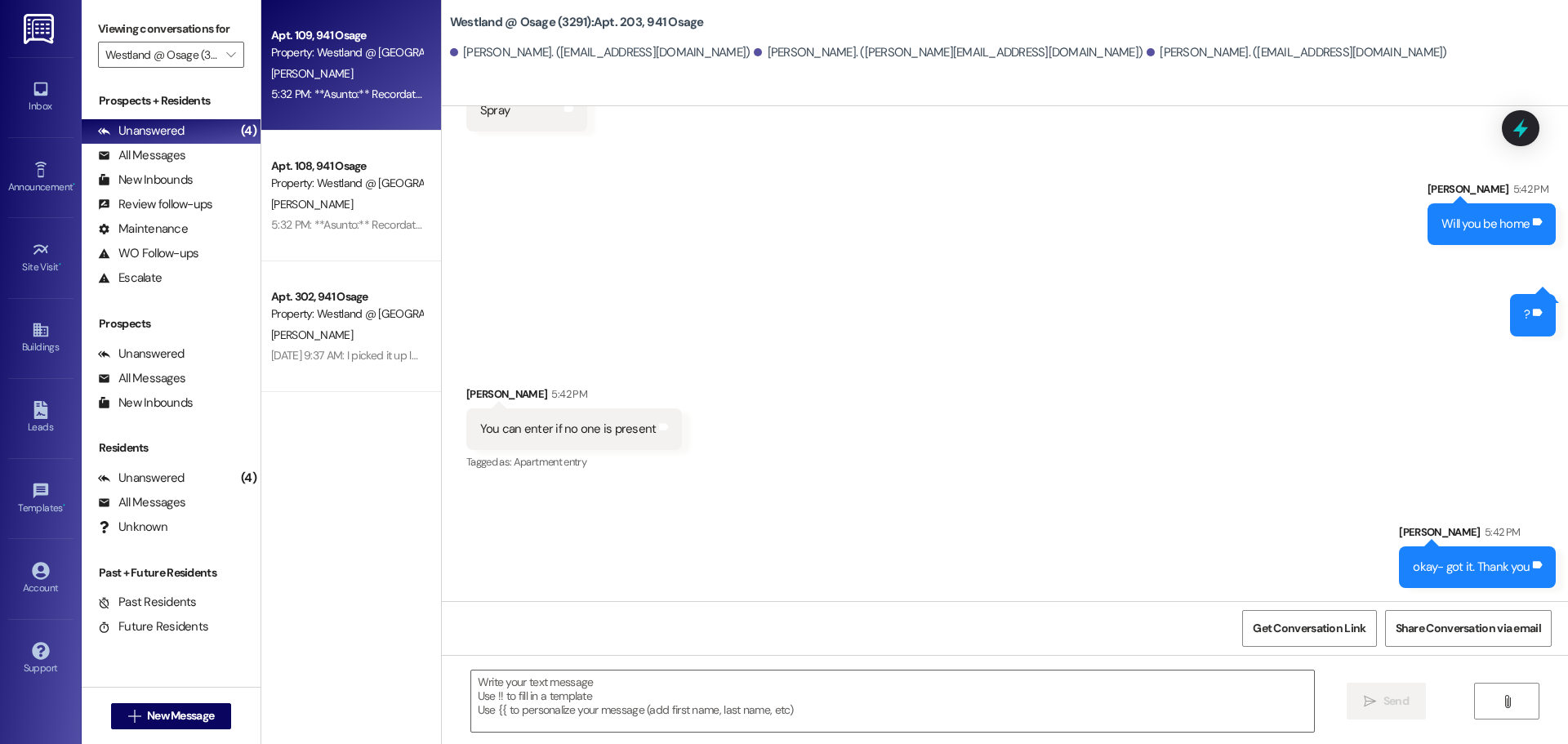
click at [317, 59] on div "Property: Westland @ [GEOGRAPHIC_DATA] (3291)" at bounding box center [346, 52] width 151 height 17
click at [317, 60] on div "Property: Westland @ [GEOGRAPHIC_DATA] (3291)" at bounding box center [346, 52] width 151 height 17
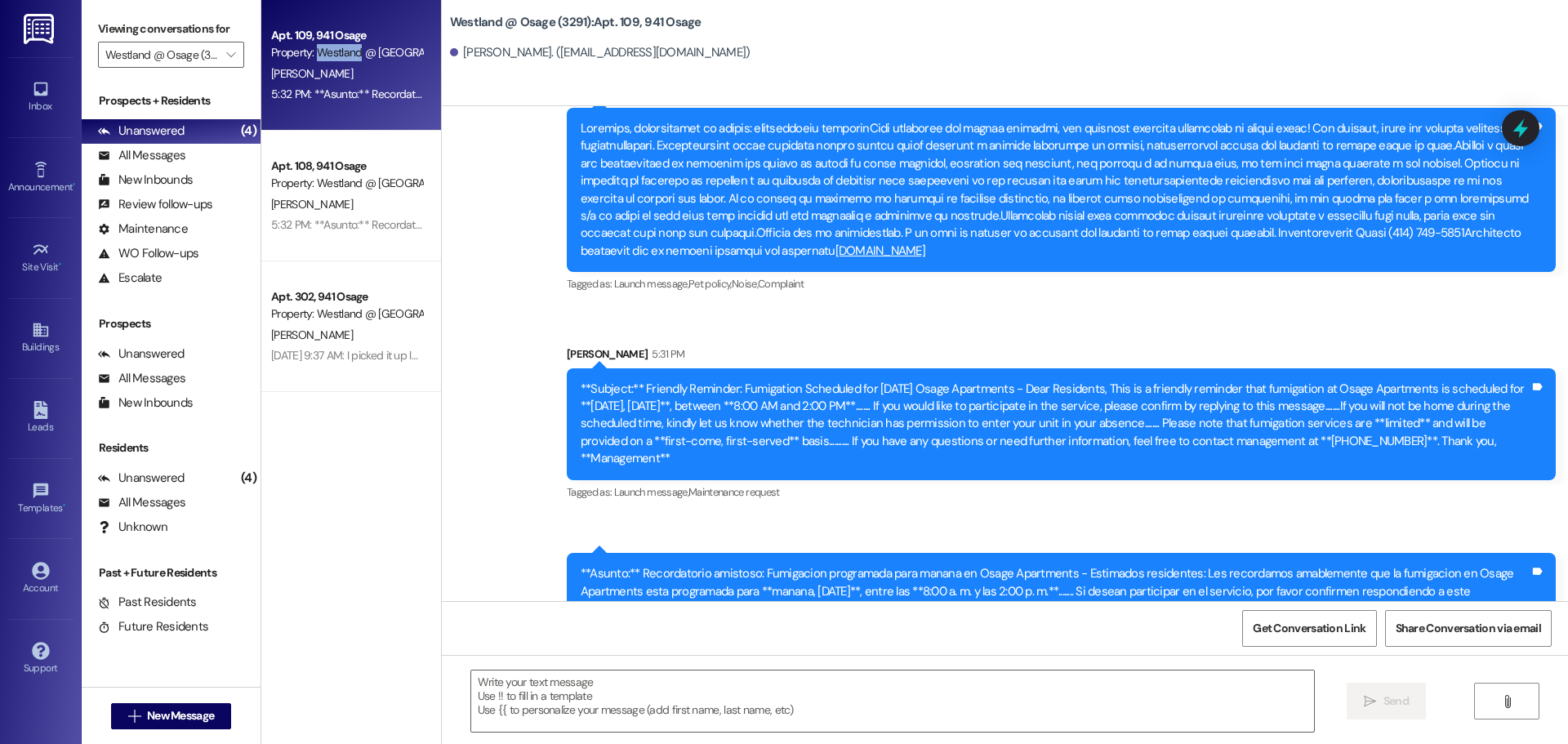
scroll to position [35061, 0]
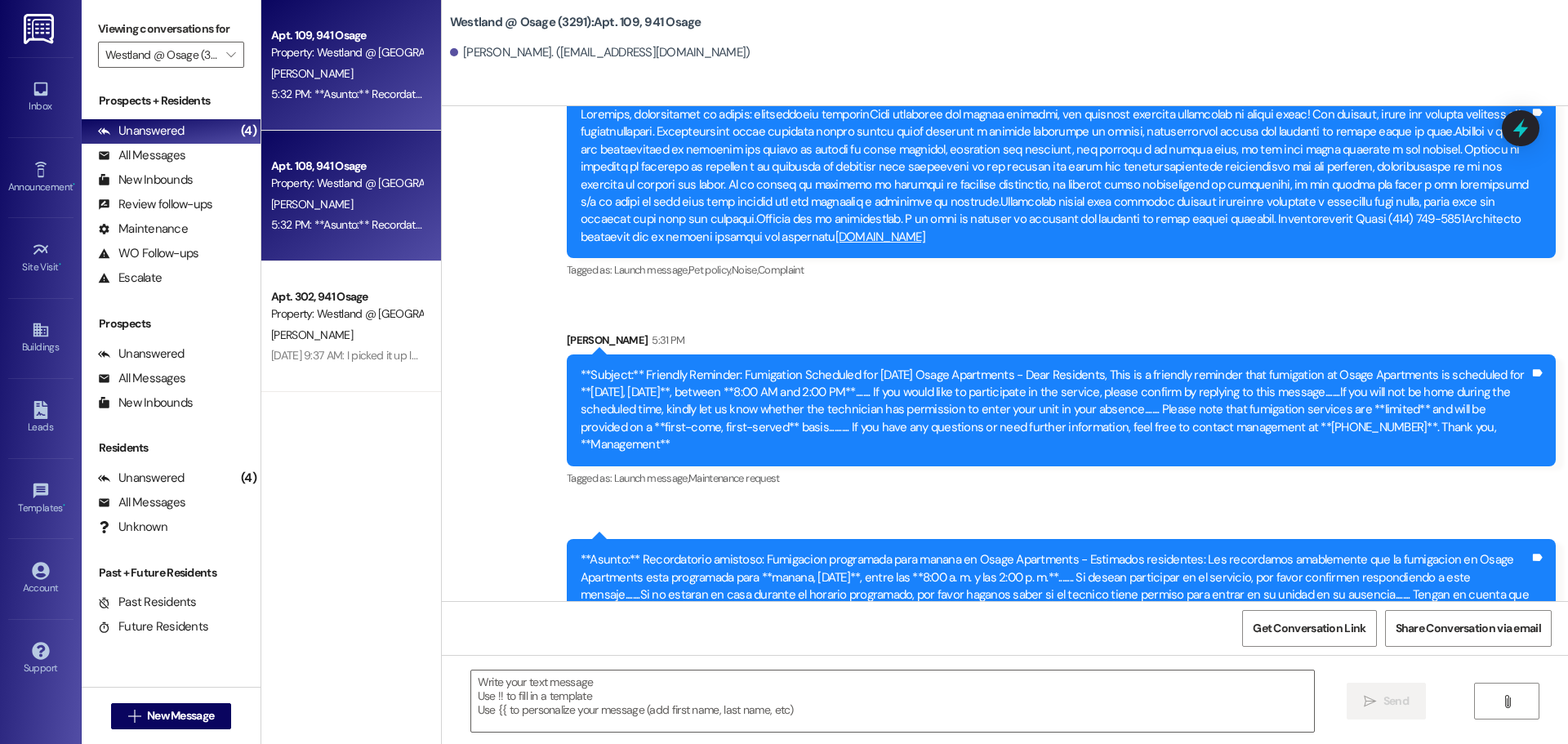
click at [303, 163] on div "Apt. 108, 941 Osage" at bounding box center [346, 166] width 151 height 17
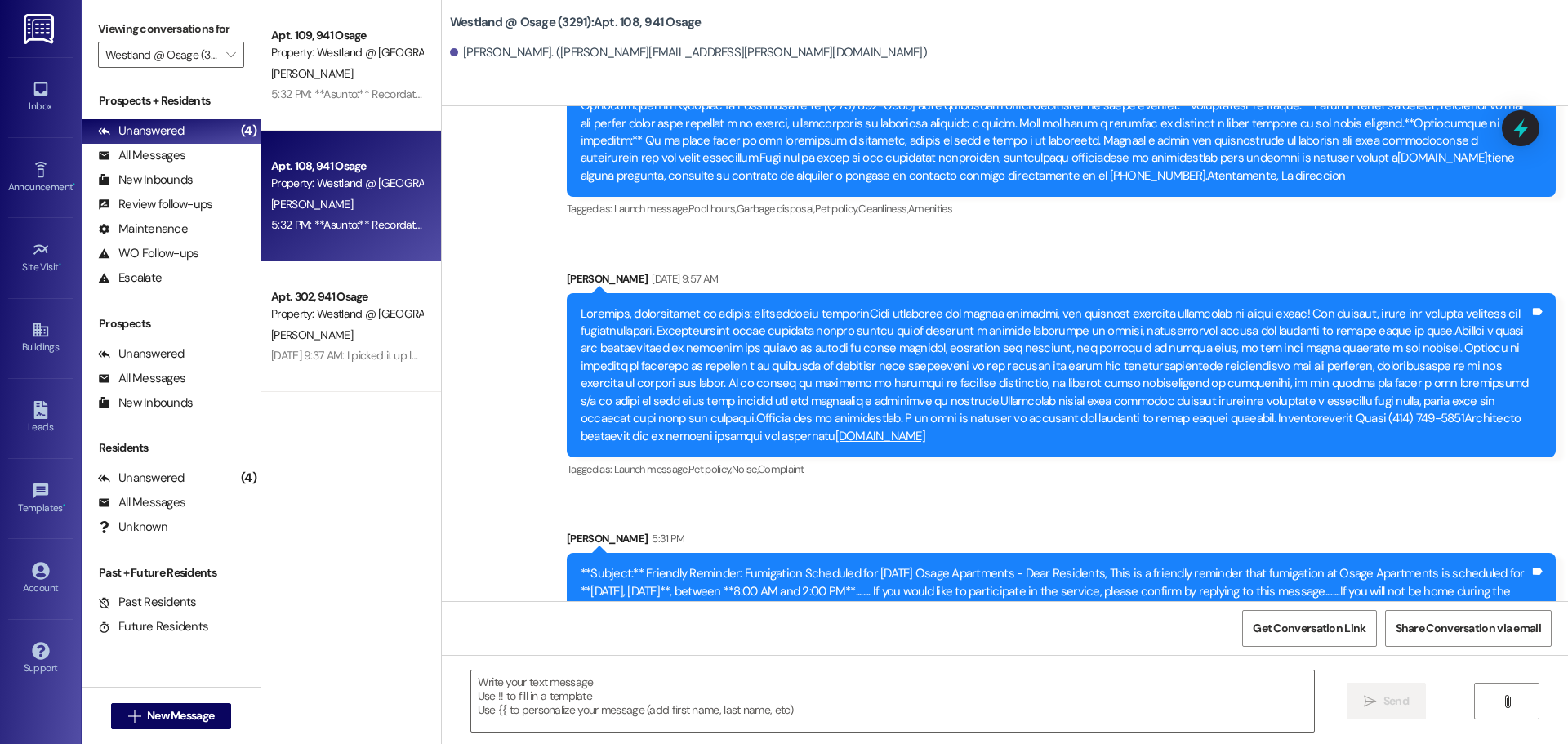
scroll to position [82544, 0]
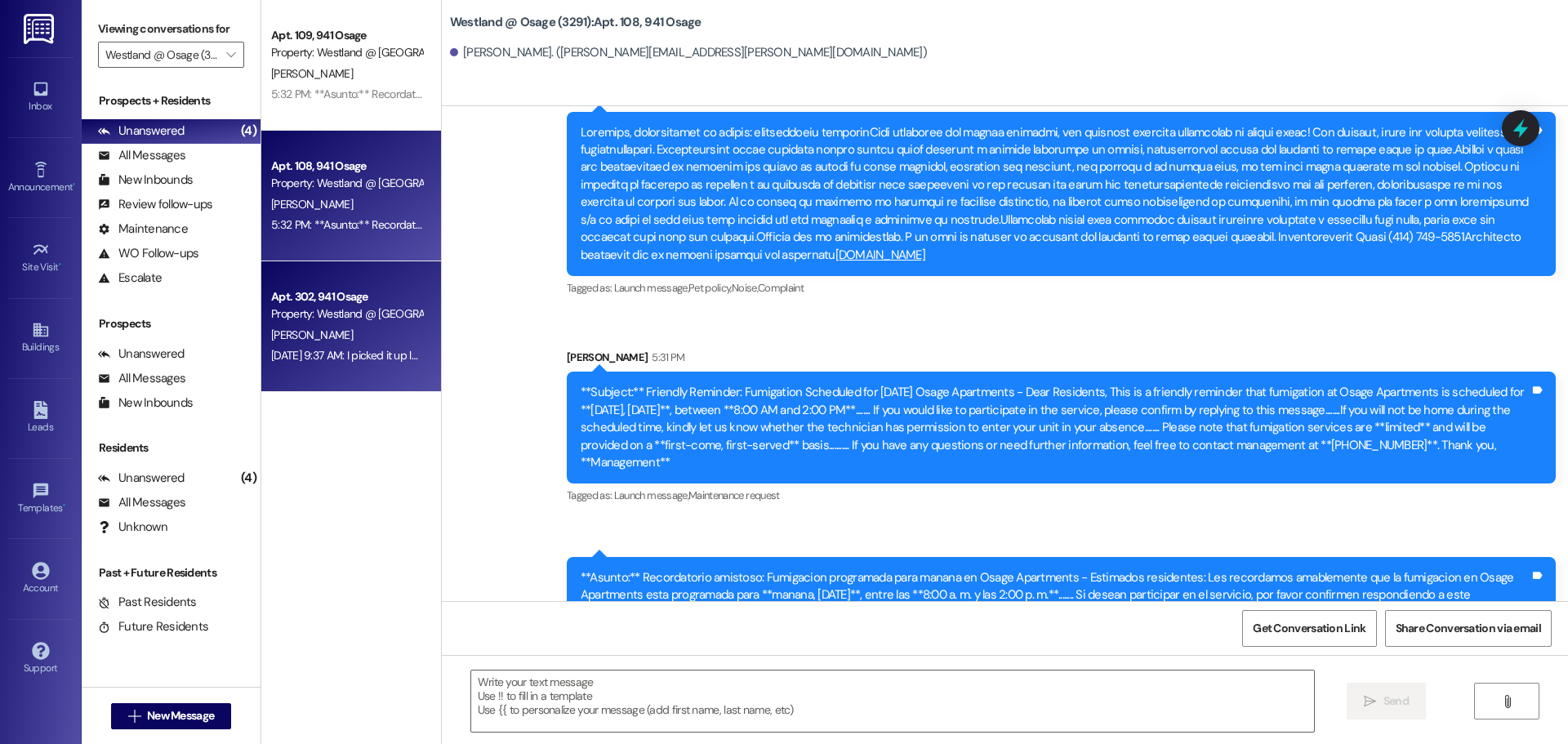
click at [325, 308] on div "Property: Westland @ [GEOGRAPHIC_DATA] (3291)" at bounding box center [346, 314] width 151 height 17
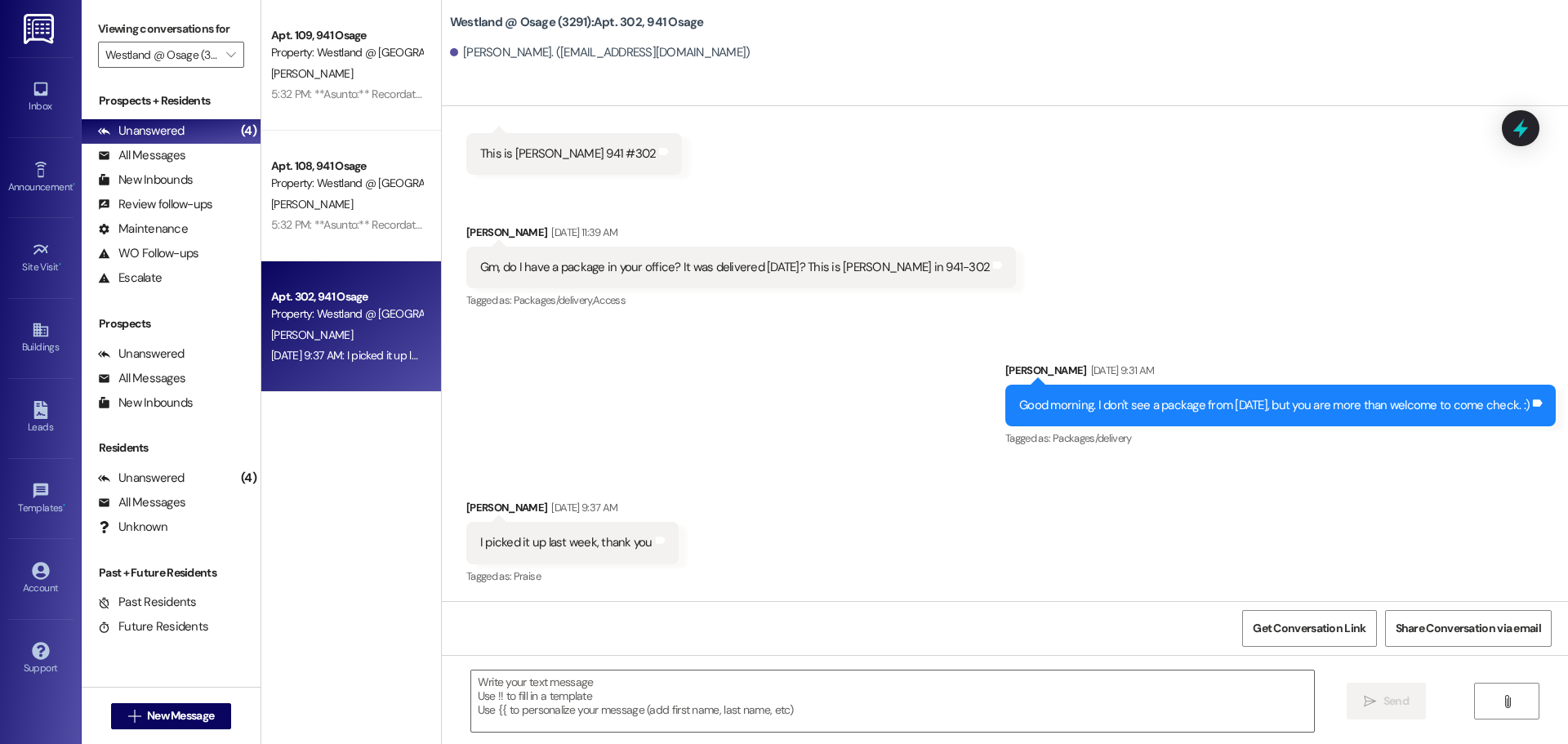
scroll to position [5031, 0]
click at [170, 153] on div "All Messages" at bounding box center [142, 155] width 88 height 17
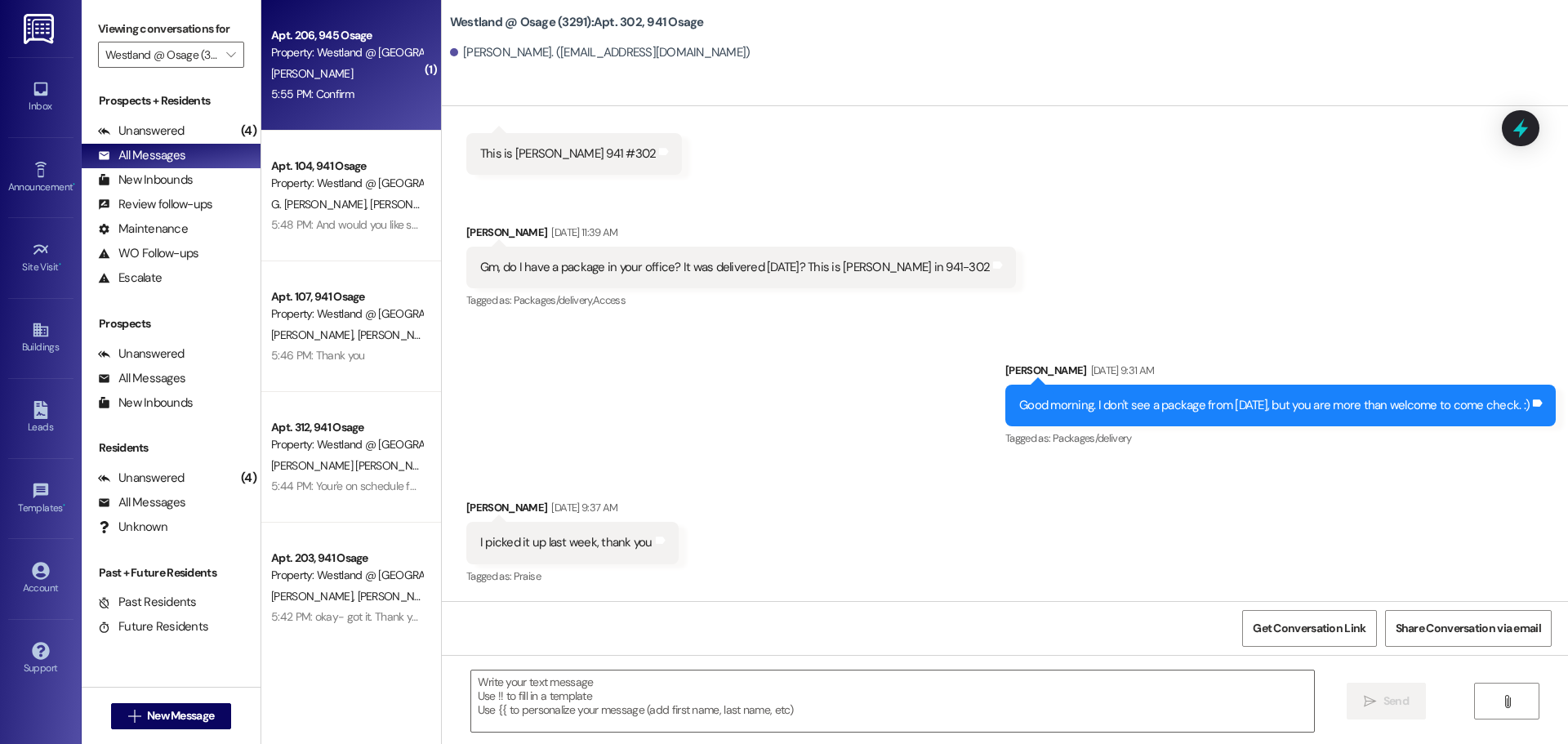
click at [372, 85] on div "5:55 PM: Confirm 5:55 PM: Confirm" at bounding box center [346, 94] width 154 height 21
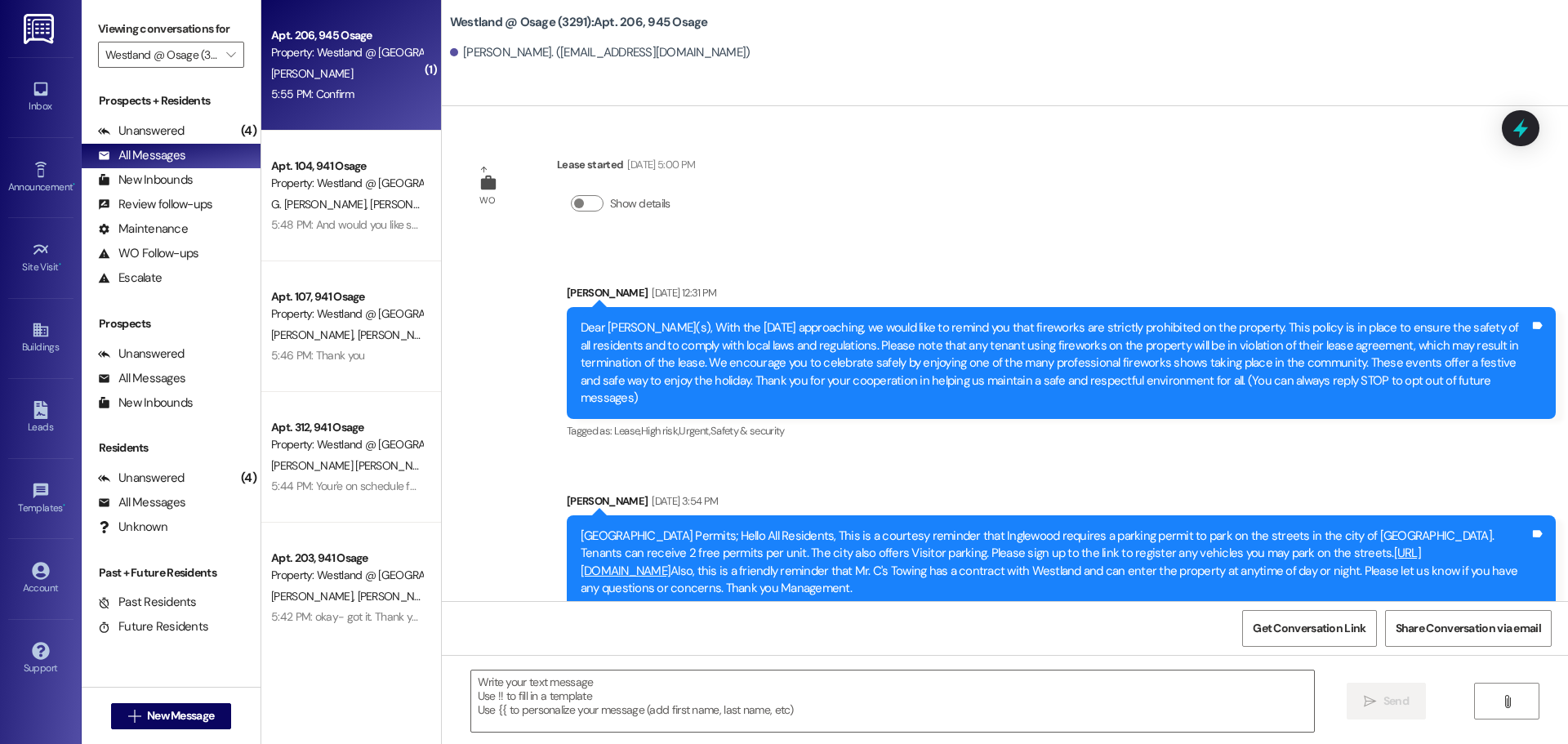
scroll to position [8712, 0]
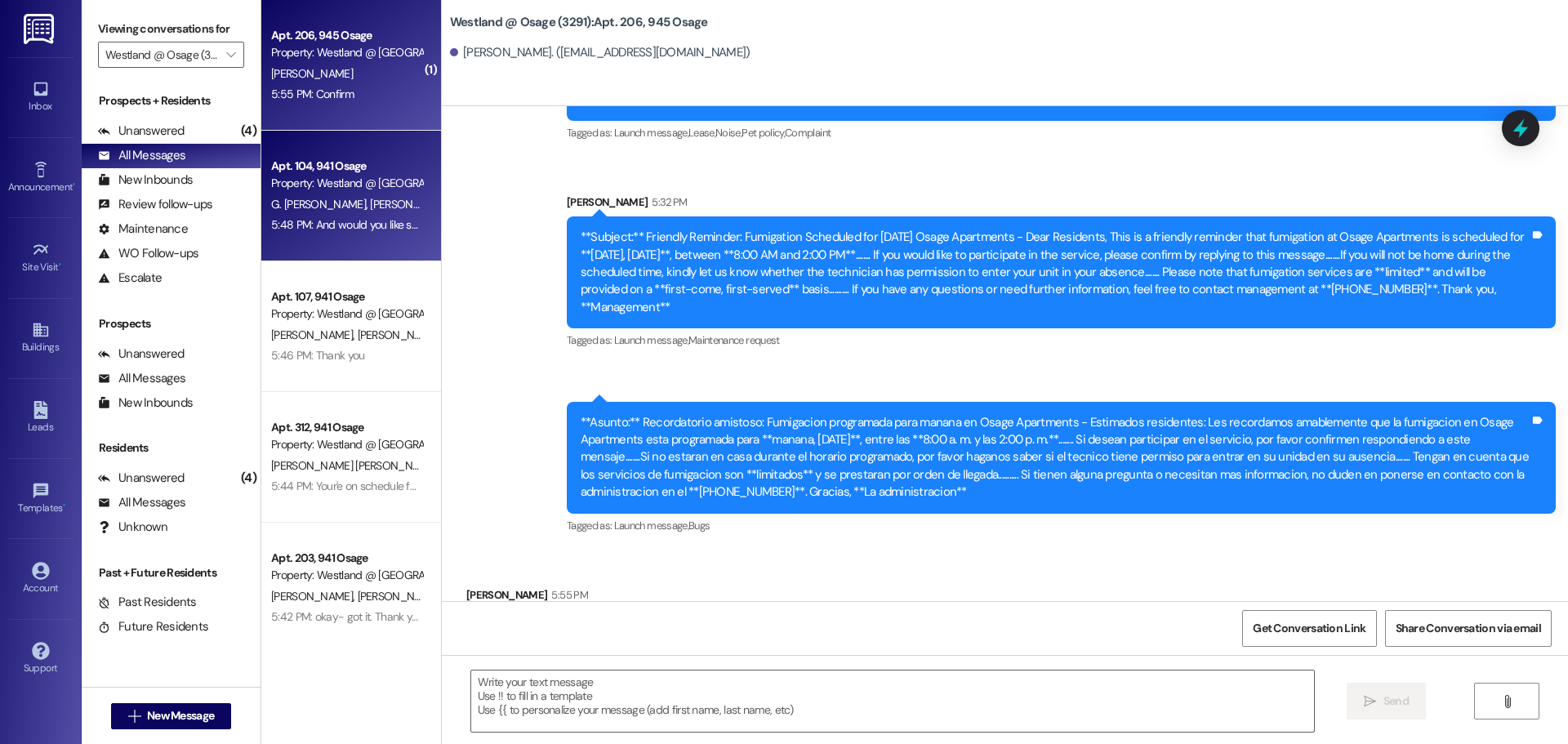
click at [280, 178] on div "Property: Westland @ [GEOGRAPHIC_DATA] (3291)" at bounding box center [346, 183] width 151 height 17
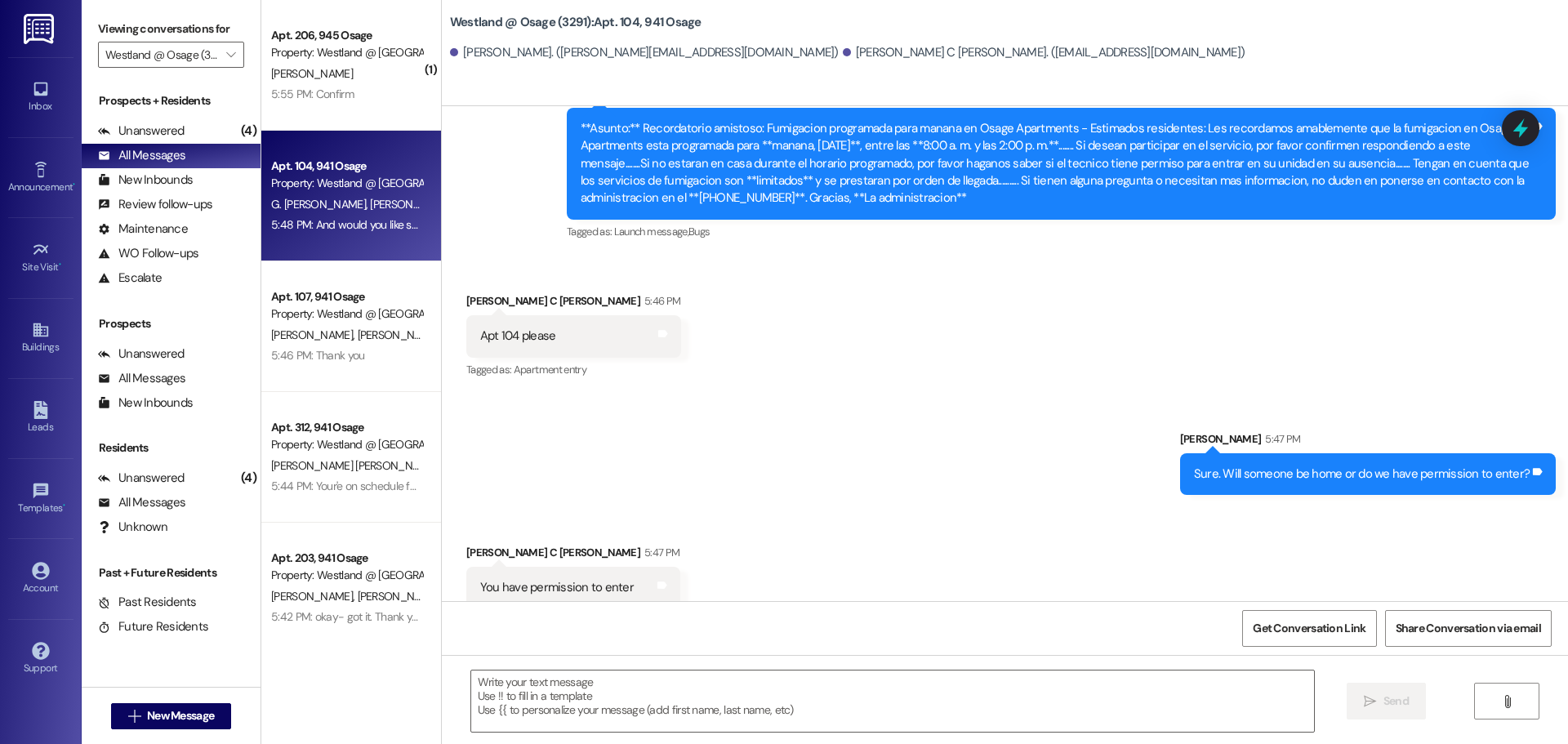
scroll to position [24380, 0]
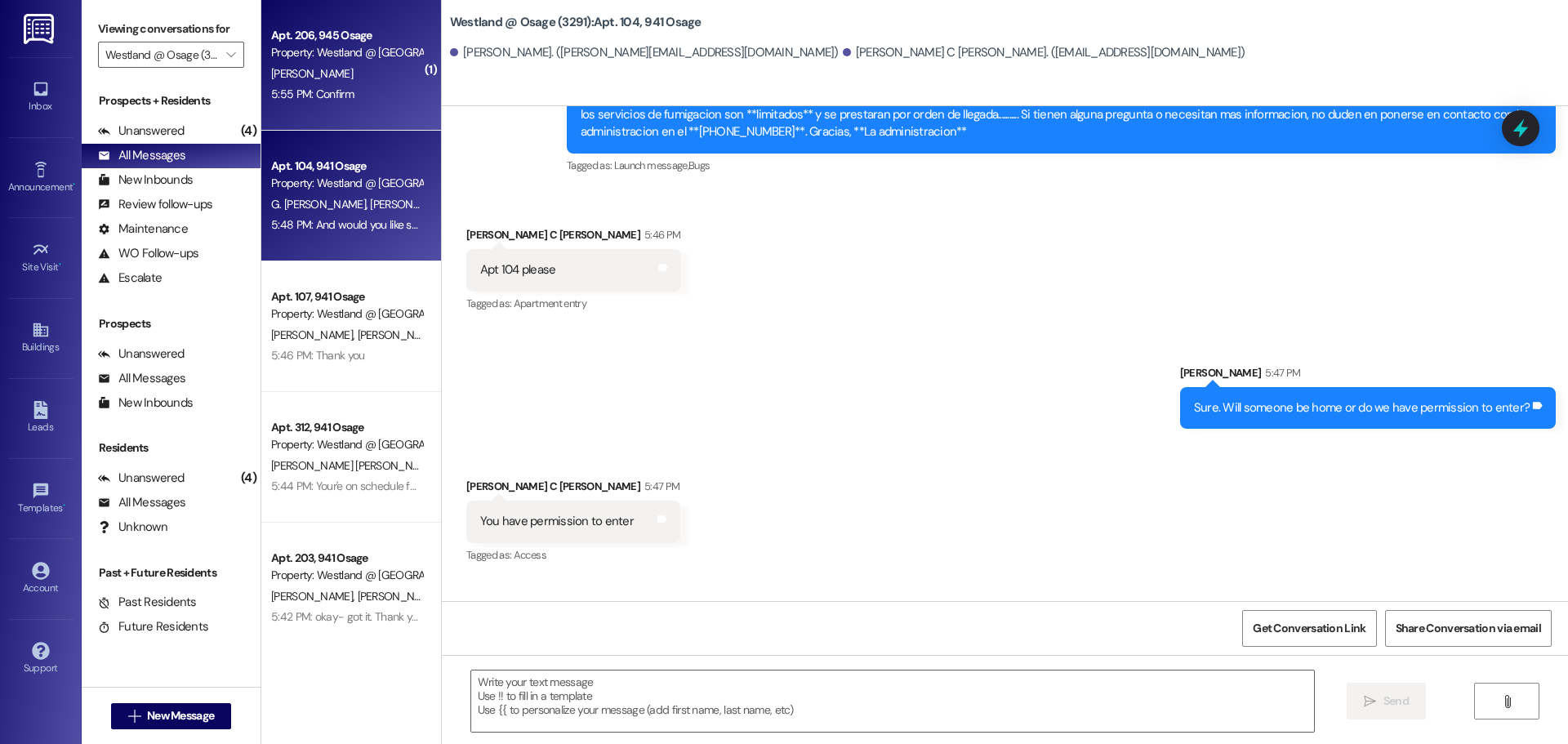
click at [377, 68] on div "[PERSON_NAME]" at bounding box center [346, 73] width 154 height 21
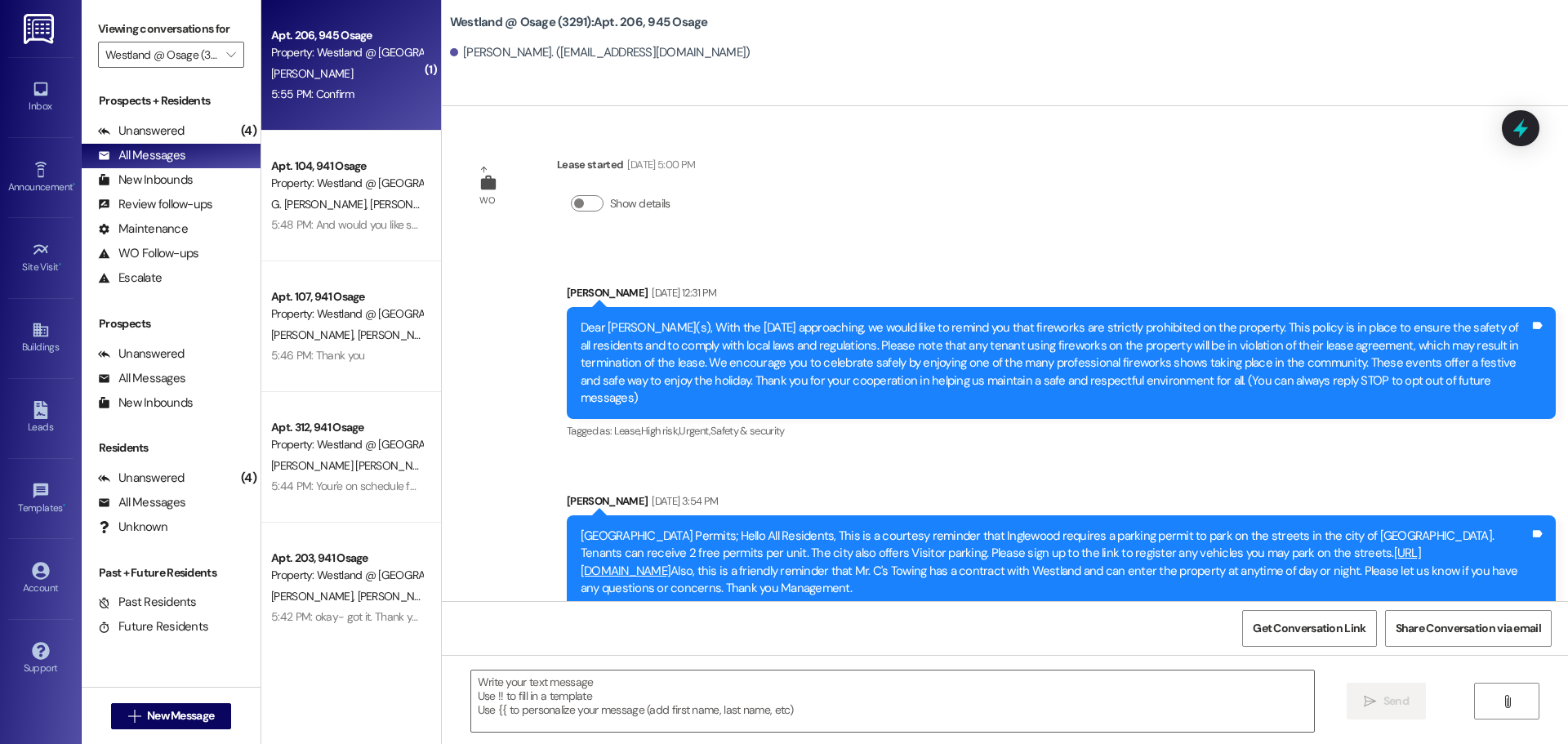
scroll to position [8712, 0]
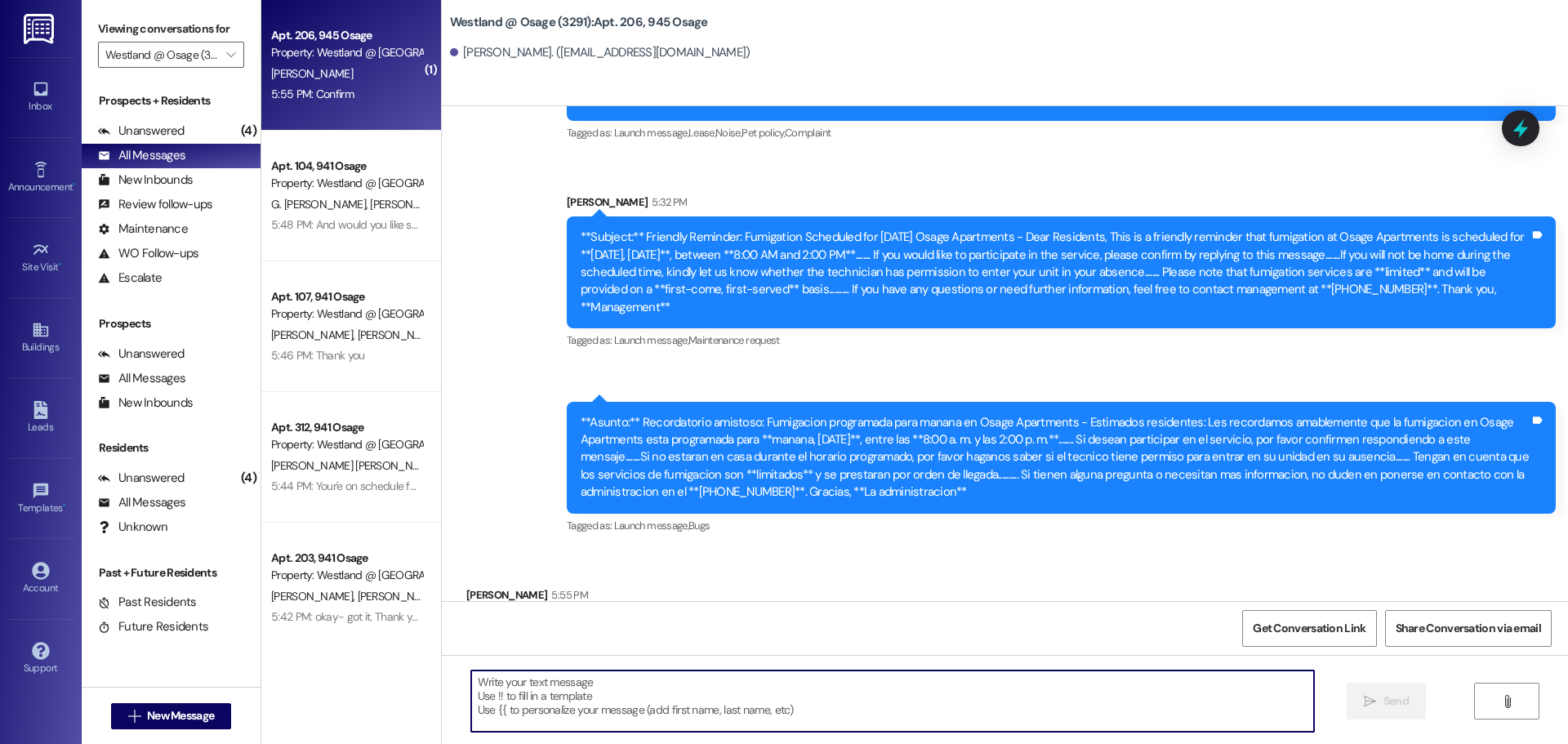
click at [984, 694] on textarea at bounding box center [893, 701] width 843 height 61
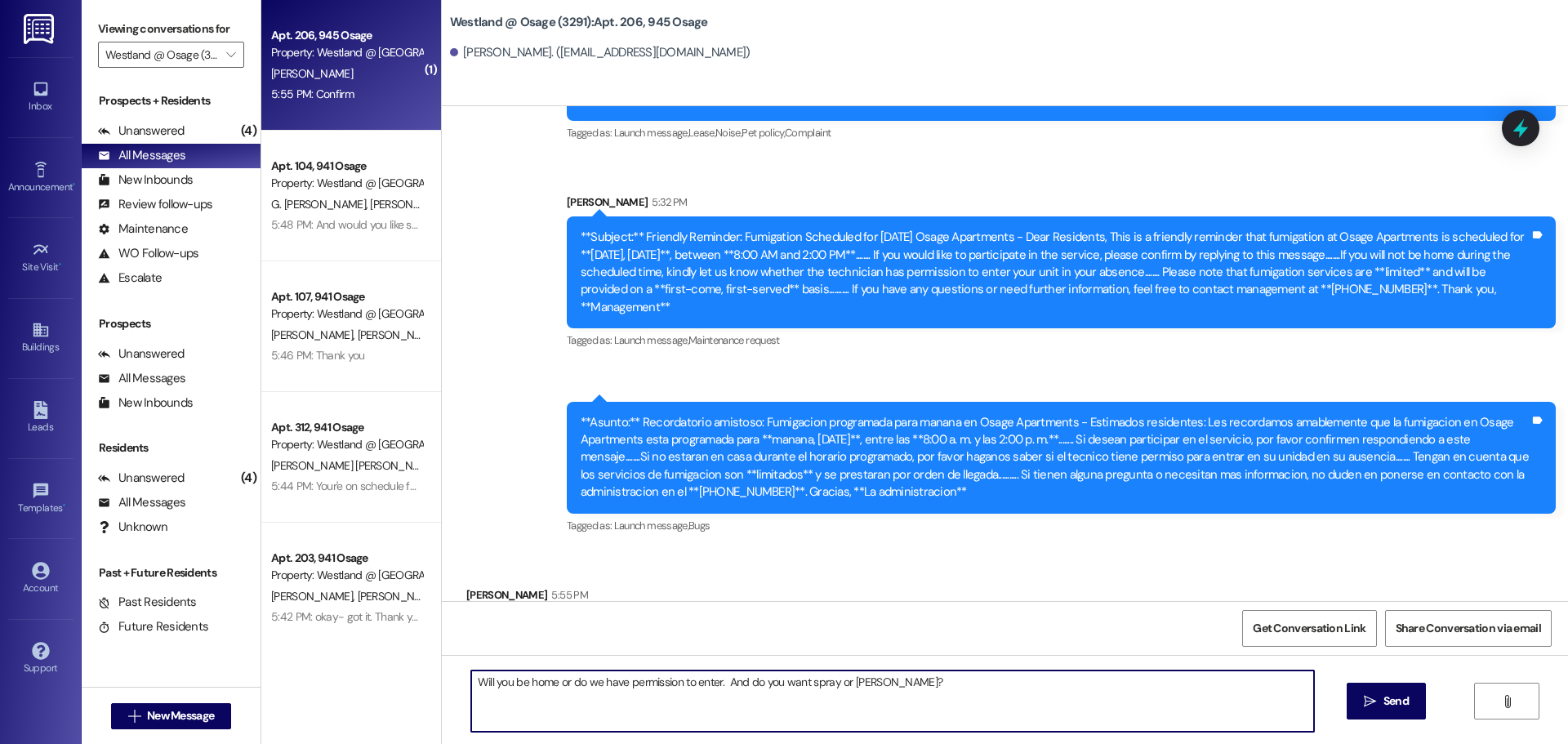
type textarea "Will you be home or do we have permission to enter. And do you want spray or ge…"
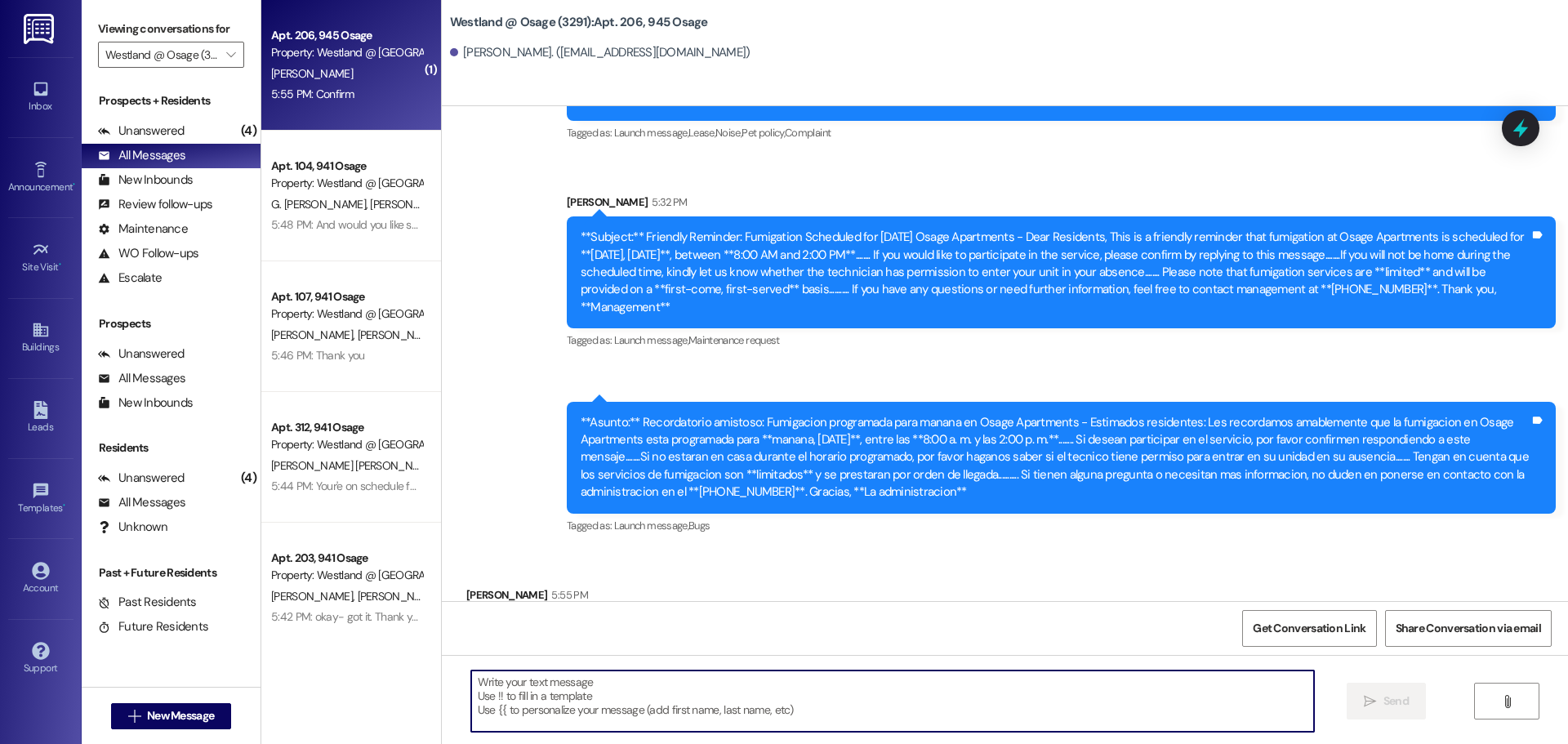
scroll to position [8711, 0]
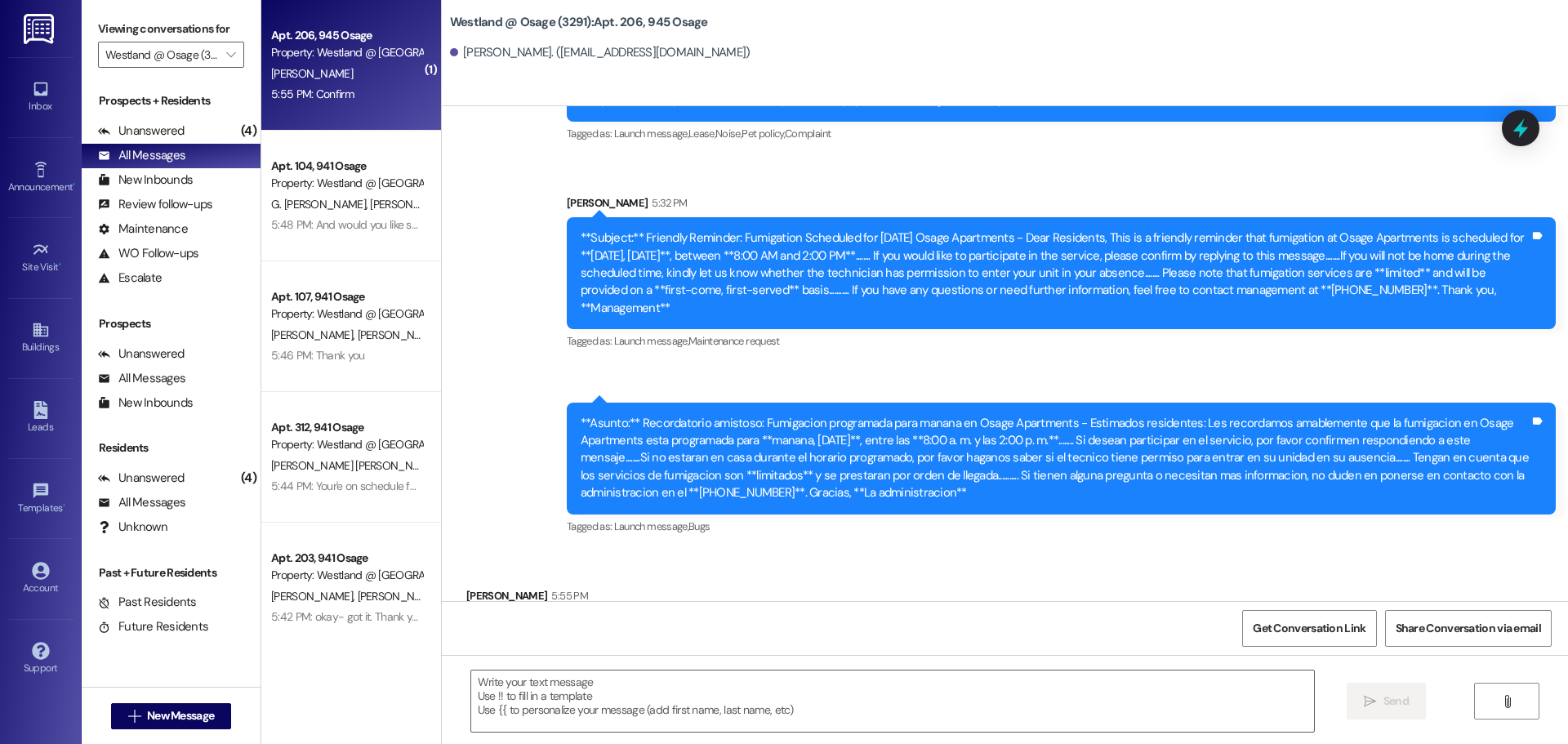
click at [370, 311] on div "Property: Westland @ [GEOGRAPHIC_DATA] (3291)" at bounding box center [346, 314] width 151 height 17
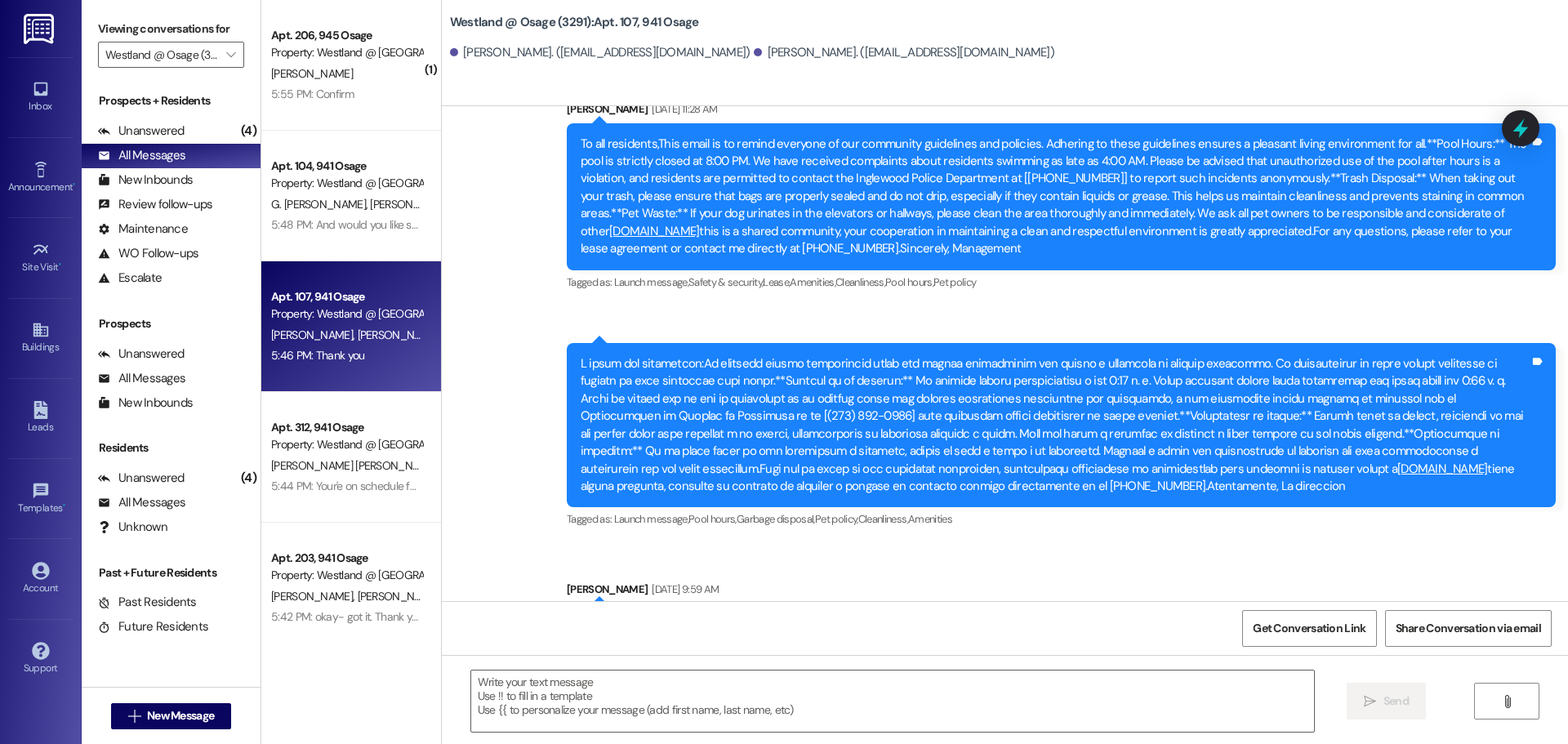
scroll to position [65537, 0]
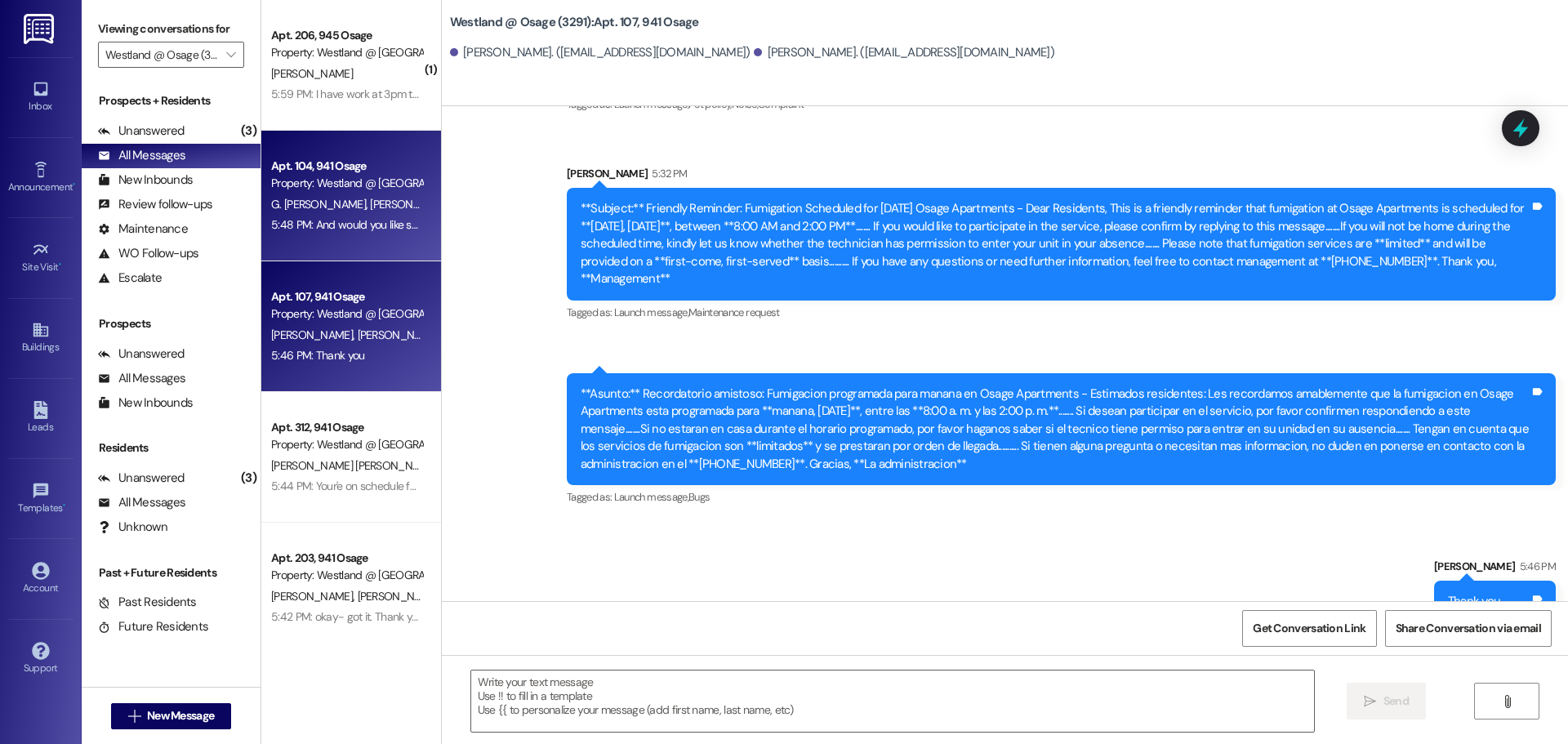
click at [320, 201] on span "G. [PERSON_NAME]" at bounding box center [320, 204] width 99 height 15
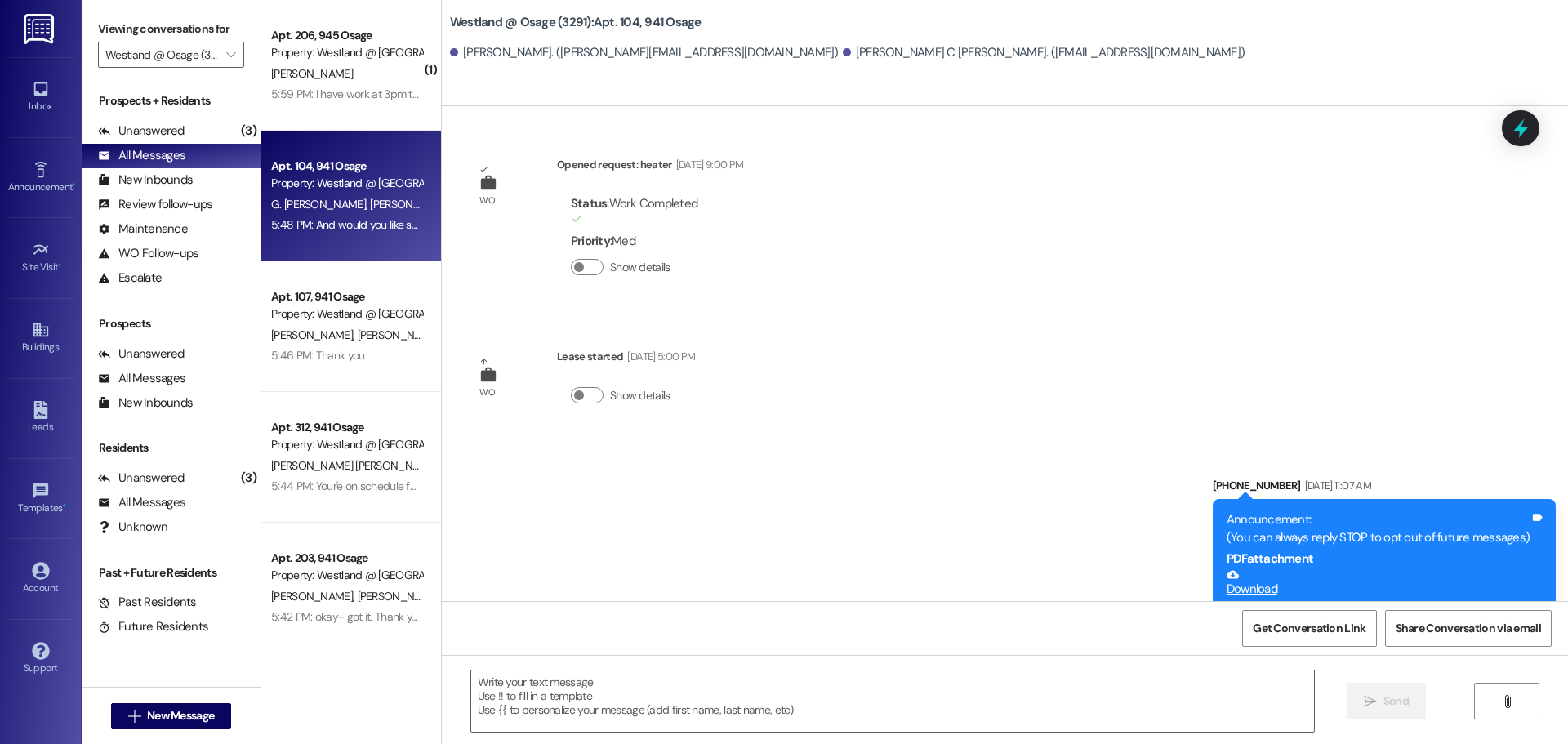
scroll to position [24421, 0]
